Goal: Task Accomplishment & Management: Manage account settings

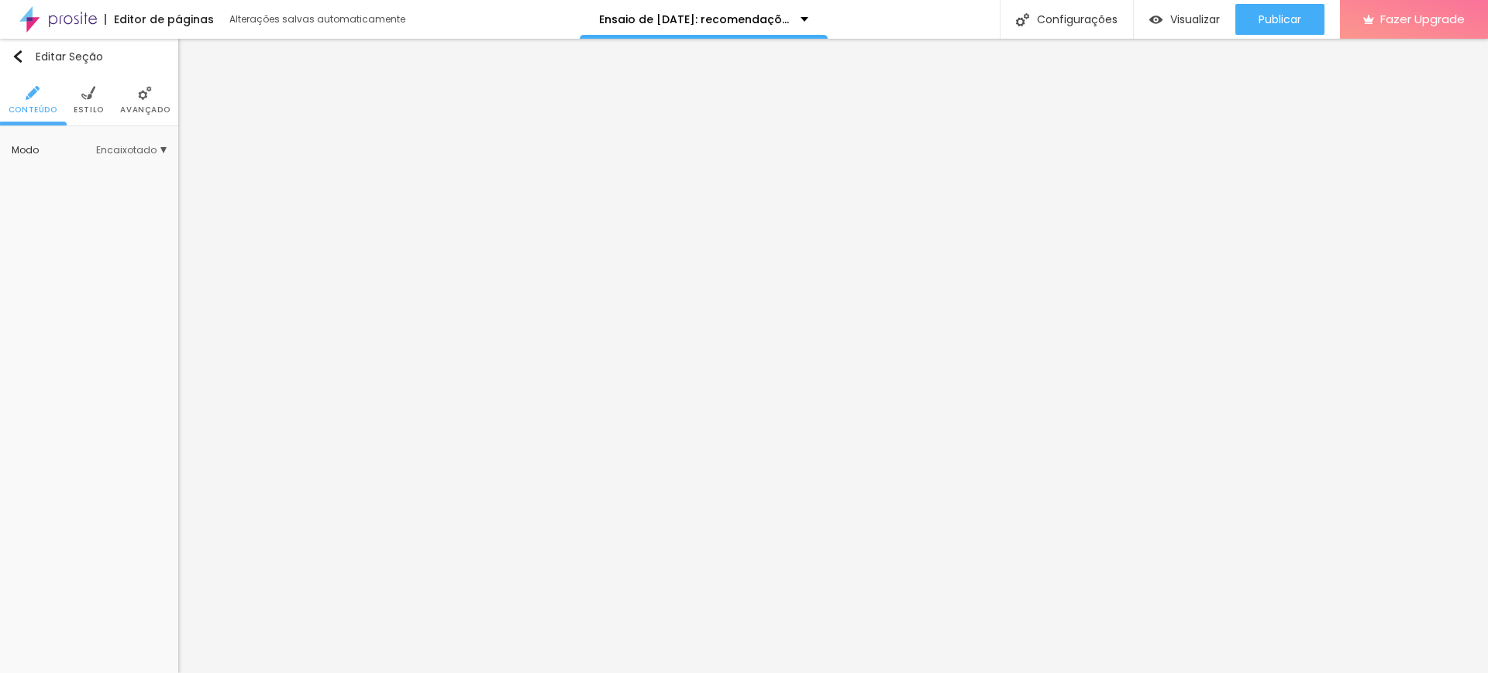
click at [84, 95] on img at bounding box center [88, 93] width 14 height 14
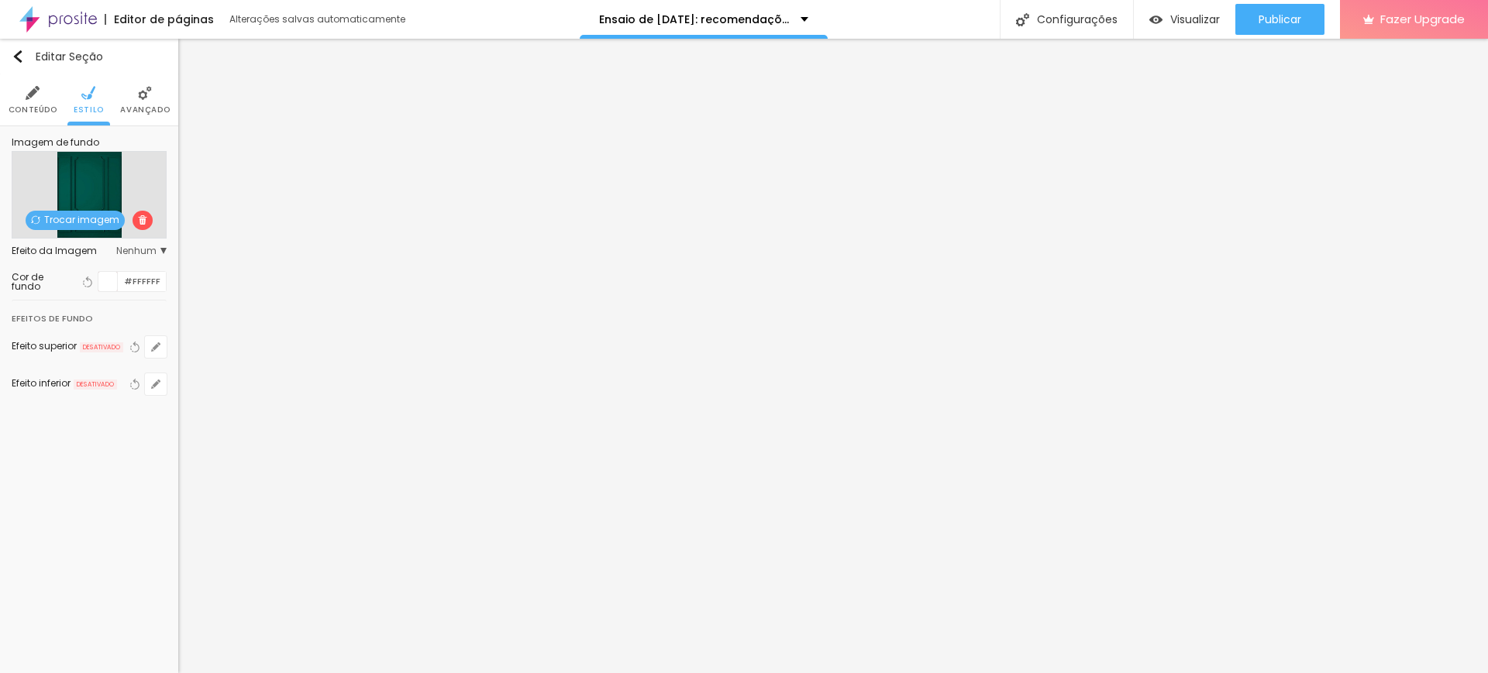
click at [82, 222] on span "Trocar imagem" at bounding box center [75, 220] width 99 height 19
click at [338, 673] on div "Subindo 0/2 arquivos" at bounding box center [744, 677] width 1488 height 9
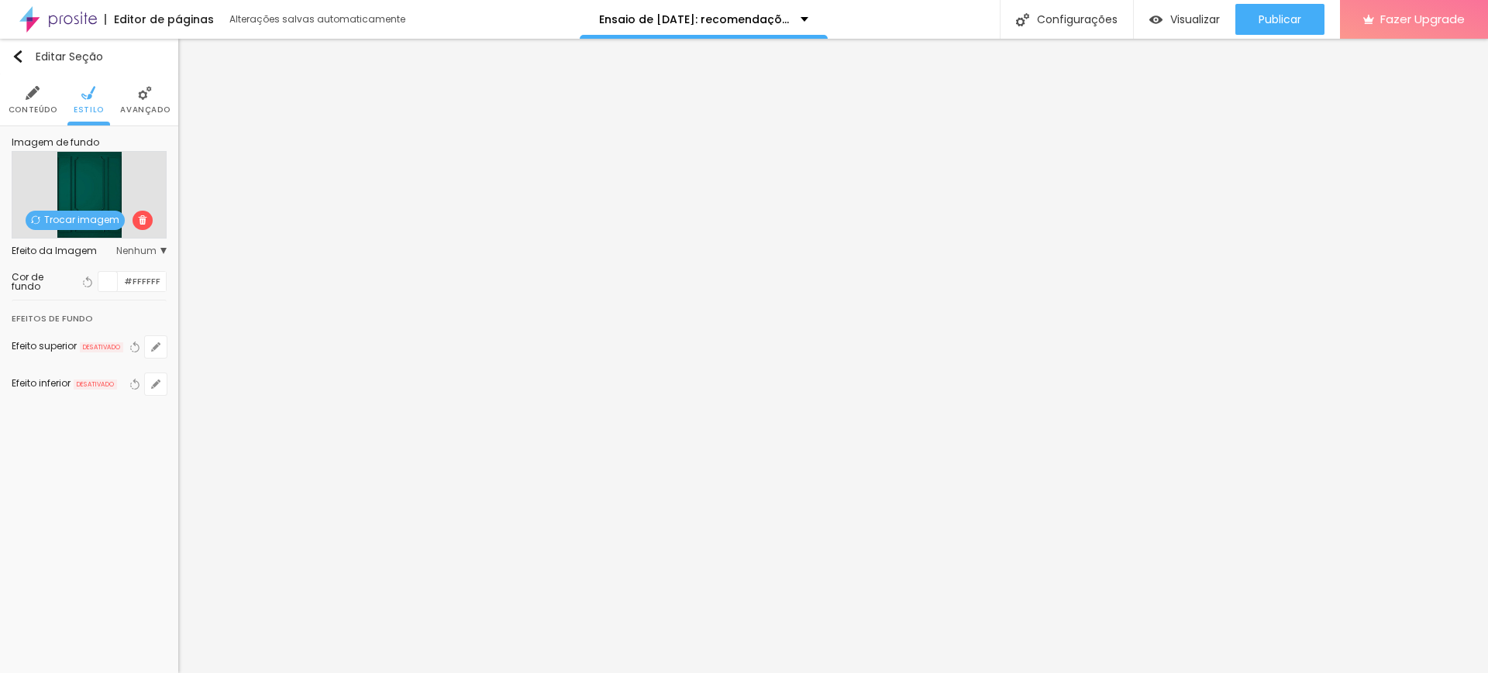
click at [79, 213] on span "Trocar imagem" at bounding box center [75, 220] width 99 height 19
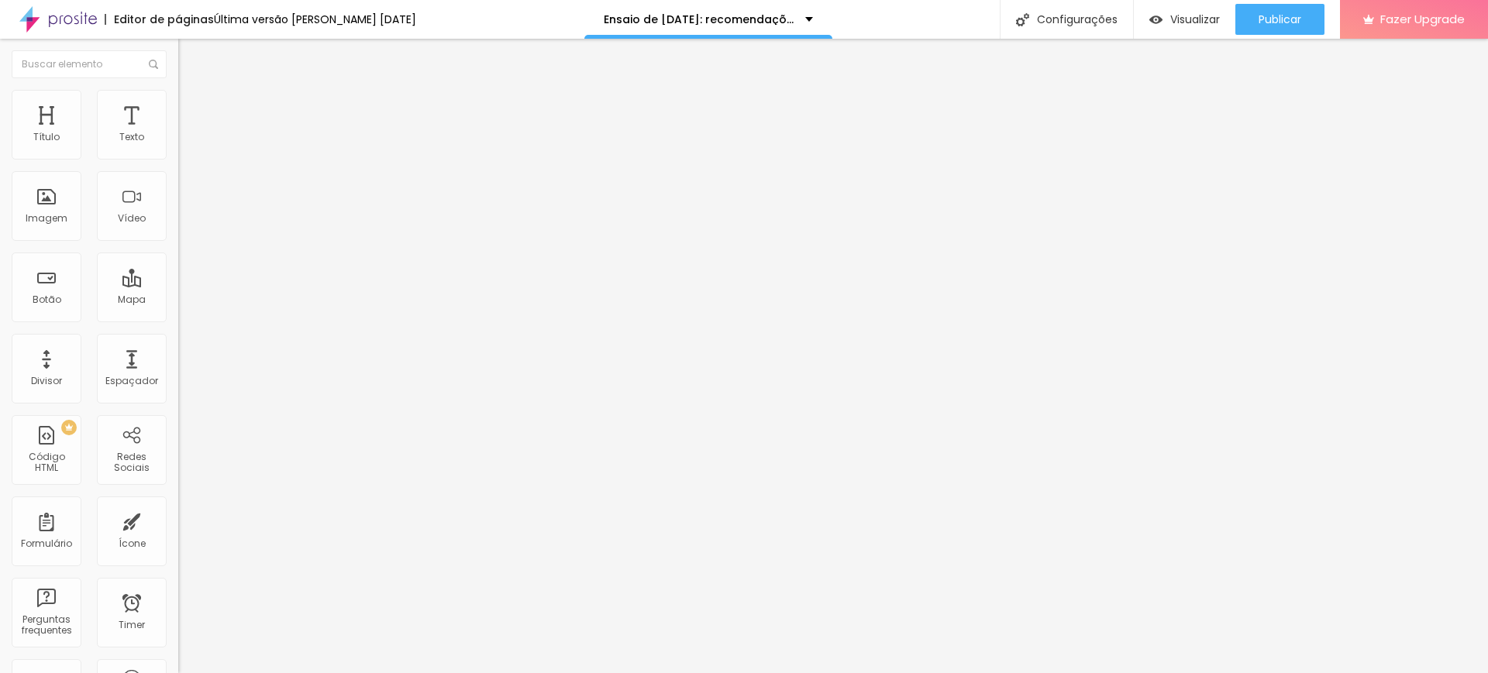
click at [178, 99] on img at bounding box center [185, 97] width 14 height 14
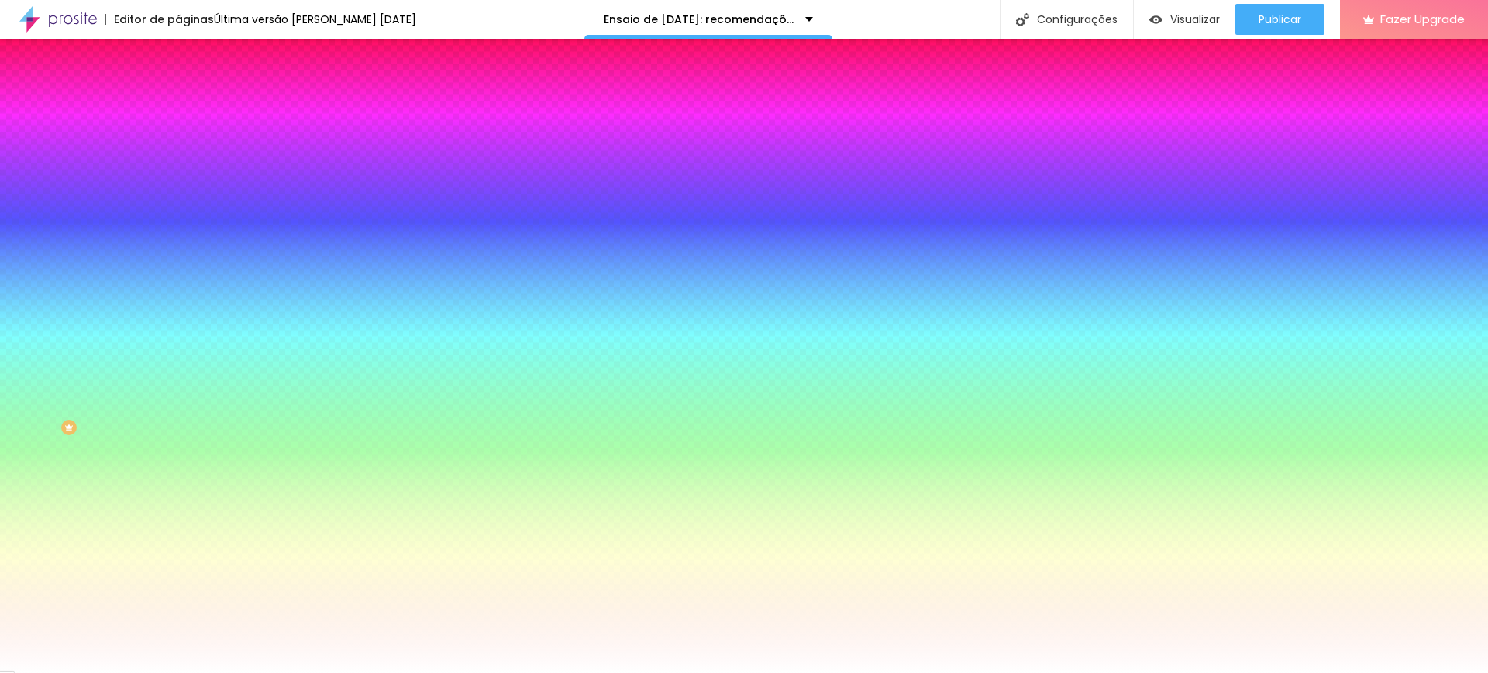
click at [178, 143] on span "Trocar imagem" at bounding box center [220, 135] width 84 height 13
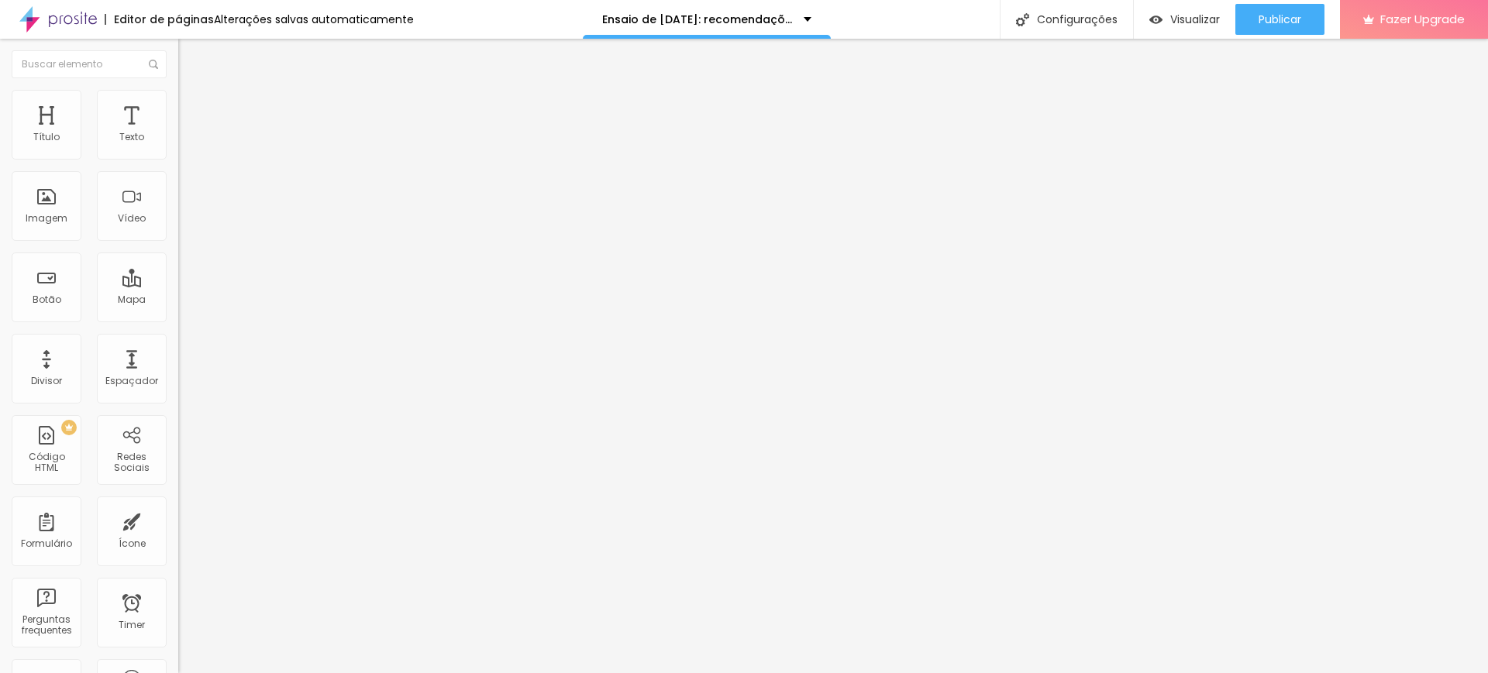
click at [192, 104] on span "Estilo" at bounding box center [204, 100] width 24 height 13
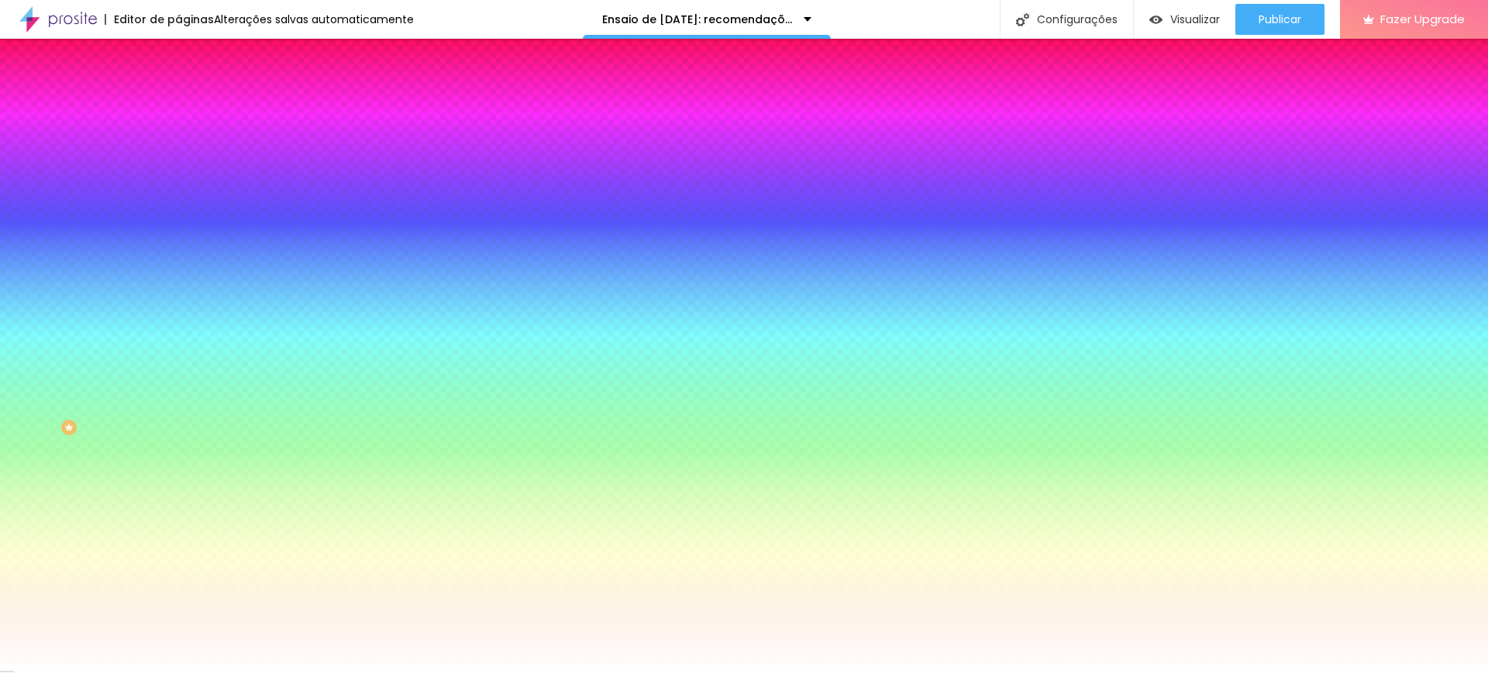
click at [178, 105] on li "Avançado" at bounding box center [267, 112] width 178 height 15
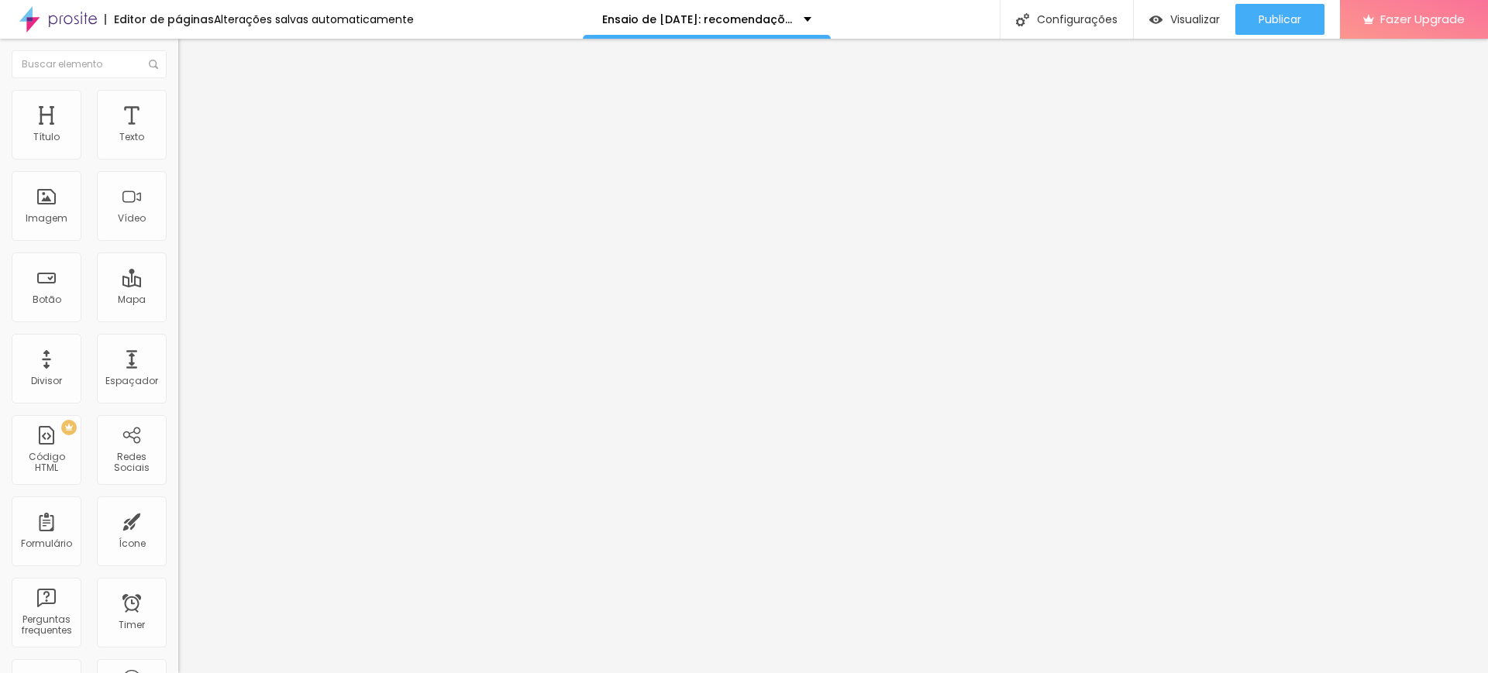
type input "15"
type input "10"
type input "15"
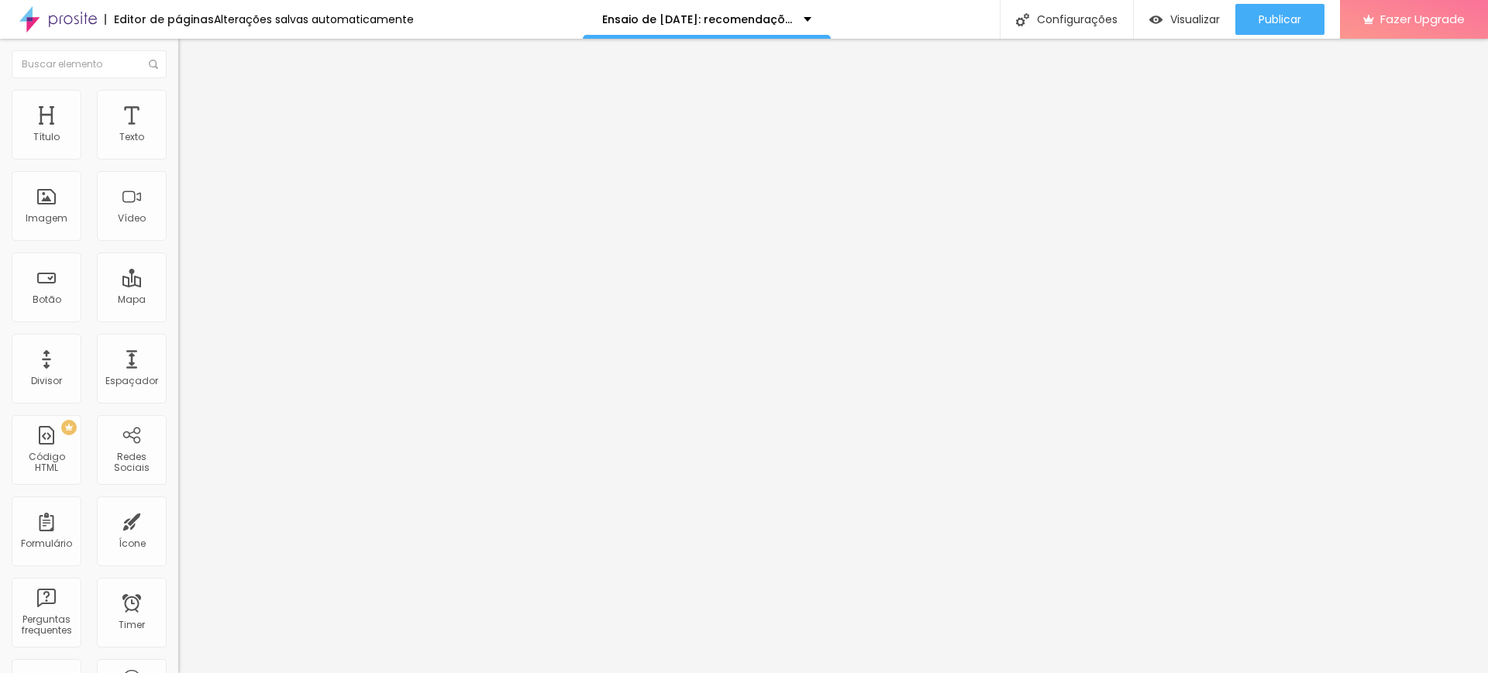
type input "15"
drag, startPoint x: 95, startPoint y: 152, endPoint x: 81, endPoint y: 149, distance: 14.3
type input "15"
click at [178, 301] on input "range" at bounding box center [228, 307] width 100 height 12
type input "73"
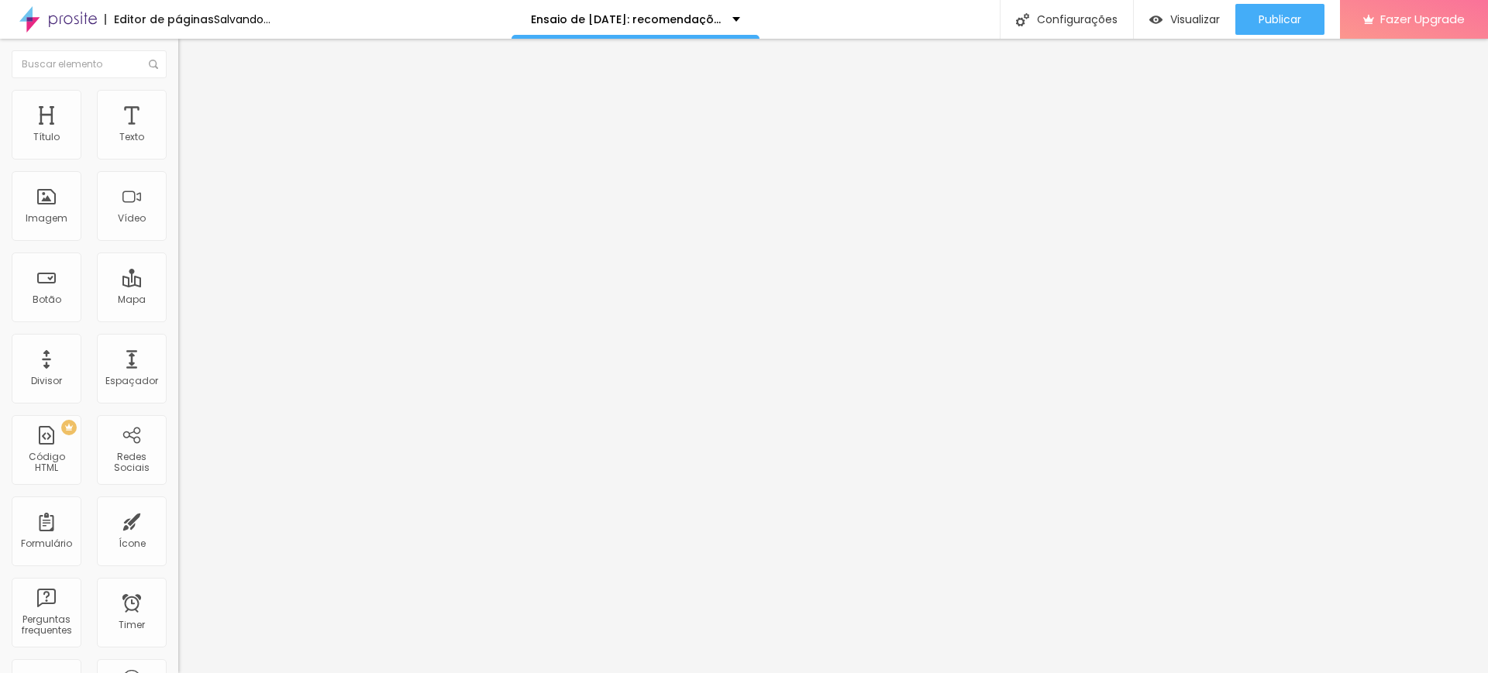
type input "73"
type input "62"
type input "50"
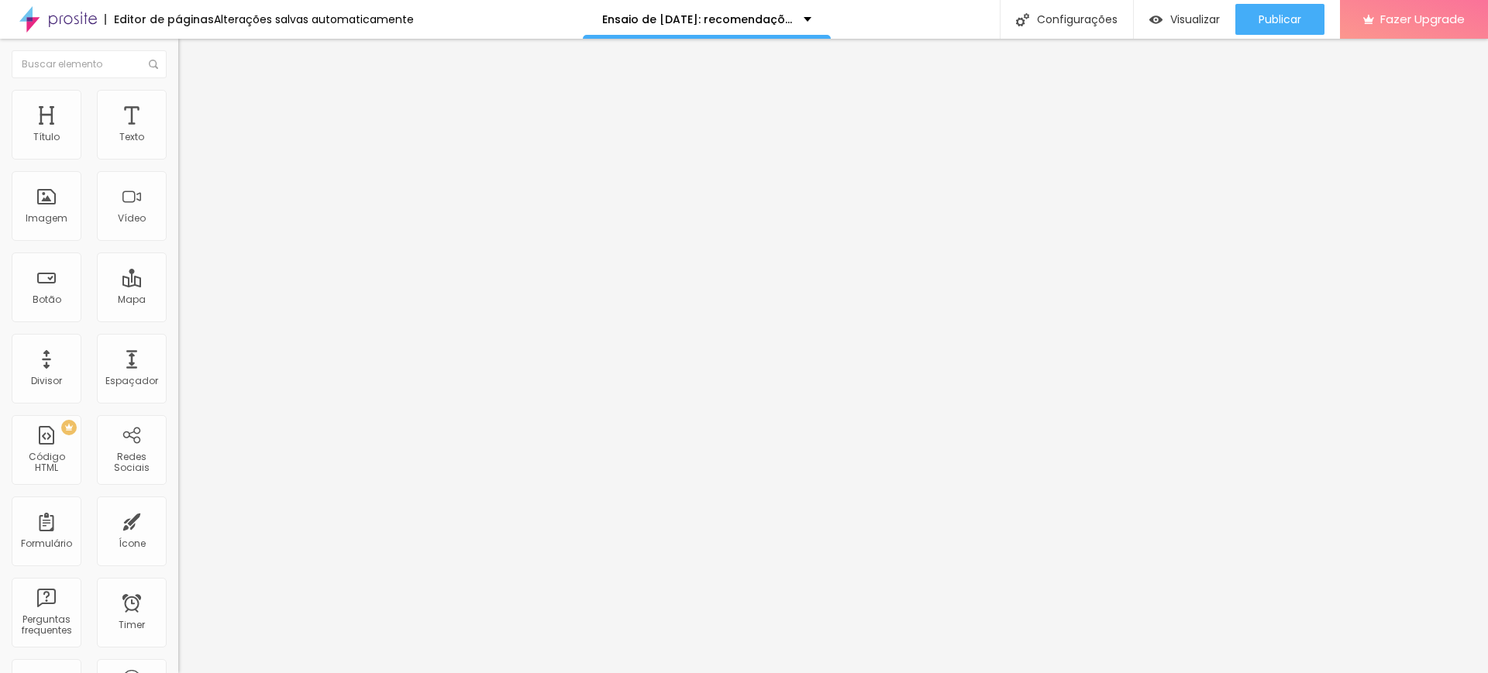
type input "76"
type input "192"
type input "202"
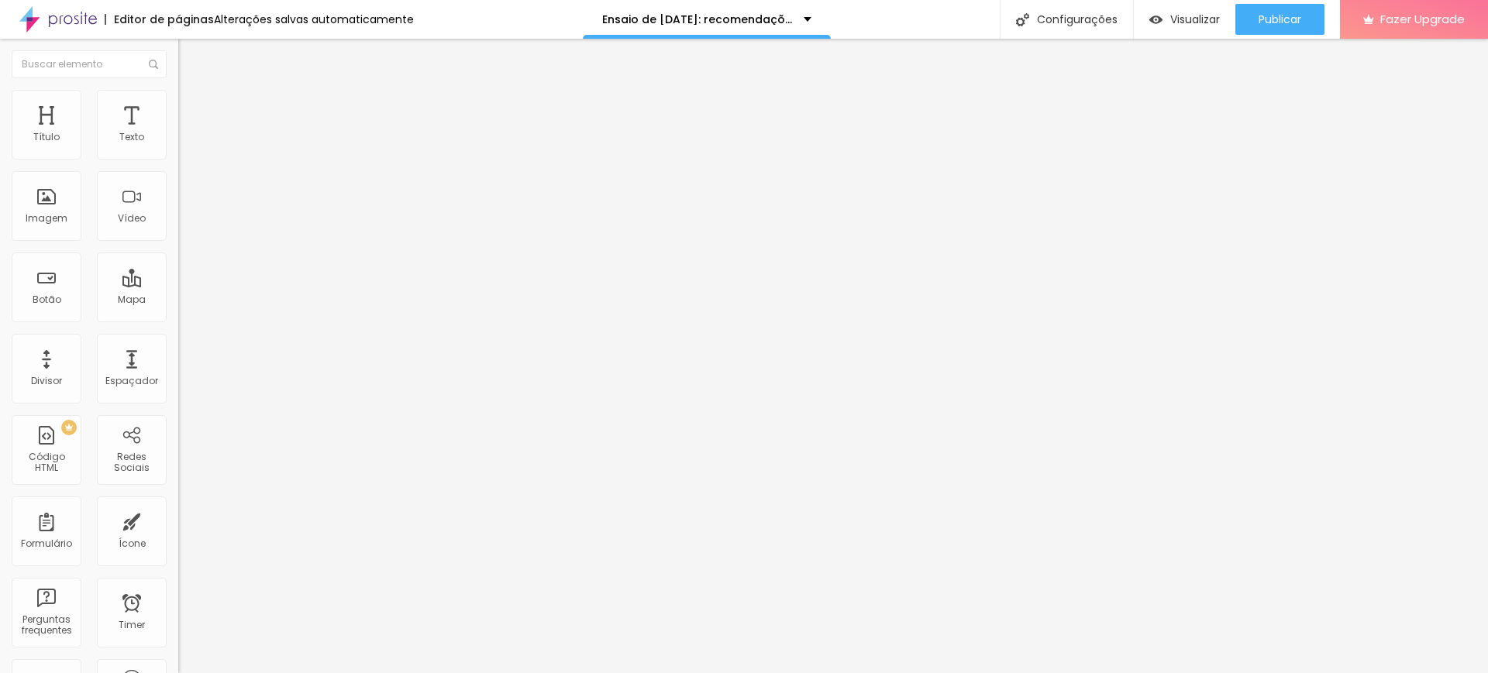
type input "202"
type input "213"
type input "223"
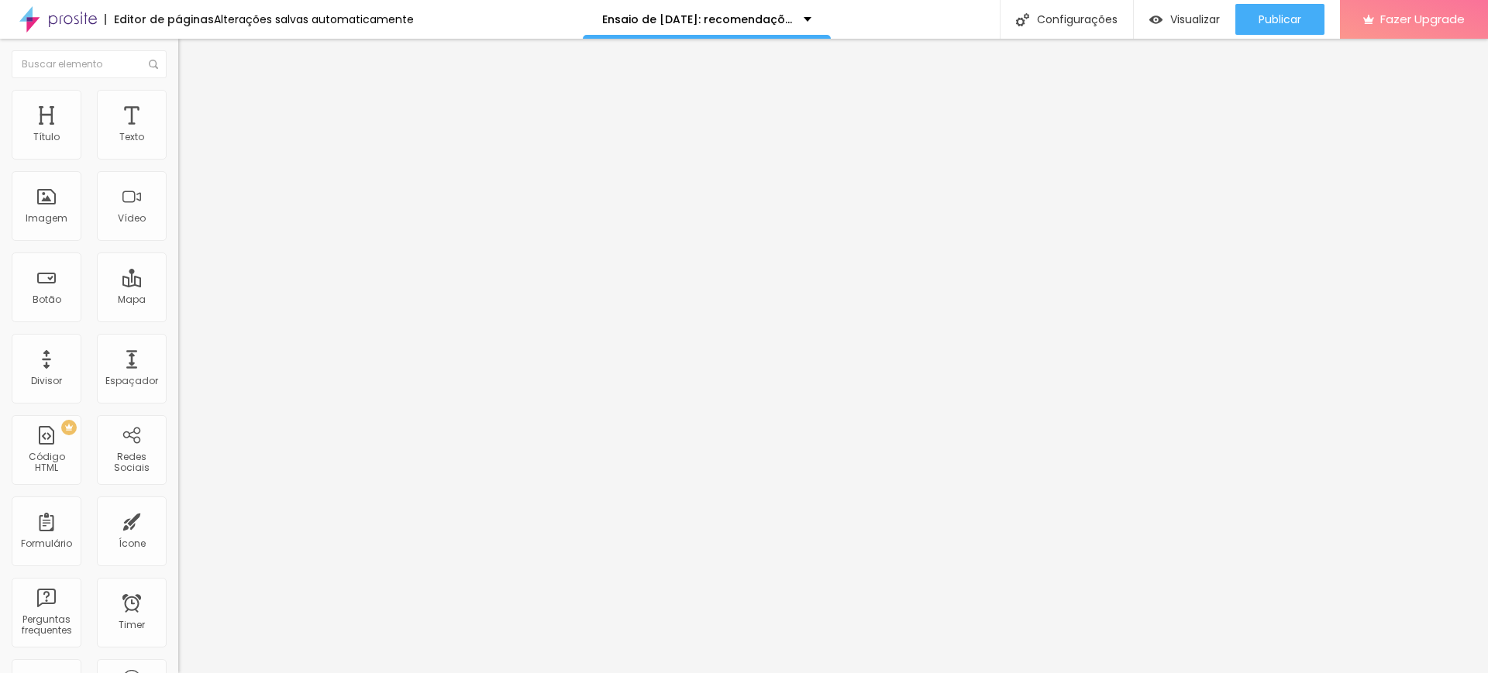
type input "245"
type input "302"
type input "313"
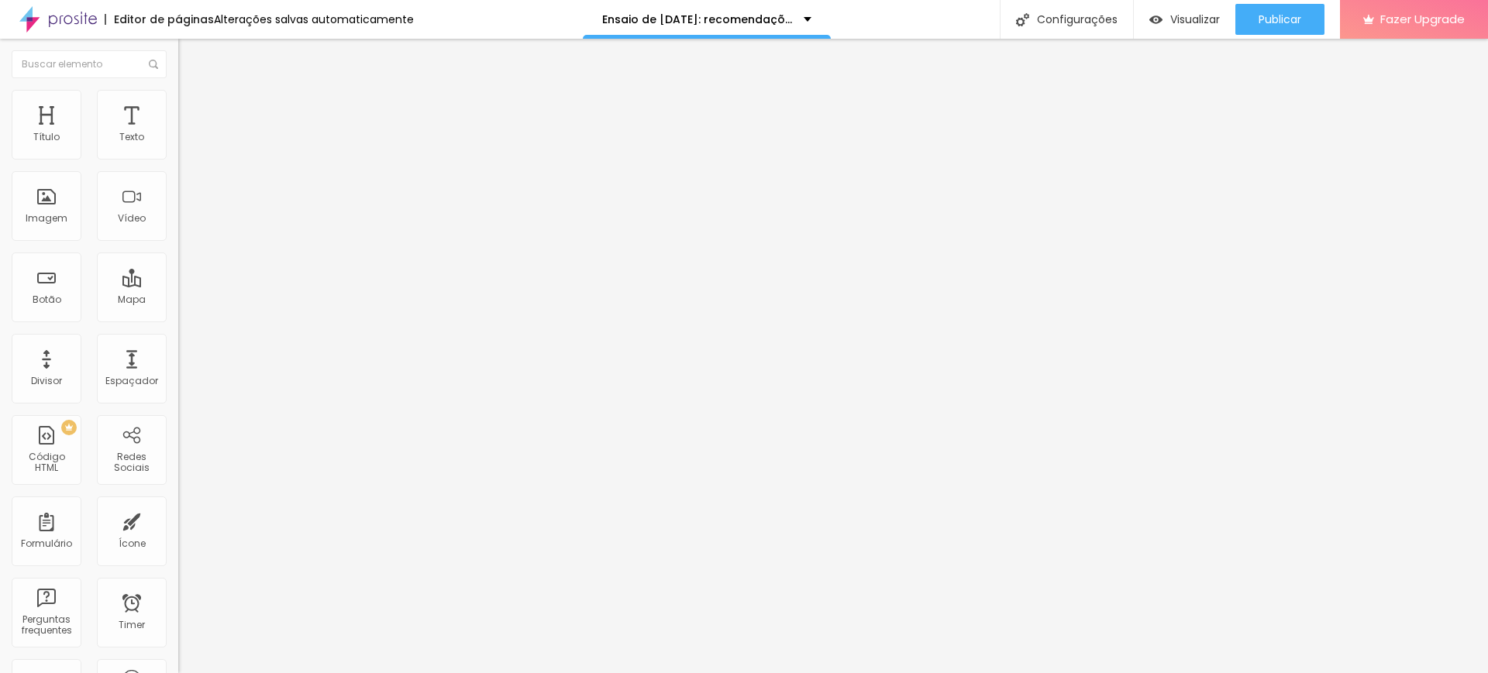
type input "313"
type input "324"
type input "334"
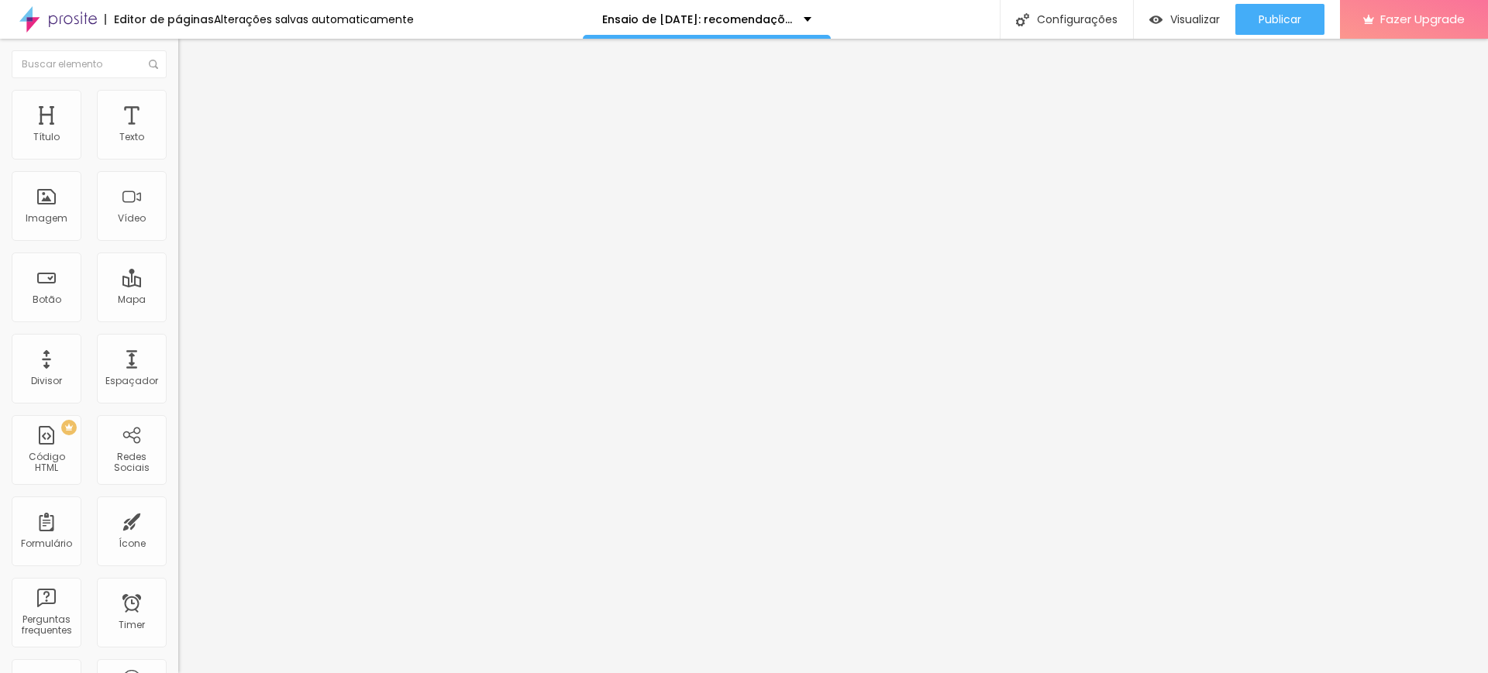
type input "345"
type input "355"
type input "366"
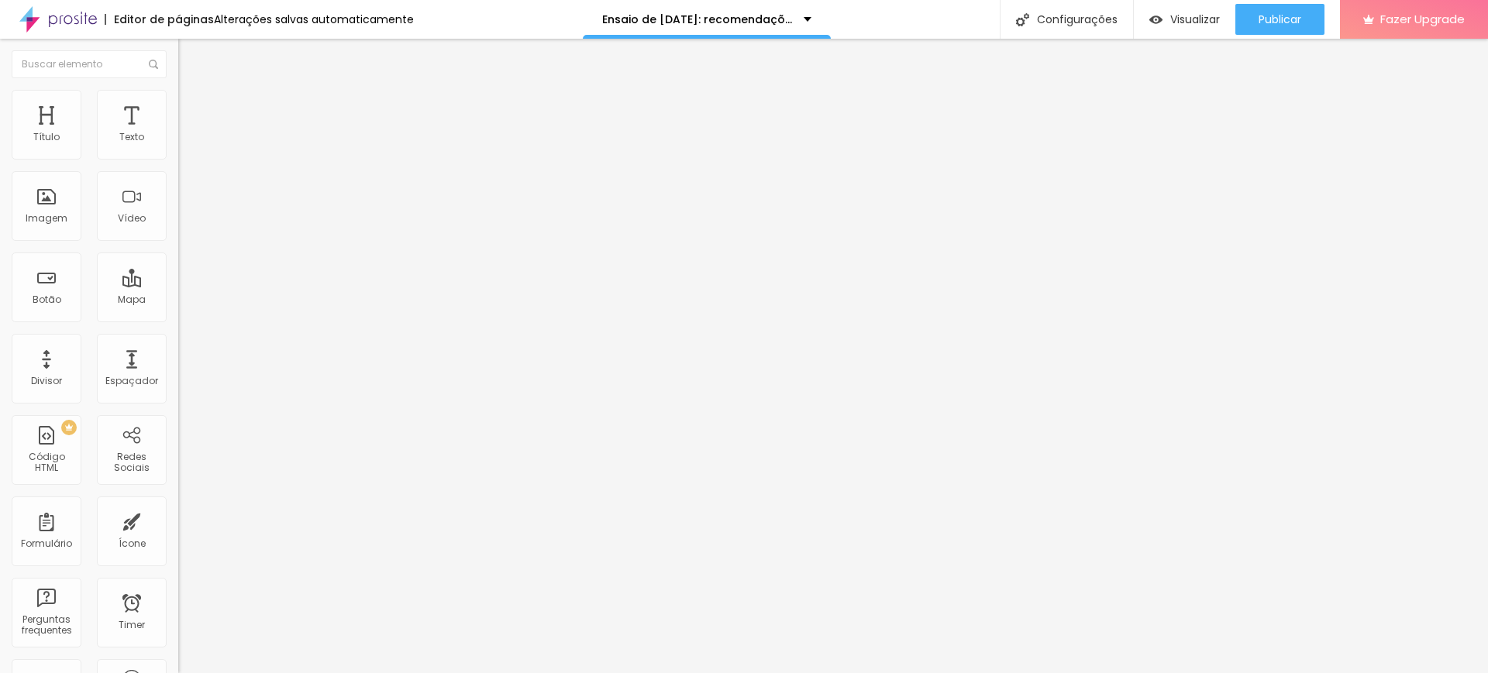
type input "366"
type input "376"
type input "387"
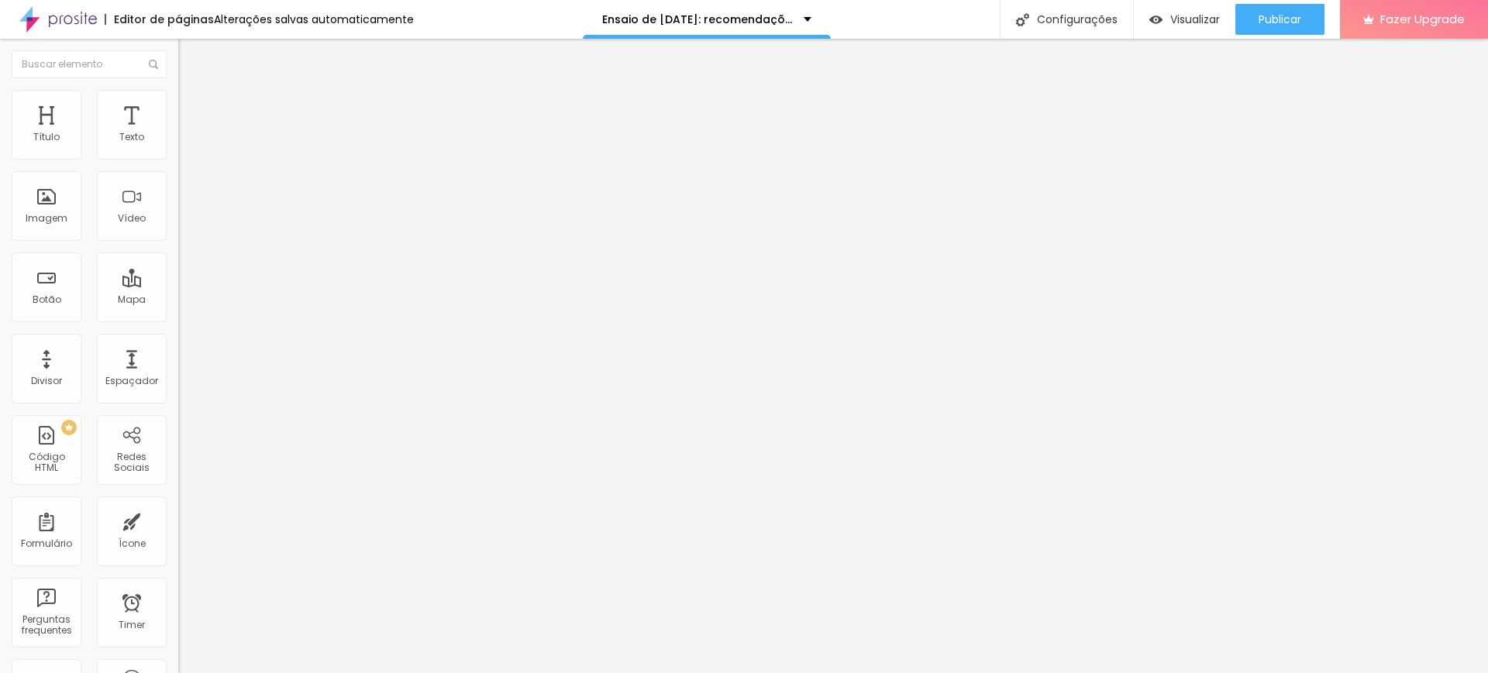
type input "408"
type input "429"
type input "450"
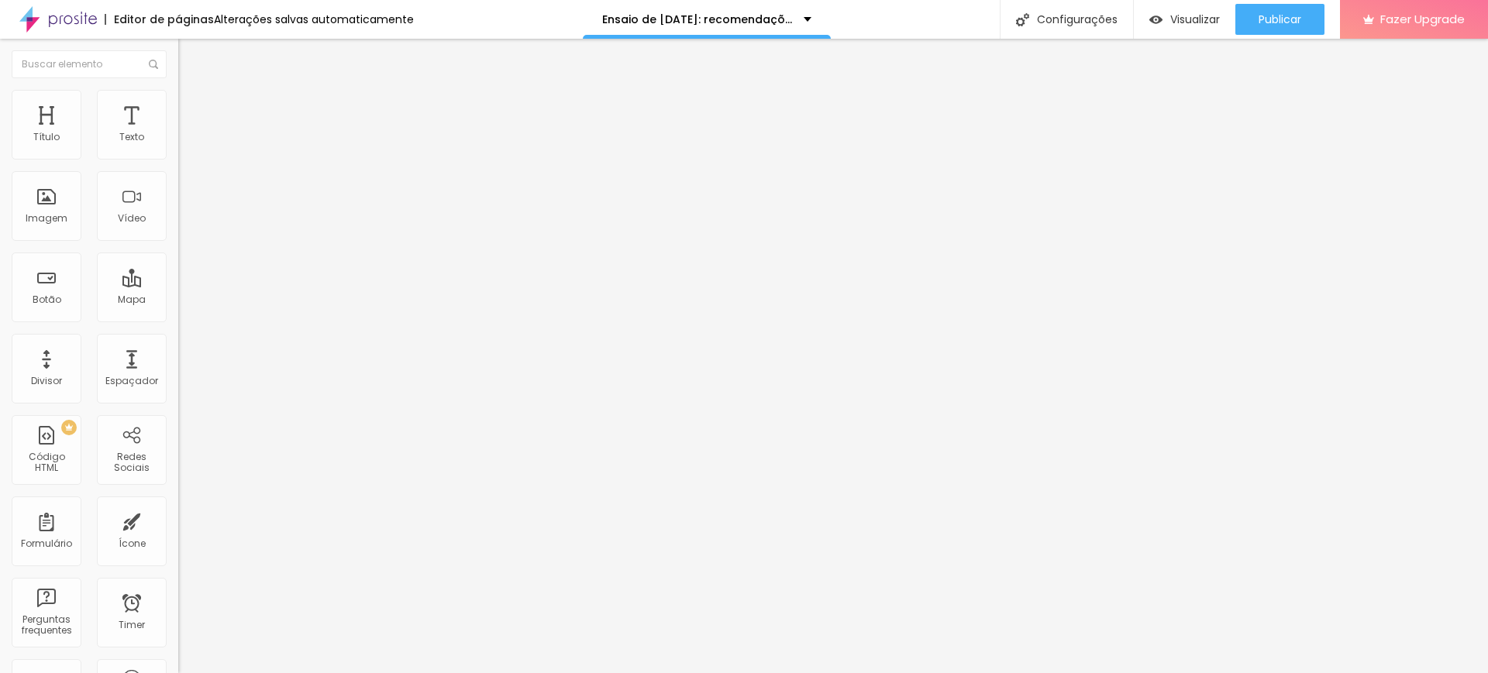
type input "450"
type input "461"
type input "455"
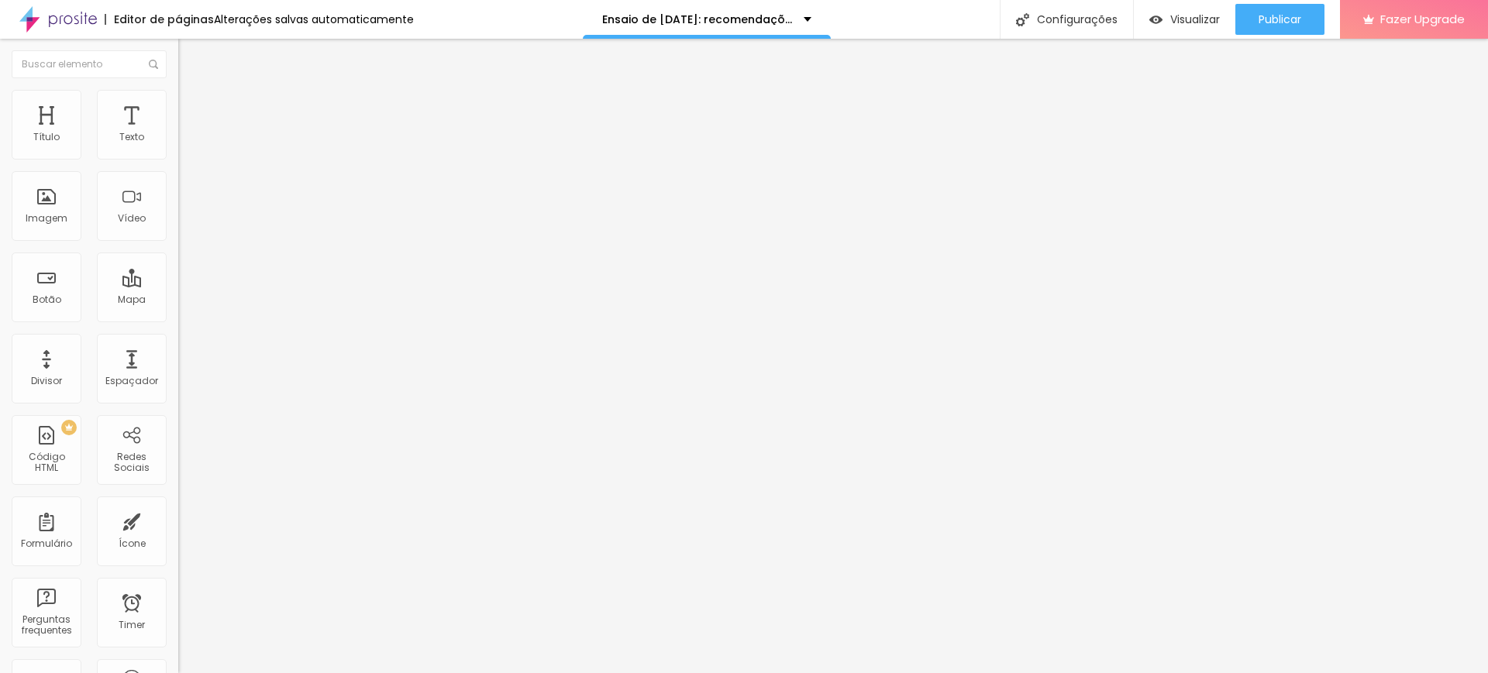
type input "445"
type input "424"
type input "413"
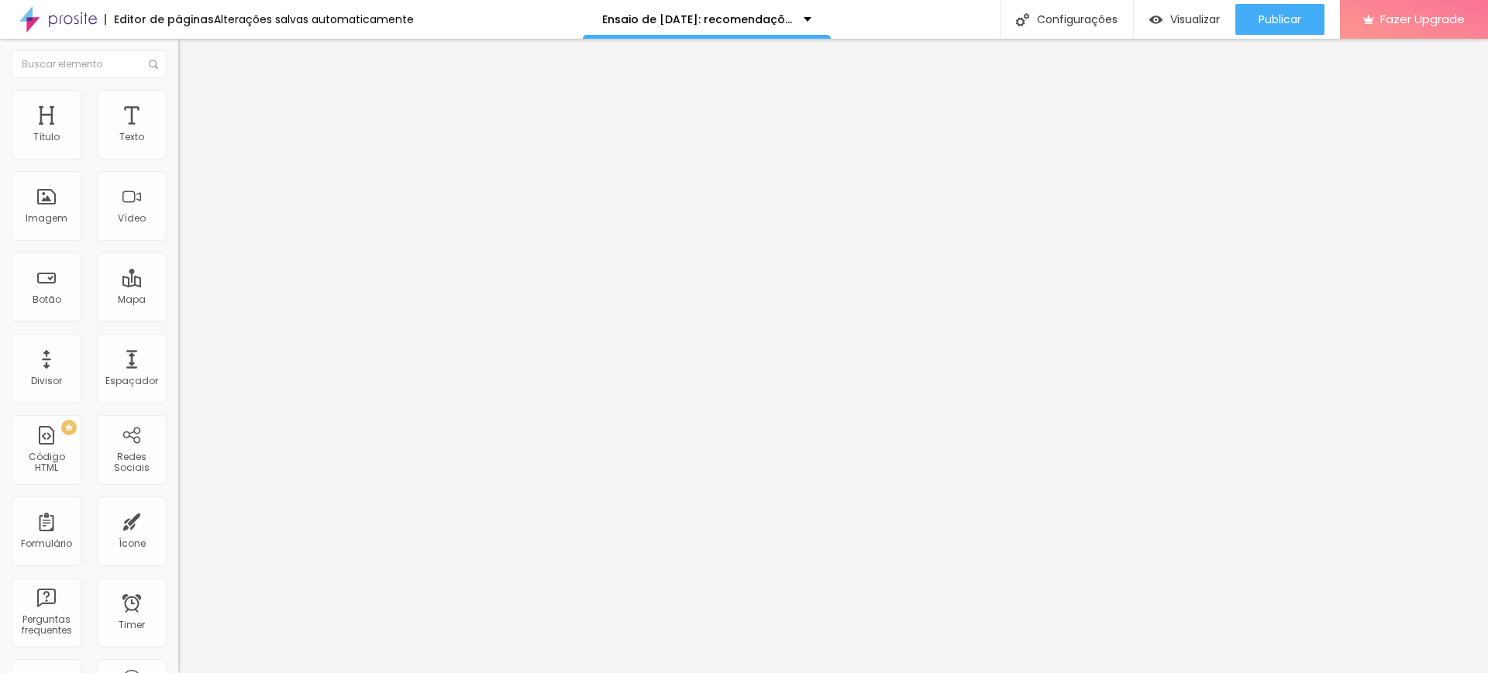
type input "413"
type input "403"
type input "382"
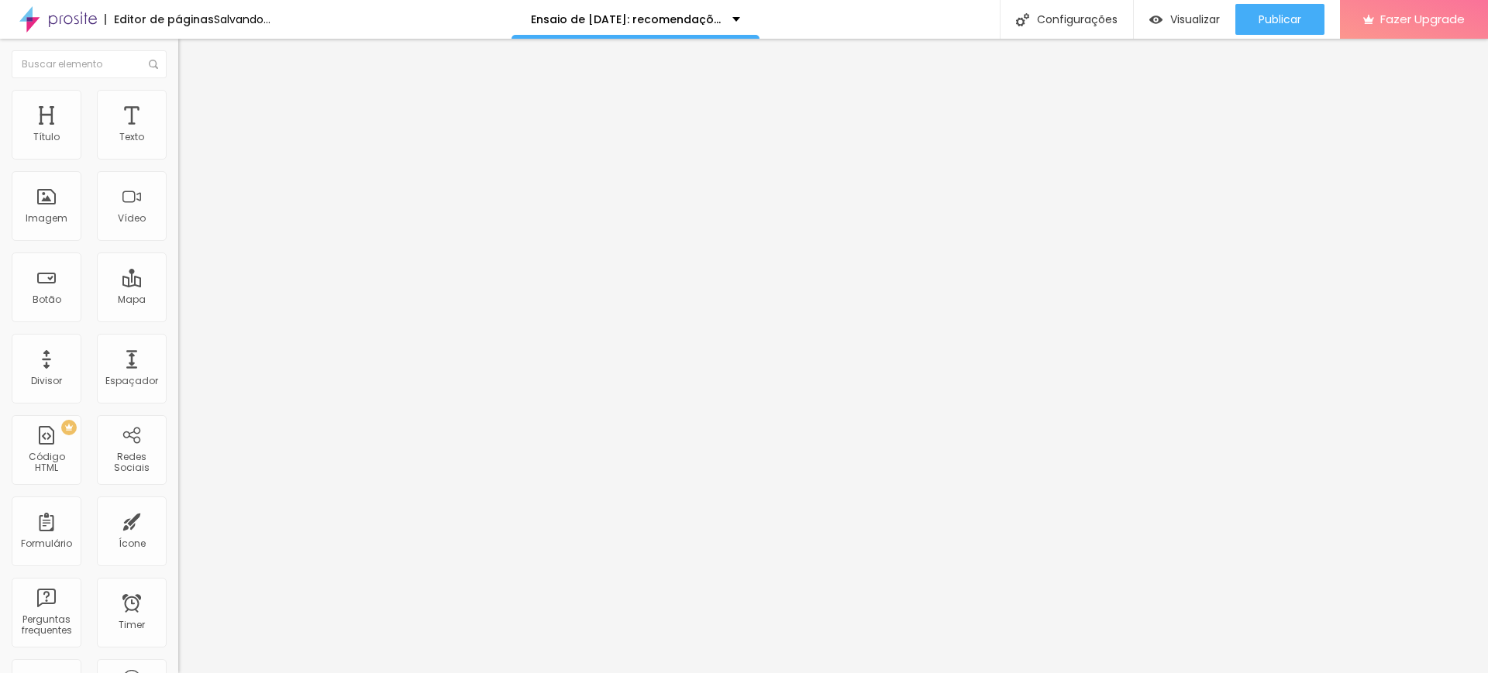
type input "371"
type input "376"
type input "387"
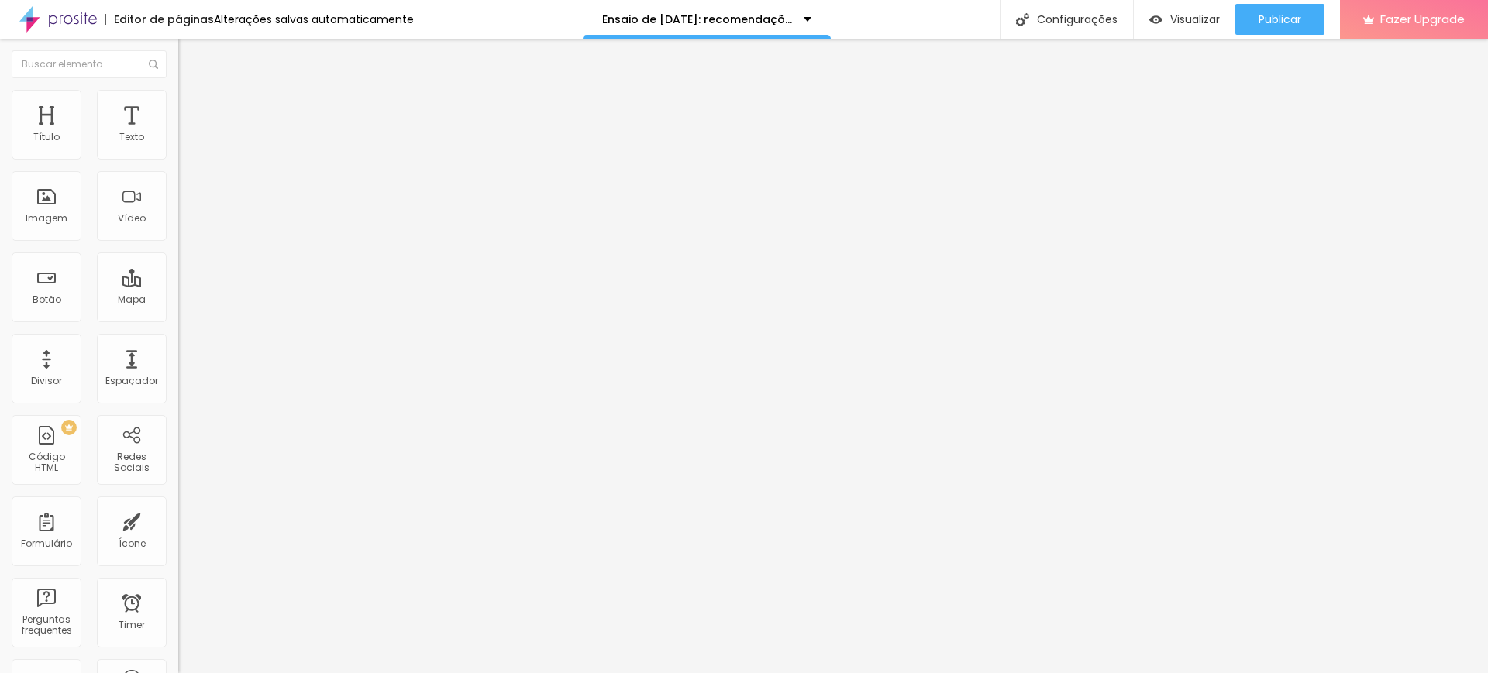
type input "387"
type input "397"
drag, startPoint x: 45, startPoint y: 181, endPoint x: 93, endPoint y: 179, distance: 48.1
type input "397"
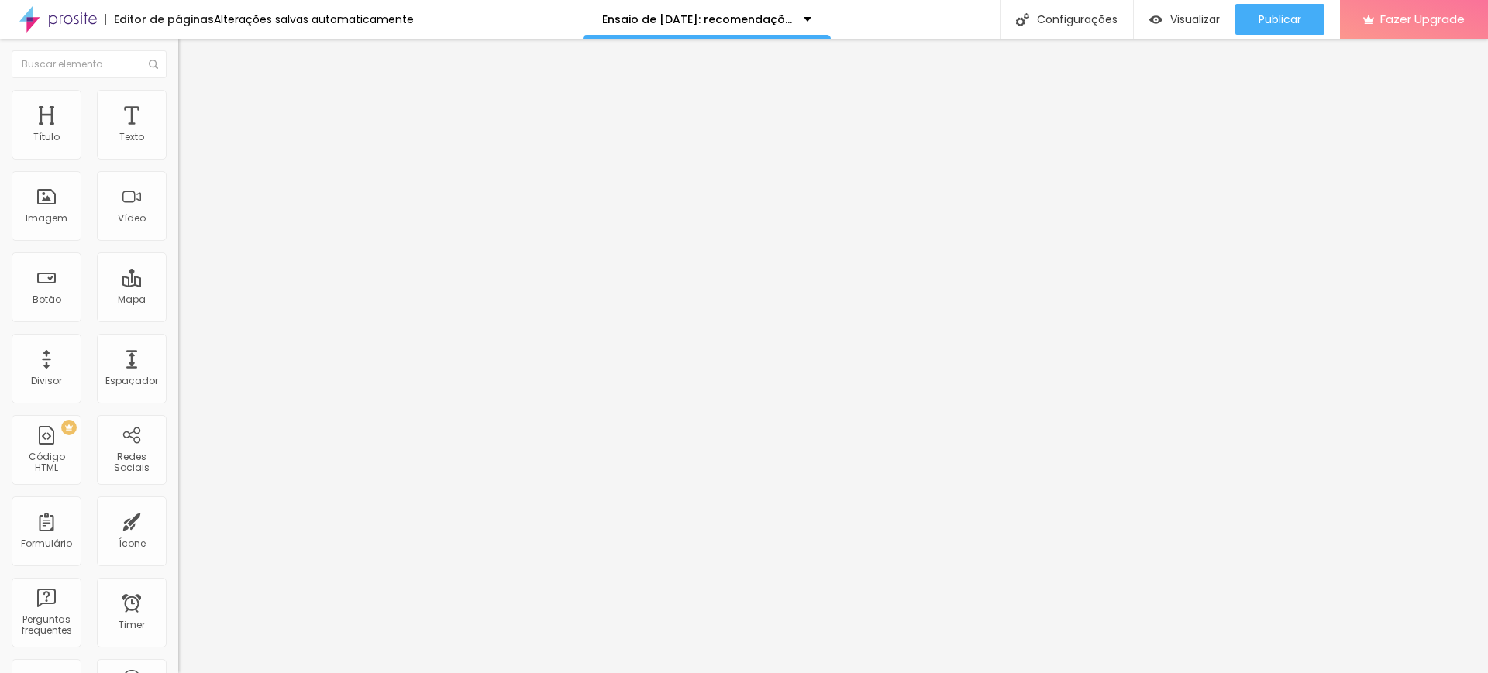
click at [178, 520] on input "range" at bounding box center [228, 526] width 100 height 12
click at [178, 97] on img at bounding box center [185, 97] width 14 height 14
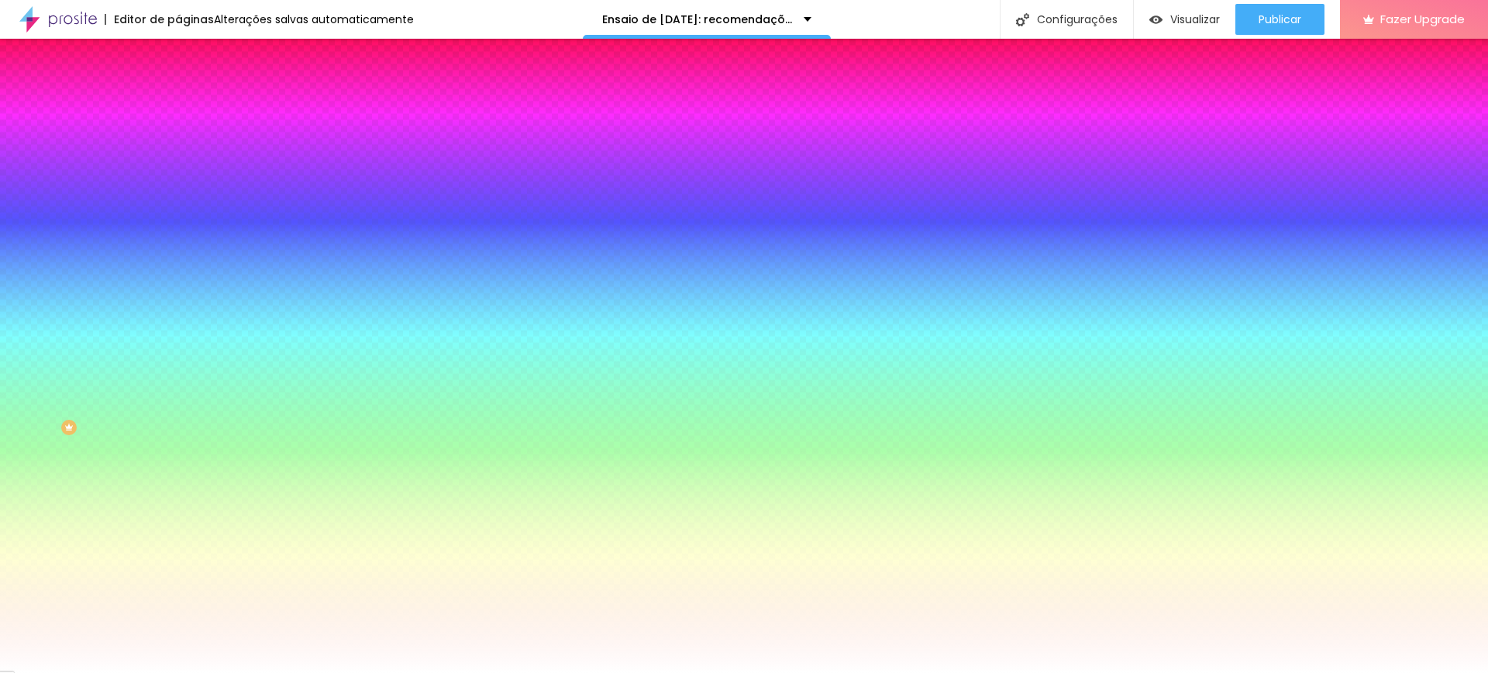
click at [178, 161] on span "Nenhum" at bounding box center [198, 154] width 40 height 13
click at [178, 185] on span "Parallax" at bounding box center [197, 178] width 38 height 13
click at [178, 170] on span "Nenhum" at bounding box center [198, 163] width 40 height 13
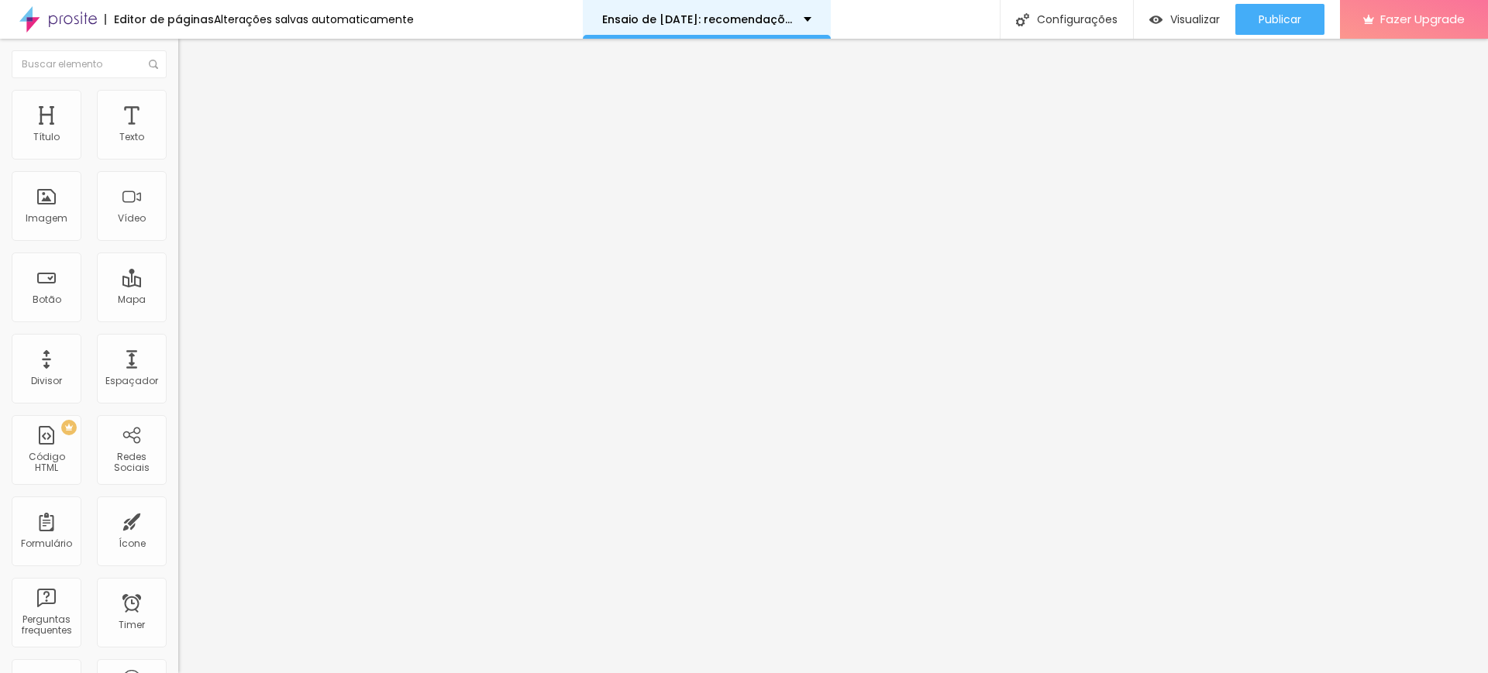
click at [801, 15] on div "Ensaio de [DATE]: recomendações :)" at bounding box center [706, 19] width 209 height 11
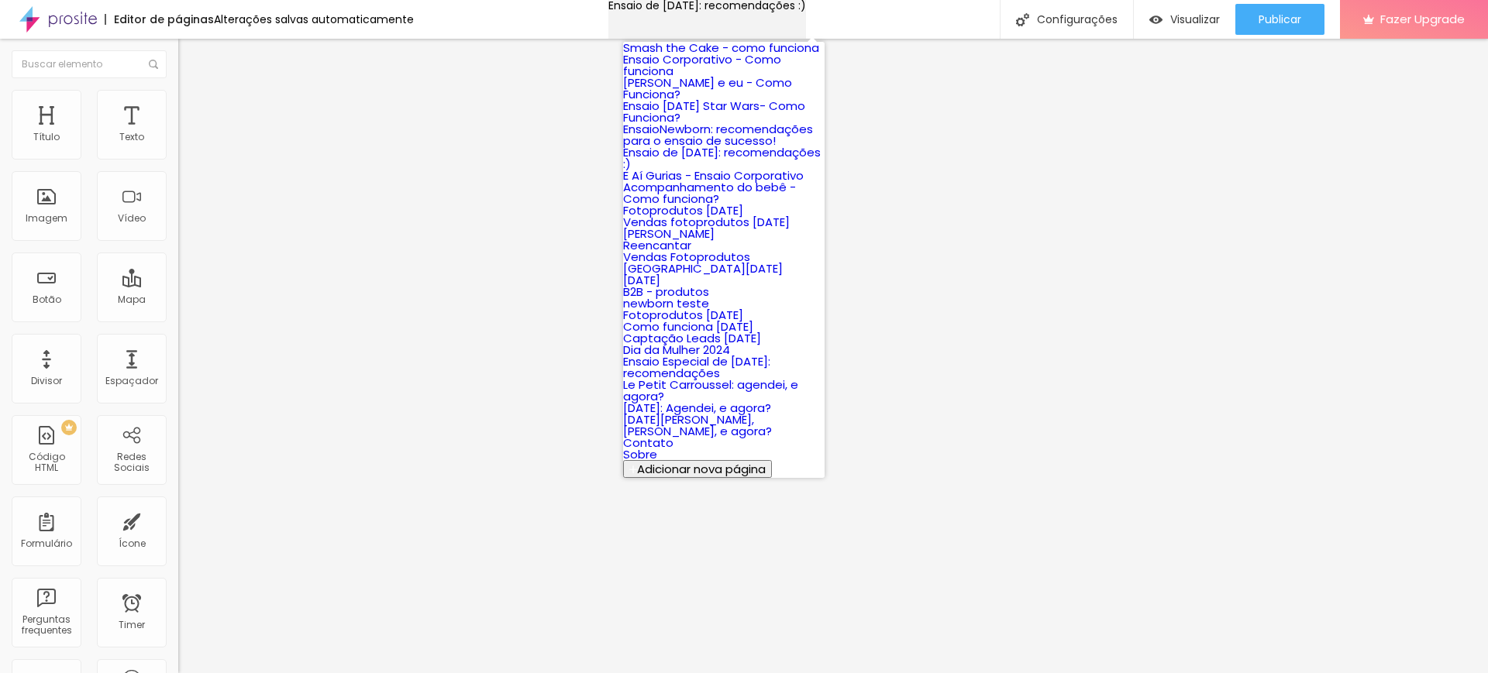
click at [801, 11] on div "Ensaio de [DATE]: recomendações :)" at bounding box center [707, 5] width 198 height 11
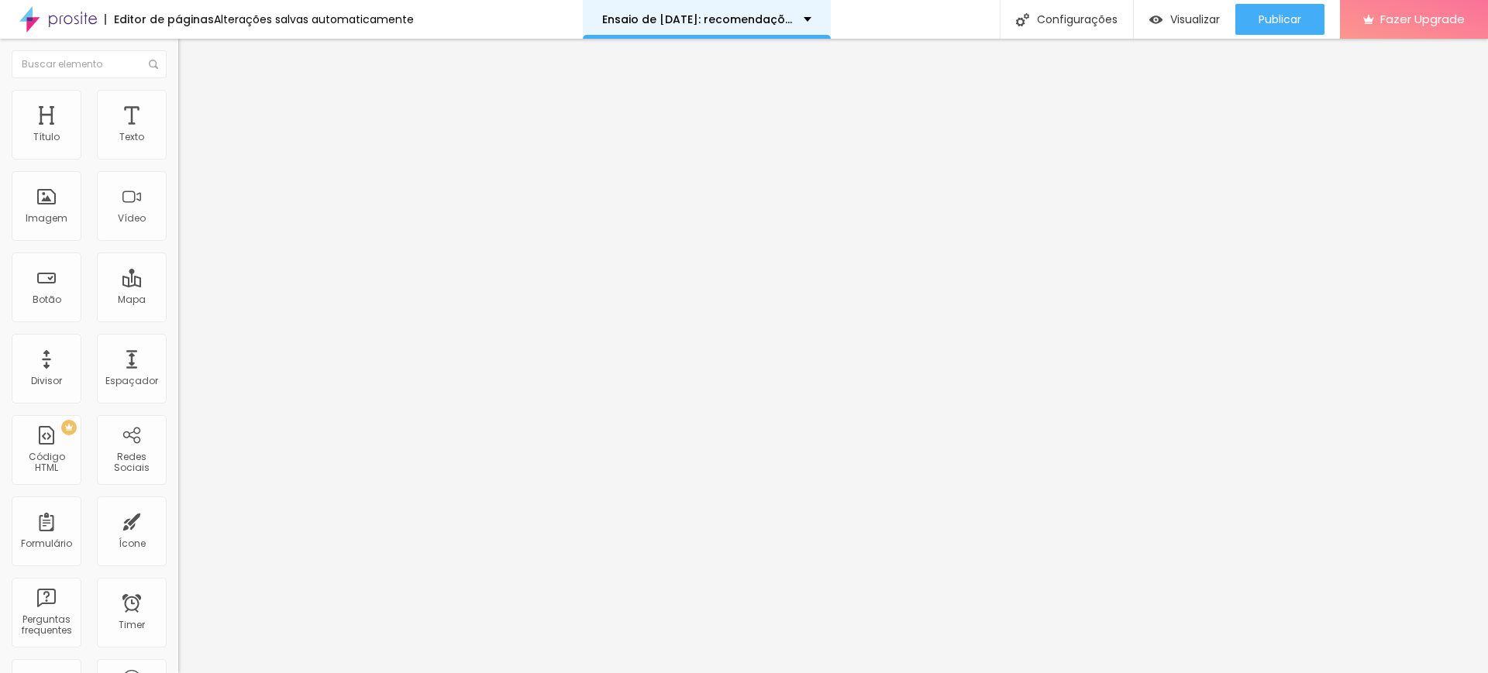
click at [752, 18] on p "Ensaio de [DATE]: recomendações :)" at bounding box center [697, 19] width 190 height 11
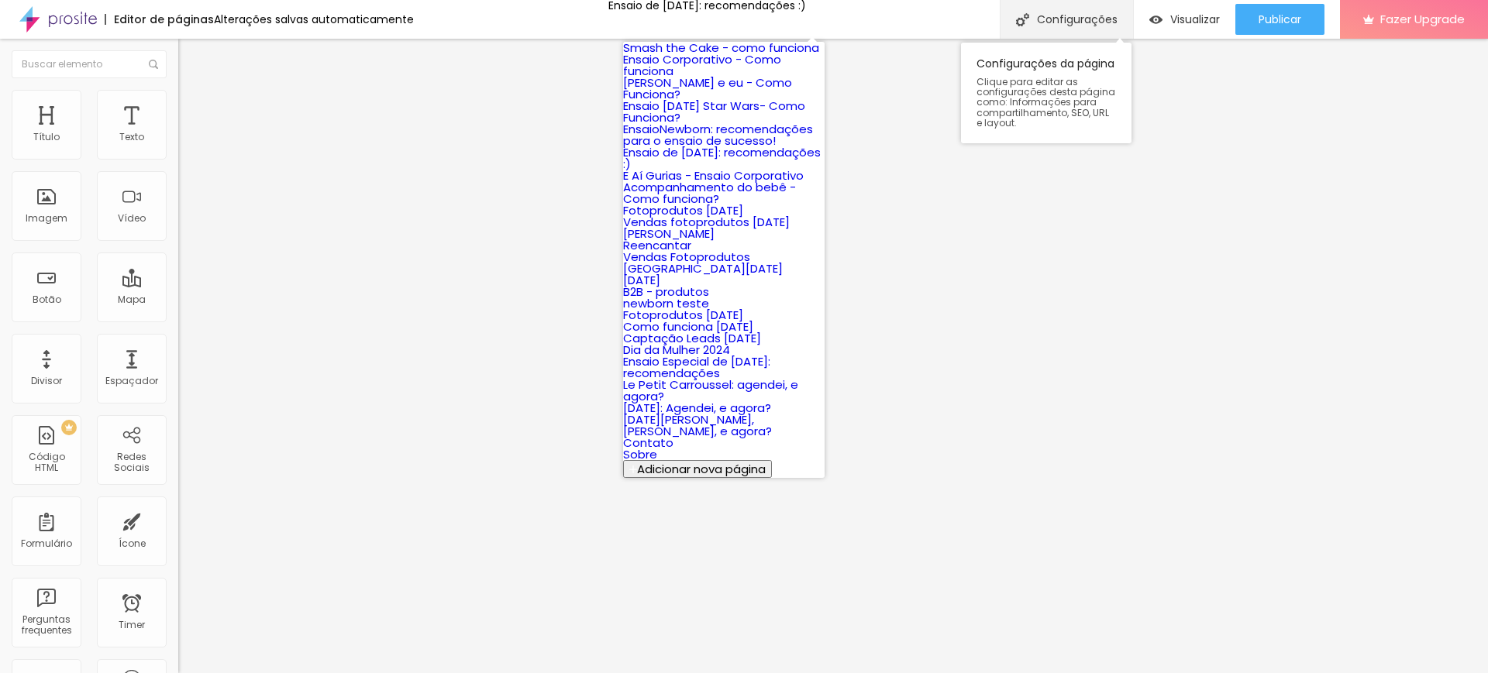
click at [1080, 15] on div "Configurações" at bounding box center [1066, 19] width 133 height 39
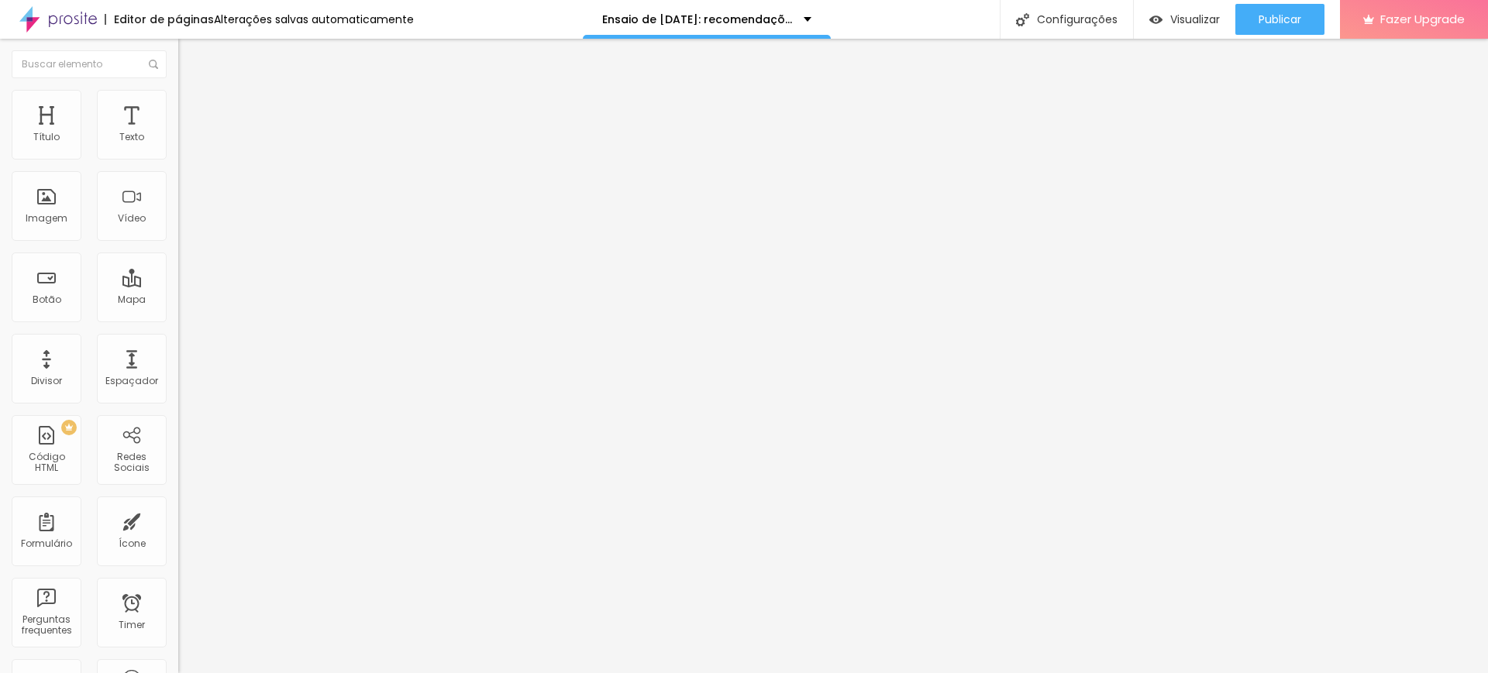
click at [178, 93] on img at bounding box center [185, 97] width 14 height 14
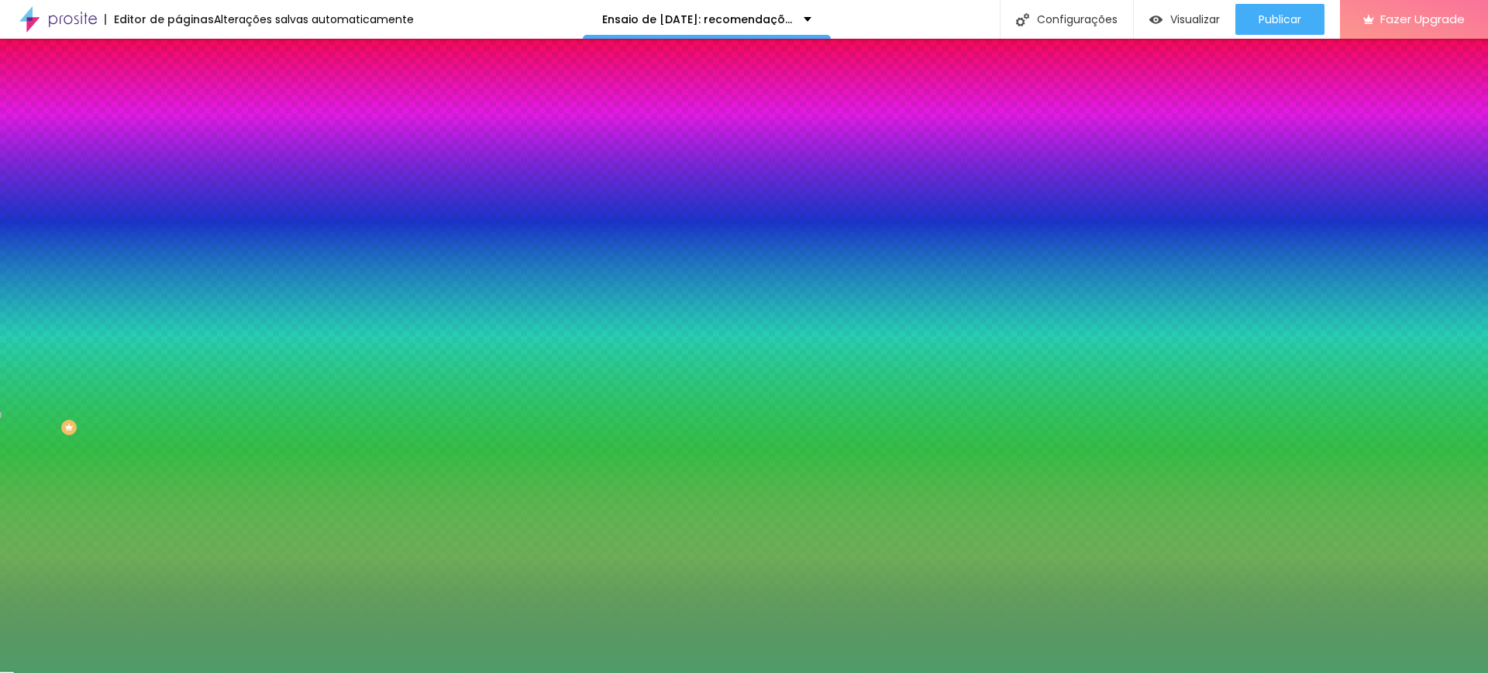
click at [178, 211] on div at bounding box center [267, 211] width 178 height 0
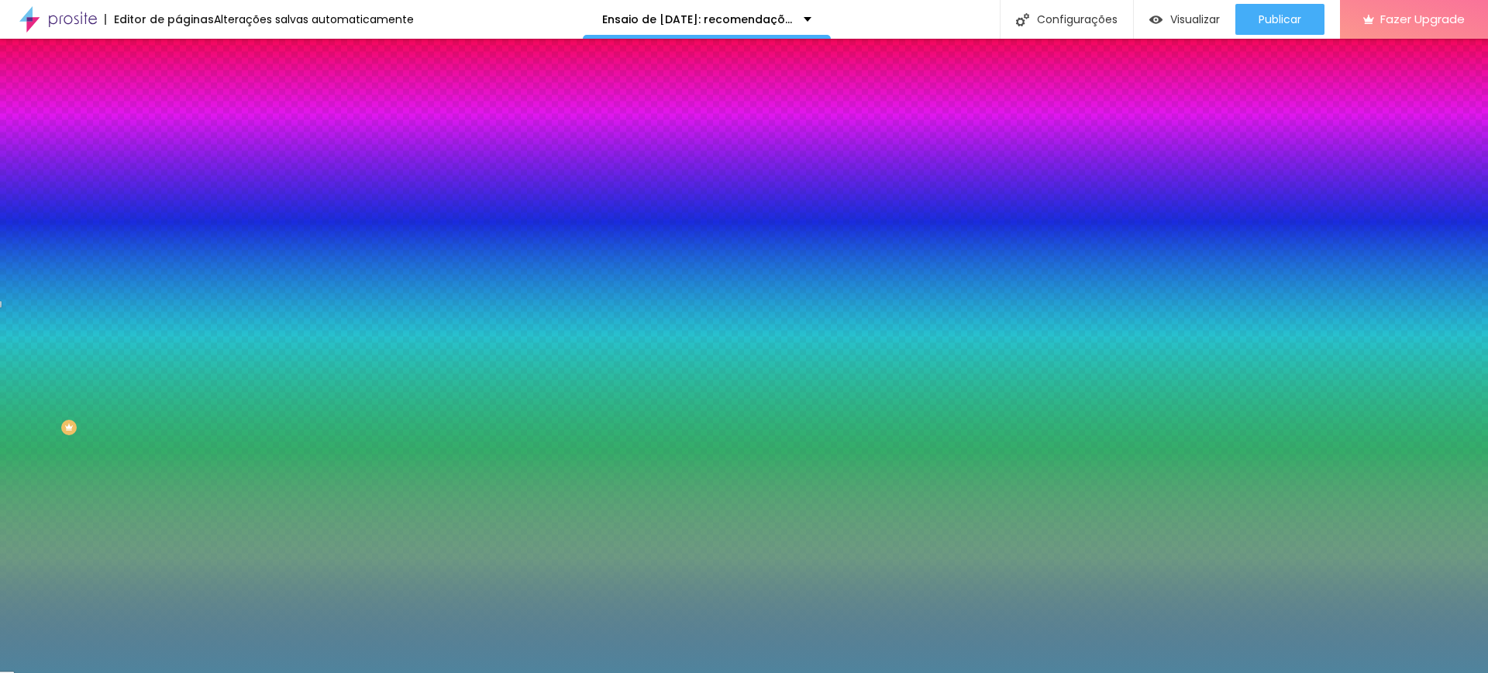
click at [141, 353] on div at bounding box center [744, 336] width 1488 height 673
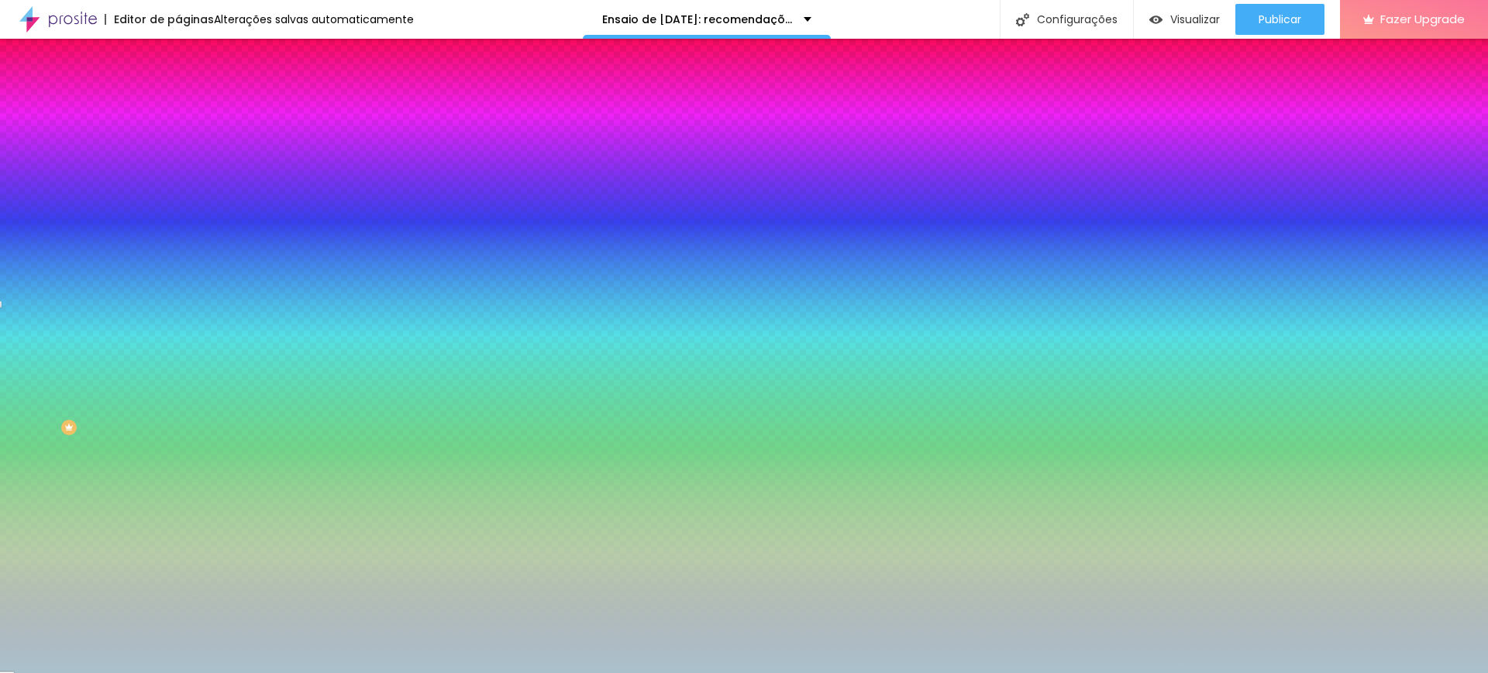
type input "#A7BEC9"
drag, startPoint x: 63, startPoint y: 322, endPoint x: 42, endPoint y: 327, distance: 21.6
click at [42, 327] on div at bounding box center [744, 336] width 1488 height 673
click at [178, 226] on input "#A7BEC9" at bounding box center [271, 218] width 186 height 15
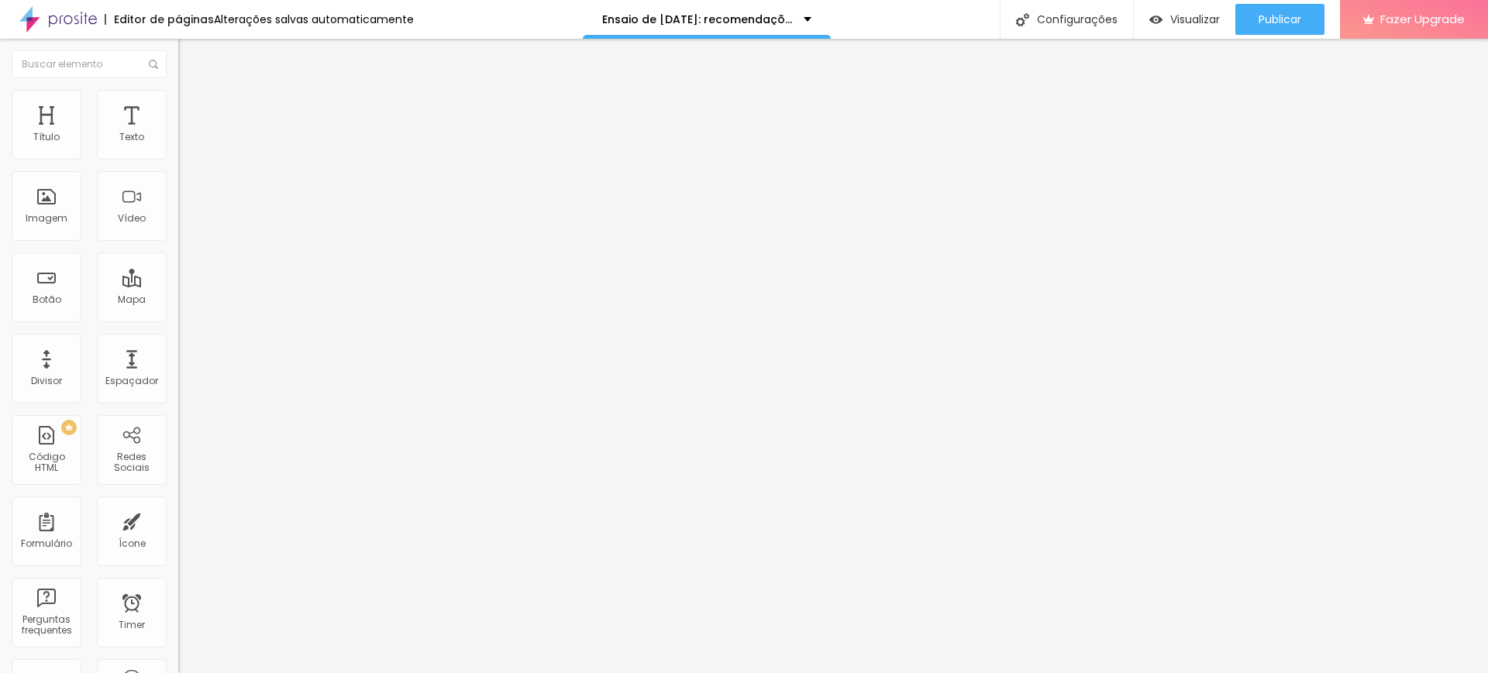
click at [192, 105] on span "Estilo" at bounding box center [204, 100] width 24 height 13
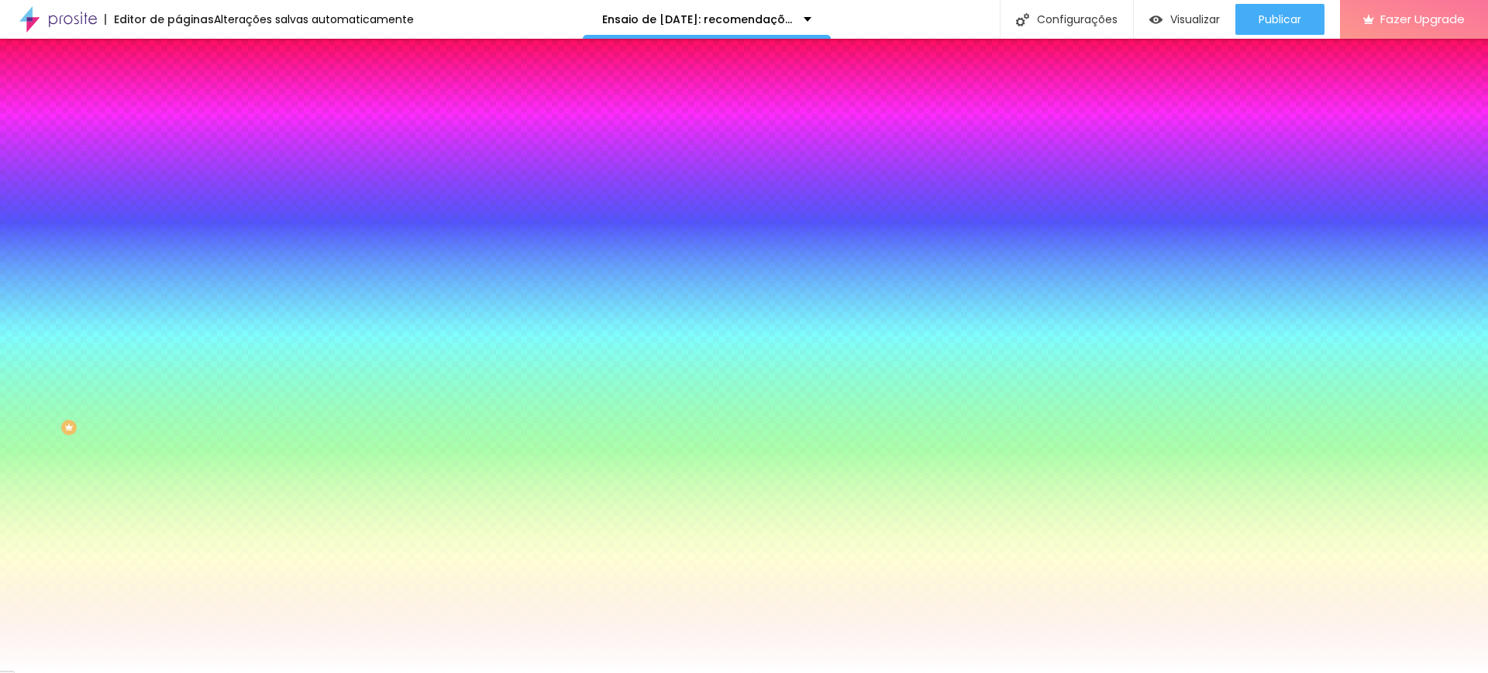
click at [178, 211] on div at bounding box center [267, 211] width 178 height 0
click at [178, 226] on input "#FFFFFF" at bounding box center [271, 218] width 186 height 15
paste input "A7BEC9"
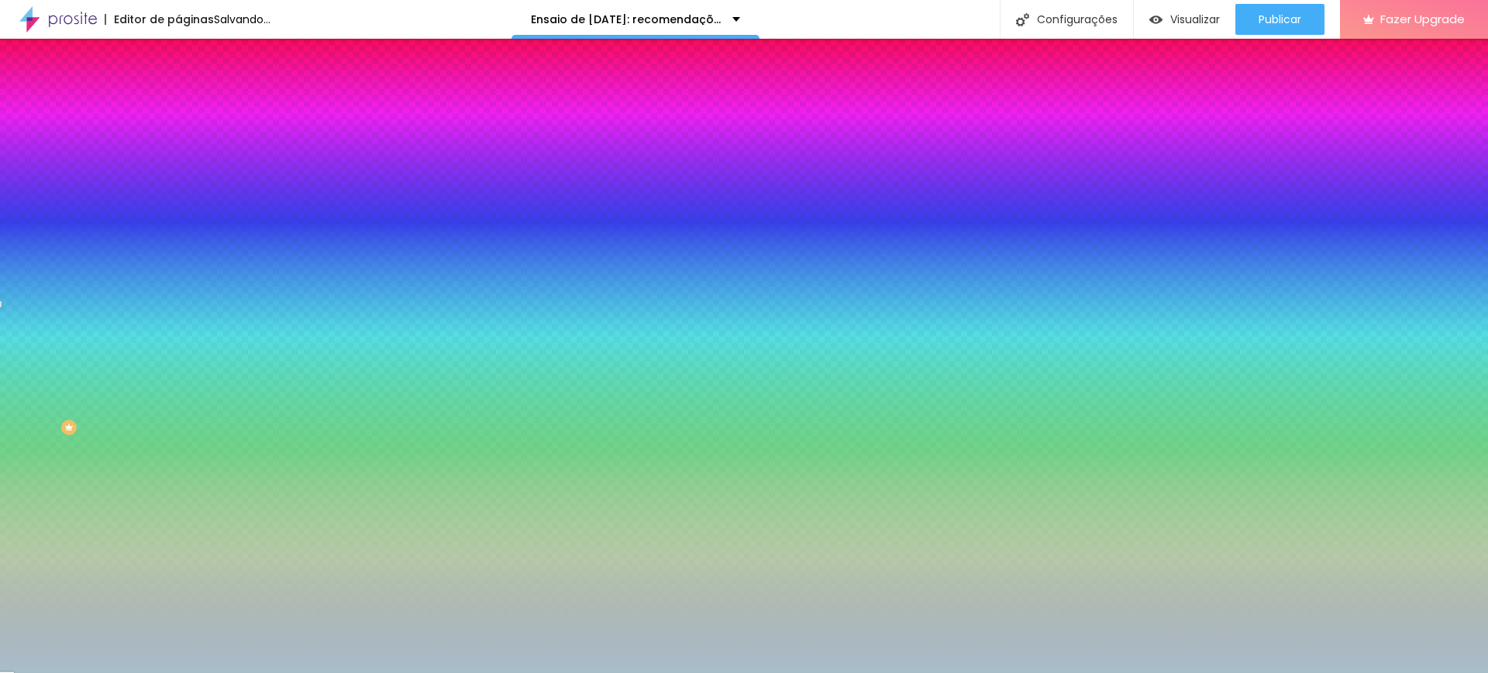
type input "#A7BEC9"
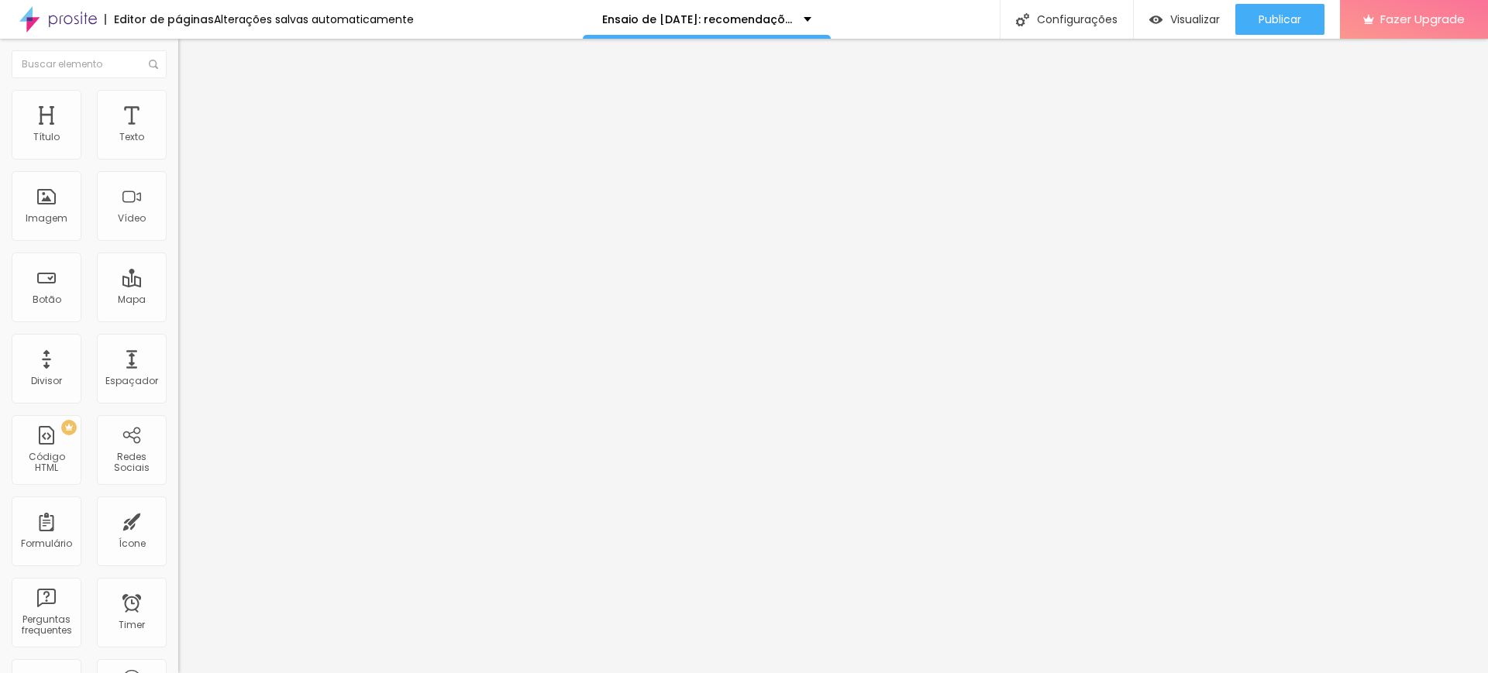
click at [178, 102] on li "Estilo" at bounding box center [267, 97] width 178 height 15
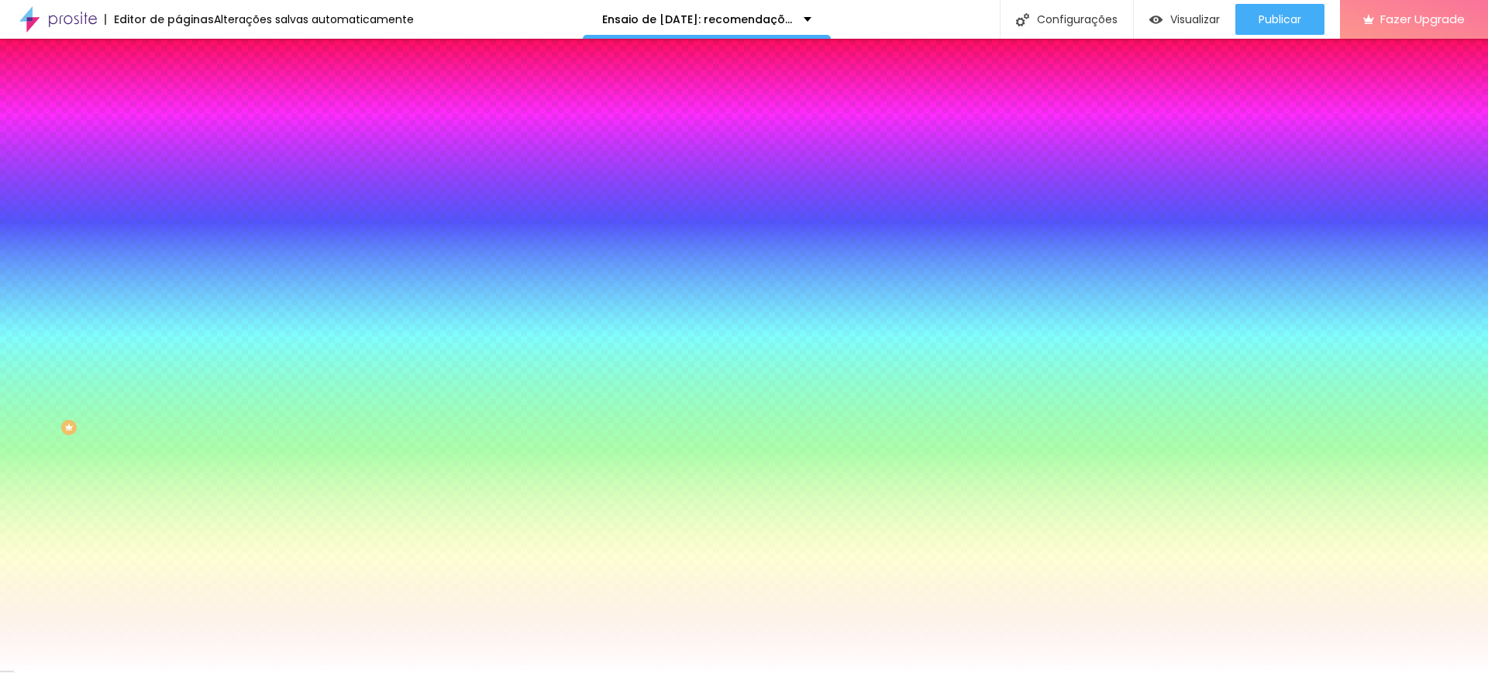
click at [178, 148] on div at bounding box center [267, 148] width 178 height 0
drag, startPoint x: 158, startPoint y: 204, endPoint x: 163, endPoint y: 158, distance: 46.0
click at [178, 158] on div "Cor de fundo Voltar ao padrão #FFFFFF" at bounding box center [267, 142] width 178 height 43
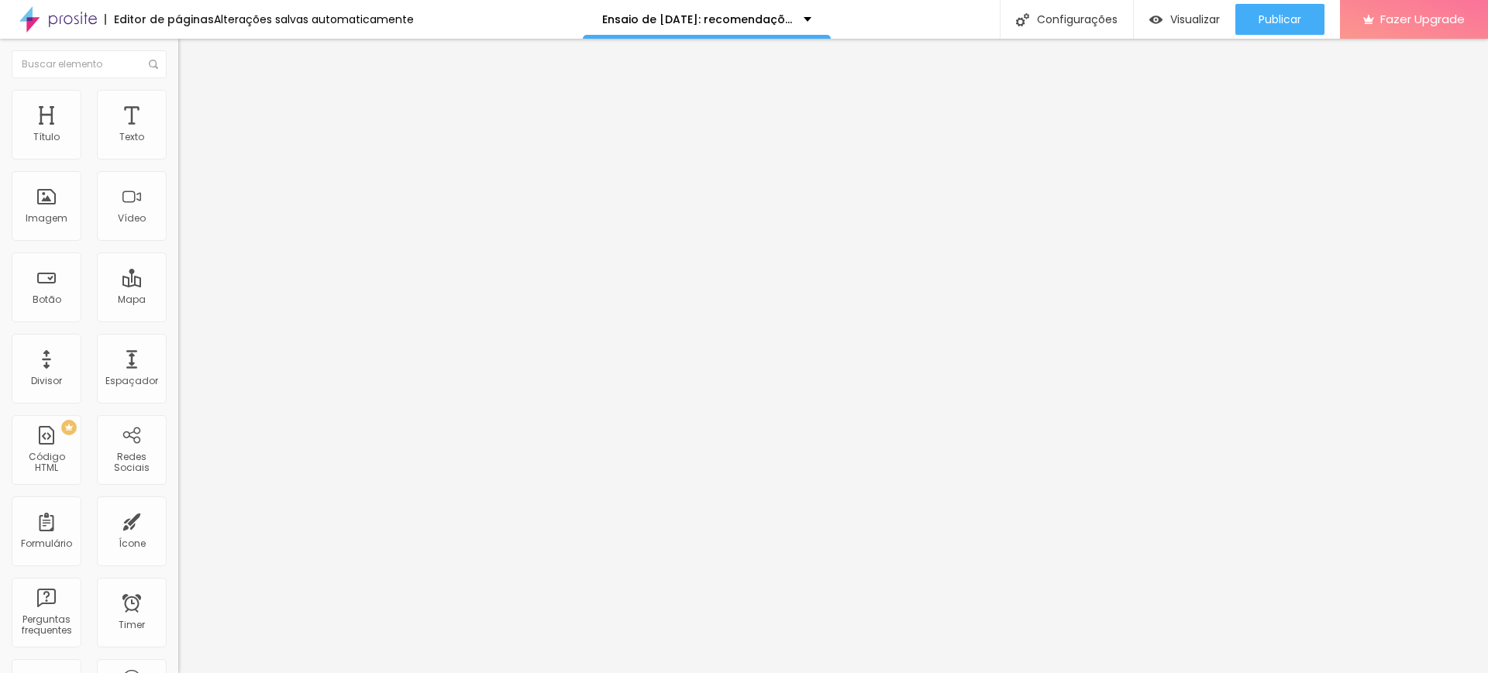
click at [192, 106] on span "Estilo" at bounding box center [204, 100] width 24 height 13
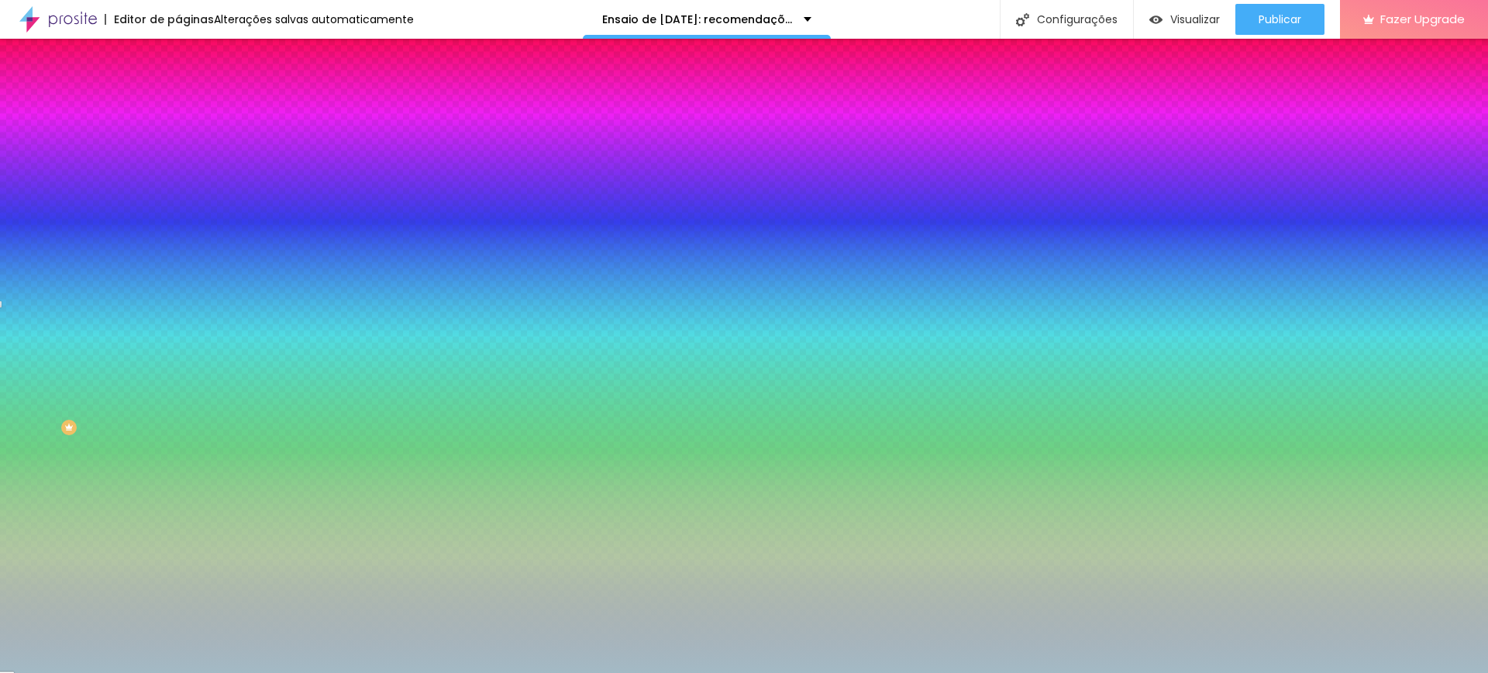
click at [178, 105] on img at bounding box center [185, 112] width 14 height 14
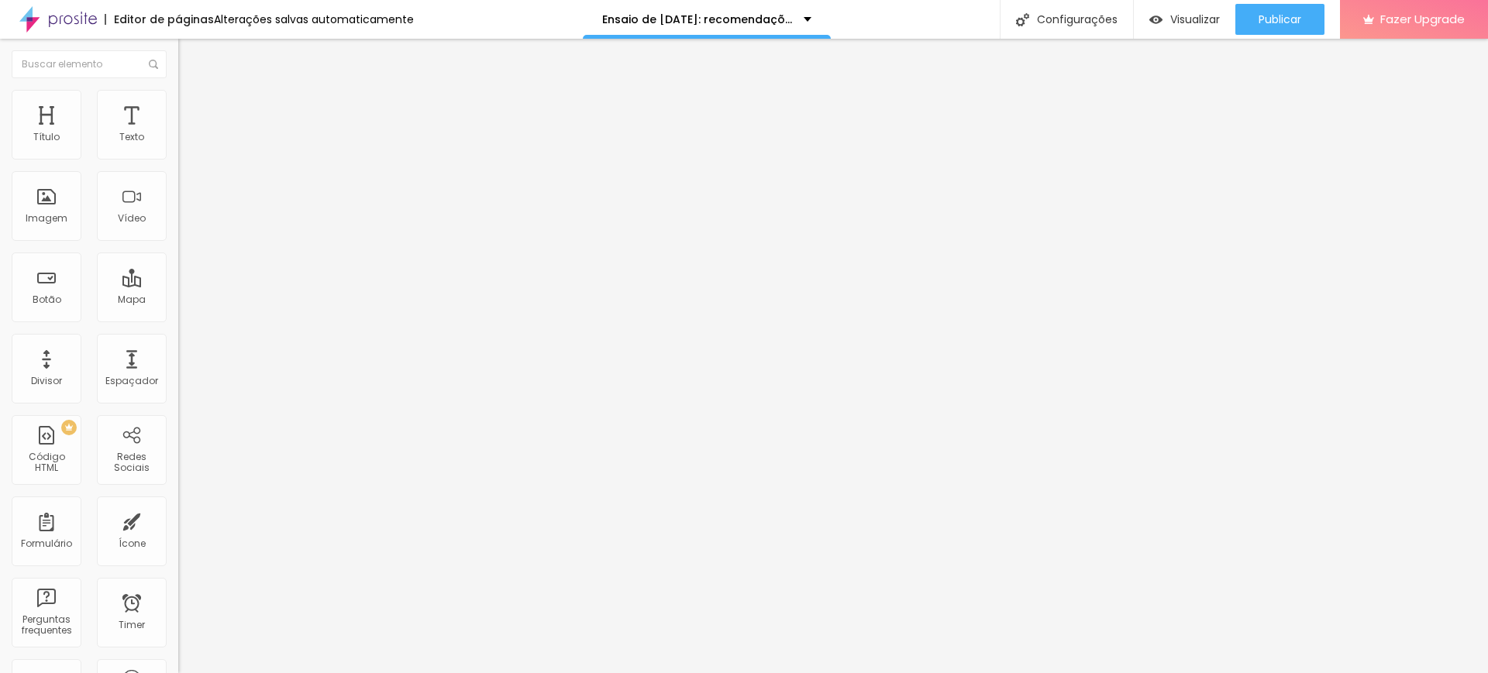
type input "0"
click at [178, 520] on input "range" at bounding box center [228, 526] width 100 height 12
click at [178, 92] on img at bounding box center [185, 97] width 14 height 14
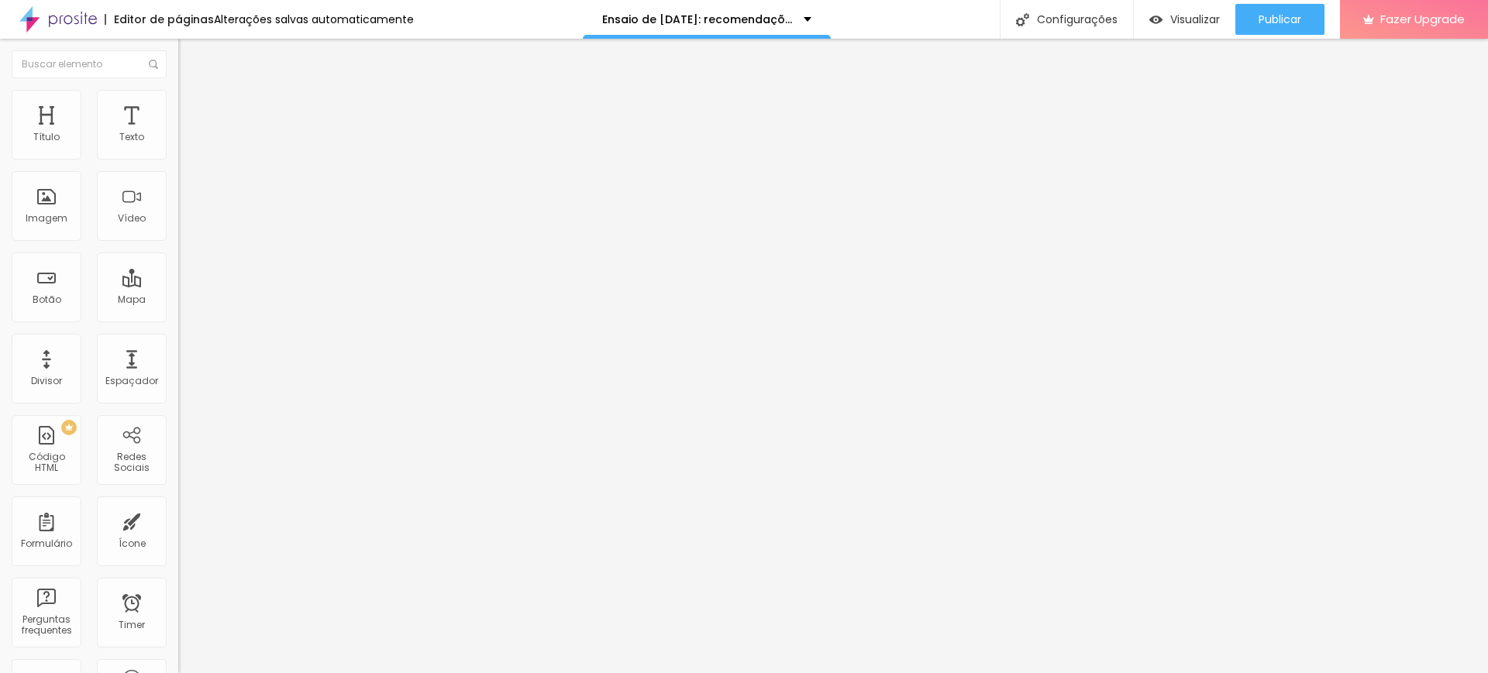
click at [178, 155] on img at bounding box center [183, 160] width 11 height 11
click at [192, 103] on span "Estilo" at bounding box center [204, 100] width 24 height 13
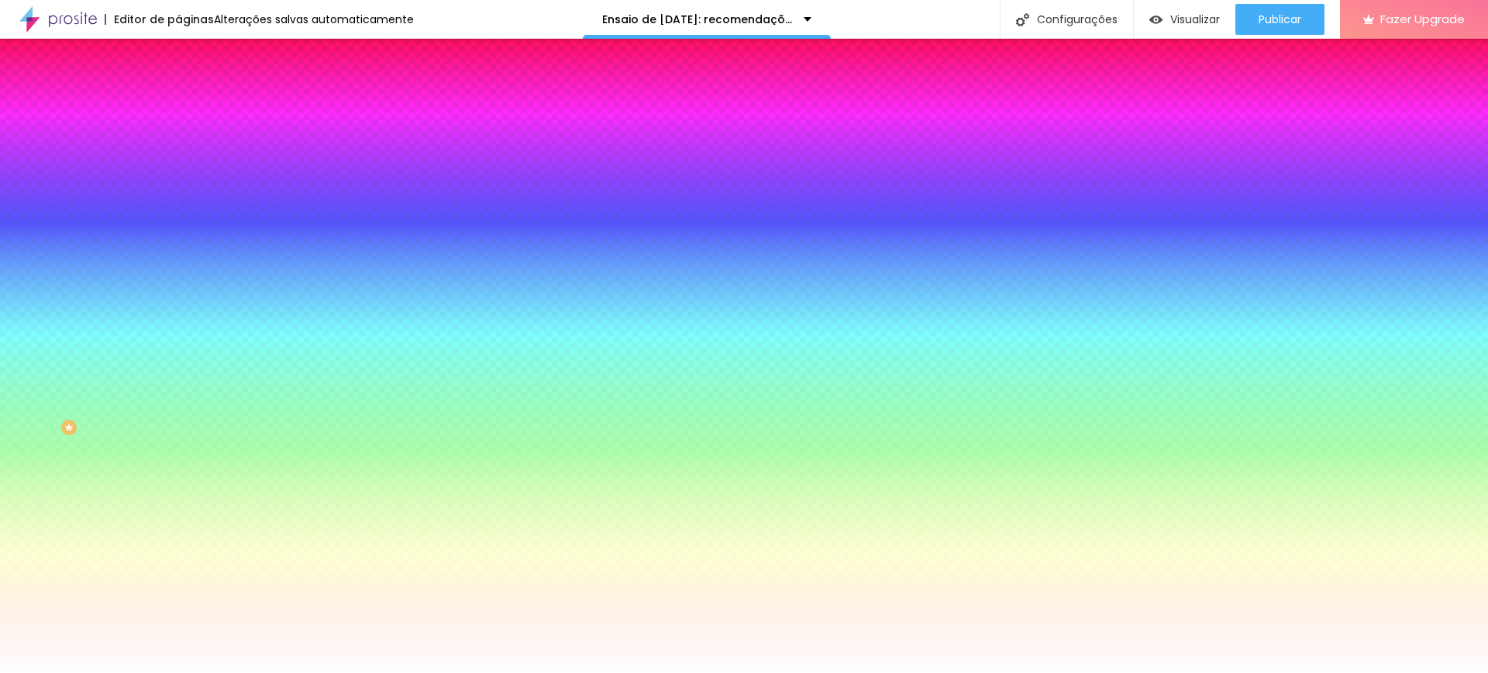
click at [192, 109] on span "Avançado" at bounding box center [217, 115] width 51 height 13
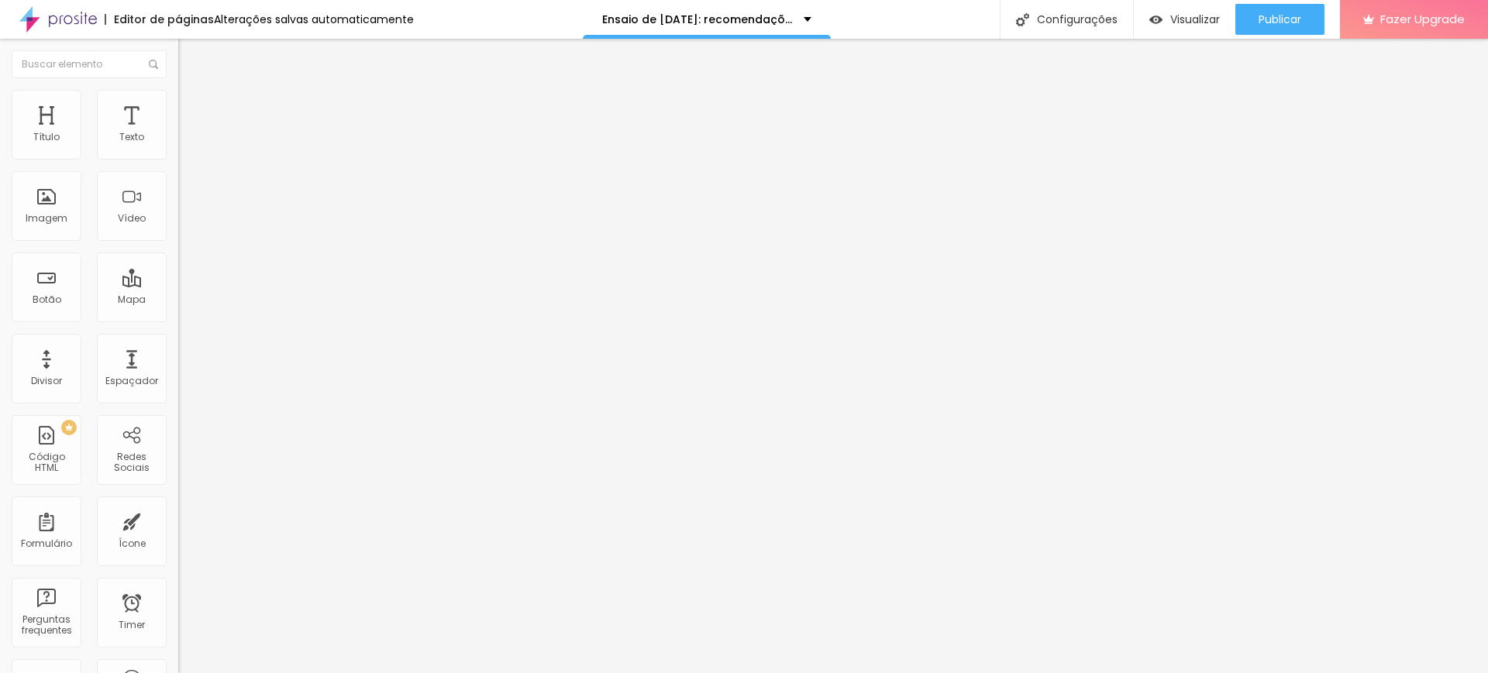
type input "15"
type input "10"
type input "5"
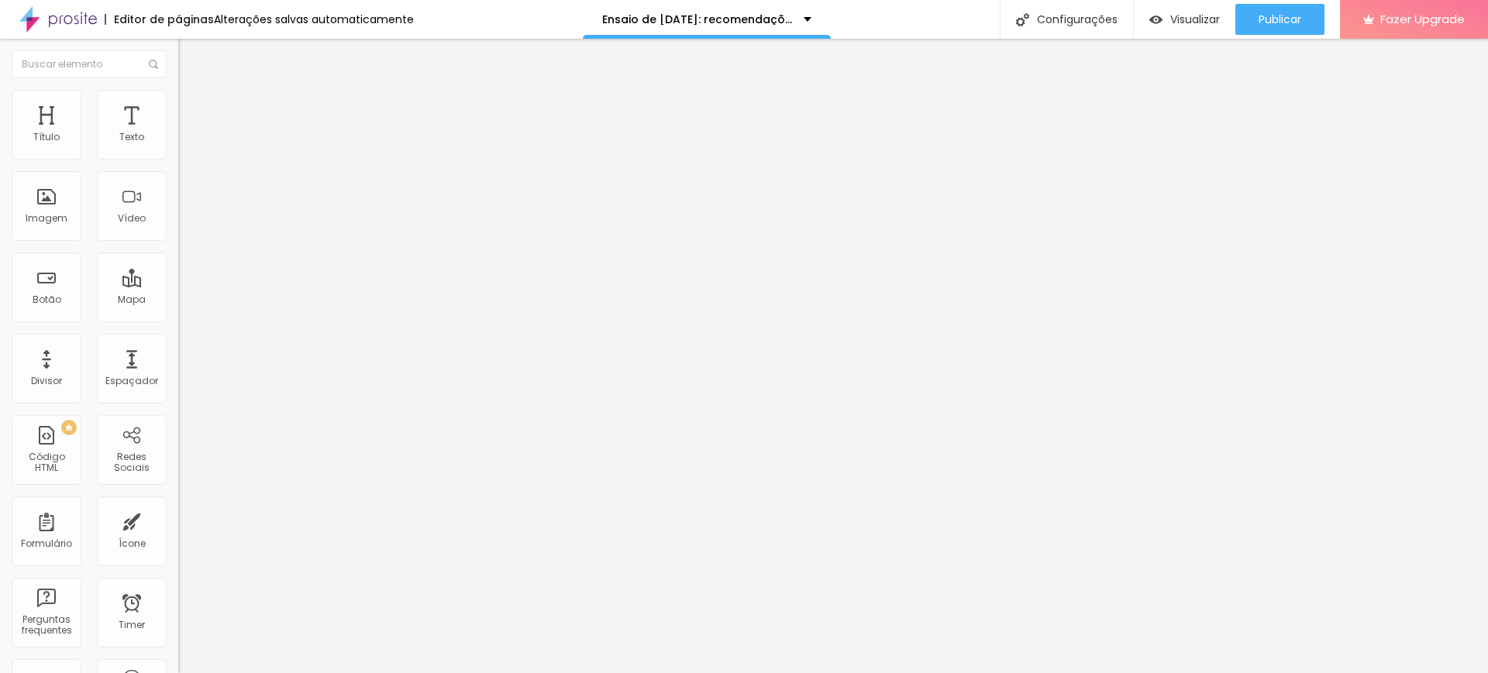
type input "5"
type input "10"
type input "15"
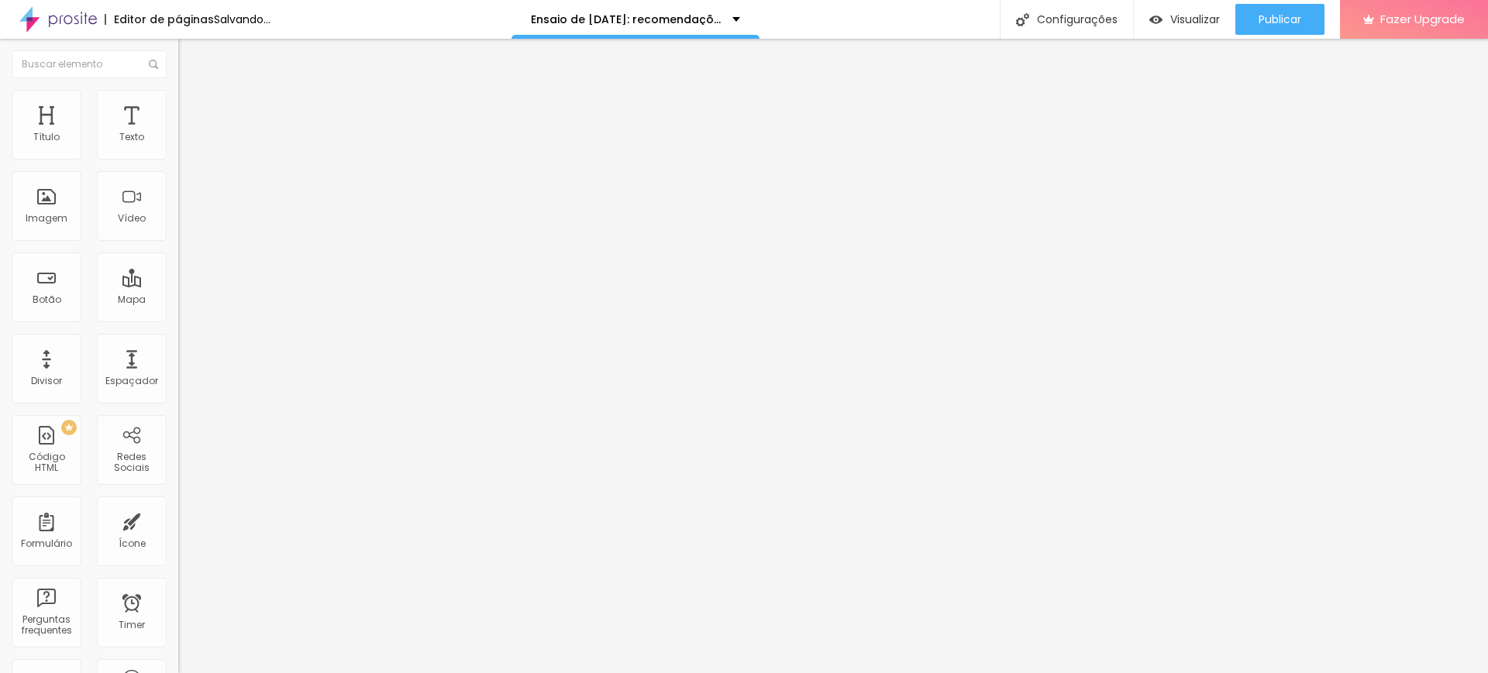
type input "20"
click at [178, 301] on input "range" at bounding box center [228, 307] width 100 height 12
click at [178, 105] on li "Avançado" at bounding box center [267, 112] width 178 height 15
click at [178, 301] on input "range" at bounding box center [228, 307] width 100 height 12
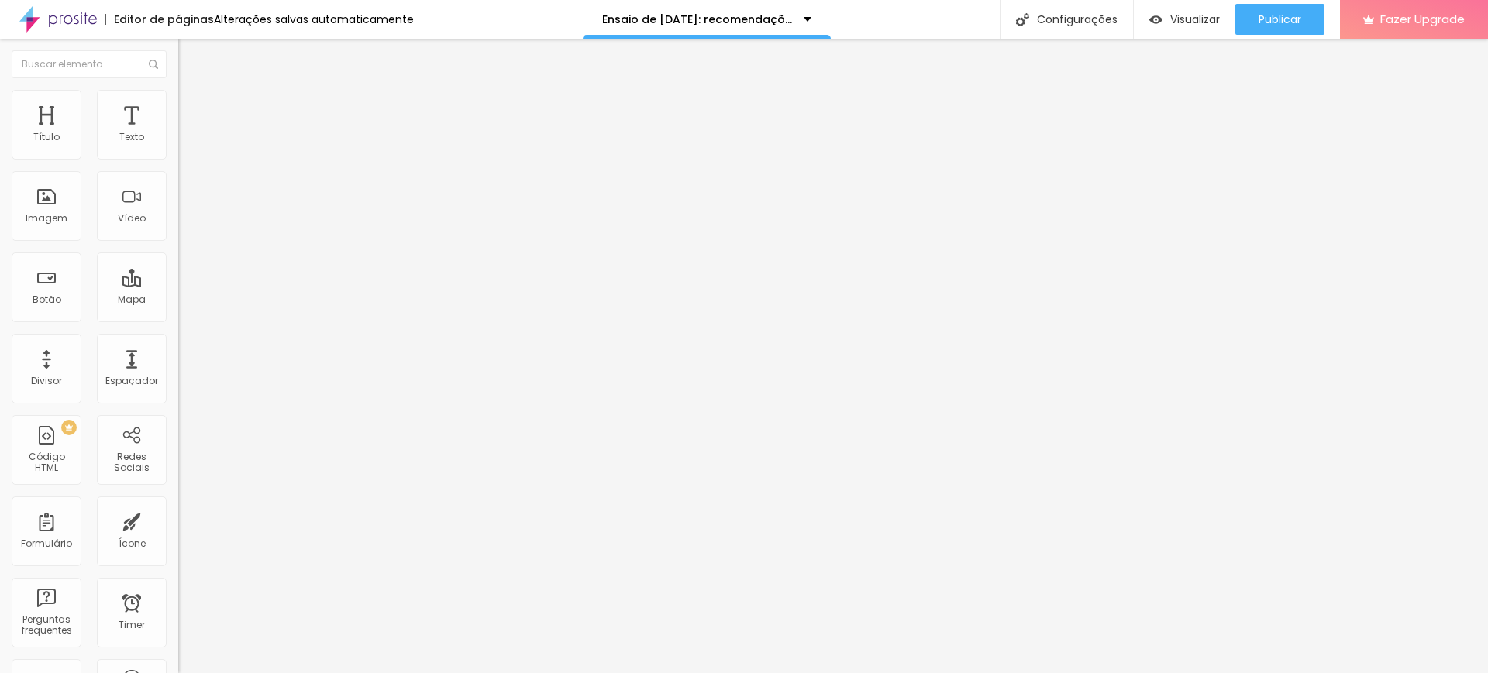
type input "23"
type input "13"
type input "2"
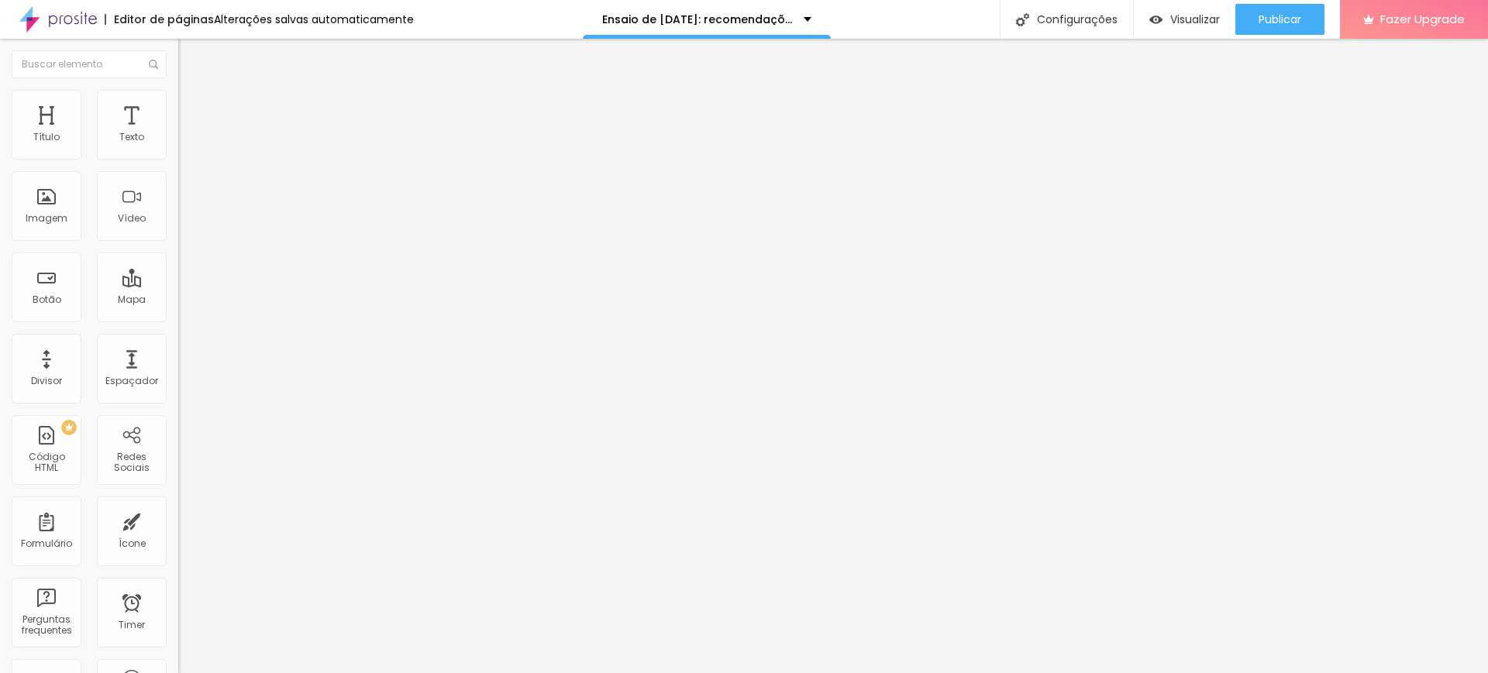
type input "2"
type input "0"
click at [178, 520] on input "range" at bounding box center [228, 526] width 100 height 12
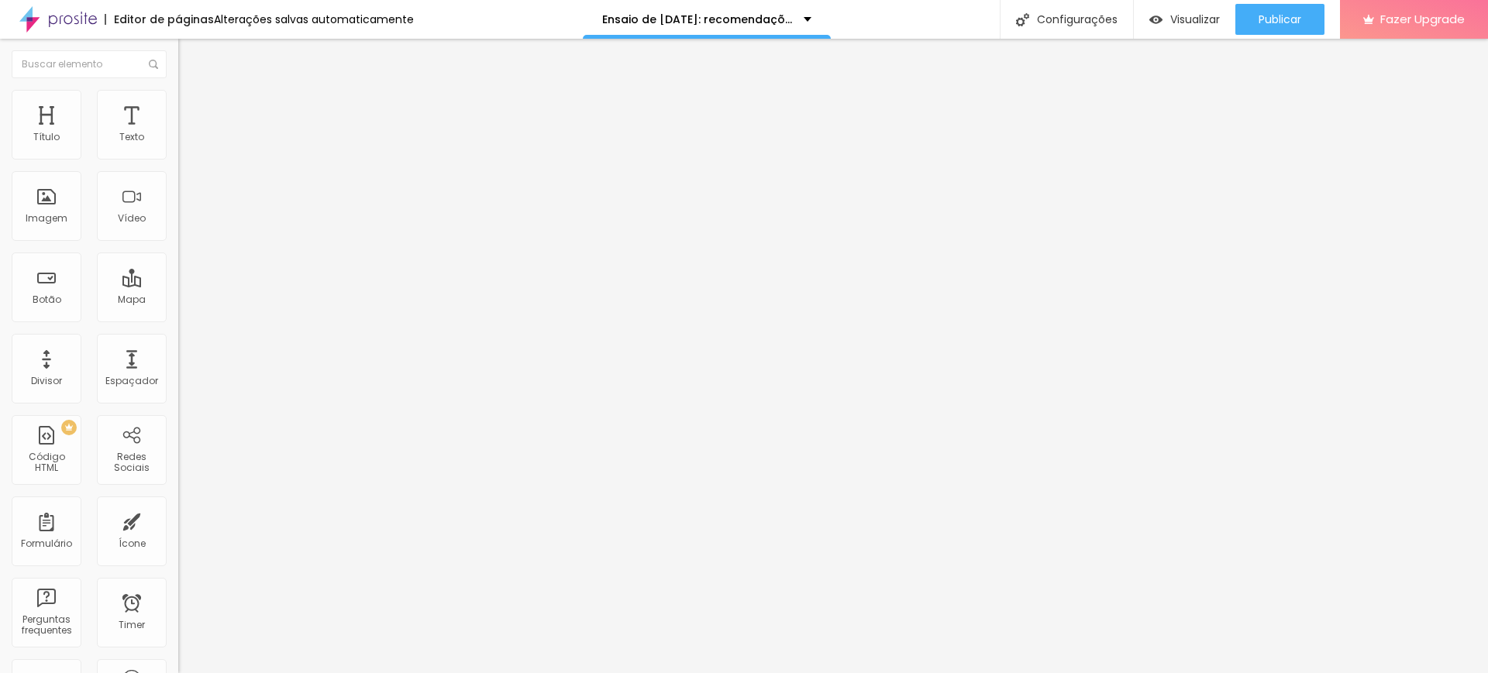
click at [178, 243] on span "16:9 Cinema" at bounding box center [207, 235] width 59 height 13
click at [178, 267] on span "Padrão" at bounding box center [195, 259] width 35 height 13
click at [178, 102] on li "Estilo" at bounding box center [267, 97] width 178 height 15
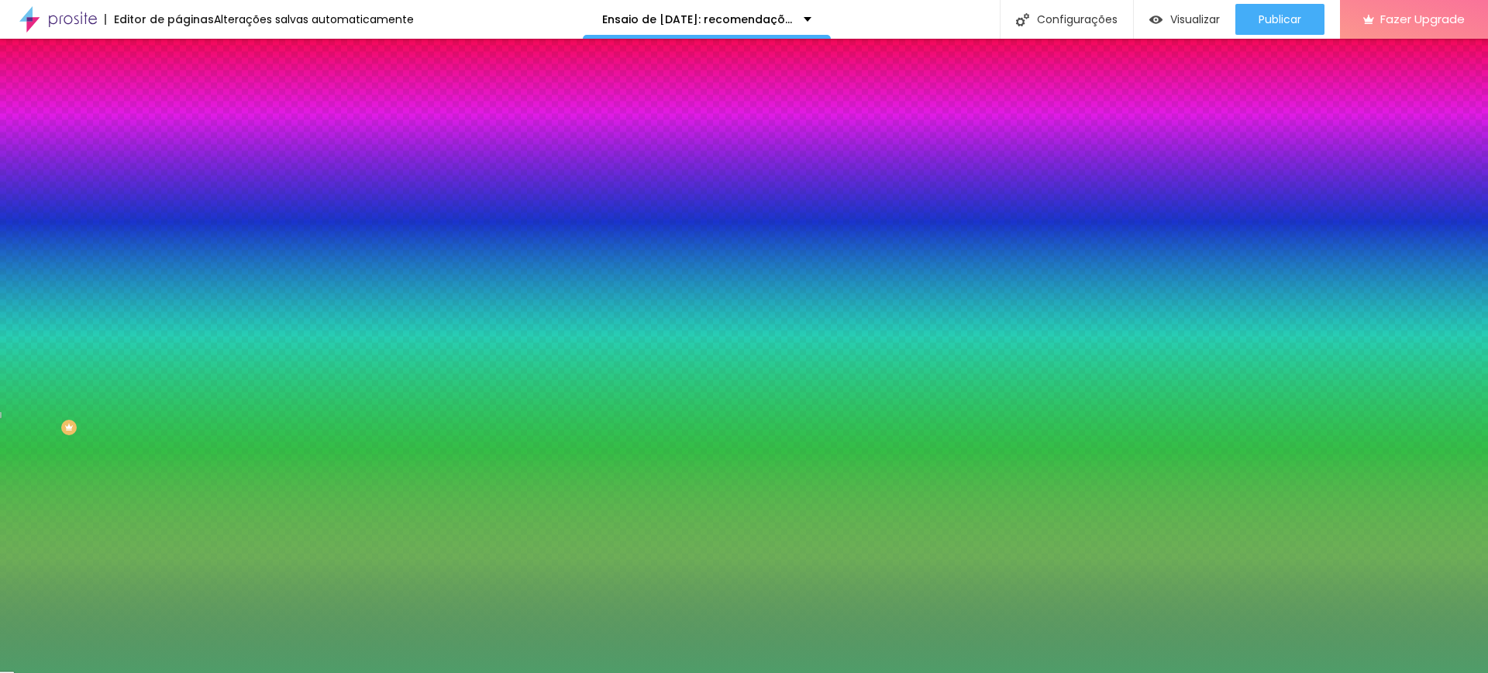
click at [178, 211] on div at bounding box center [267, 211] width 178 height 0
click at [178, 226] on input "#4F9D69" at bounding box center [271, 218] width 186 height 15
paste input "A7BEC"
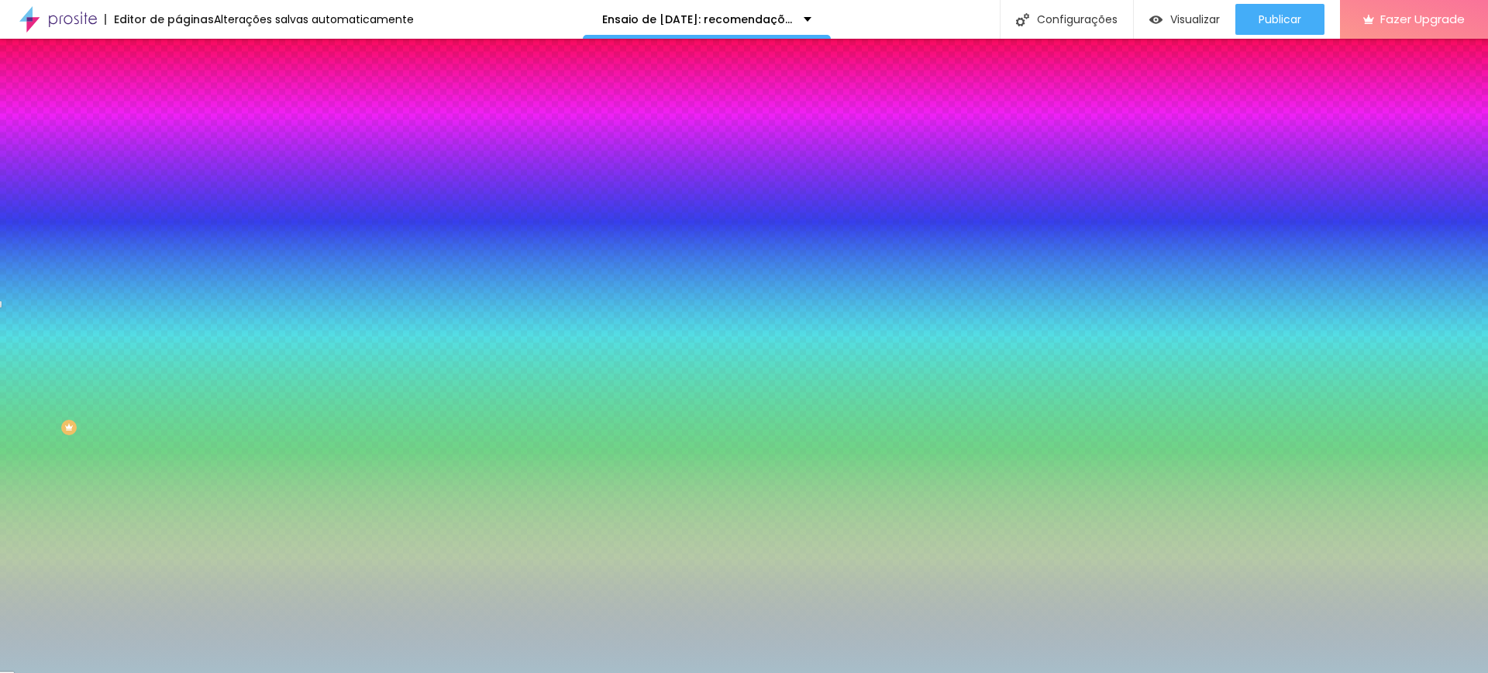
type input "#A7BEC9"
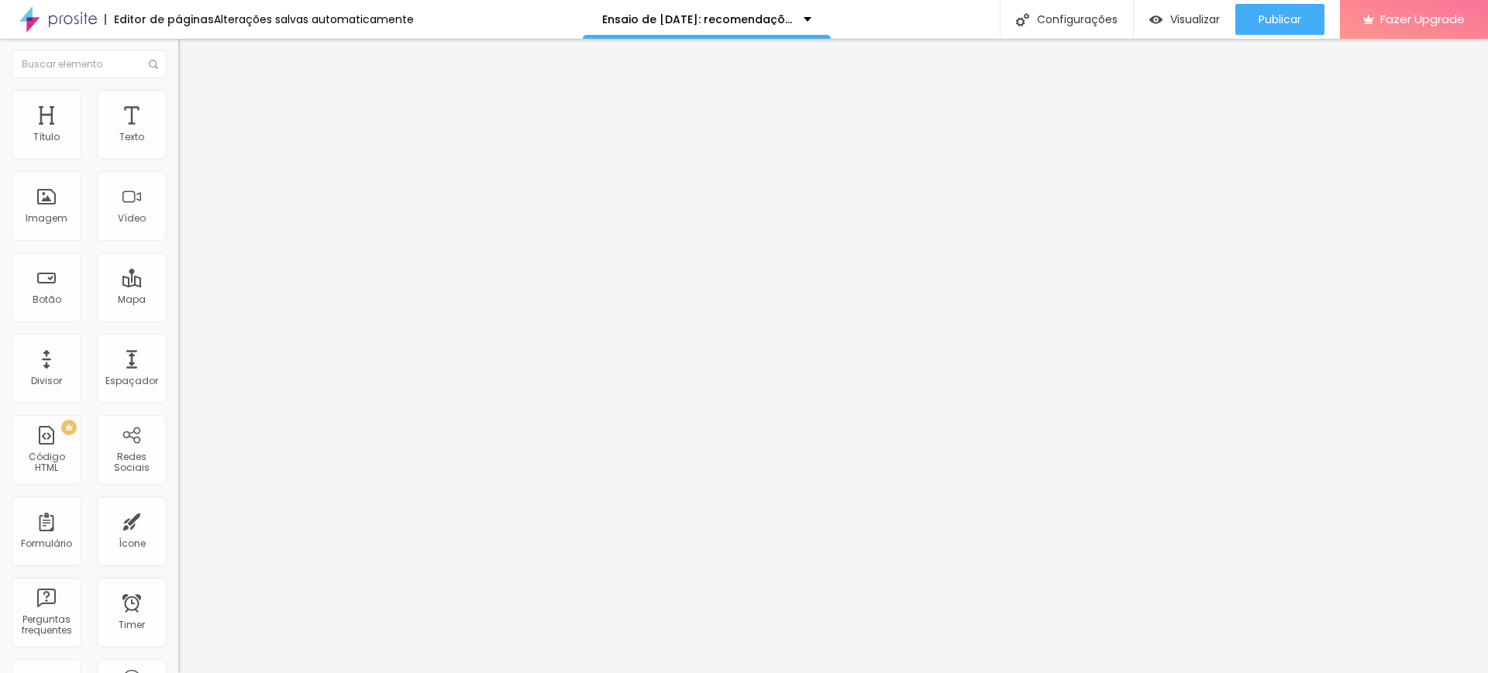
click at [192, 103] on span "Estilo" at bounding box center [204, 100] width 24 height 13
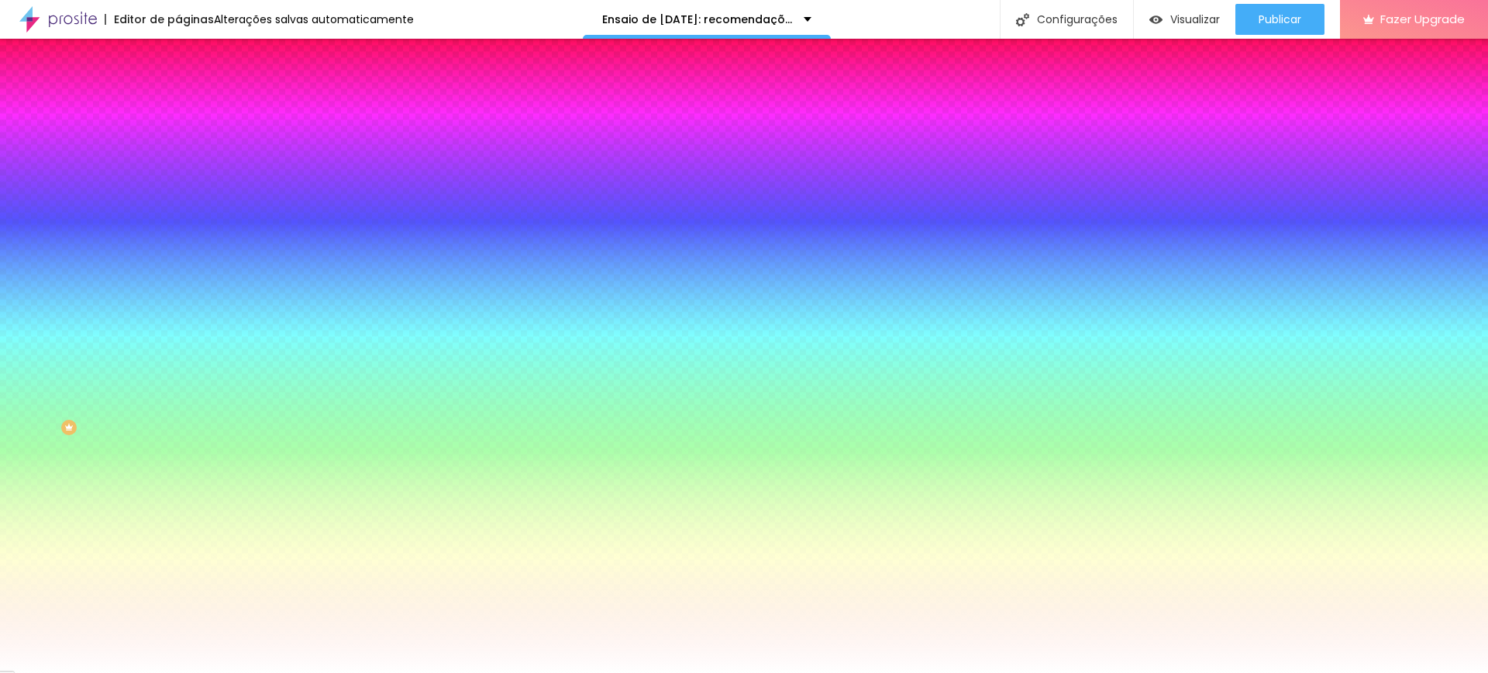
click at [178, 148] on div at bounding box center [267, 148] width 178 height 0
click at [178, 157] on input "#FFFFFF" at bounding box center [271, 155] width 186 height 15
paste input "DF1D1"
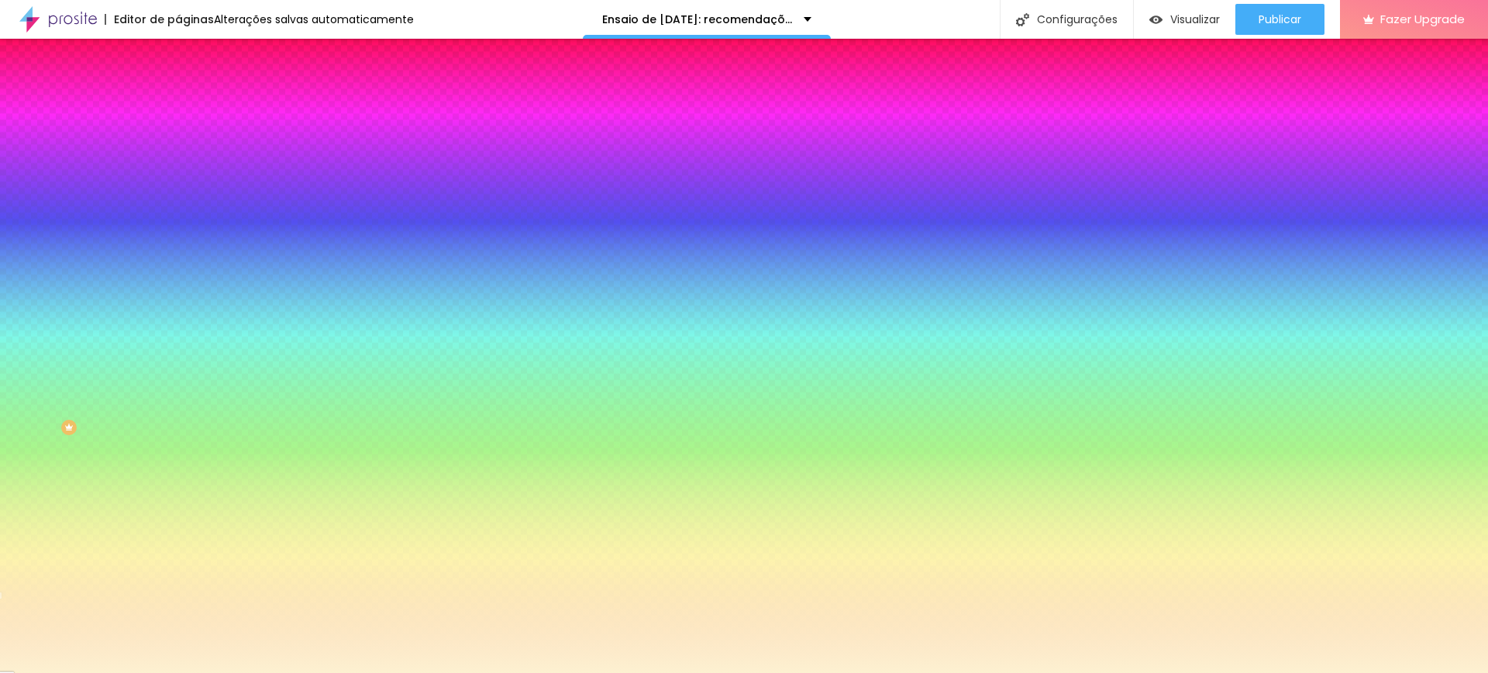
type input "#FDF1D1"
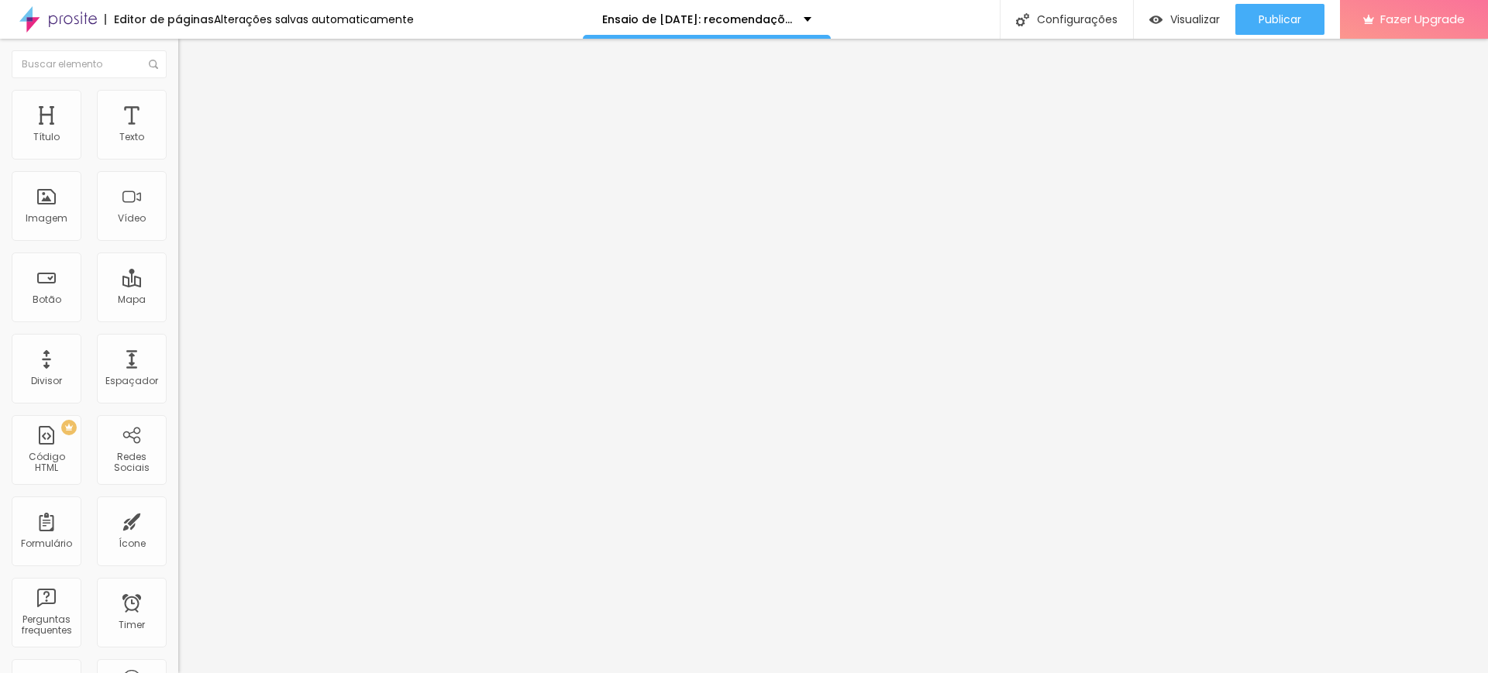
click at [192, 104] on span "Estilo" at bounding box center [204, 100] width 24 height 13
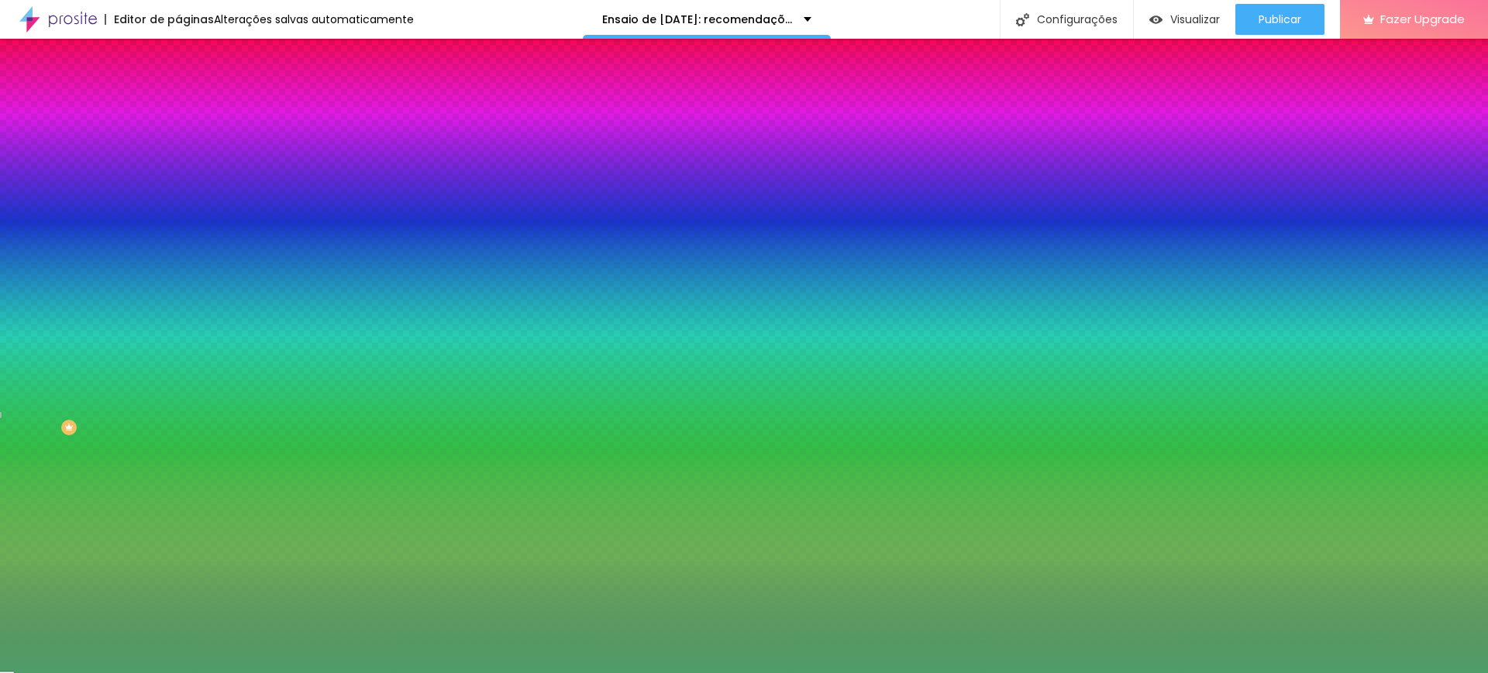
click at [178, 211] on div at bounding box center [267, 211] width 178 height 0
click at [178, 226] on input "#4F9D69" at bounding box center [271, 218] width 186 height 15
paste input "FDF1D1"
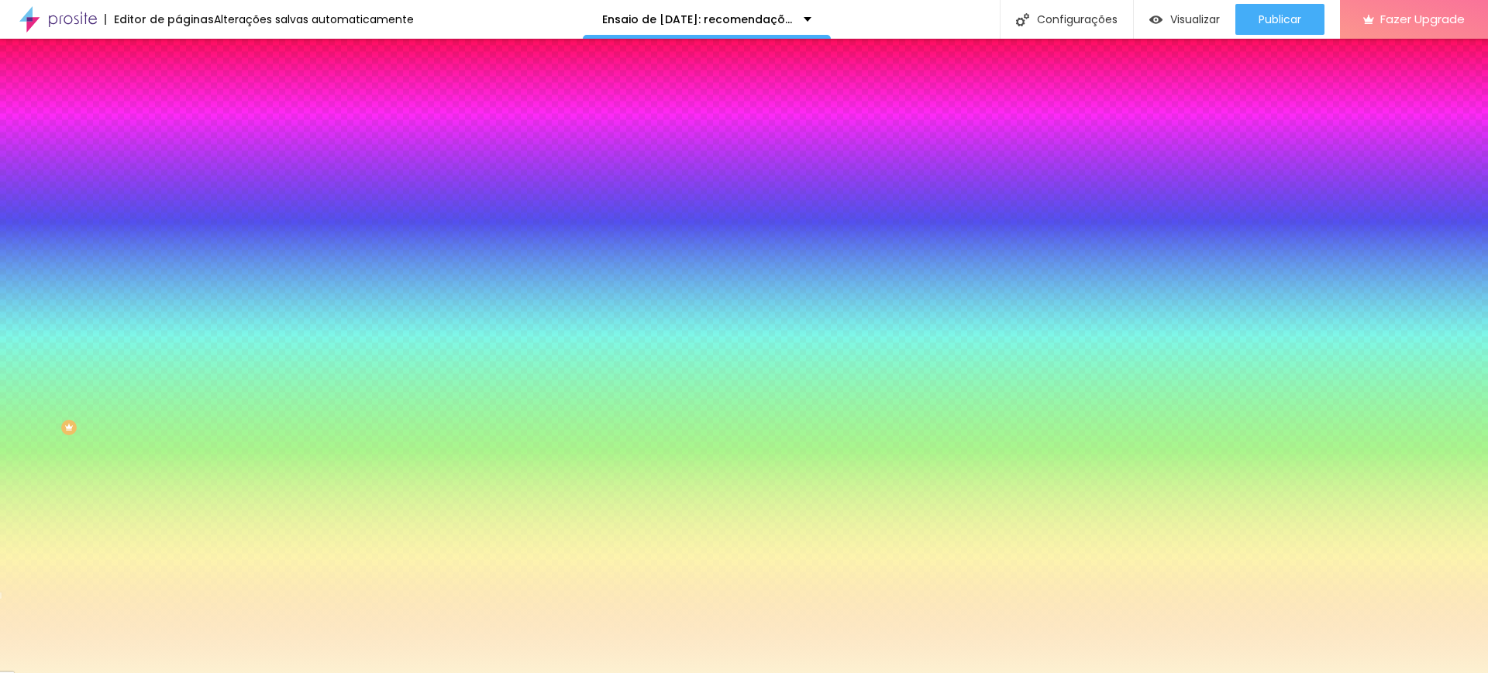
type input "#FDF1D1"
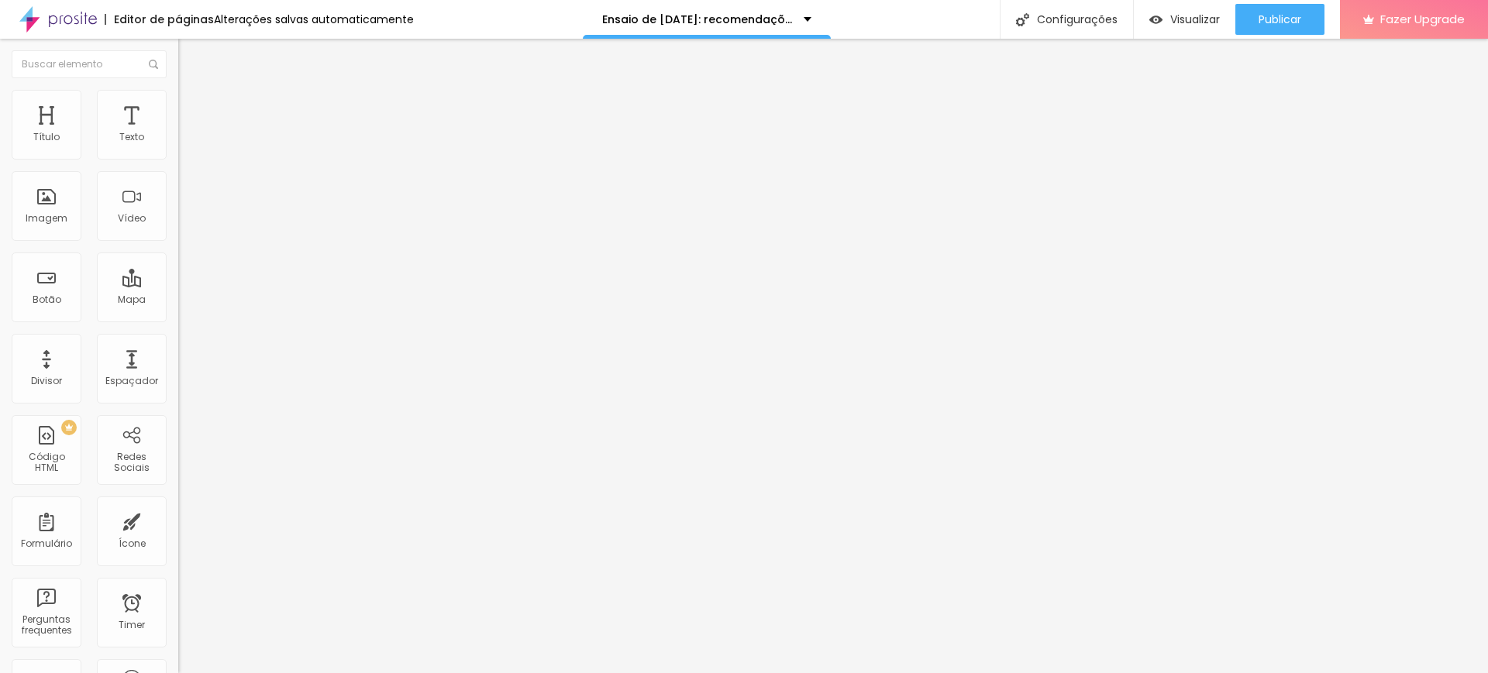
click at [178, 101] on li "Estilo" at bounding box center [267, 97] width 178 height 15
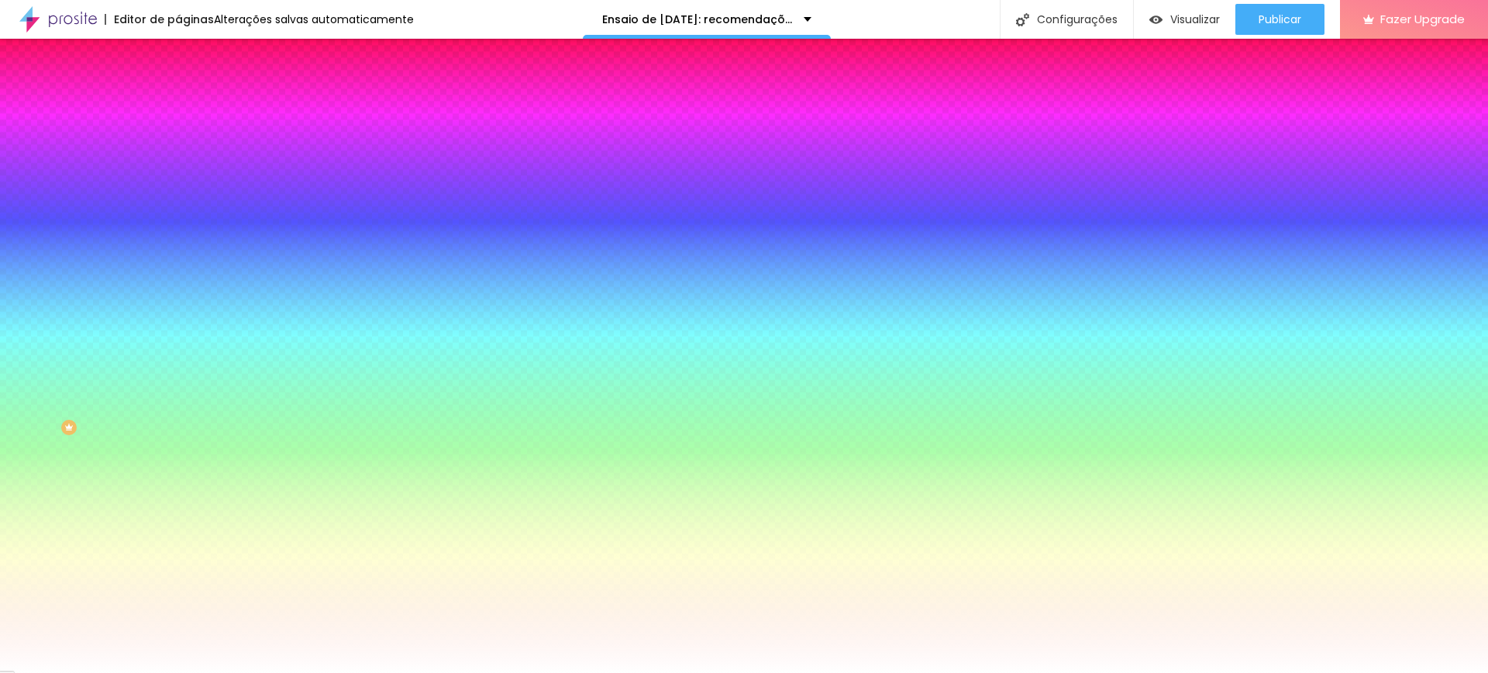
click at [178, 148] on div at bounding box center [267, 148] width 178 height 0
click at [178, 160] on input "#FFFFFF" at bounding box center [271, 155] width 186 height 15
paste input "DF1D1"
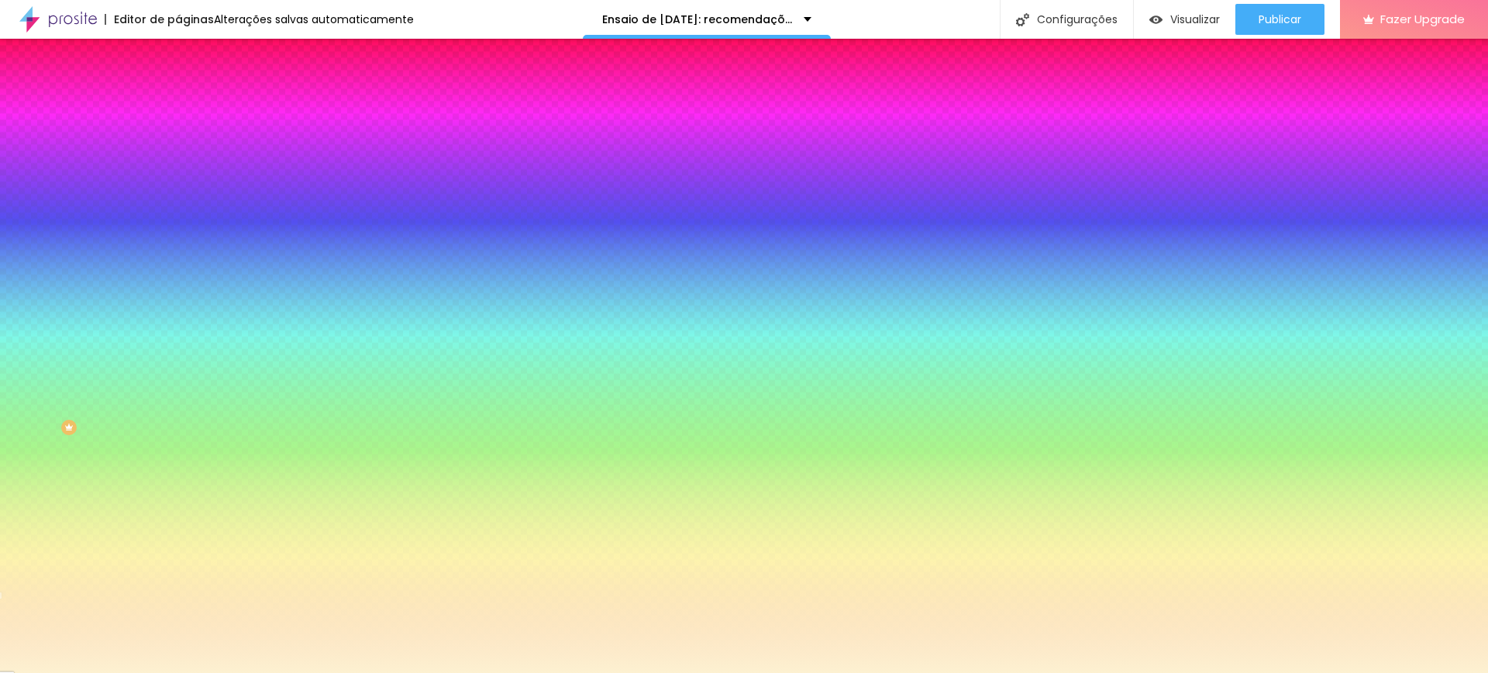
type input "#FDF1D1"
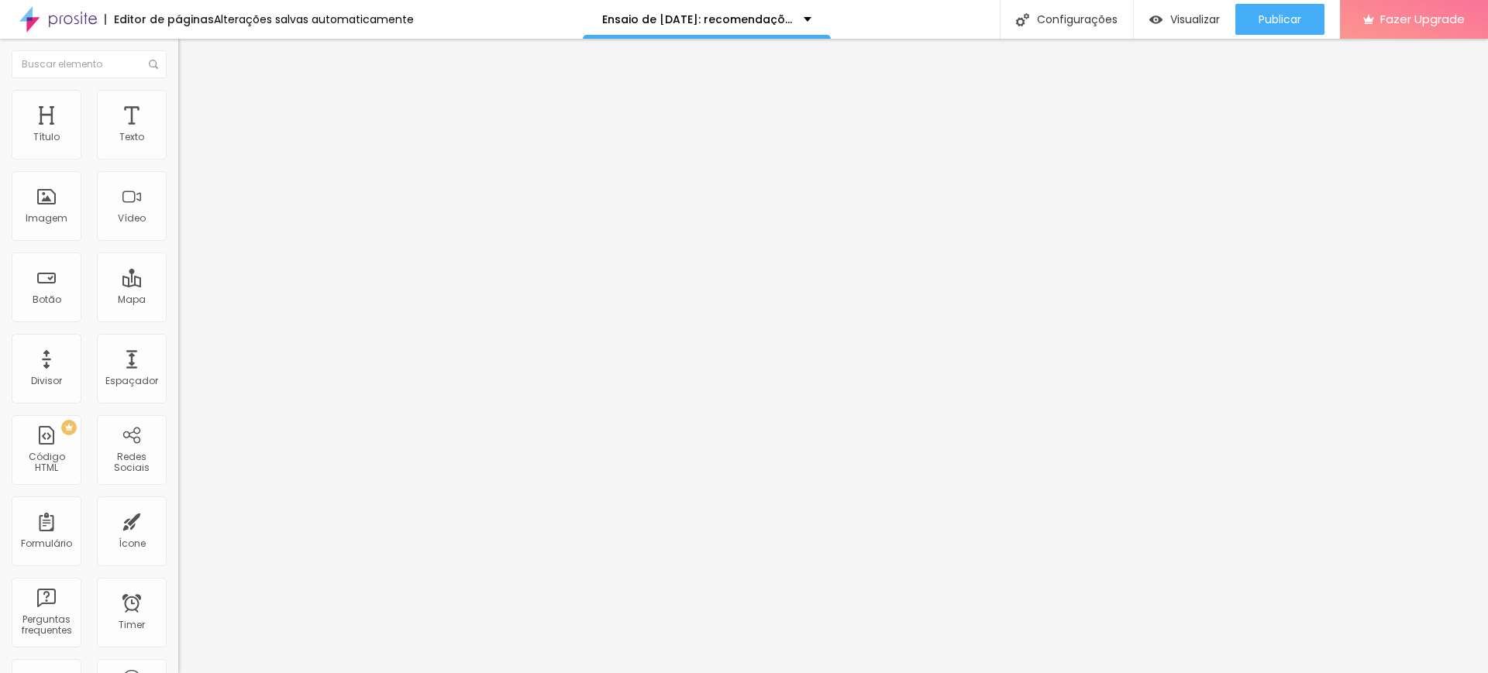
click at [178, 103] on ul "Conteúdo Estilo Avançado" at bounding box center [267, 97] width 178 height 46
drag, startPoint x: 82, startPoint y: 103, endPoint x: 127, endPoint y: 129, distance: 52.1
click at [192, 105] on span "Estilo" at bounding box center [204, 100] width 24 height 13
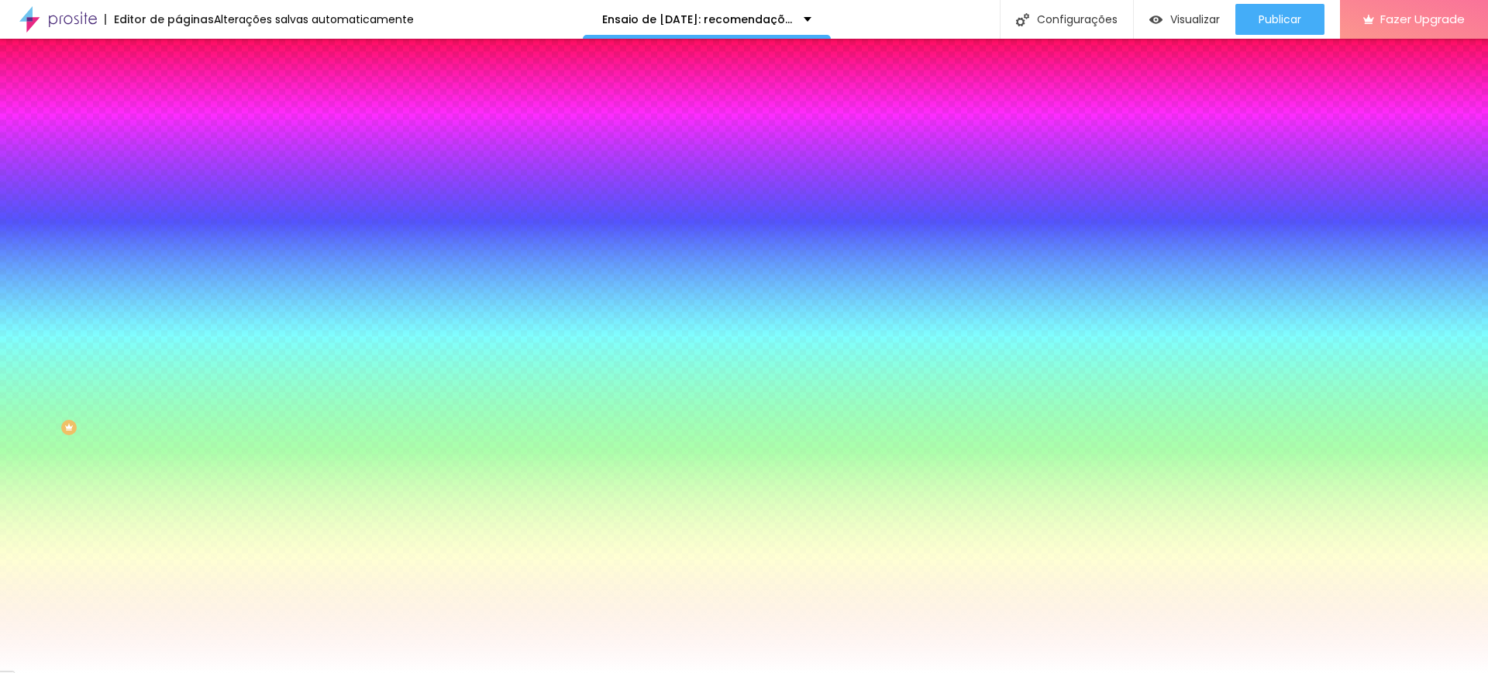
click at [178, 154] on input "#FFFFFF" at bounding box center [271, 155] width 186 height 15
paste input "DF1D1"
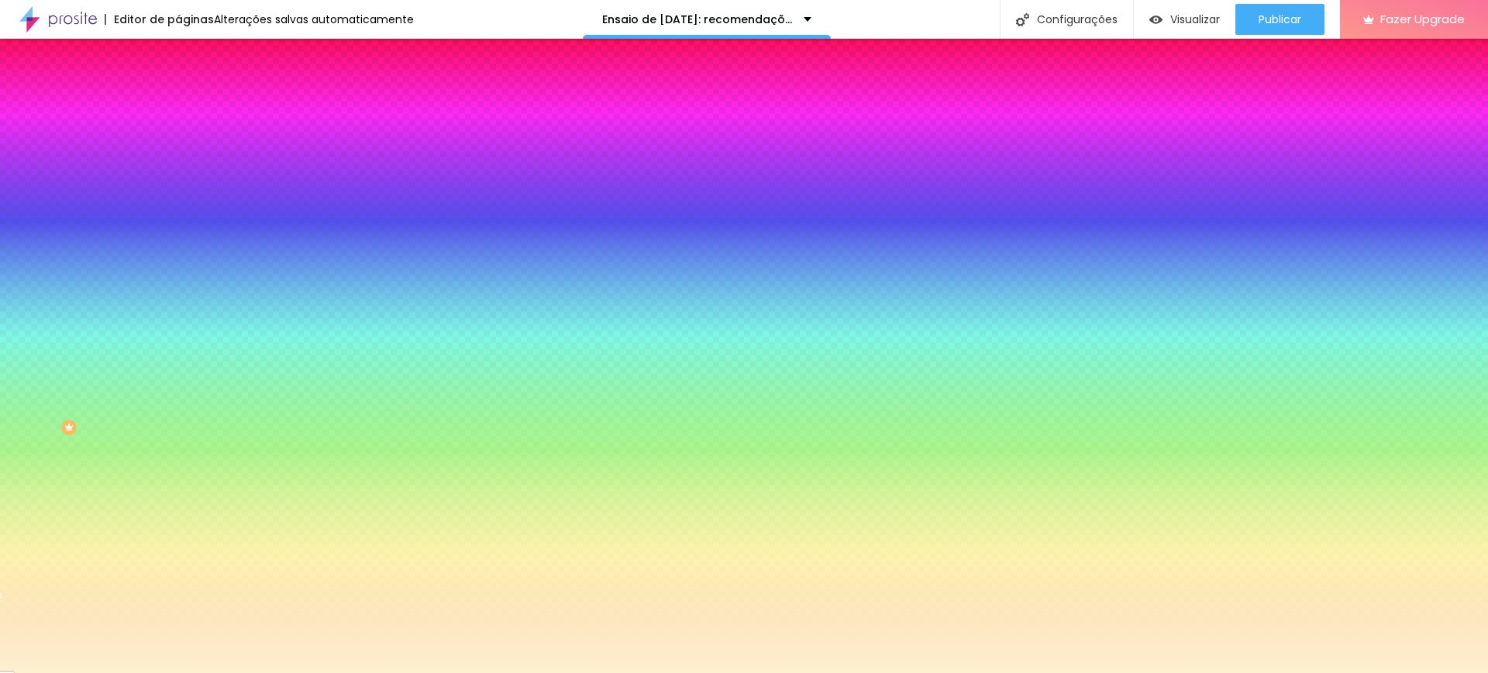
type input "#FDF1D1"
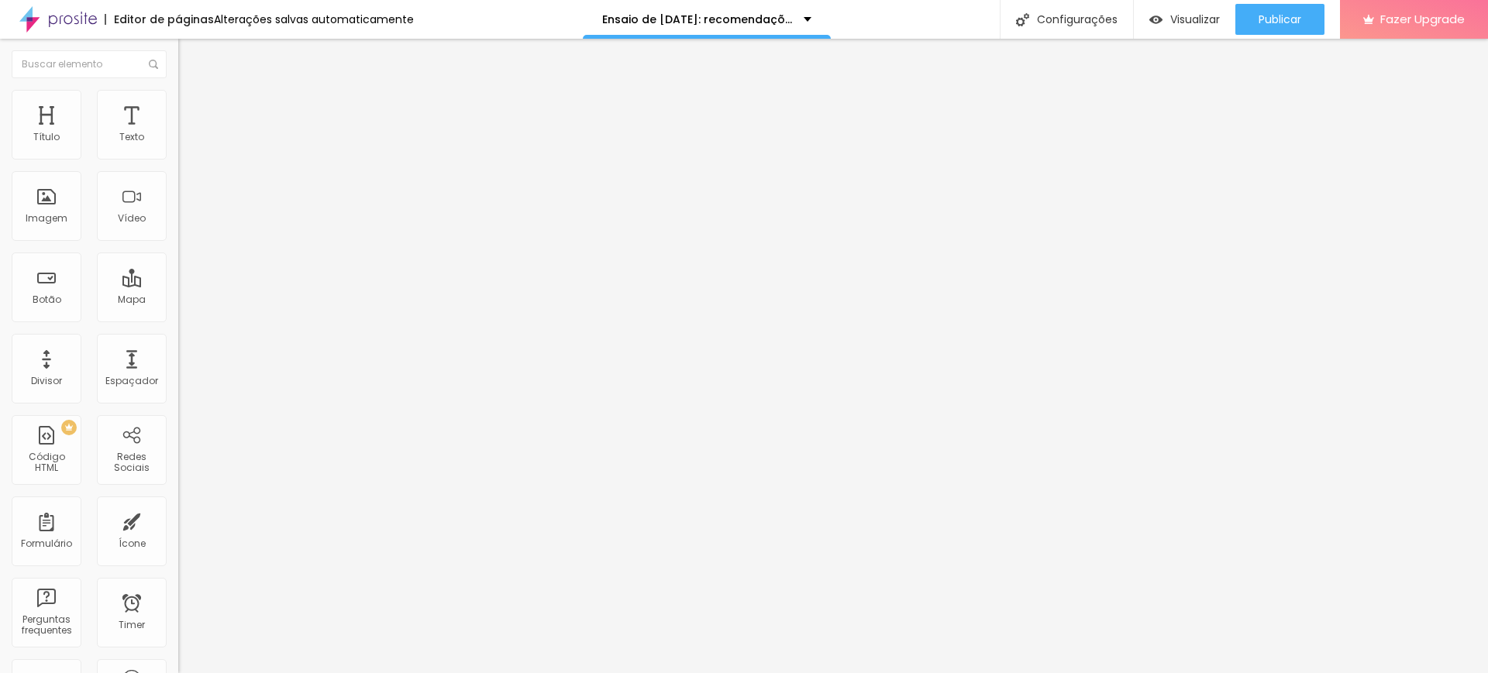
drag, startPoint x: 91, startPoint y: 102, endPoint x: 108, endPoint y: 133, distance: 36.4
click at [178, 102] on li "Estilo" at bounding box center [267, 97] width 178 height 15
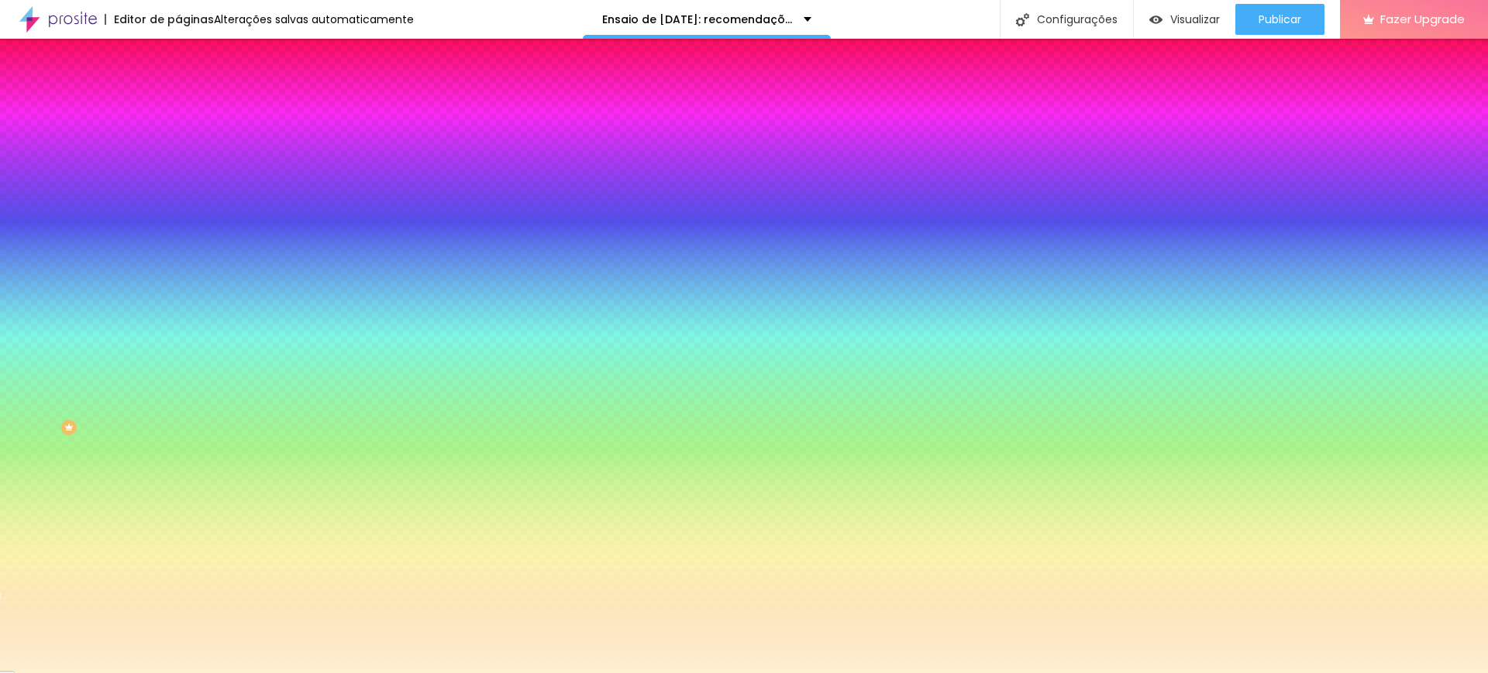
click at [178, 211] on div at bounding box center [267, 211] width 178 height 0
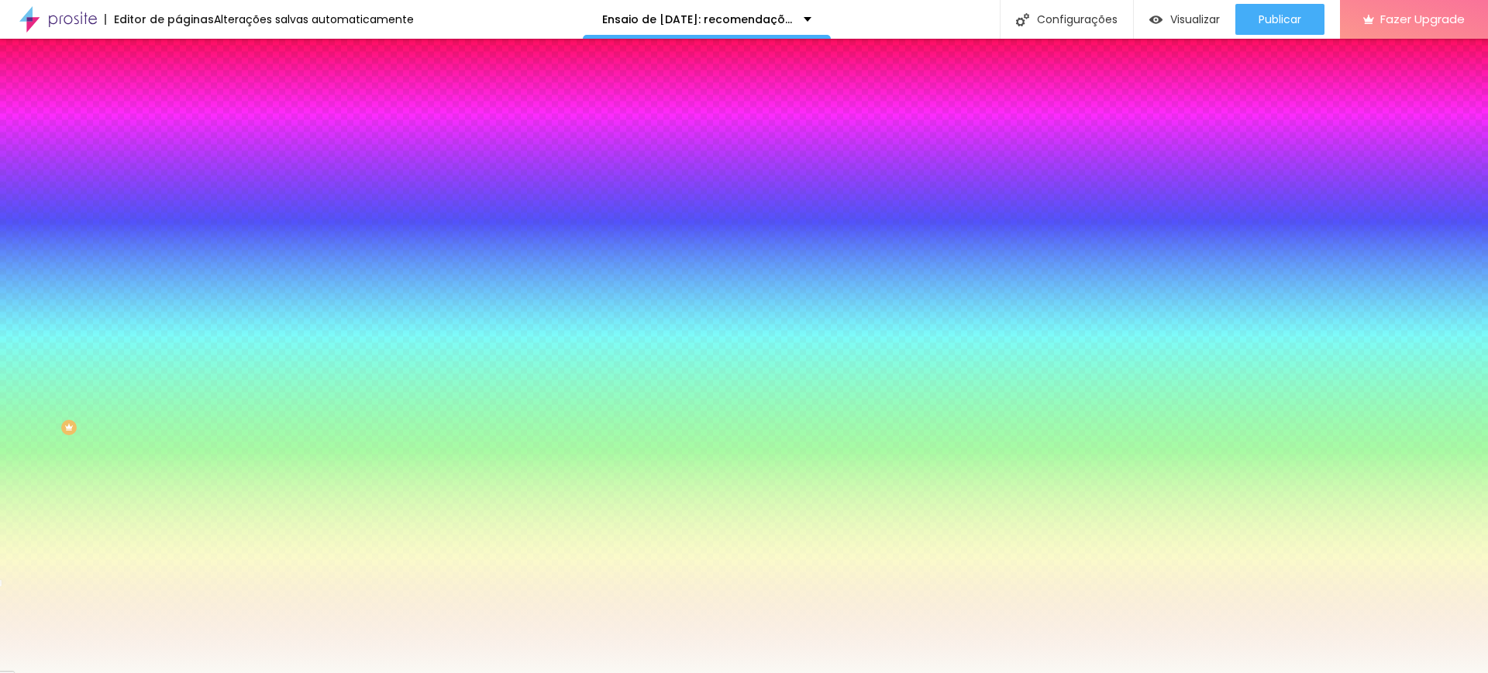
type input "#FFFFFF"
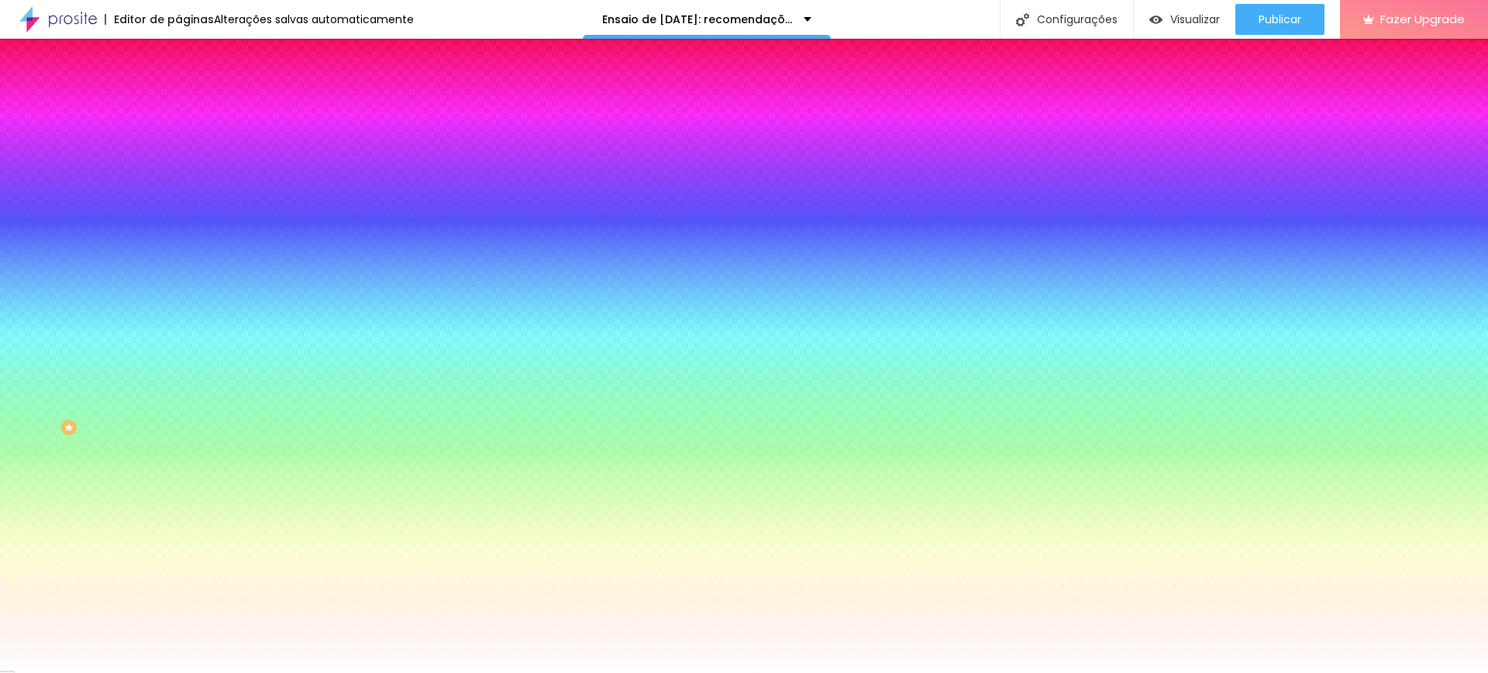
drag, startPoint x: 59, startPoint y: 328, endPoint x: 19, endPoint y: 264, distance: 74.8
click at [178, 267] on div "Imagem de fundo Adicionar imagem Efeito da Imagem Nenhum Nenhum Parallax Cor de…" at bounding box center [267, 221] width 178 height 201
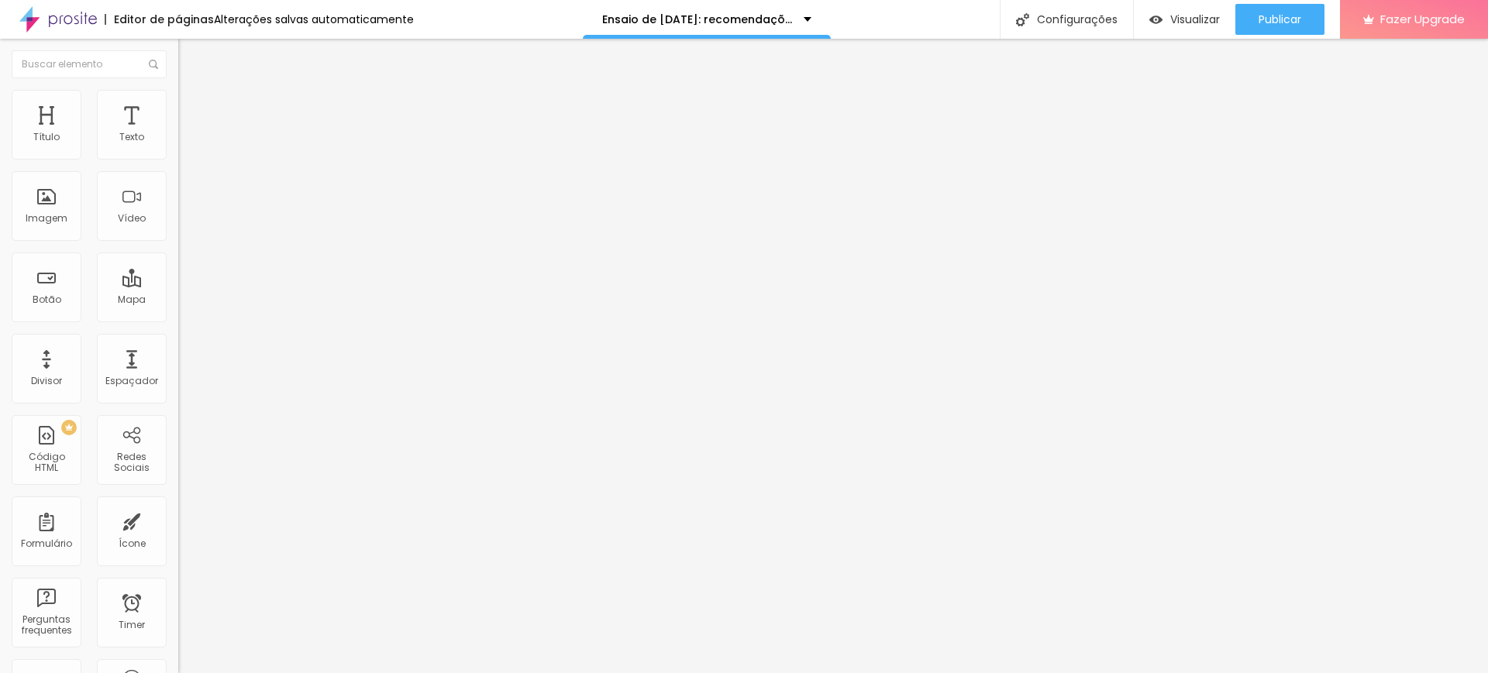
click at [187, 143] on span "Trocar icone" at bounding box center [221, 135] width 69 height 13
click at [178, 75] on ul "Conteúdo Estilo Avançado" at bounding box center [267, 97] width 178 height 46
click at [178, 99] on li "Estilo" at bounding box center [267, 97] width 178 height 15
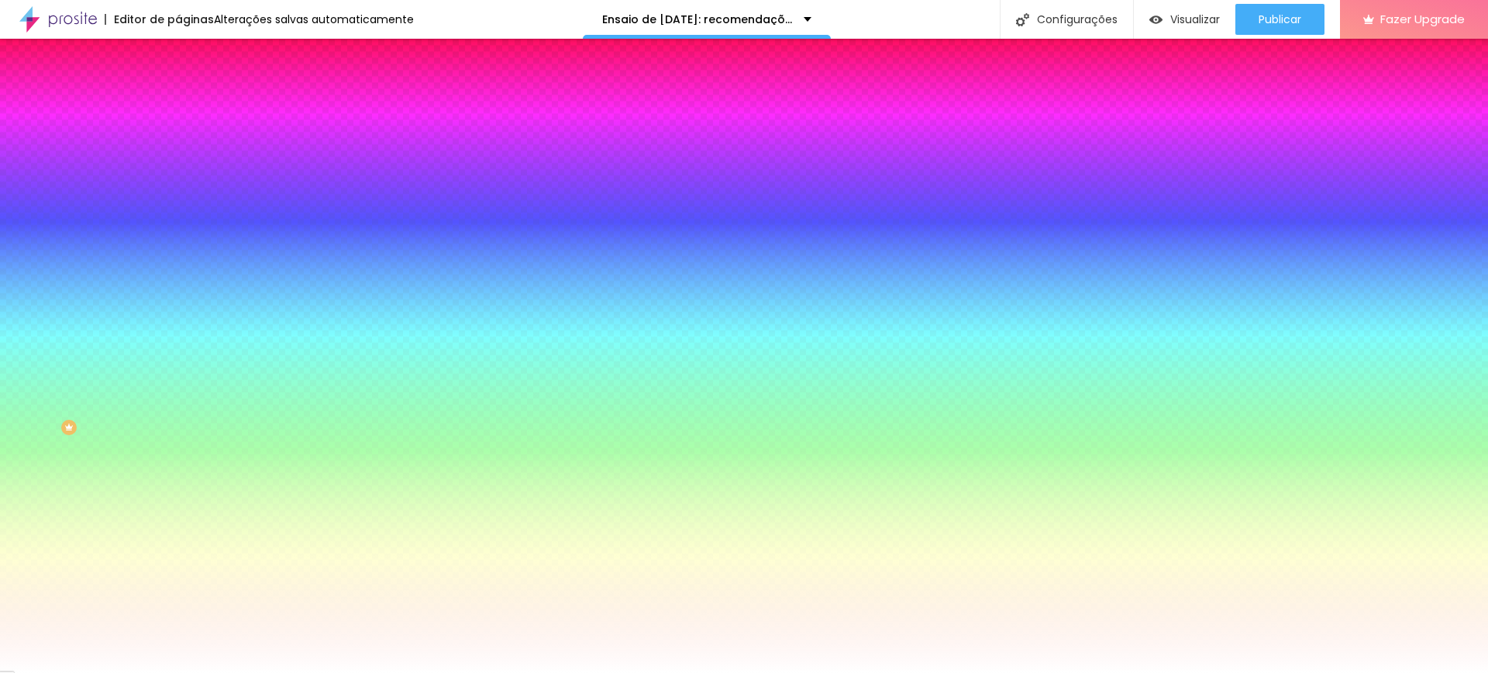
click at [178, 148] on div at bounding box center [267, 148] width 178 height 0
click at [139, 228] on div at bounding box center [744, 336] width 1488 height 673
click at [178, 157] on input "#7B1B10" at bounding box center [271, 155] width 186 height 15
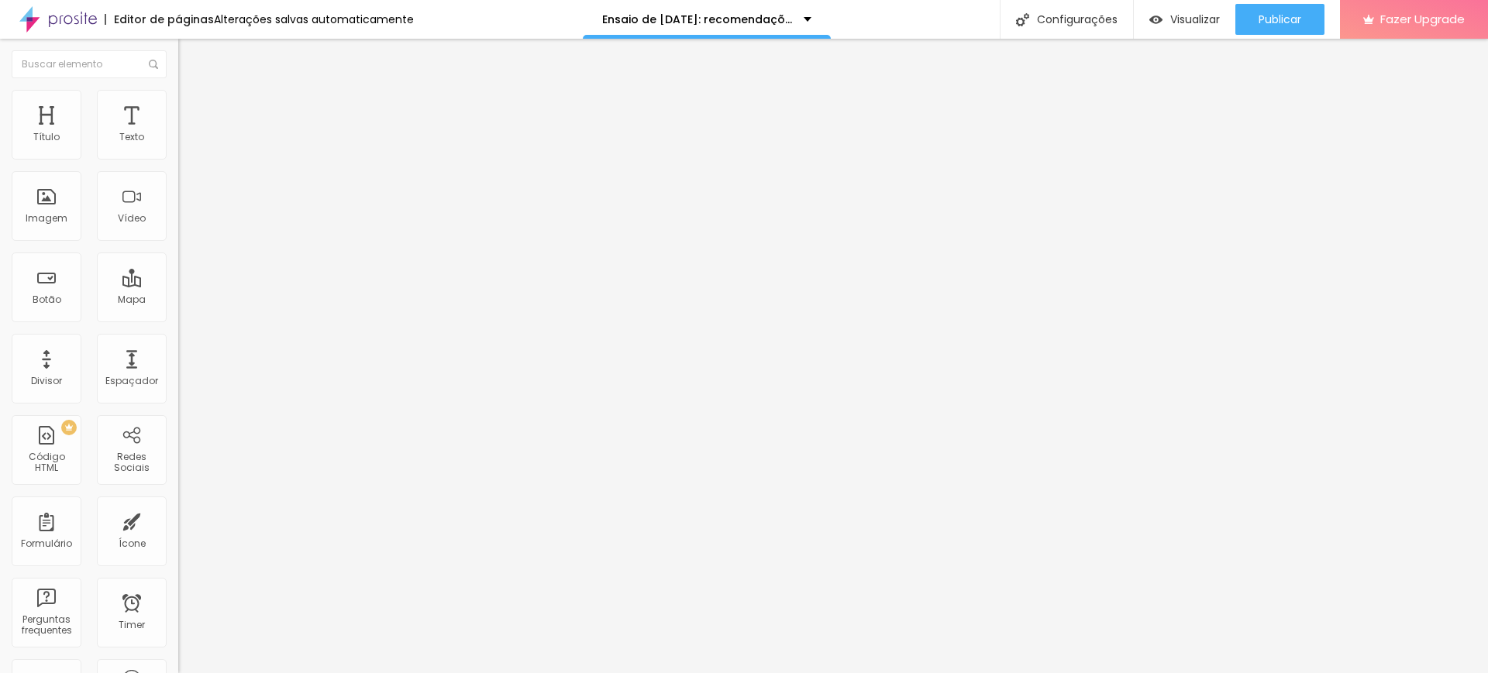
click at [178, 102] on li "Estilo" at bounding box center [267, 97] width 178 height 15
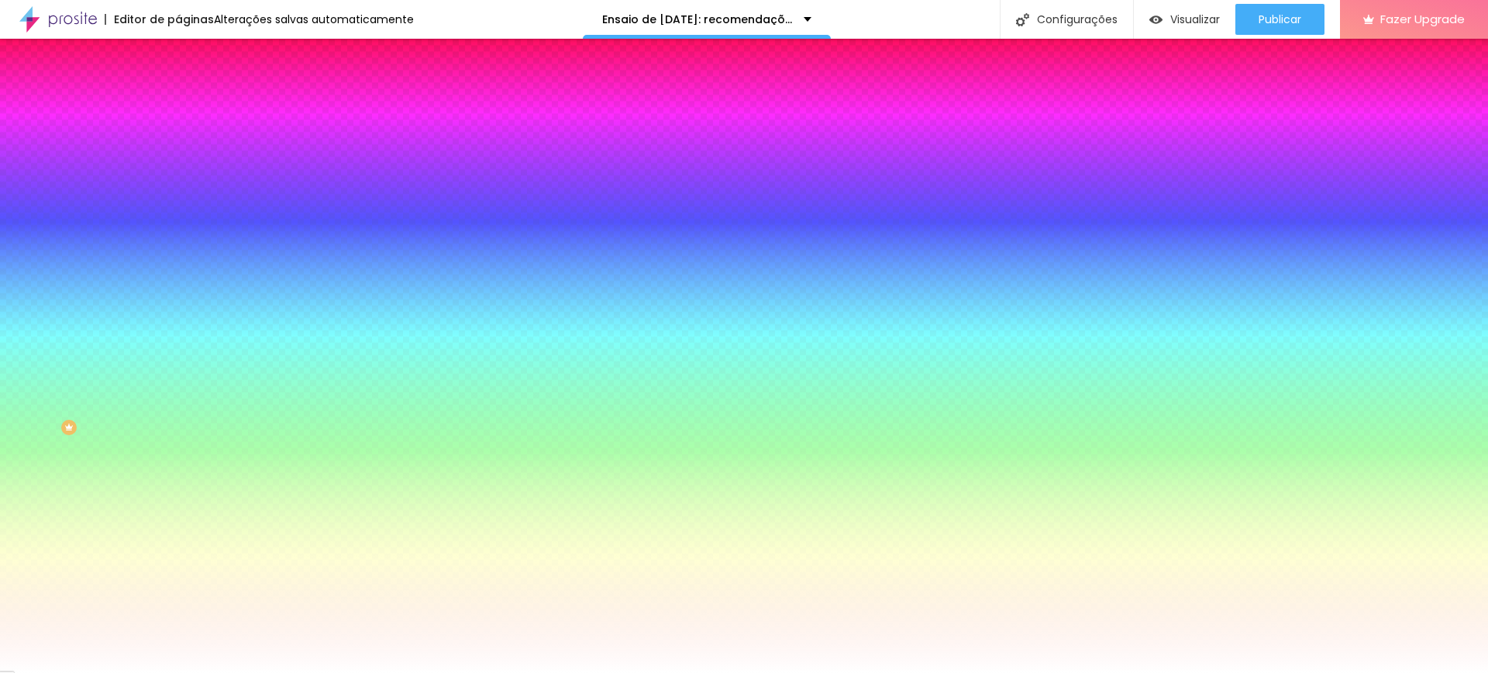
click at [178, 148] on div at bounding box center [267, 148] width 178 height 0
click at [178, 152] on input "#9B0808" at bounding box center [271, 155] width 186 height 15
paste input "7B1B10"
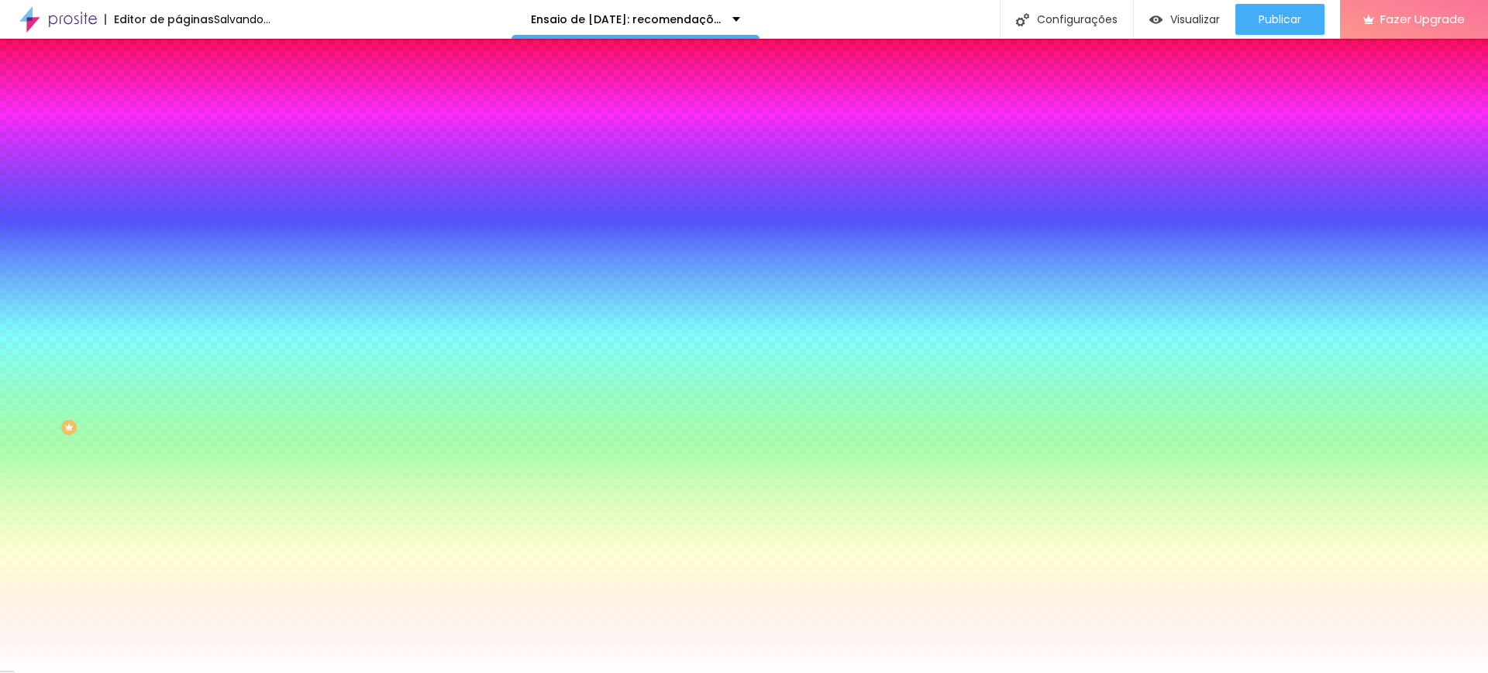
click at [178, 153] on input "#7B1B10" at bounding box center [271, 155] width 186 height 15
paste input
type input "#7B1B10"
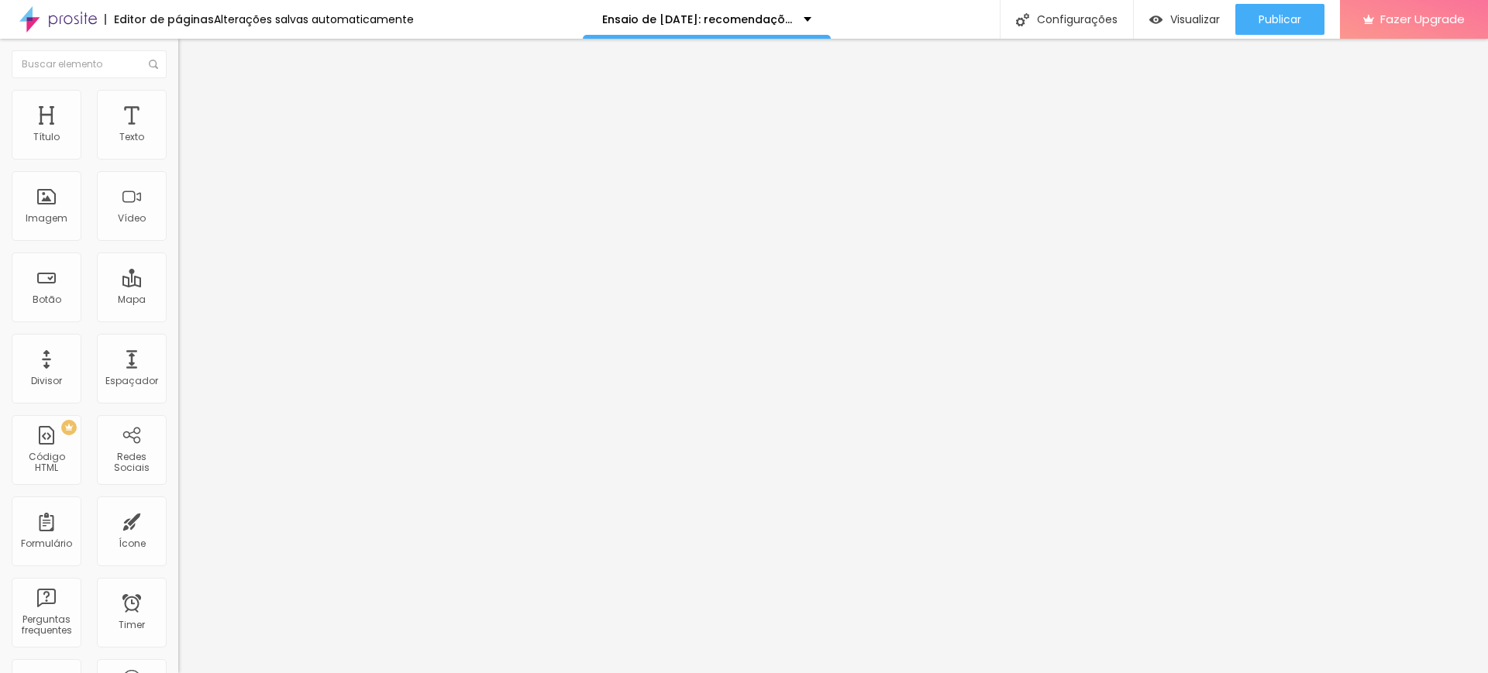
click at [178, 102] on li "Estilo" at bounding box center [267, 97] width 178 height 15
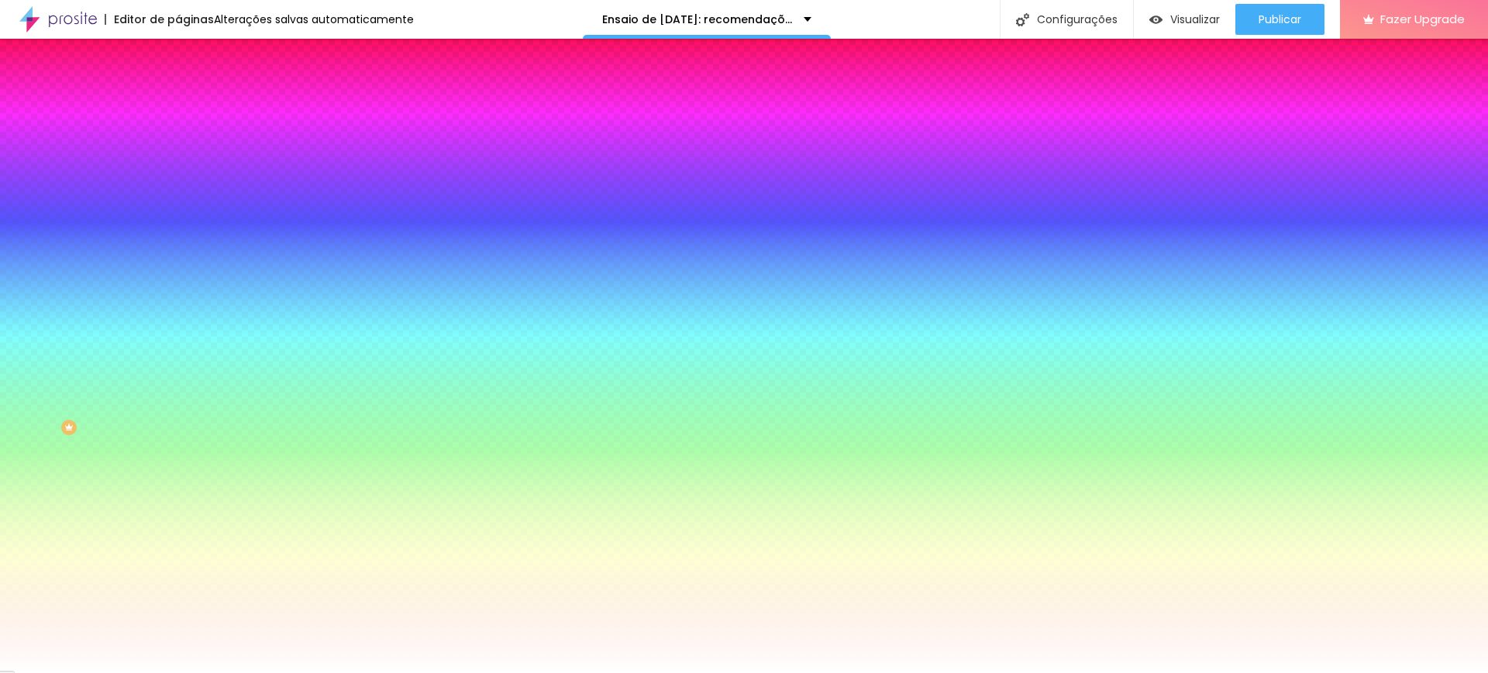
click at [178, 148] on div at bounding box center [267, 148] width 178 height 0
type input "#65C6EC"
drag, startPoint x: 111, startPoint y: 225, endPoint x: 81, endPoint y: 184, distance: 51.6
click at [81, 184] on div at bounding box center [744, 336] width 1488 height 673
click at [178, 152] on input "#65C6EC" at bounding box center [271, 155] width 186 height 15
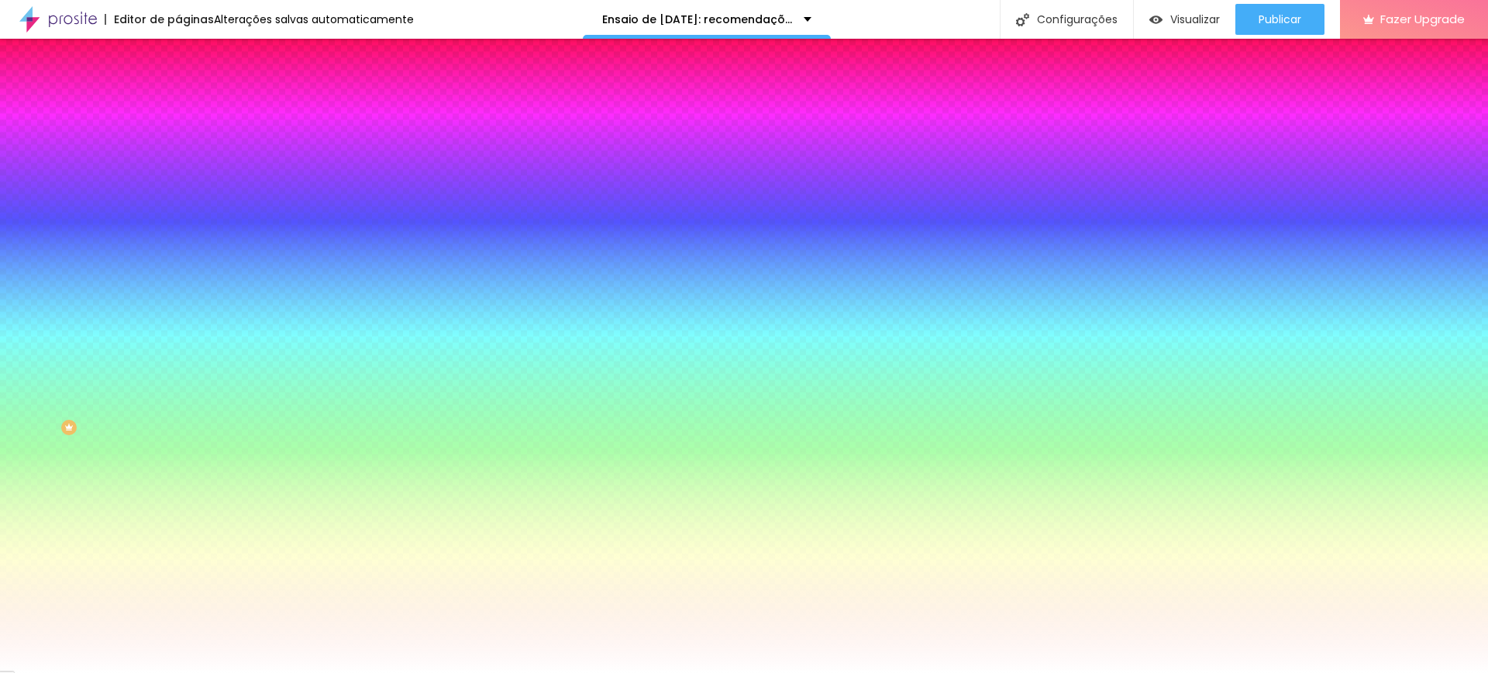
click at [178, 152] on input "#65C6EC" at bounding box center [271, 155] width 186 height 15
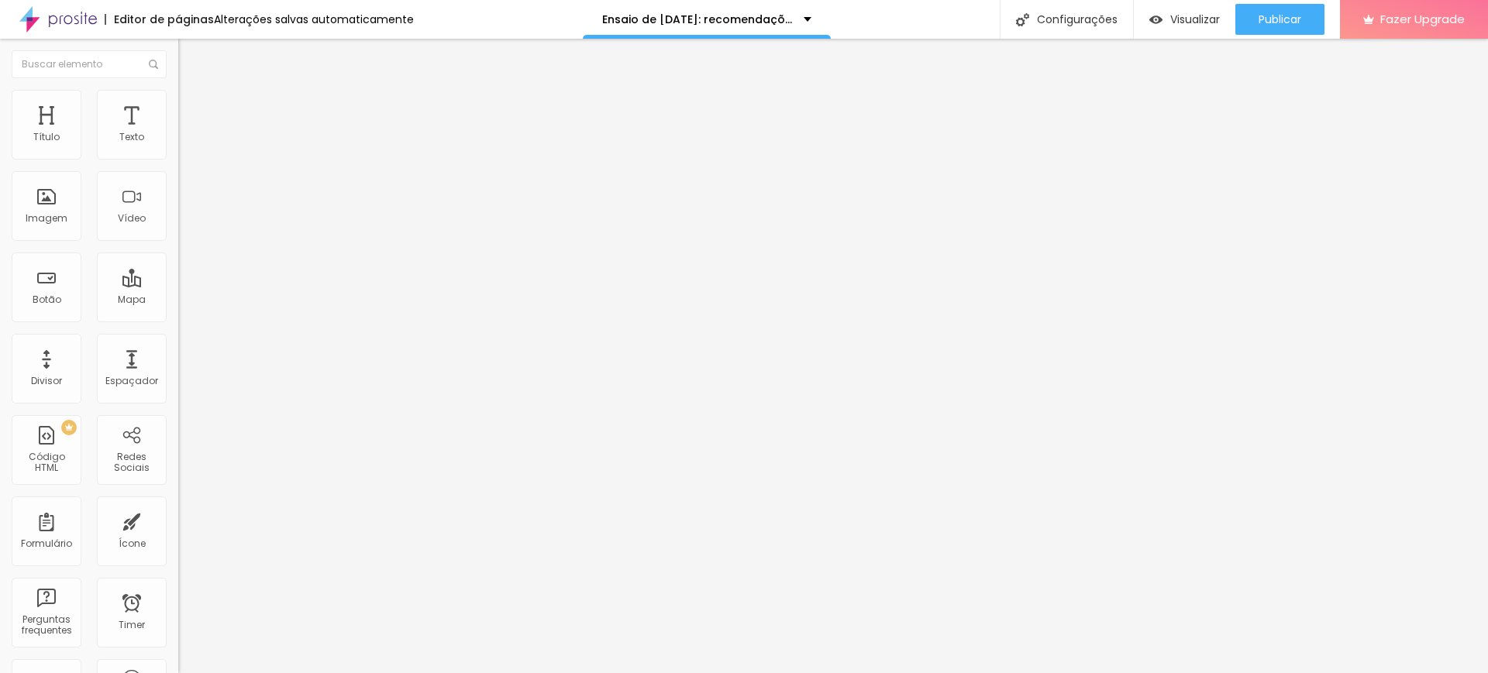
click at [178, 90] on img at bounding box center [185, 97] width 14 height 14
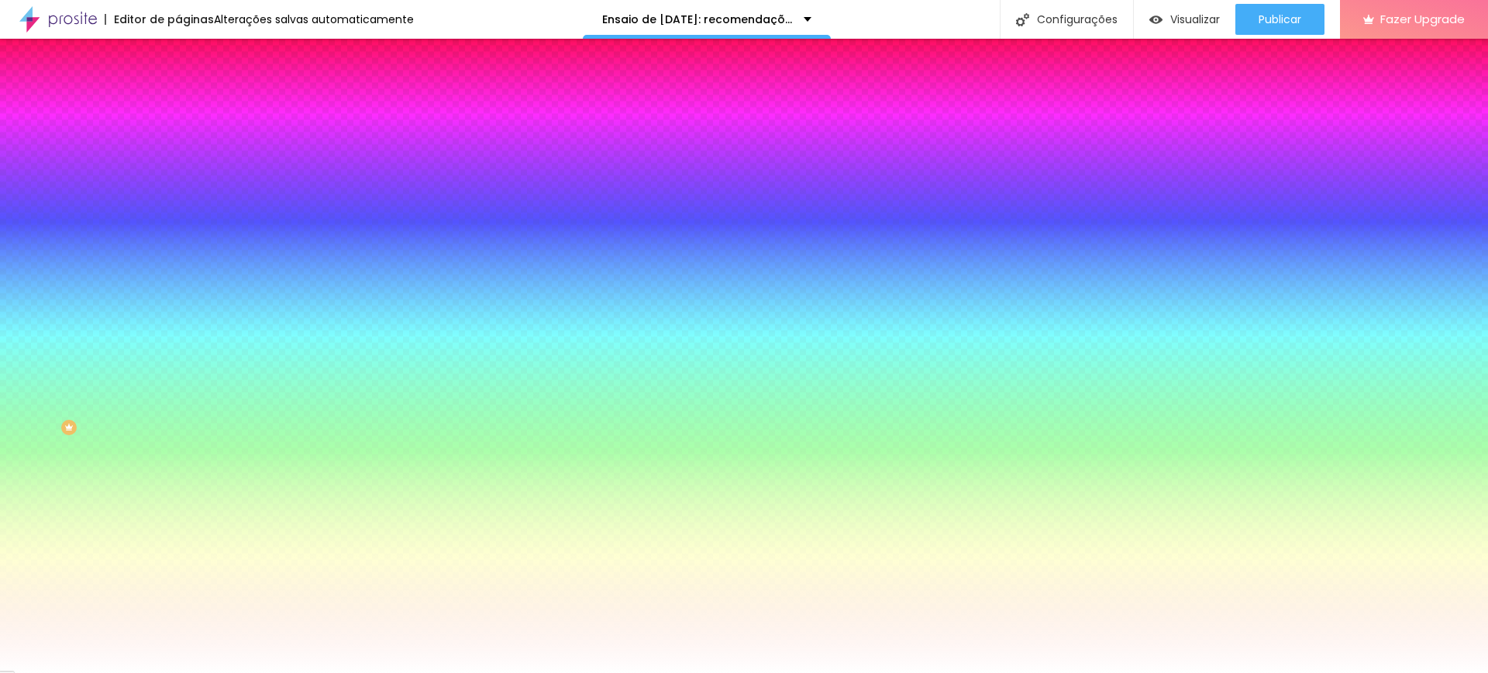
click at [178, 148] on div at bounding box center [267, 148] width 178 height 0
click at [178, 153] on input "#7B1B10" at bounding box center [271, 155] width 186 height 15
paste input "65C6EC"
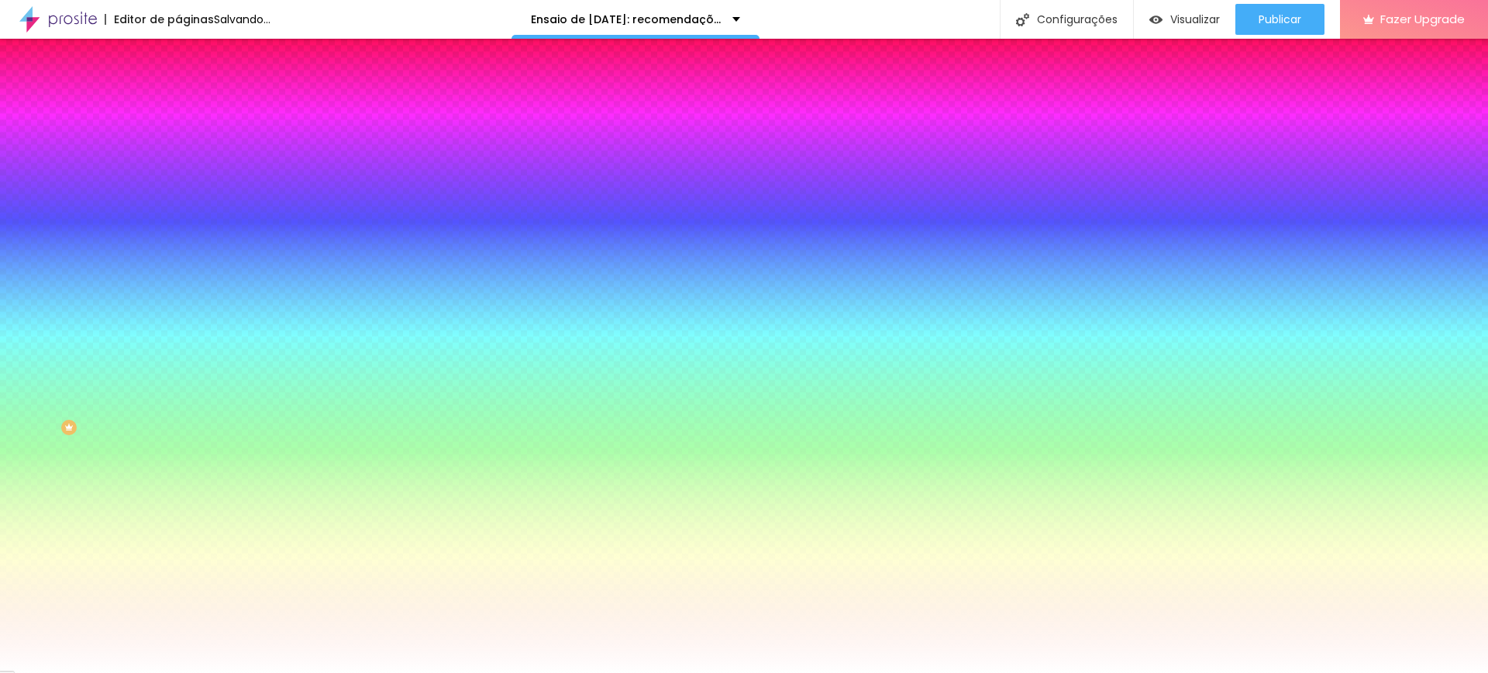
type input "#65C6EC"
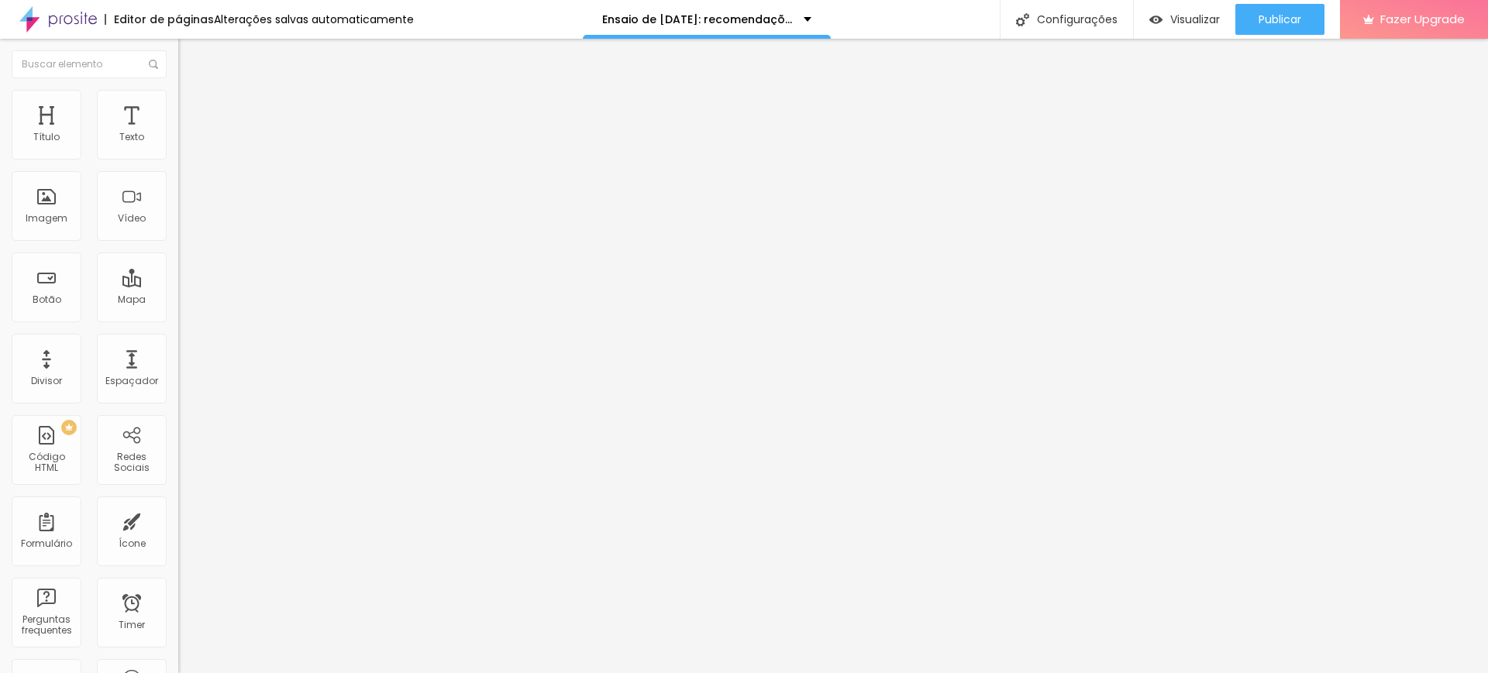
click at [192, 103] on span "Estilo" at bounding box center [204, 100] width 24 height 13
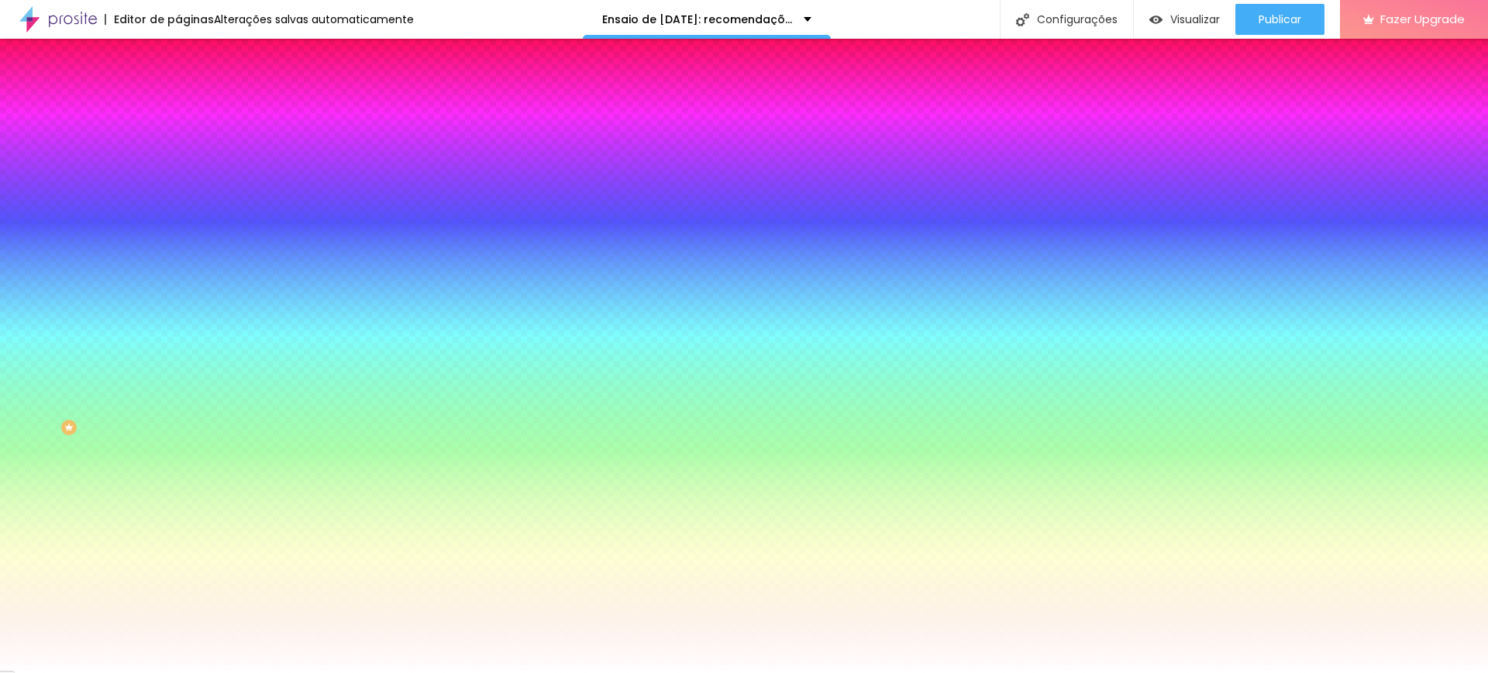
click at [178, 148] on div at bounding box center [267, 148] width 178 height 0
click at [178, 157] on input "#7B1B10" at bounding box center [271, 155] width 186 height 15
paste input "65C6EC"
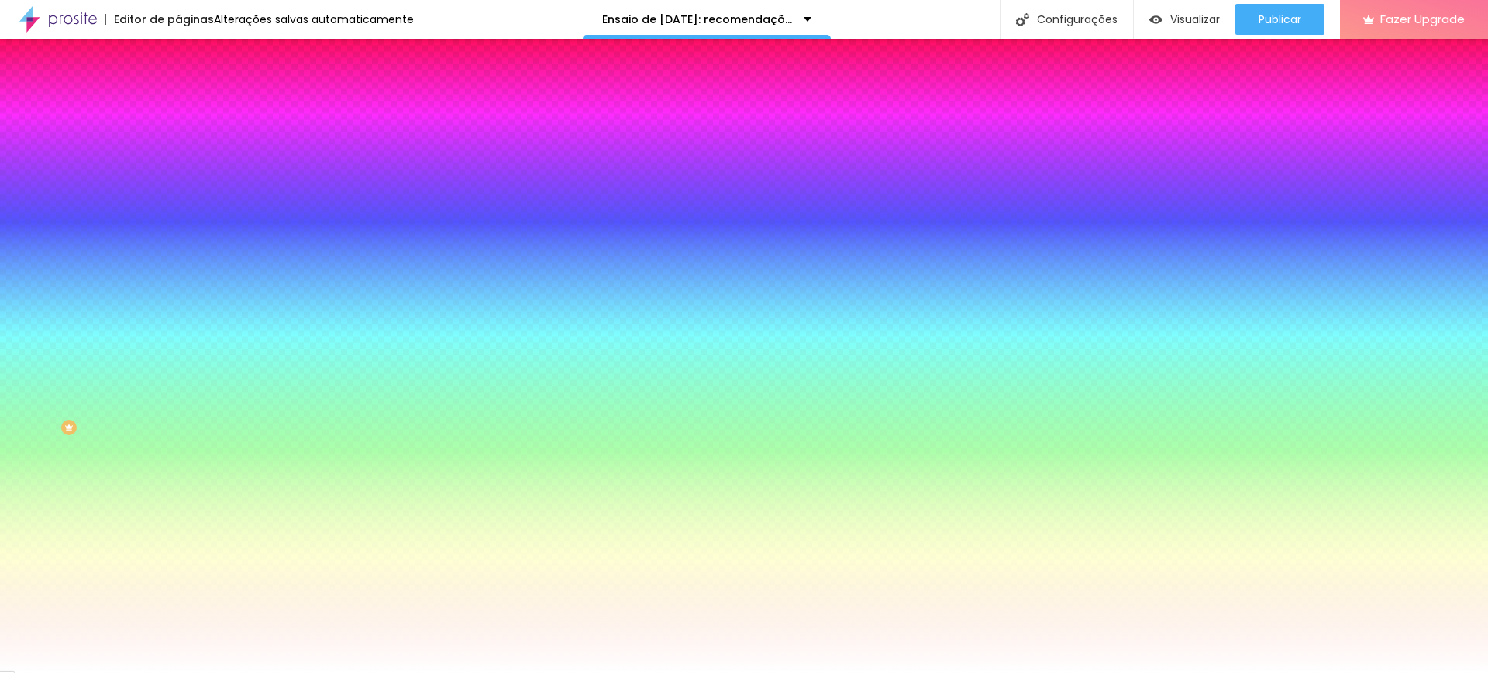
type input "#65C6EC"
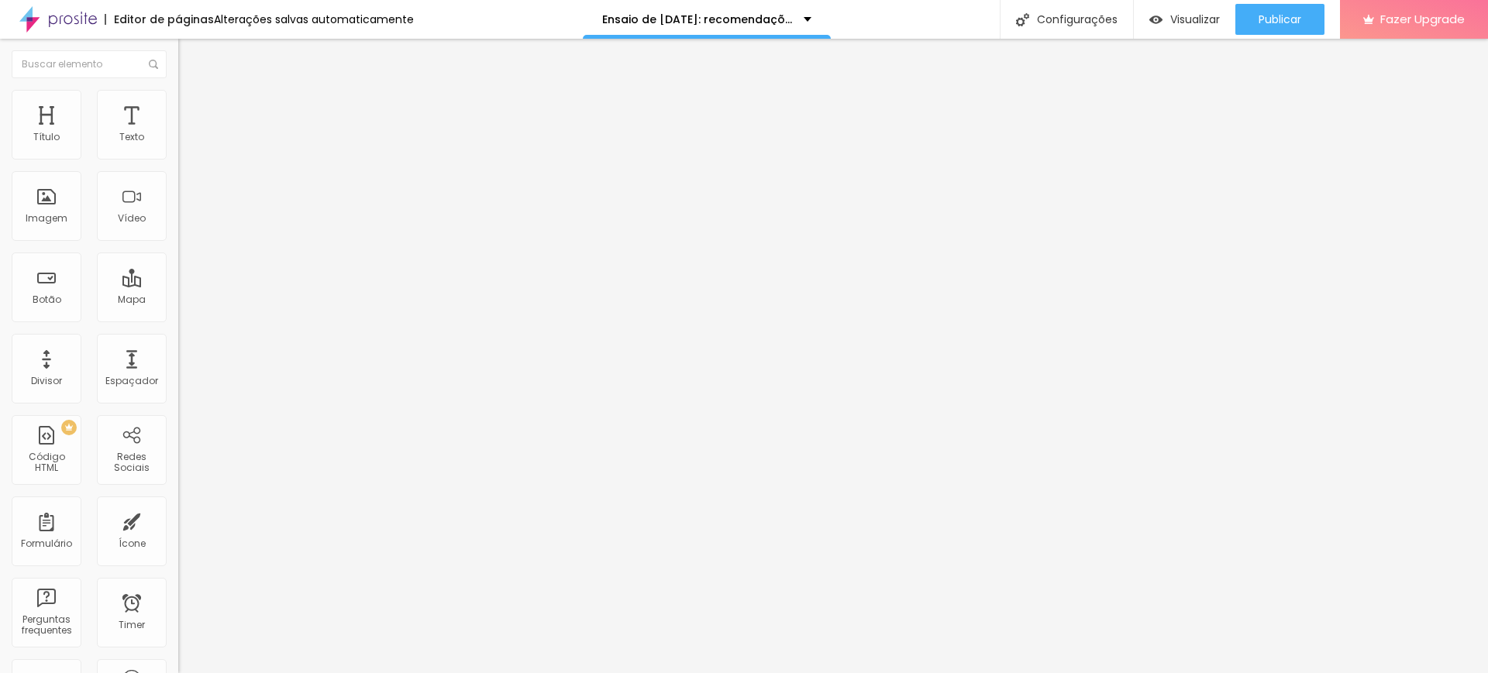
click at [178, 100] on li "Estilo" at bounding box center [267, 97] width 178 height 15
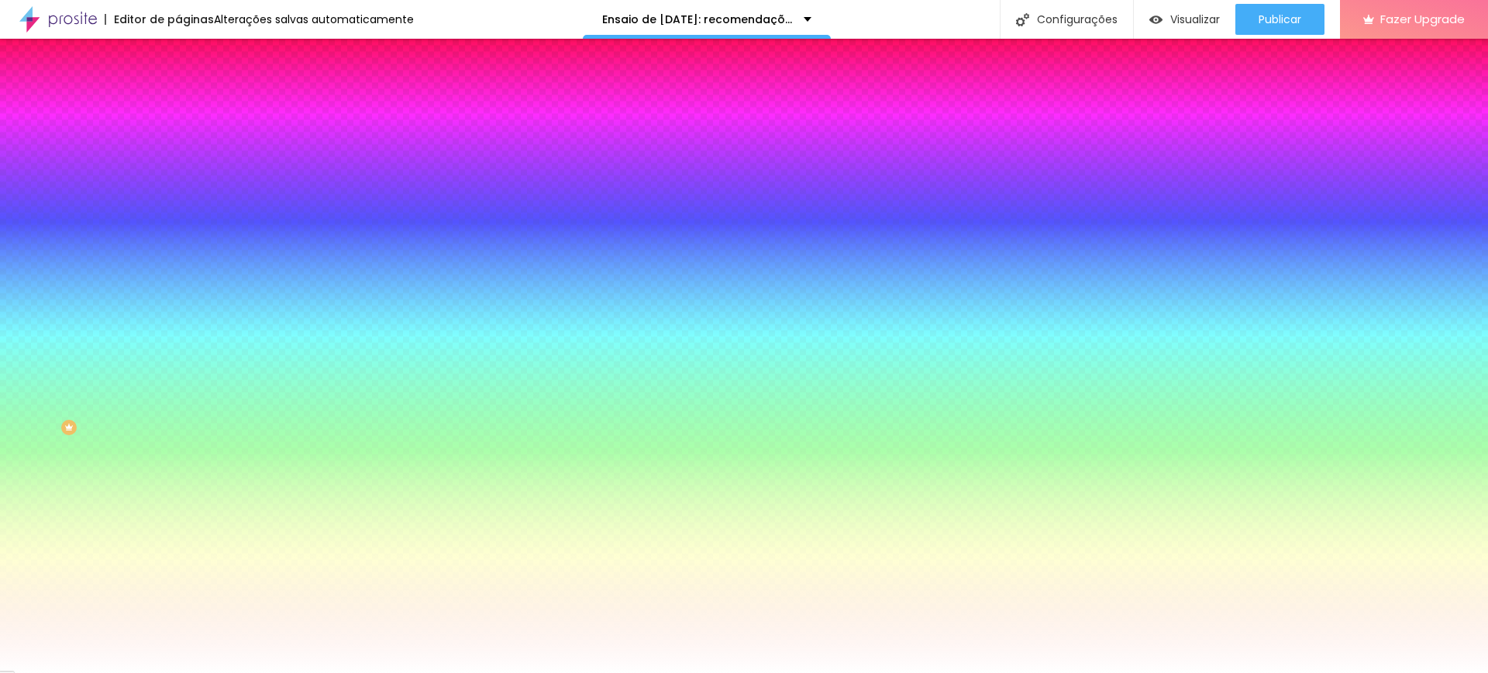
click at [178, 156] on input "#7B1B10" at bounding box center [271, 155] width 186 height 15
paste input "65C6EC"
type input "#65C6EC"
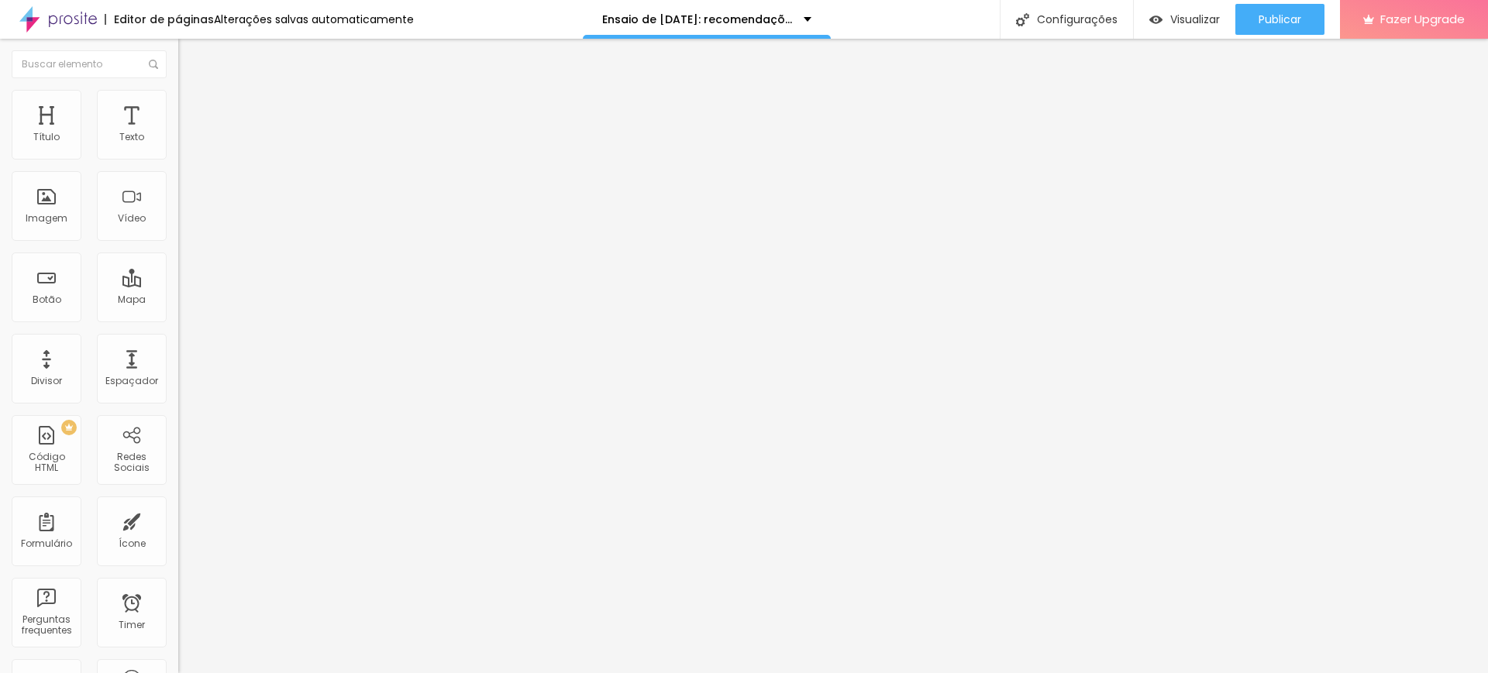
click at [178, 99] on img at bounding box center [185, 97] width 14 height 14
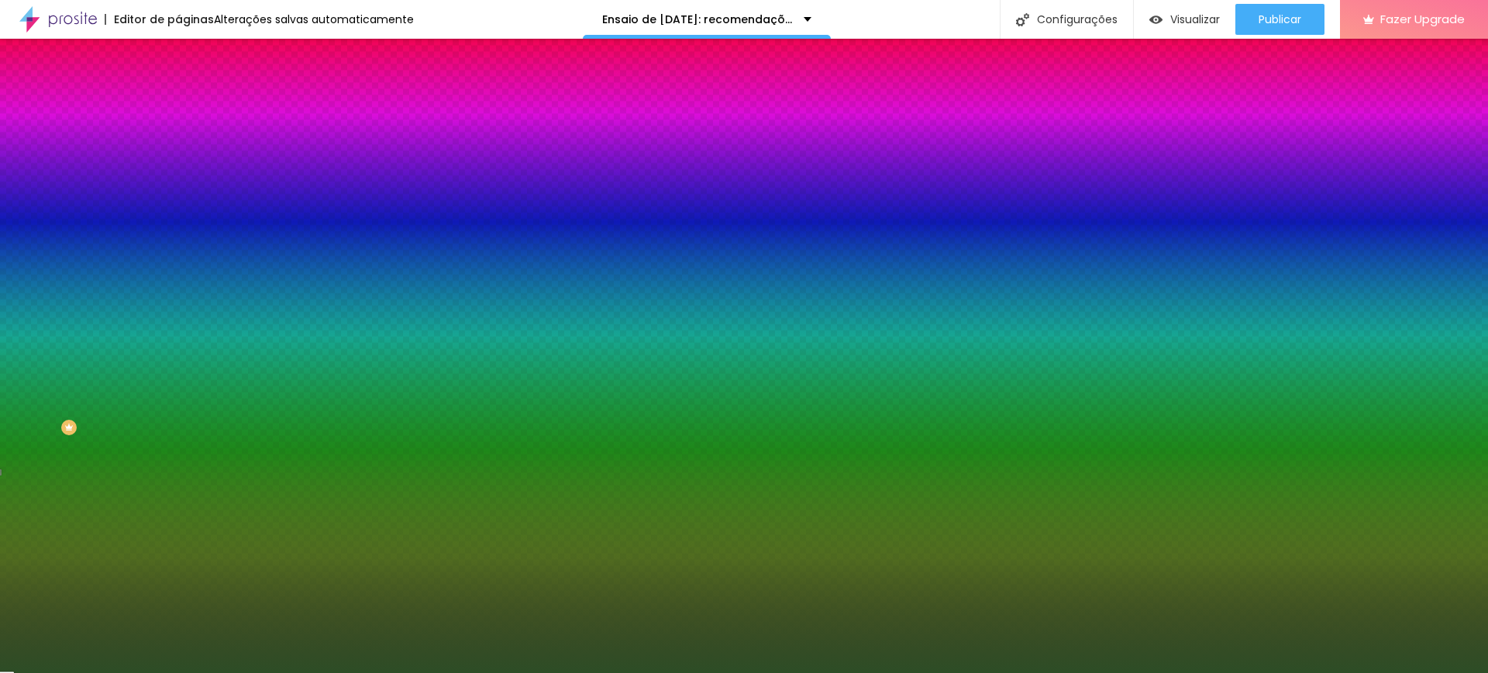
click at [178, 148] on div at bounding box center [267, 148] width 178 height 0
click at [178, 159] on input "#2D4D26" at bounding box center [271, 155] width 186 height 15
paste input "65C6EC"
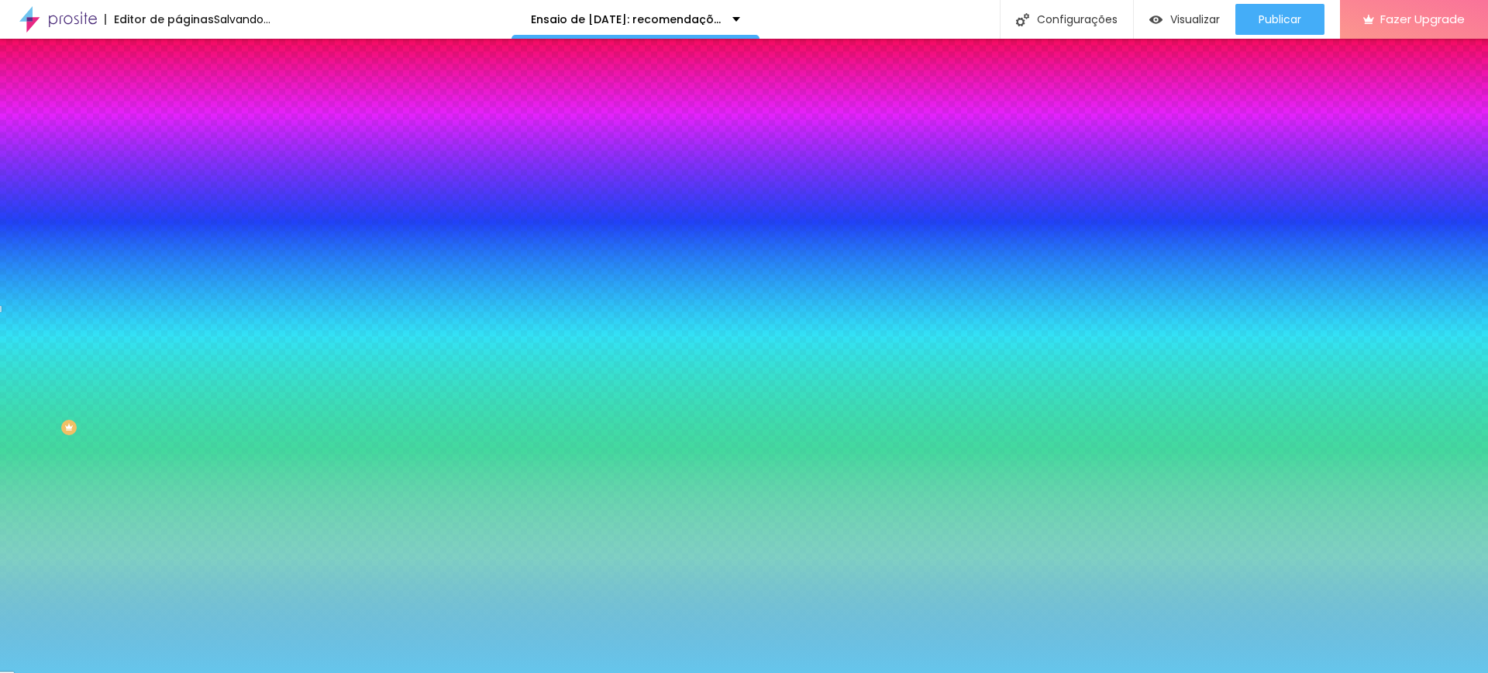
click at [178, 148] on div at bounding box center [267, 148] width 178 height 0
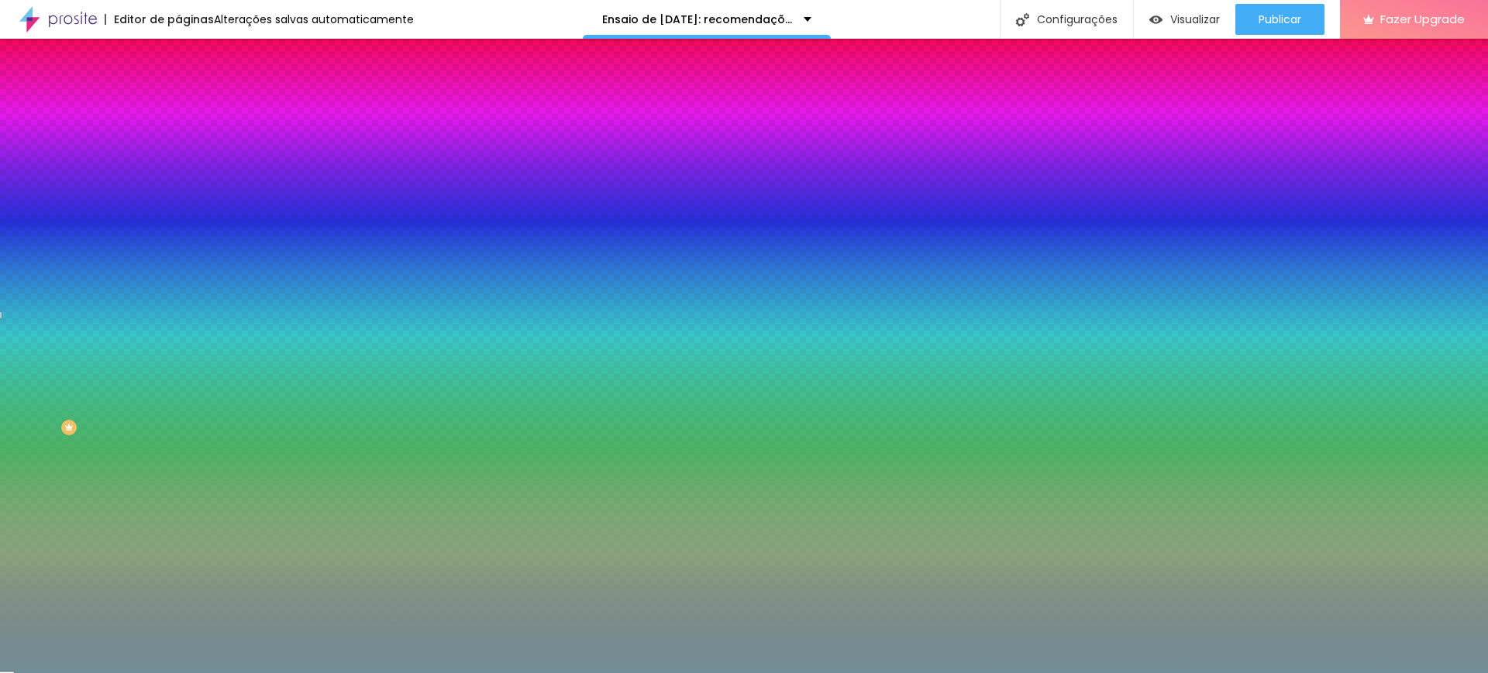
type input "#6A858C"
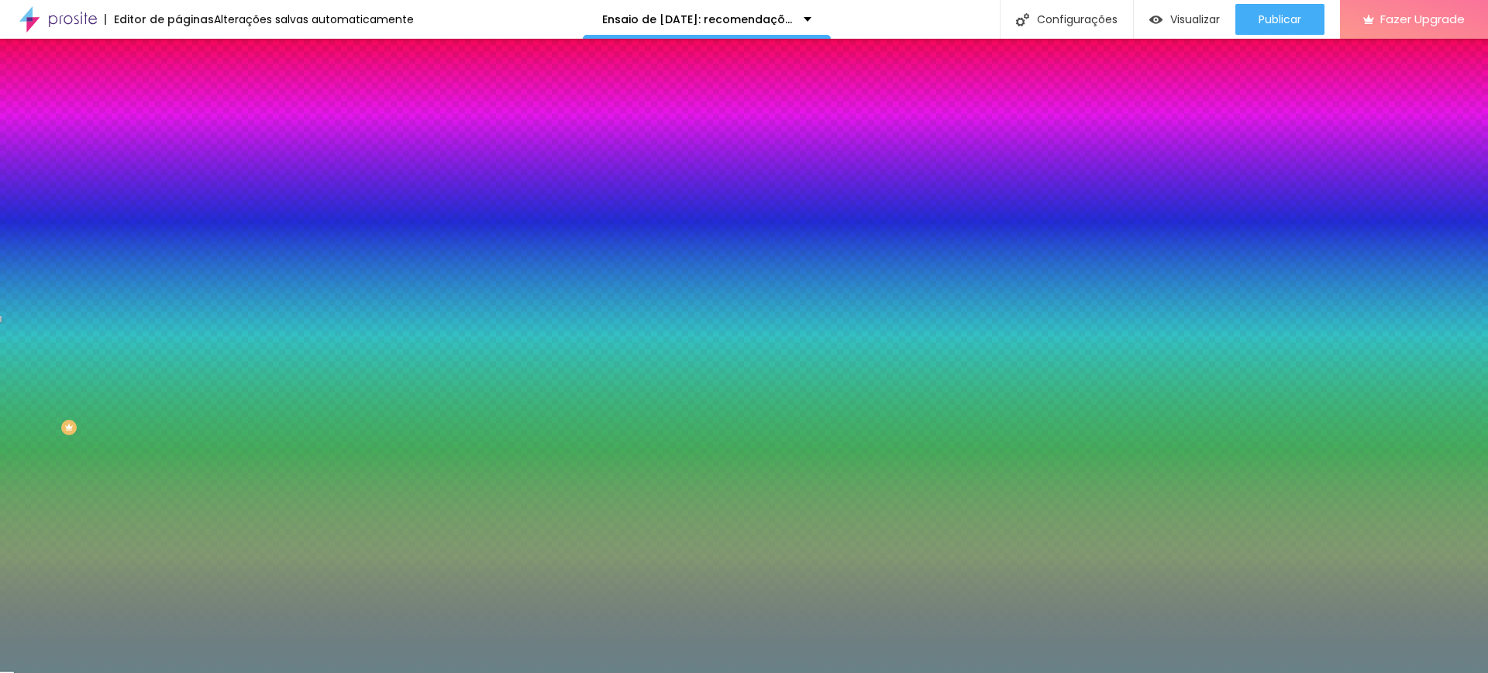
drag, startPoint x: 92, startPoint y: 201, endPoint x: 48, endPoint y: 229, distance: 52.2
click at [48, 229] on div at bounding box center [744, 336] width 1488 height 673
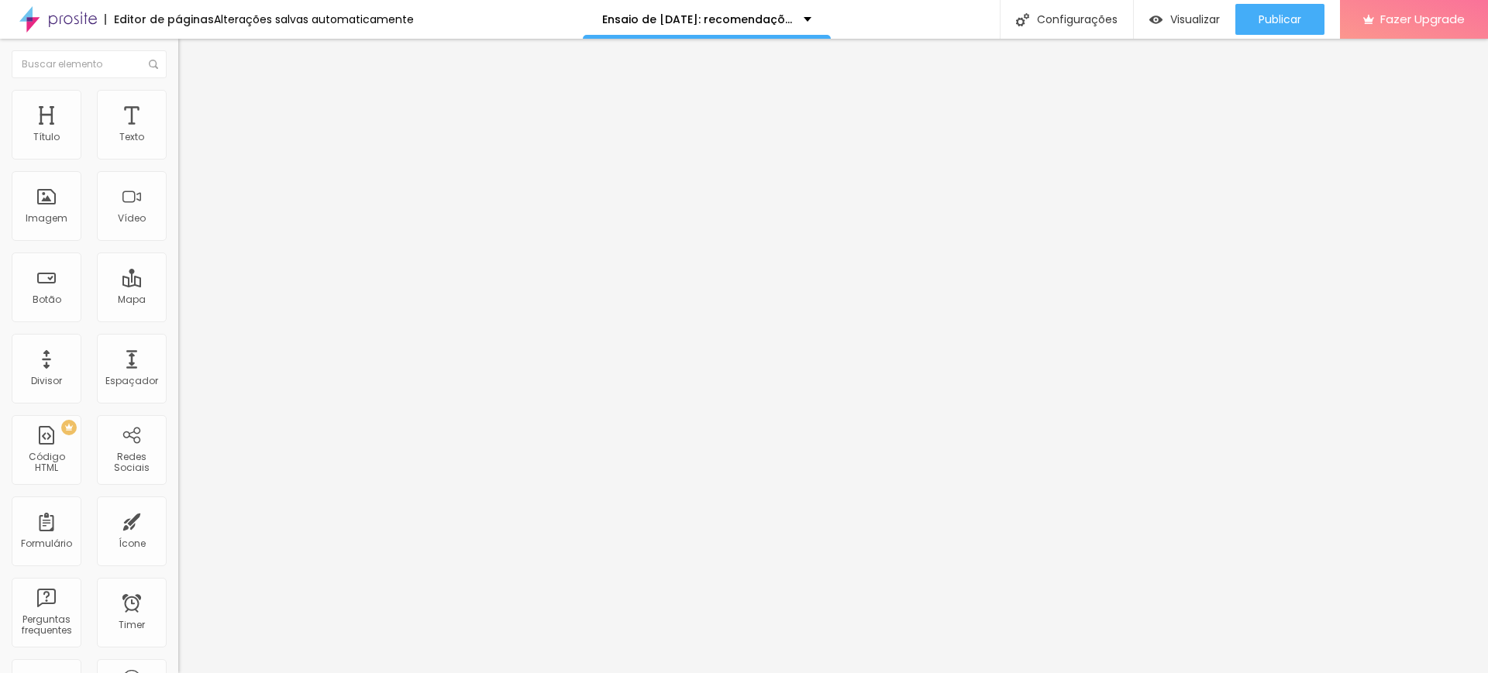
click at [178, 100] on li "Estilo" at bounding box center [267, 97] width 178 height 15
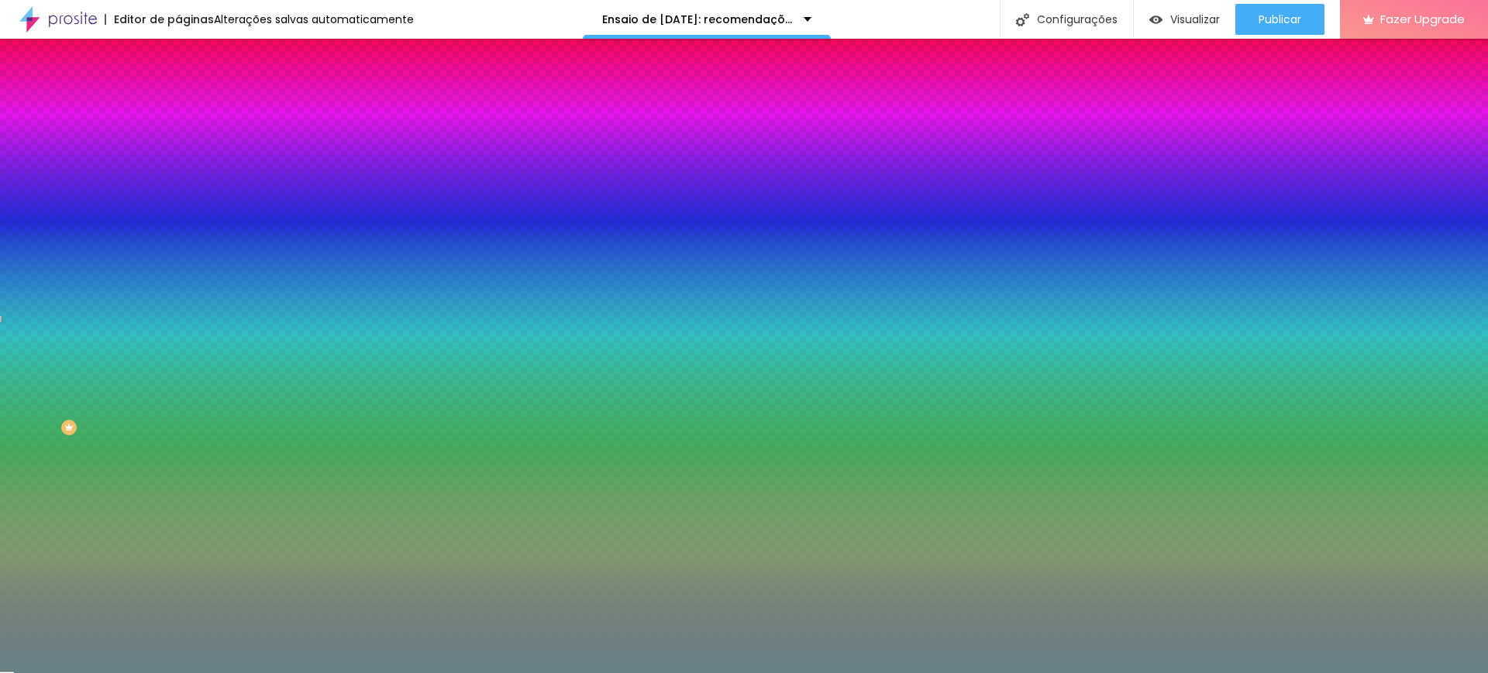
click at [178, 152] on input "#688288" at bounding box center [271, 155] width 186 height 15
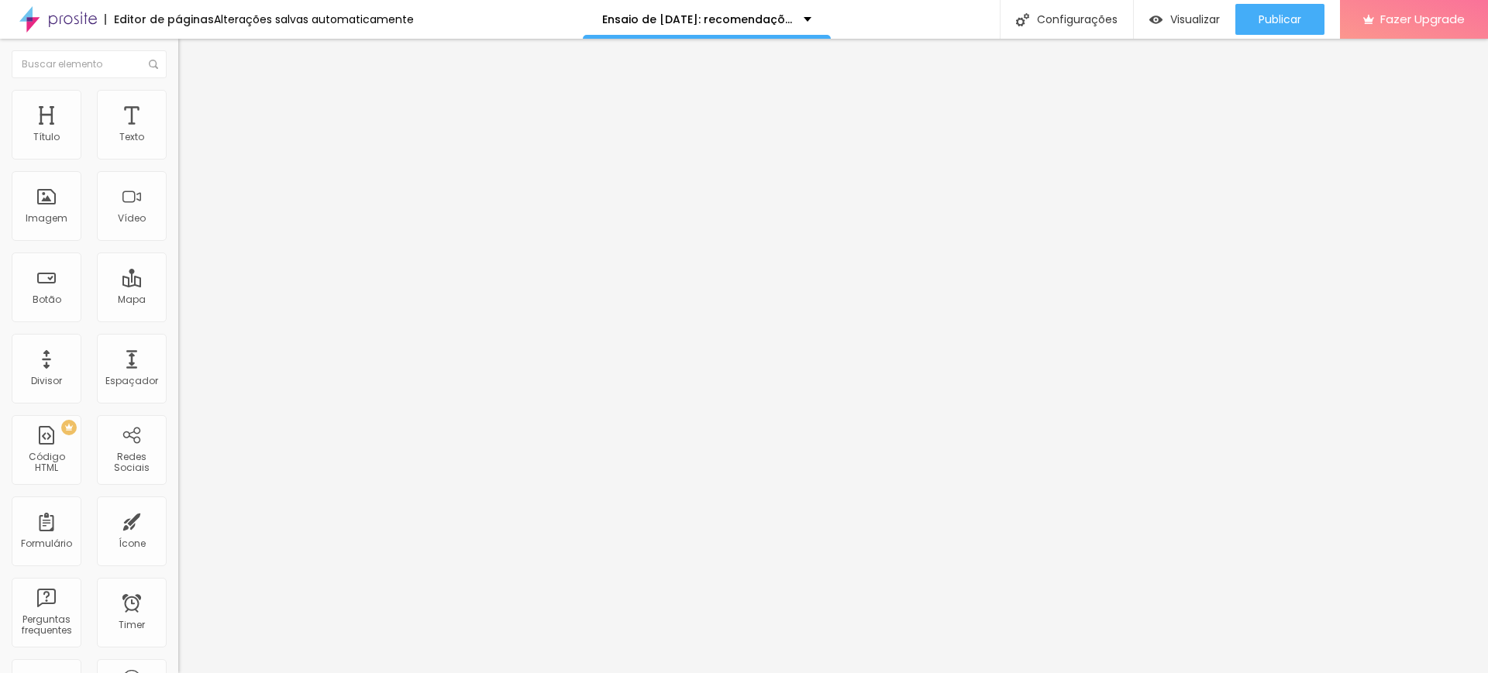
click at [192, 107] on span "Estilo" at bounding box center [204, 100] width 24 height 13
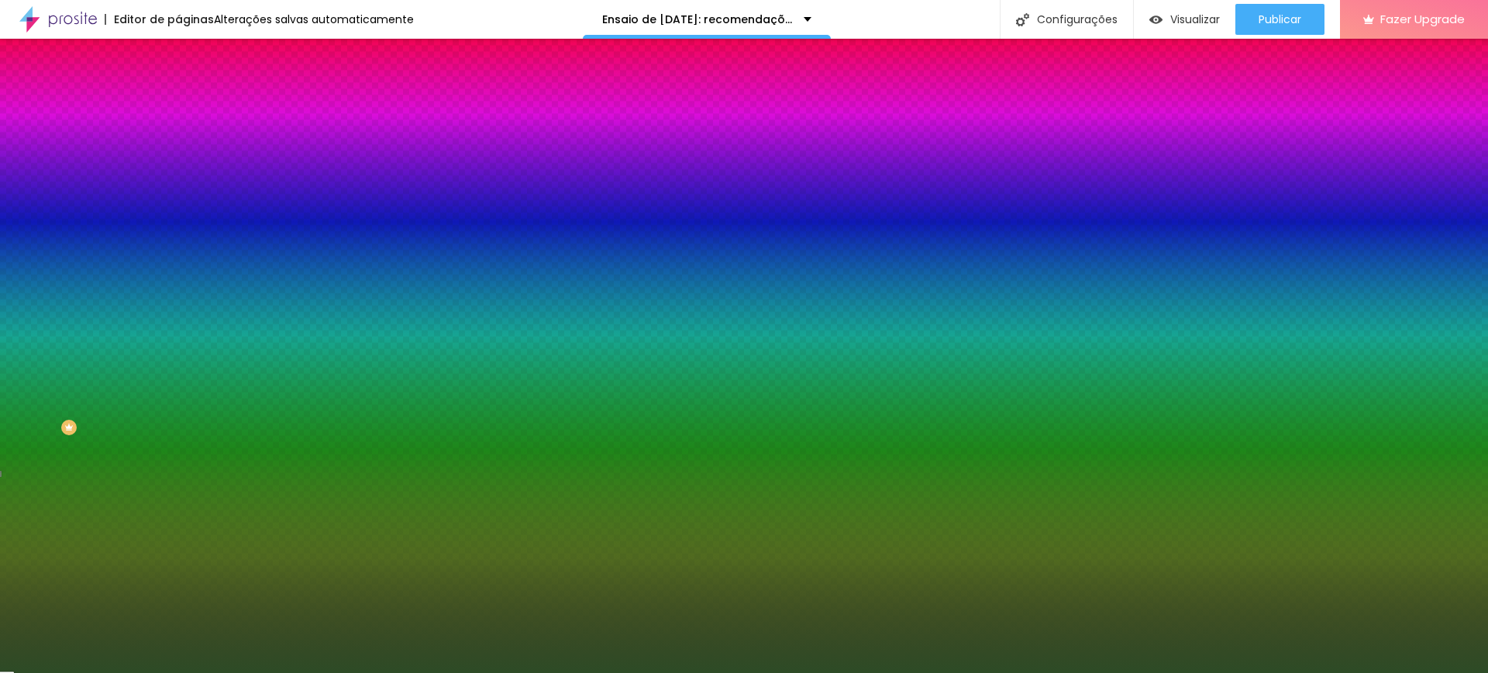
click at [178, 153] on input "#2D4B26" at bounding box center [271, 155] width 186 height 15
paste input "688288"
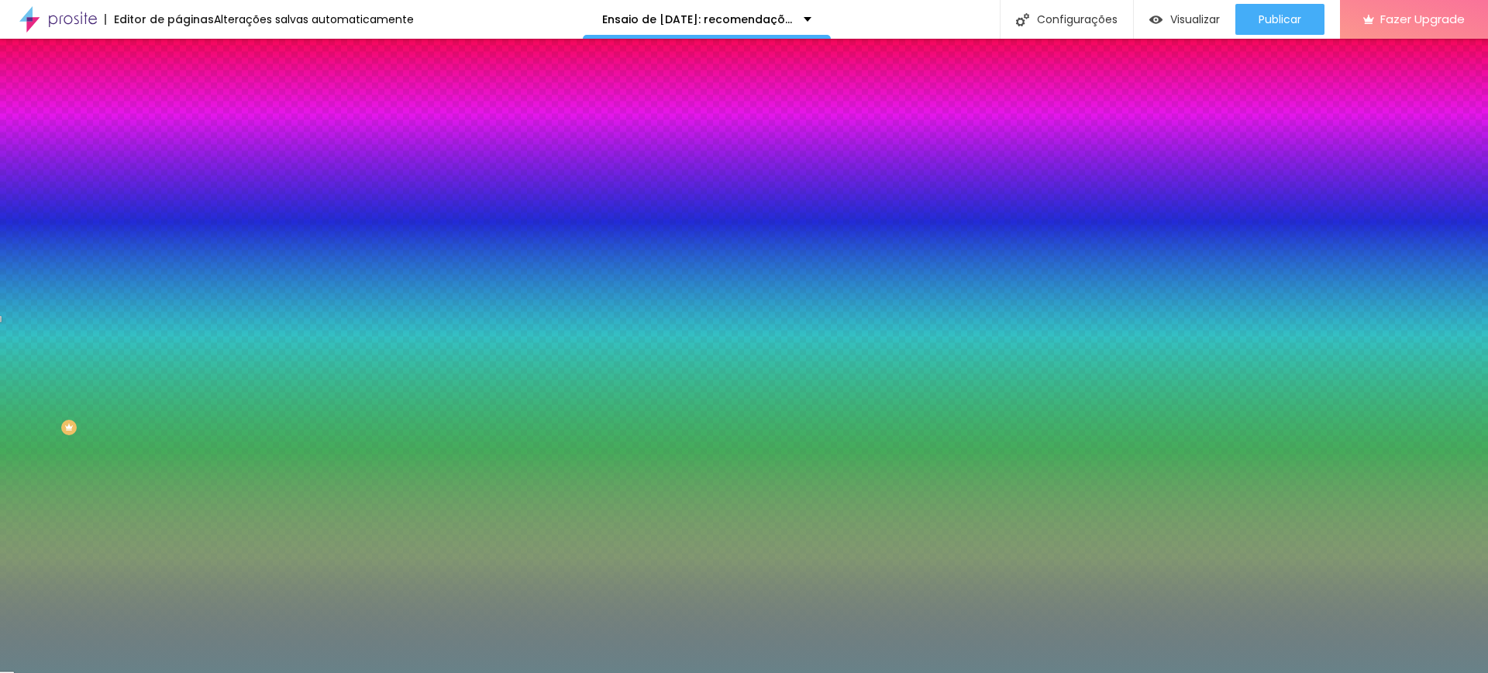
type input "#688288"
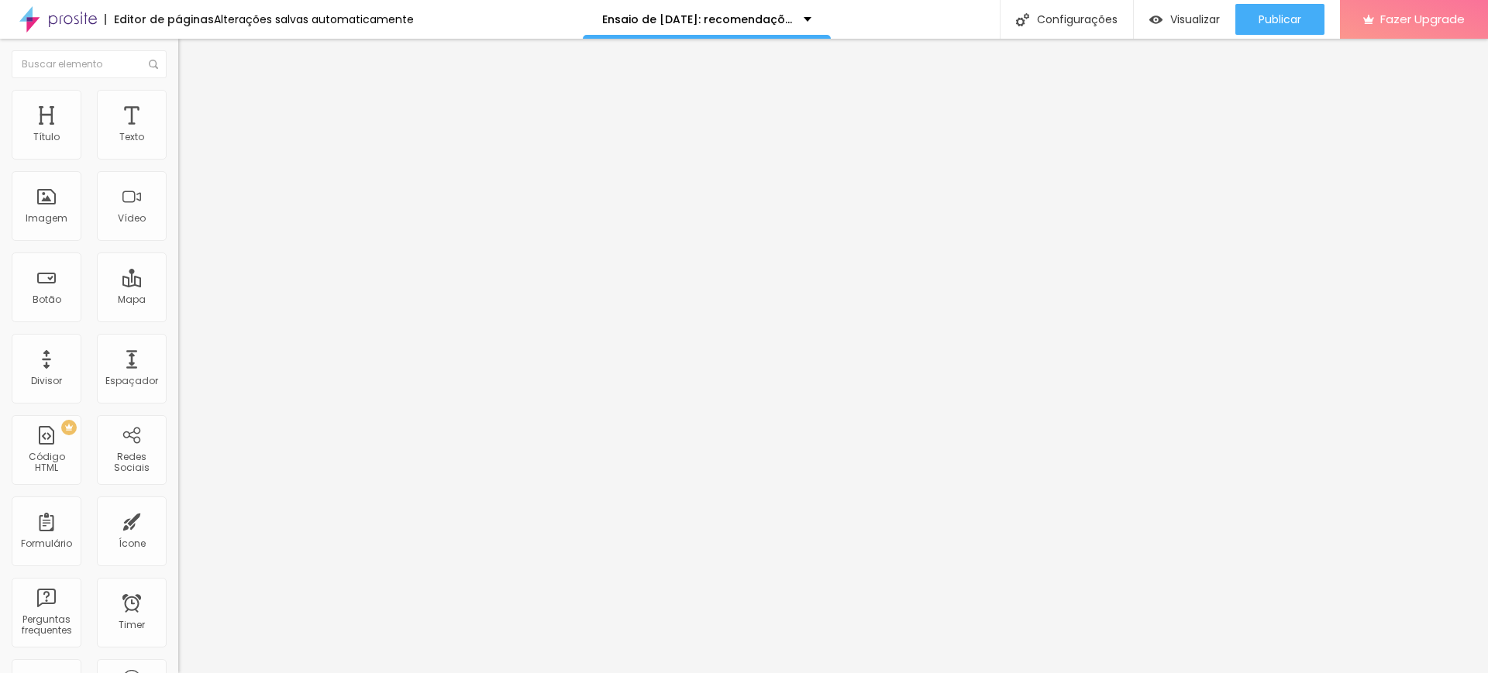
click at [192, 103] on span "Estilo" at bounding box center [204, 100] width 24 height 13
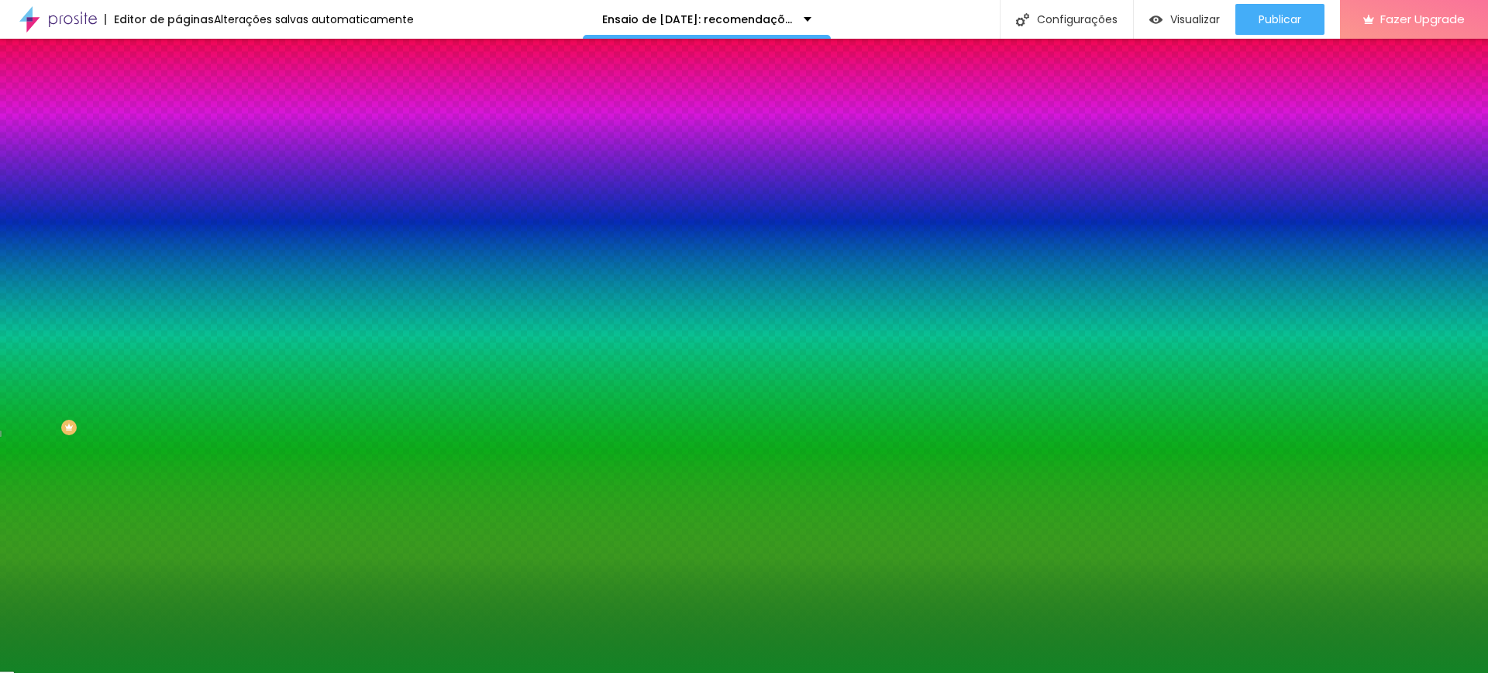
click at [178, 157] on input "#138326" at bounding box center [271, 155] width 186 height 15
paste input "688288"
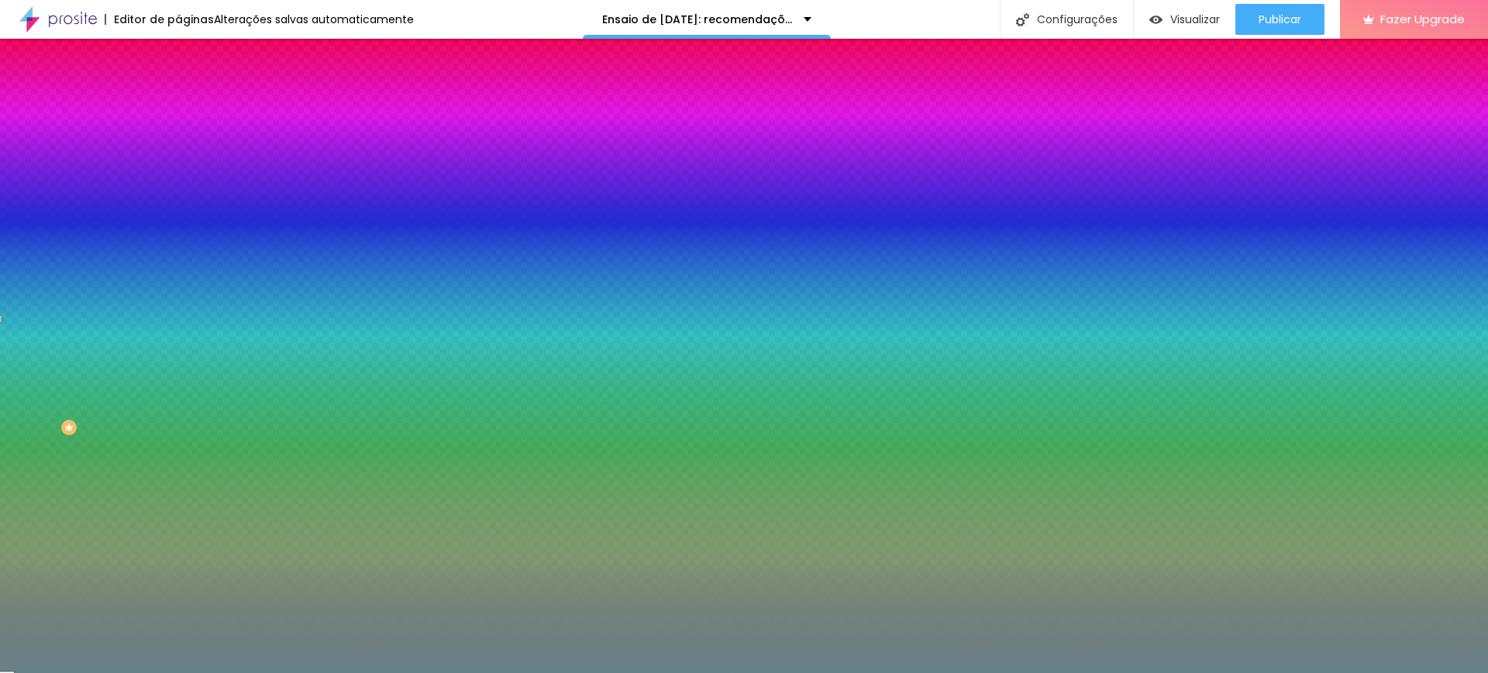
type input "#688288"
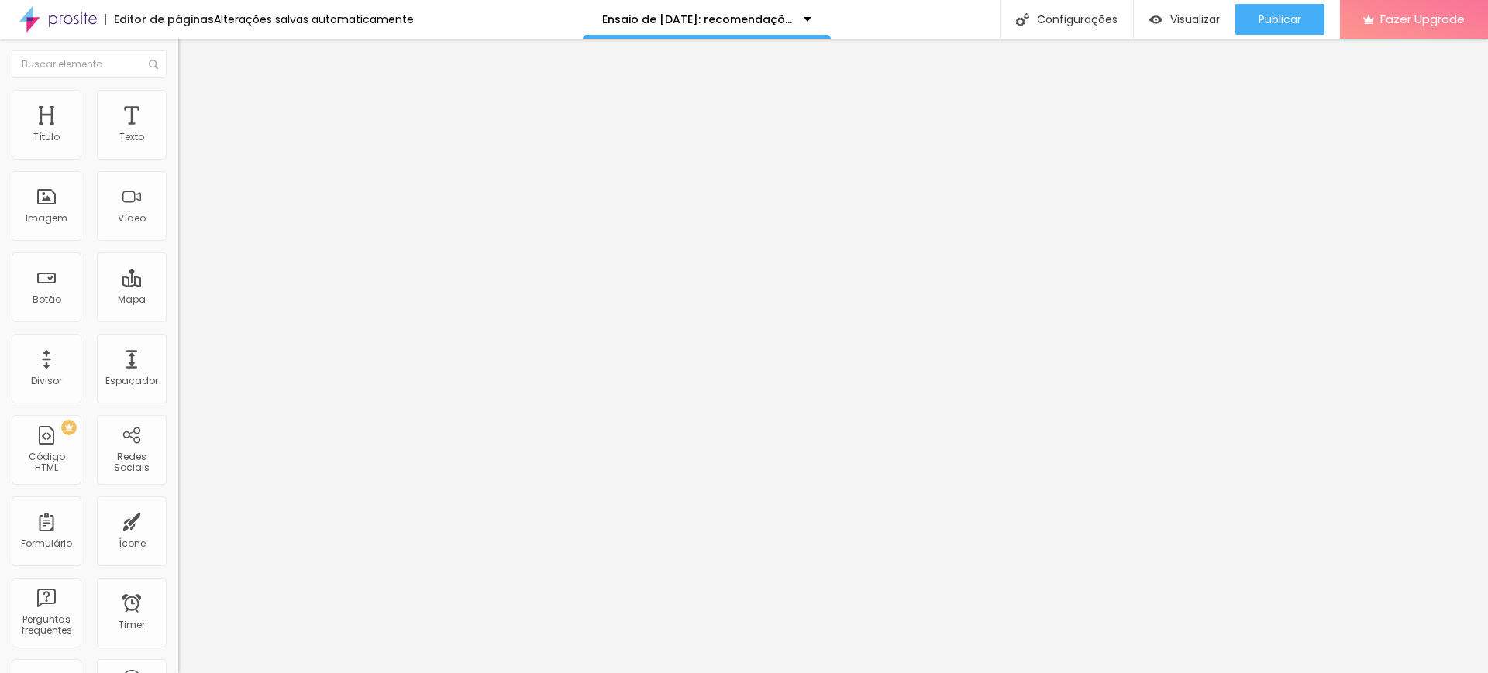
click at [192, 104] on span "Estilo" at bounding box center [204, 100] width 24 height 13
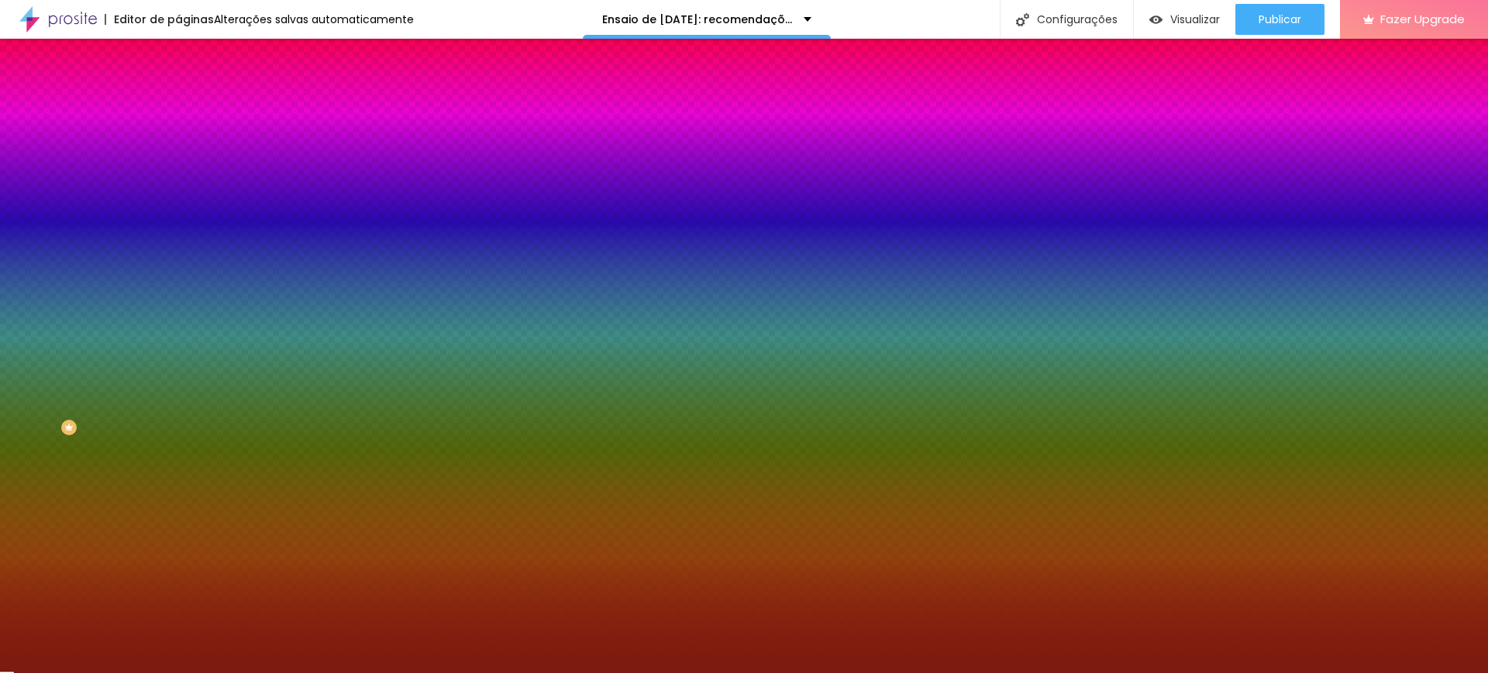
click at [178, 156] on input "#7B1B10" at bounding box center [271, 155] width 186 height 15
click at [178, 154] on input "#7B1B10" at bounding box center [271, 155] width 186 height 15
paste input "688288"
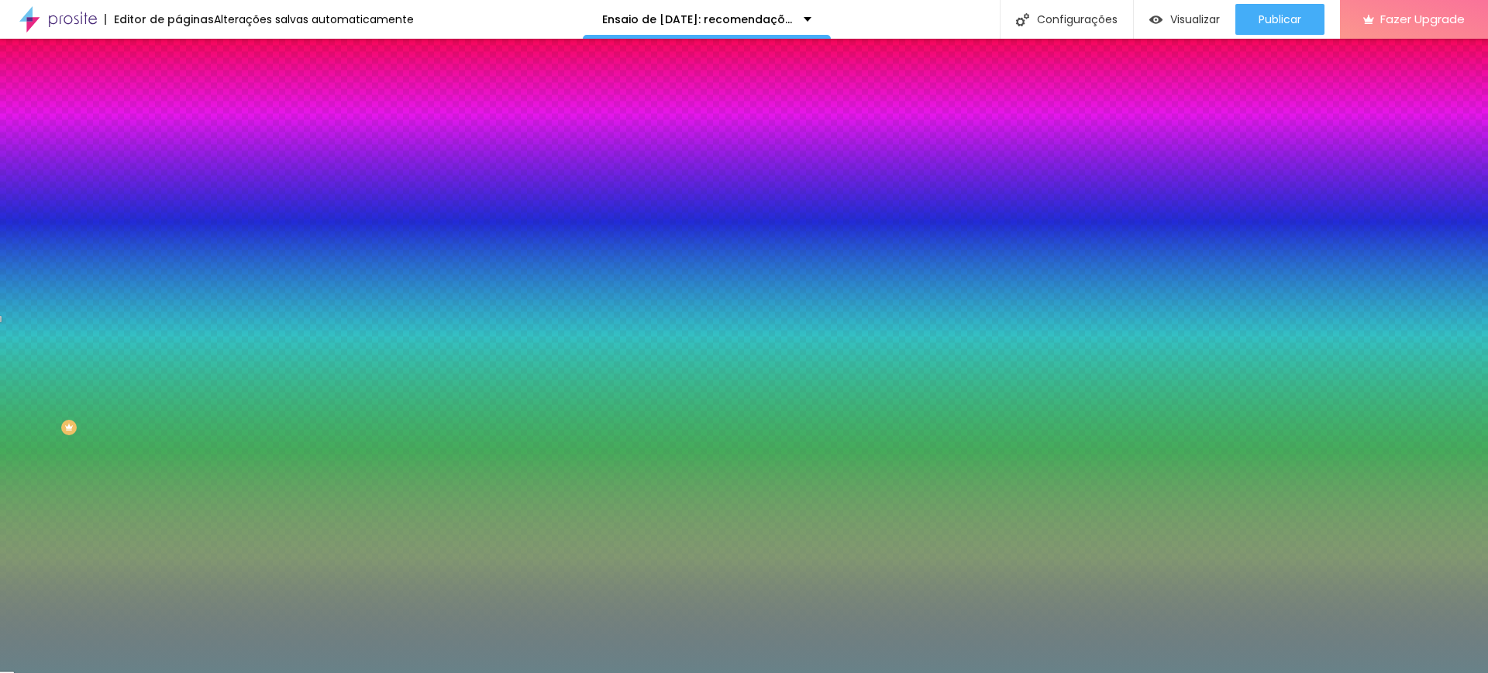
type input "#688288"
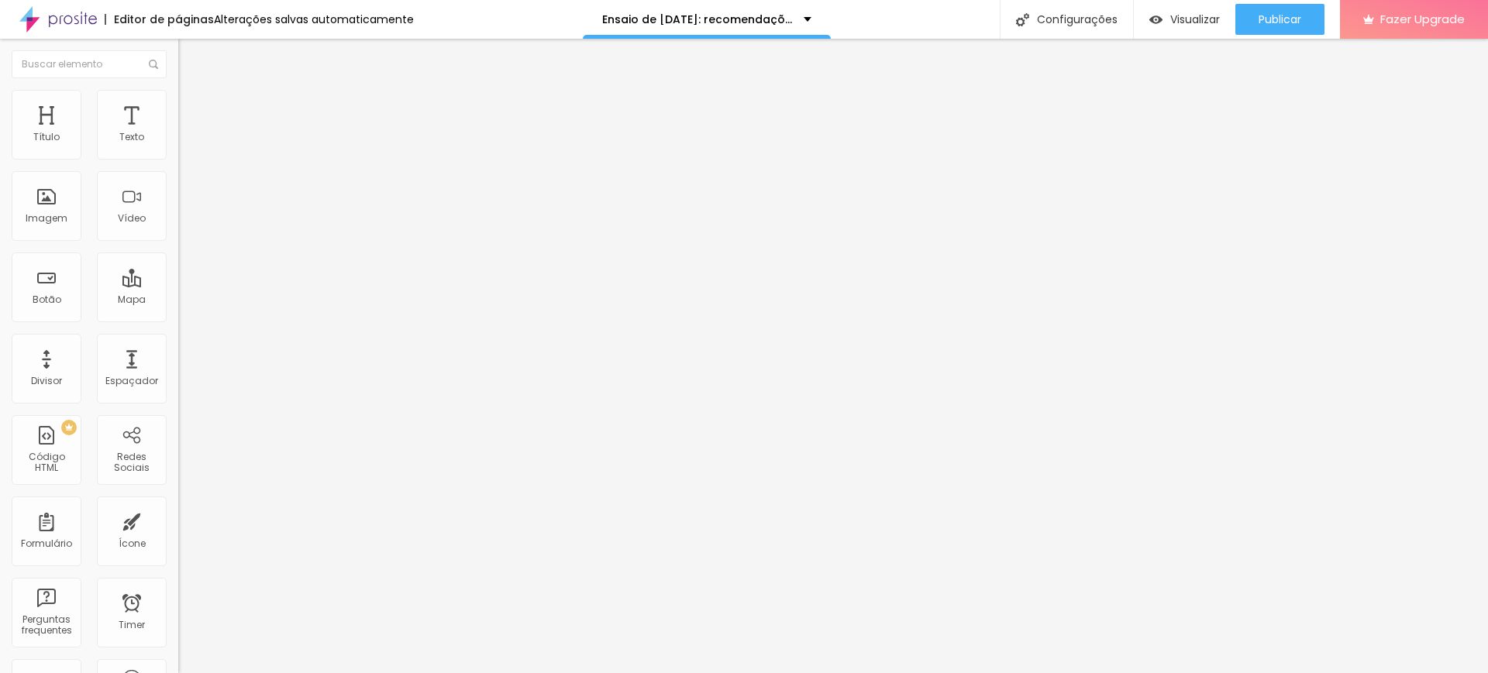
click at [275, 673] on div at bounding box center [744, 683] width 1488 height 0
click at [1275, 19] on span "Publicar" at bounding box center [1279, 19] width 43 height 12
click at [1236, 114] on link "Visualizar página" at bounding box center [1237, 119] width 139 height 10
click at [192, 107] on span "Estilo" at bounding box center [204, 100] width 24 height 13
click at [178, 101] on li "Estilo" at bounding box center [267, 97] width 178 height 15
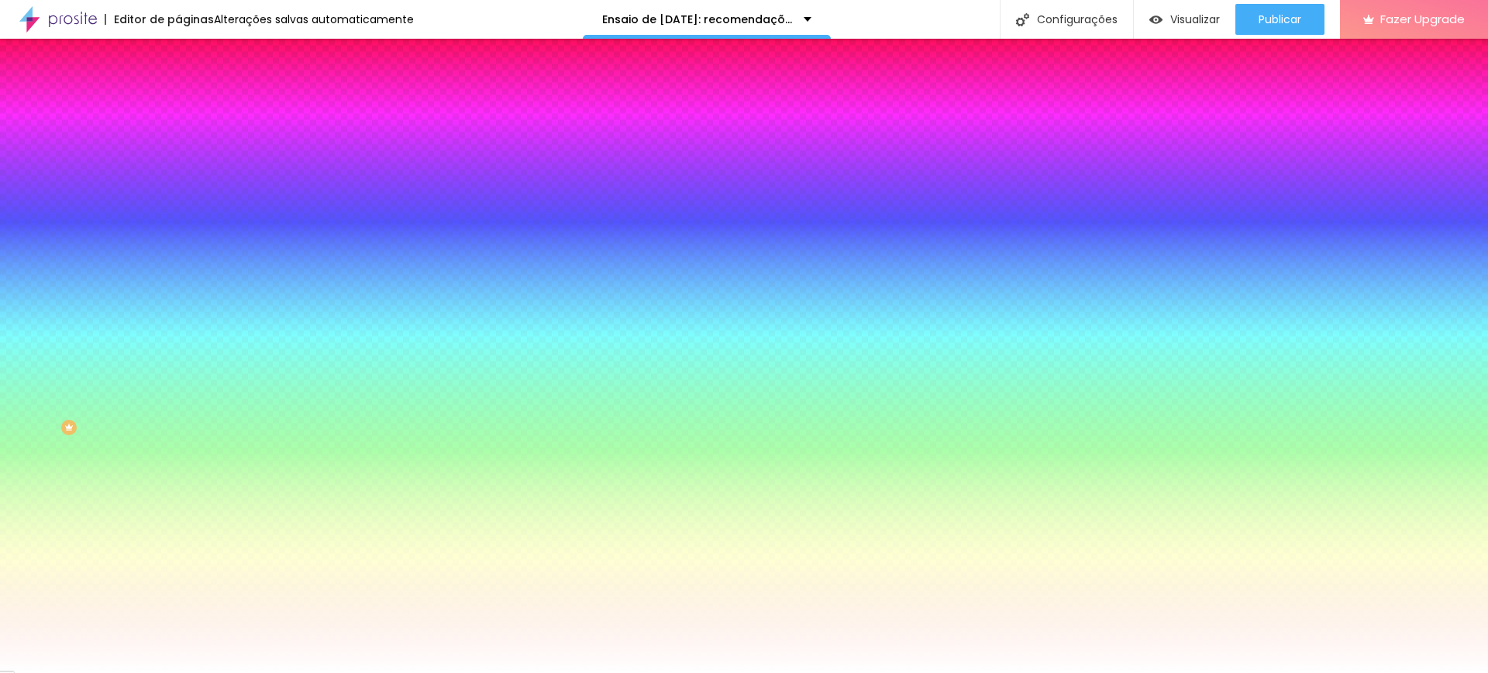
click at [178, 211] on div at bounding box center [267, 211] width 178 height 0
click at [139, 394] on div at bounding box center [744, 336] width 1488 height 673
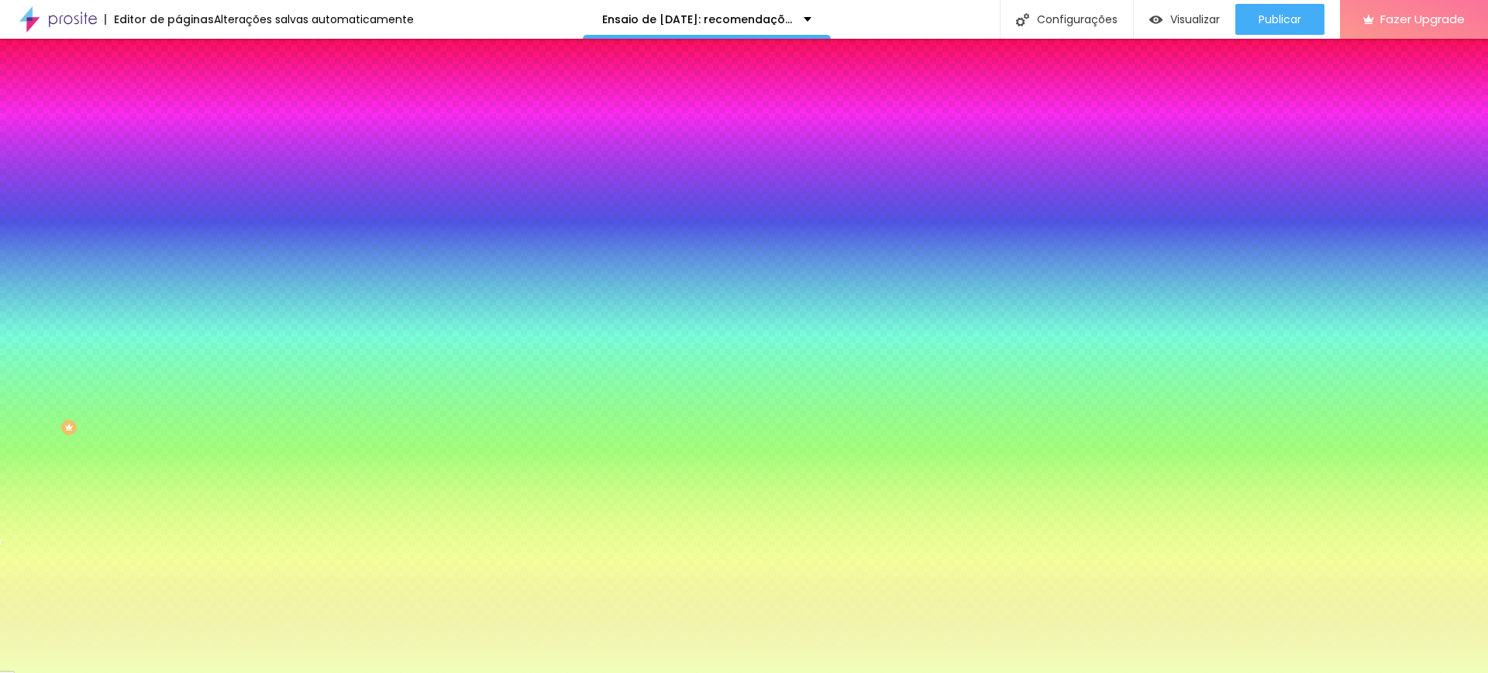
drag, startPoint x: 89, startPoint y: 332, endPoint x: 52, endPoint y: 300, distance: 48.9
click at [52, 300] on div at bounding box center [744, 336] width 1488 height 673
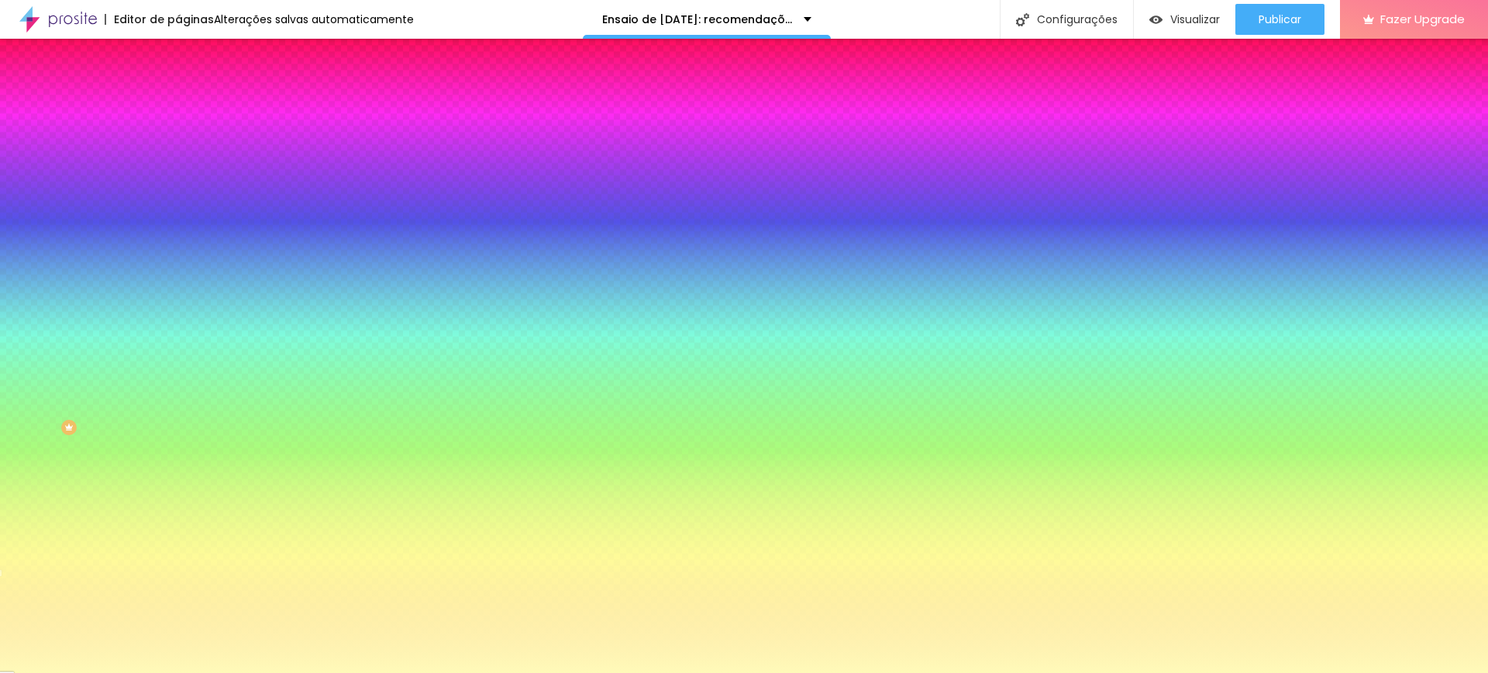
click at [2, 570] on div at bounding box center [-1, 573] width 3 height 6
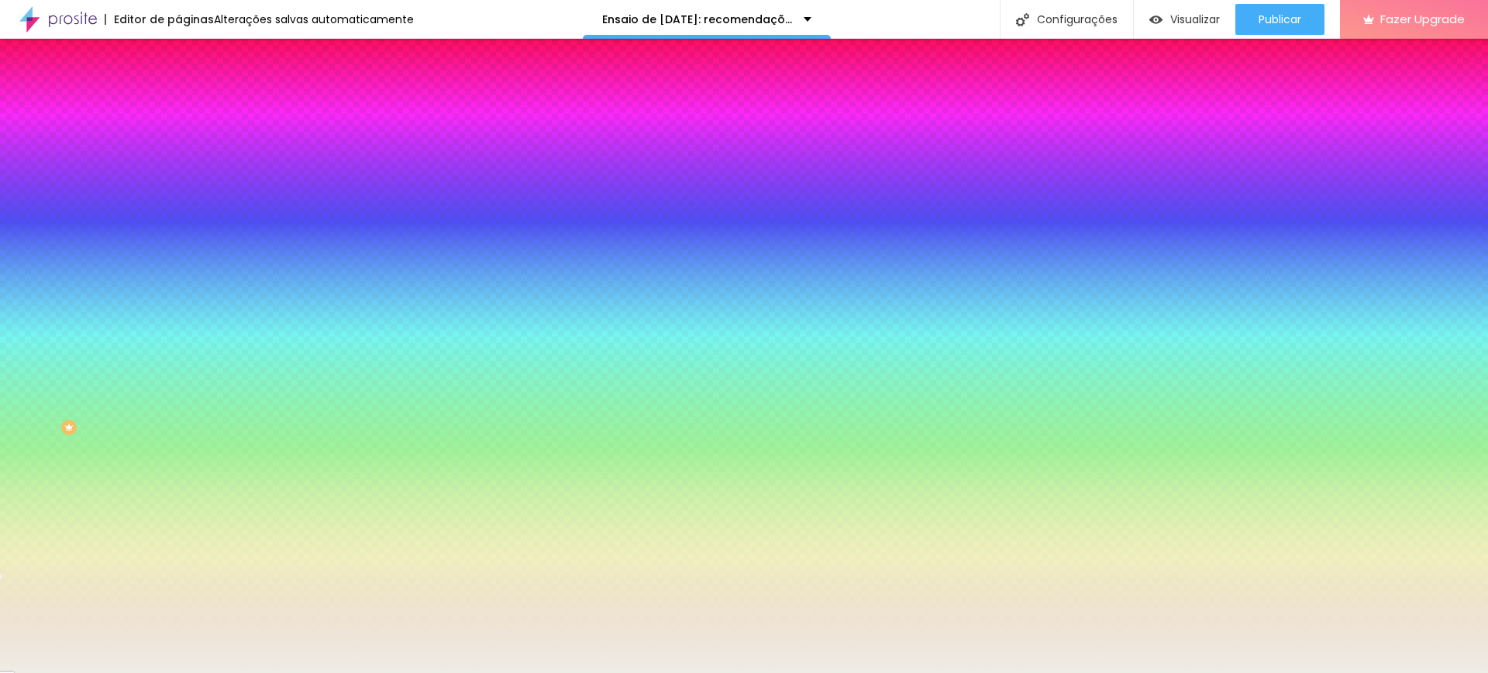
drag, startPoint x: 44, startPoint y: 308, endPoint x: 28, endPoint y: 308, distance: 16.3
click at [28, 308] on div at bounding box center [744, 336] width 1488 height 673
click at [2, 599] on div at bounding box center [-1, 602] width 3 height 6
click at [36, 311] on div at bounding box center [744, 336] width 1488 height 673
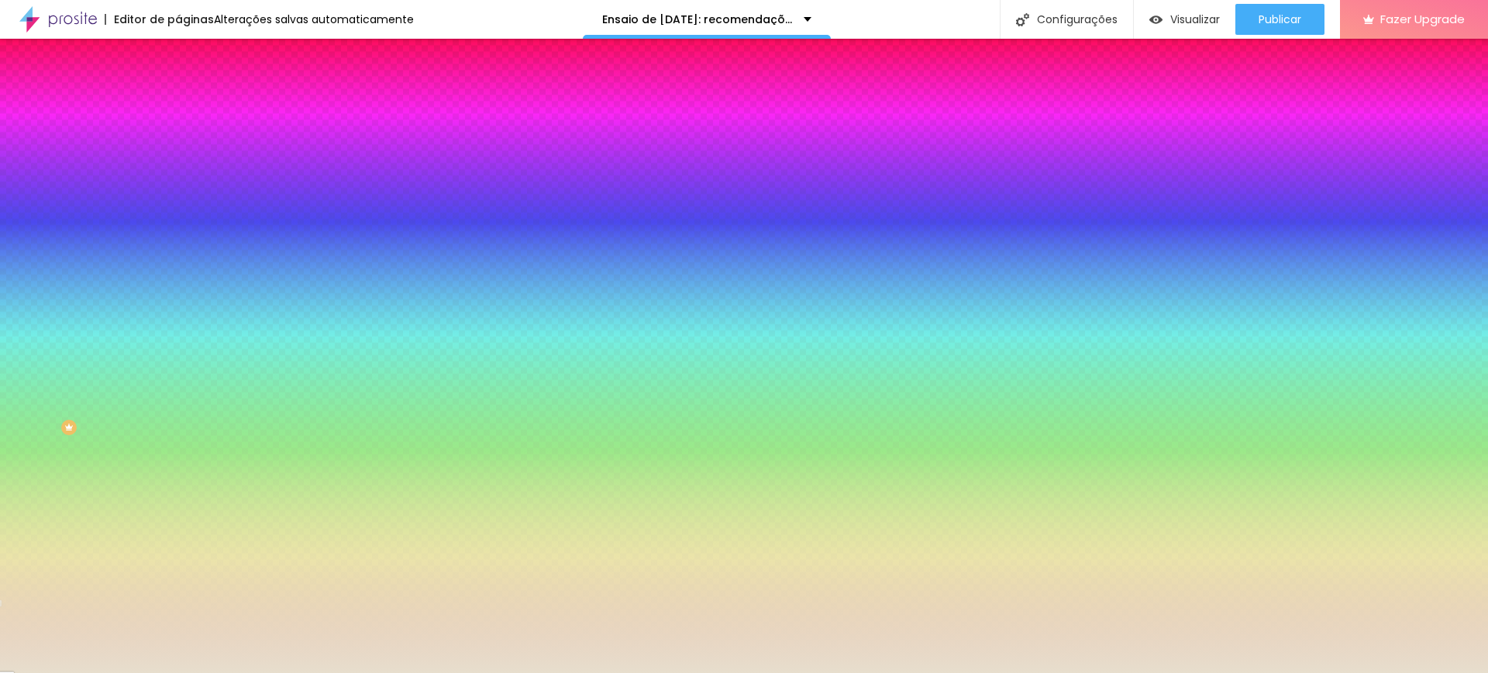
click at [31, 311] on div at bounding box center [744, 336] width 1488 height 673
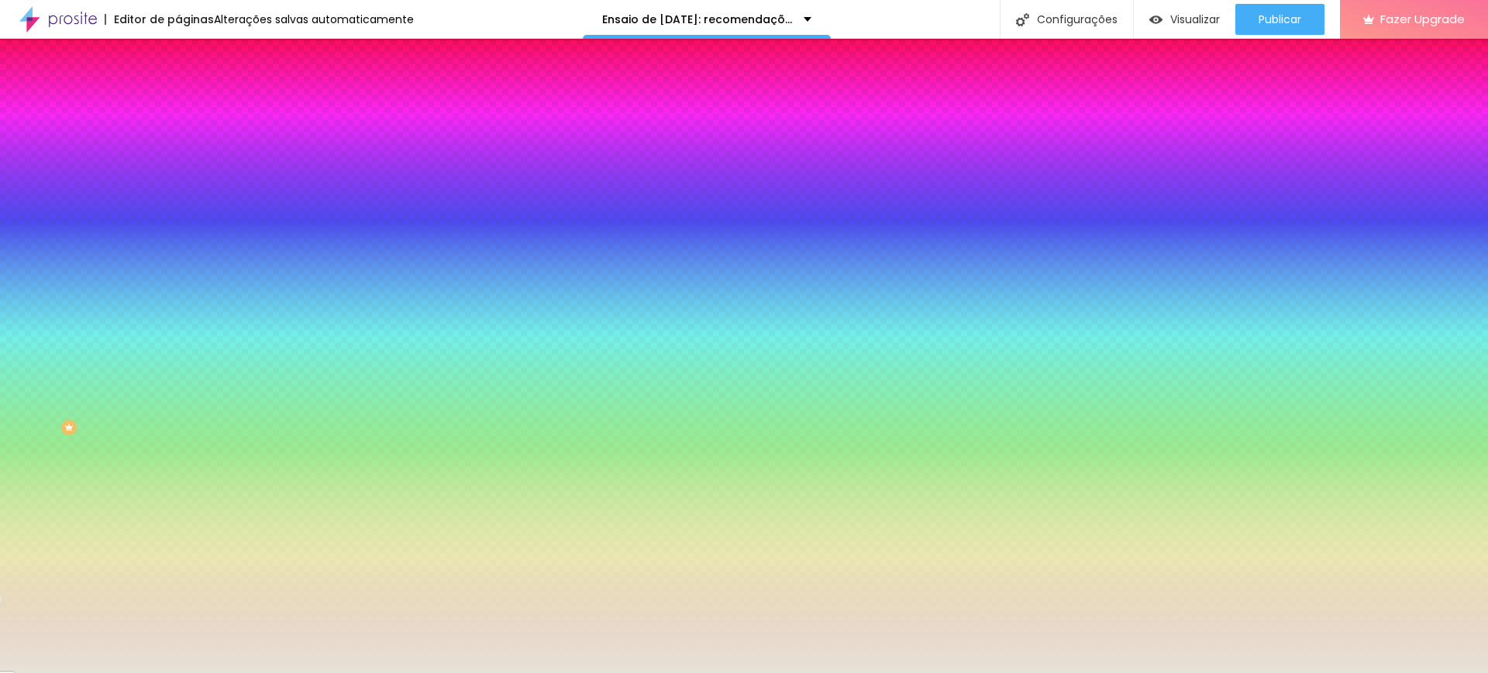
click at [27, 305] on div at bounding box center [744, 336] width 1488 height 673
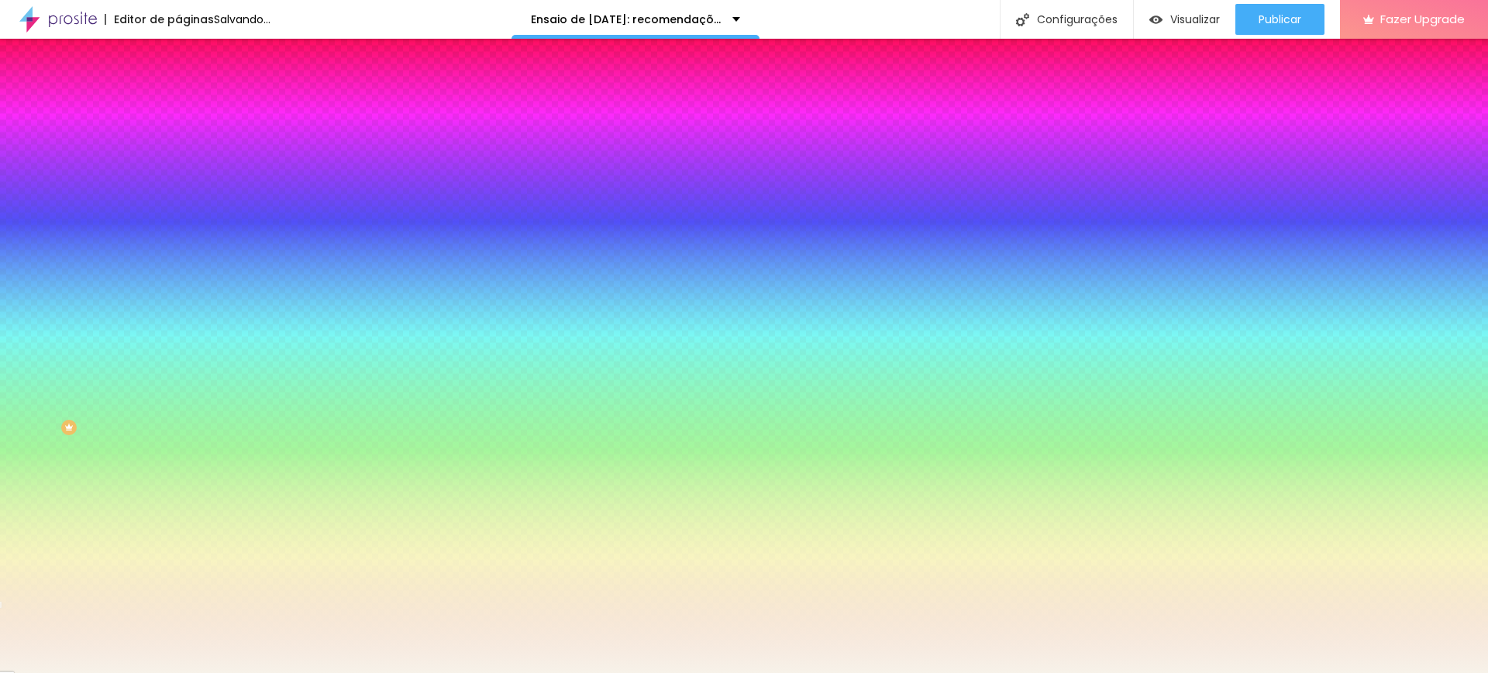
click at [84, 24] on div at bounding box center [85, 22] width 3 height 3
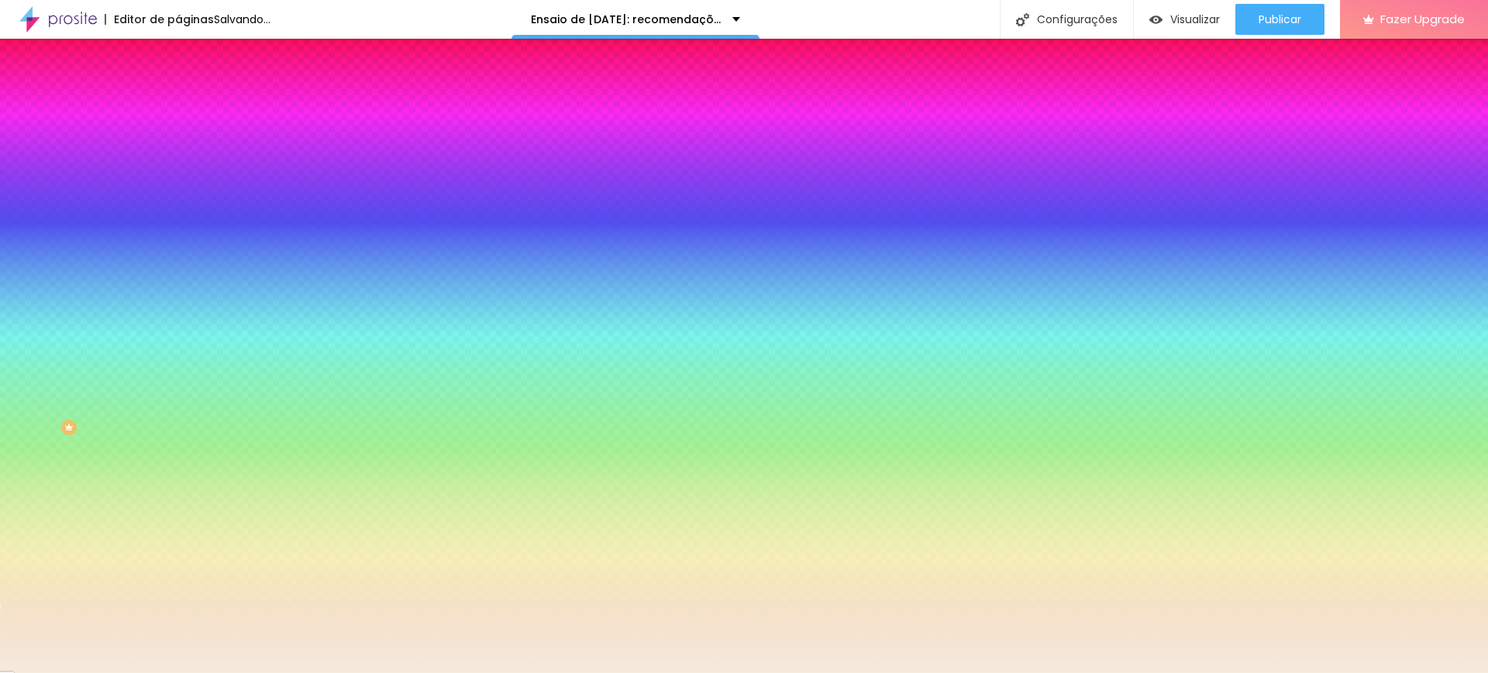
click at [34, 305] on div at bounding box center [744, 336] width 1488 height 673
type input "#F5ECDD"
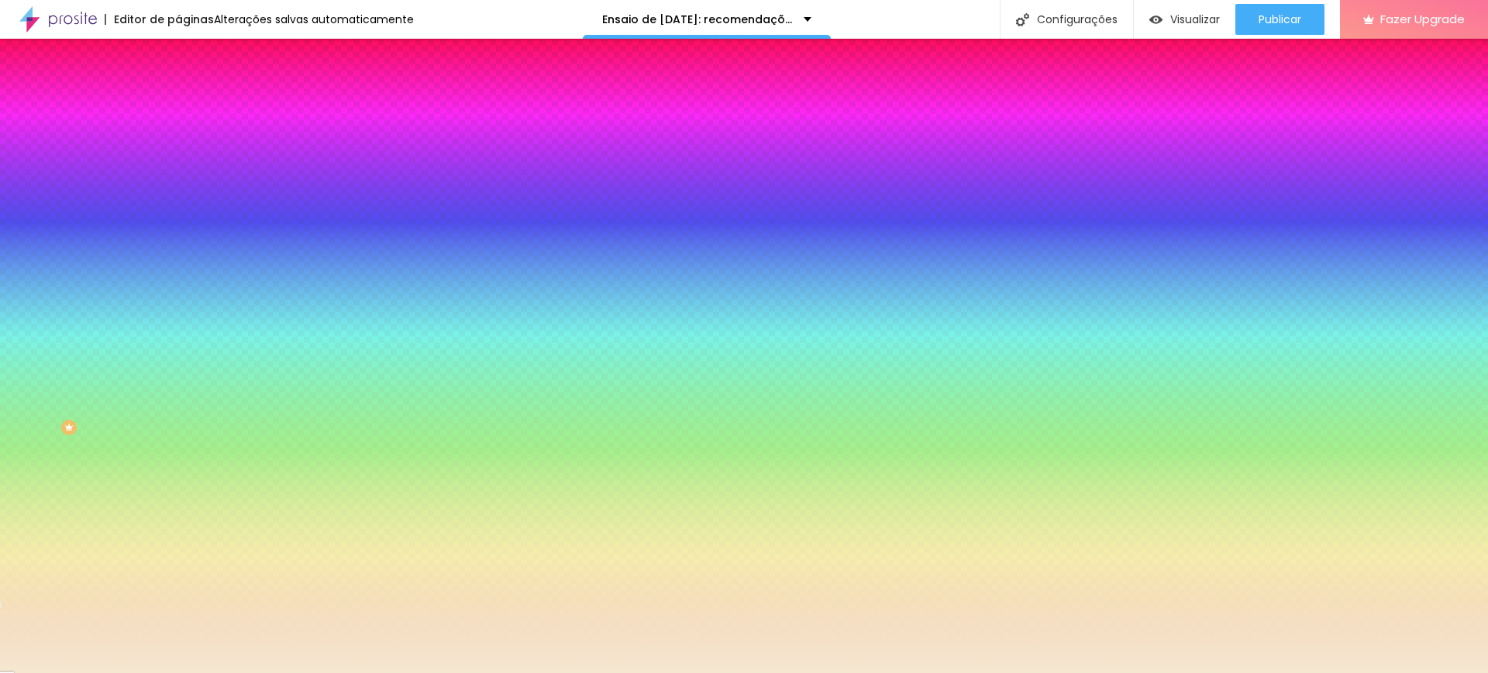
click at [39, 305] on div at bounding box center [744, 336] width 1488 height 673
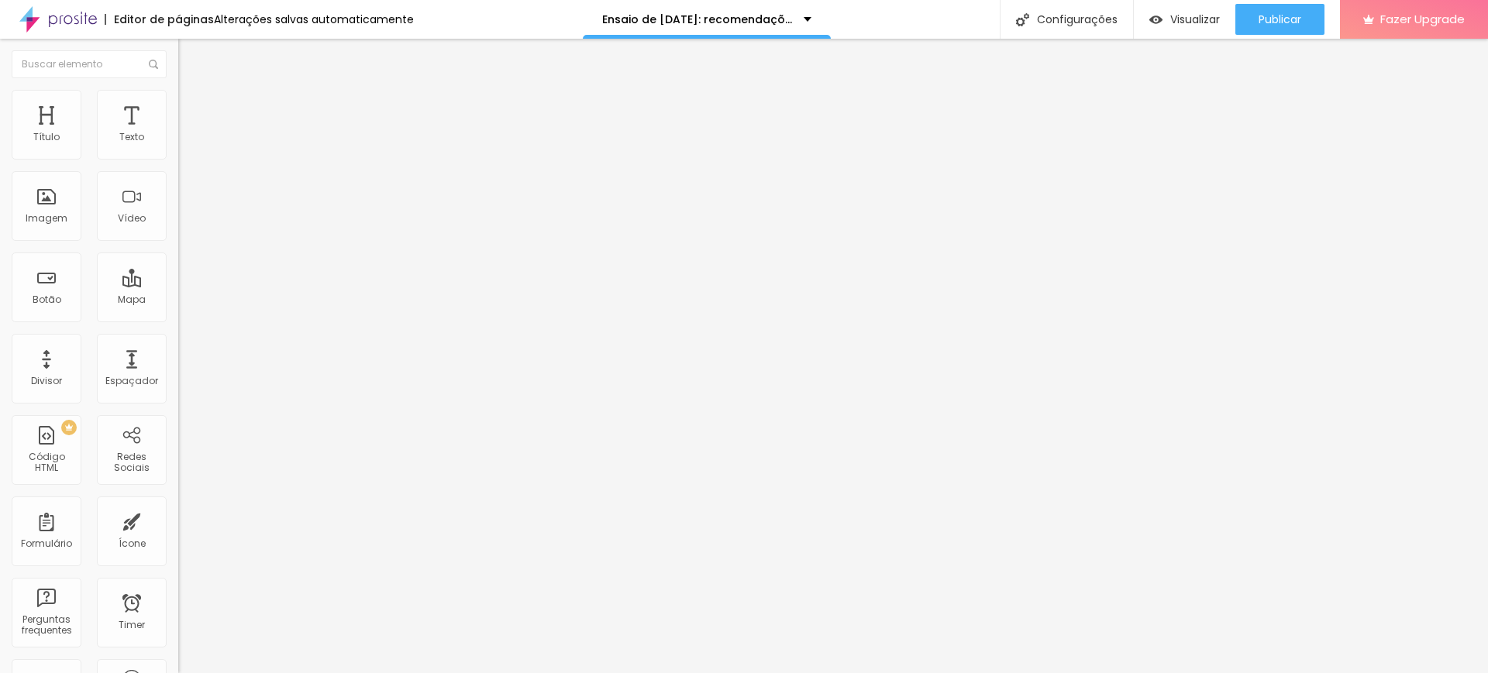
click at [190, 51] on img "button" at bounding box center [196, 56] width 12 height 12
click at [192, 105] on span "Estilo" at bounding box center [204, 100] width 24 height 13
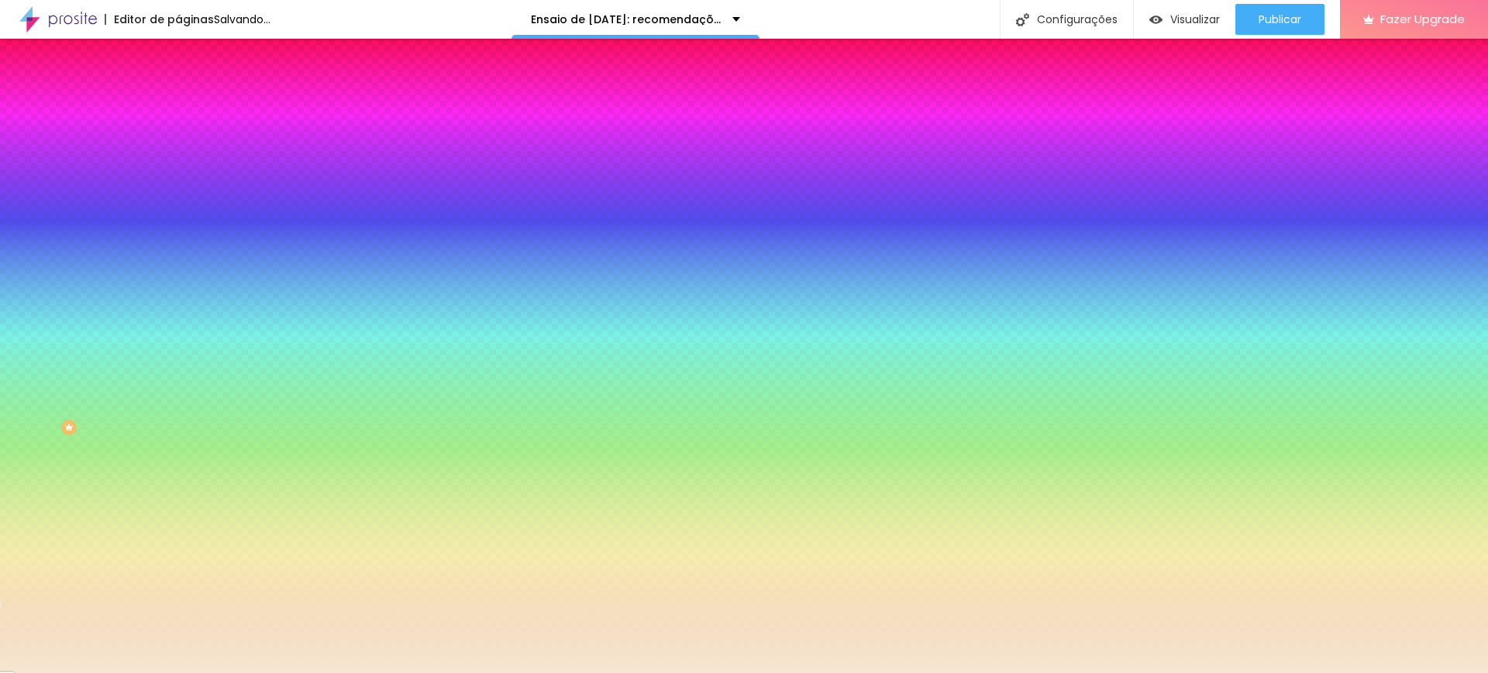
click at [178, 105] on li "Avançado" at bounding box center [267, 112] width 178 height 15
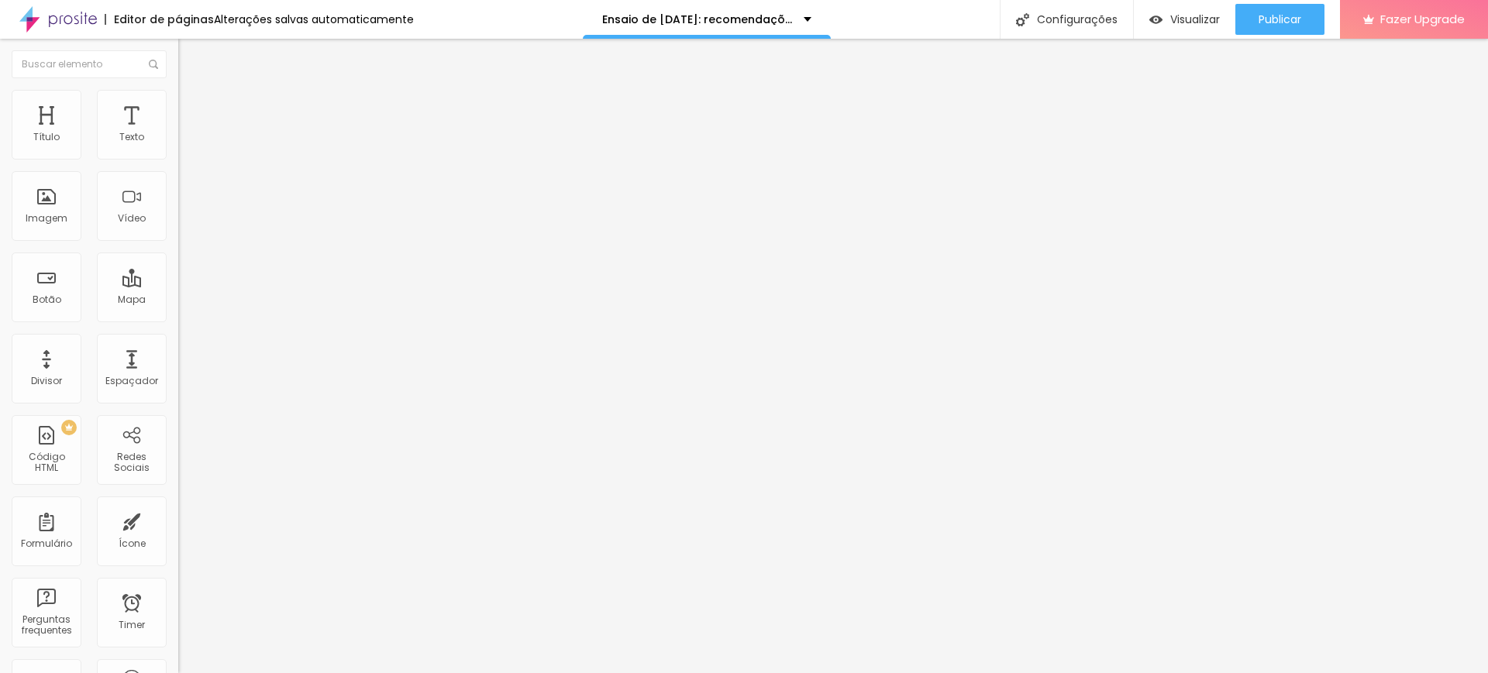
type input "10"
type input "5"
type input "0"
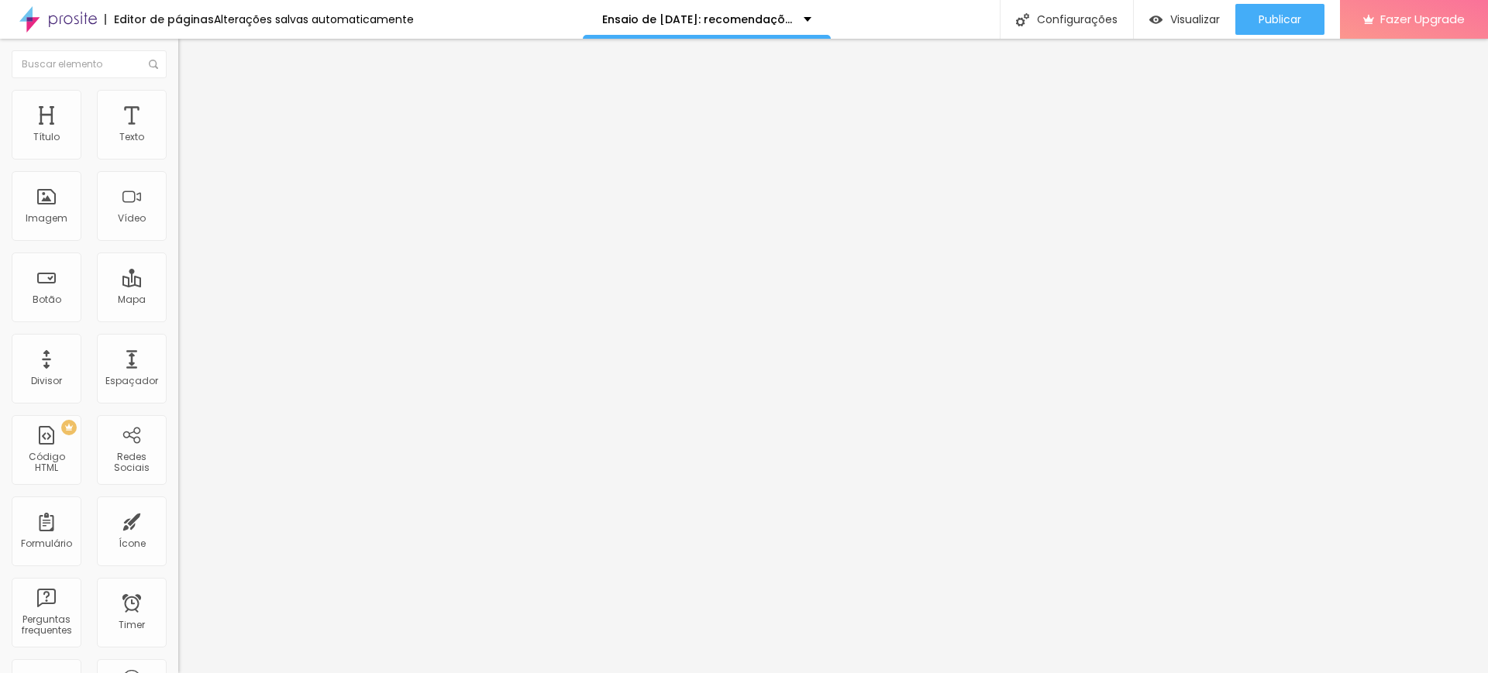
type input "0"
drag, startPoint x: 79, startPoint y: 151, endPoint x: 31, endPoint y: 154, distance: 48.1
type input "0"
click at [178, 301] on input "range" at bounding box center [228, 307] width 100 height 12
type input "209"
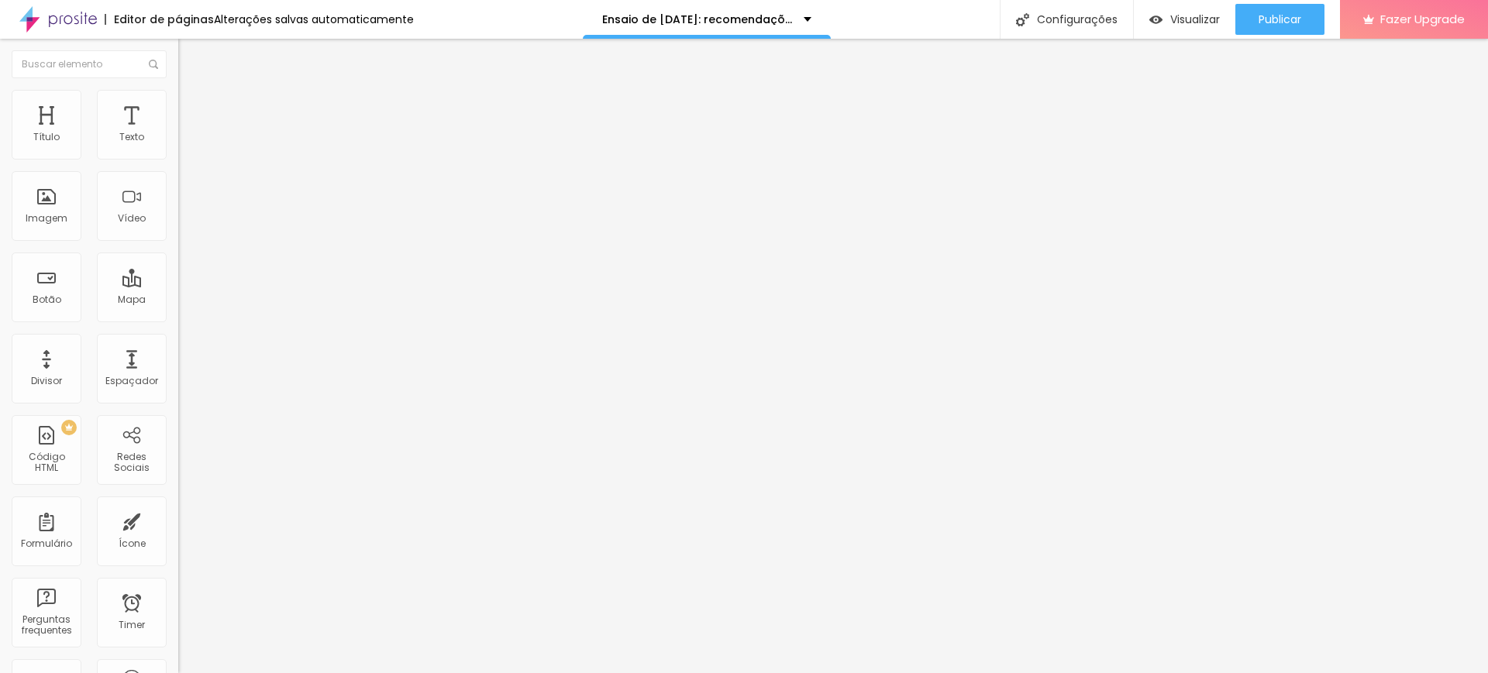
type input "209"
type input "82"
type input "44"
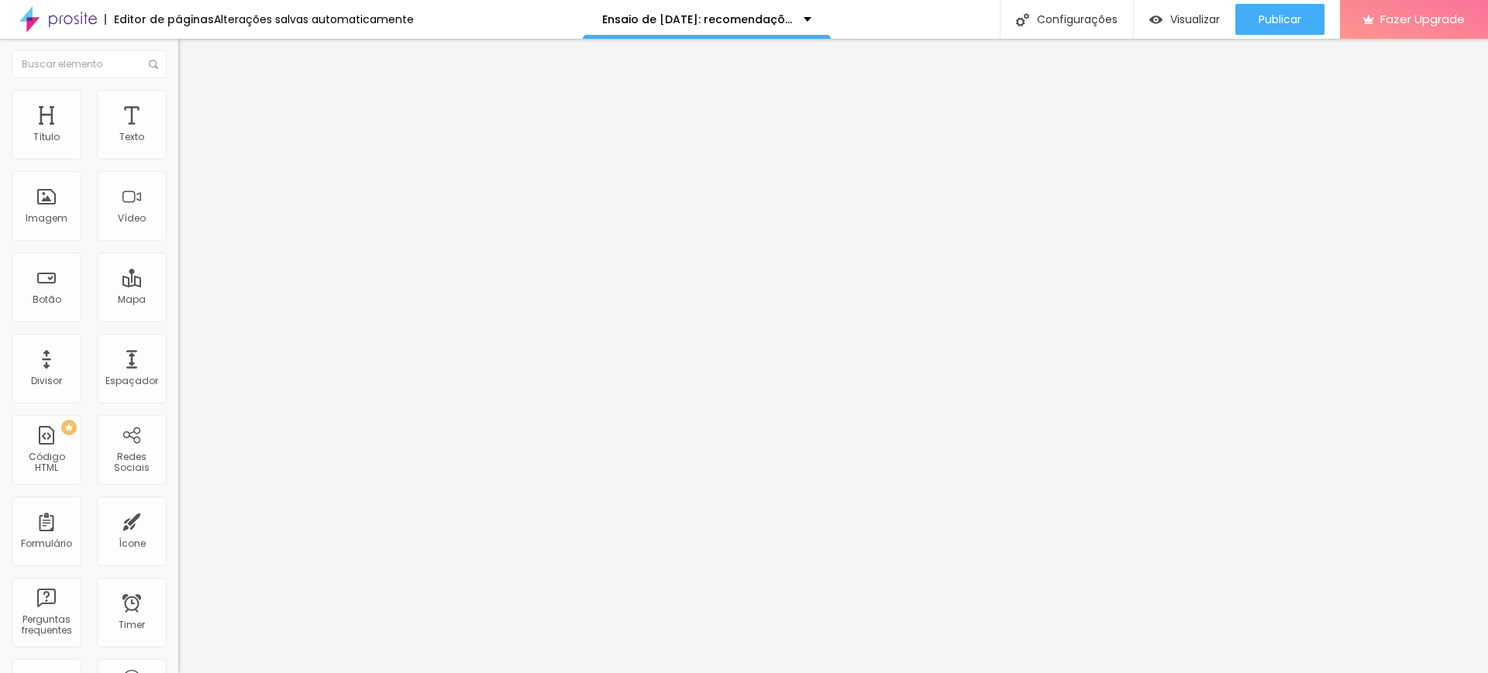
type input "23"
type input "13"
type input "0"
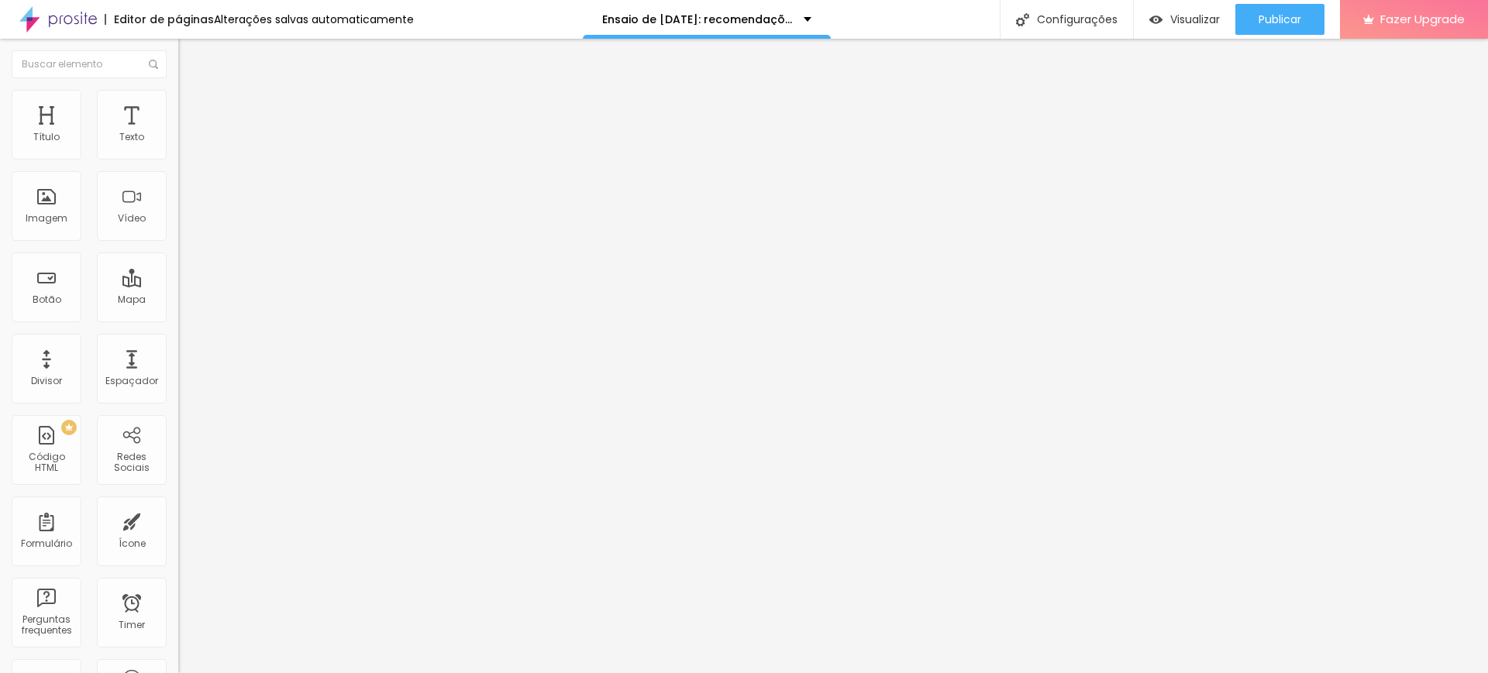
type input "0"
drag, startPoint x: 65, startPoint y: 180, endPoint x: 0, endPoint y: 181, distance: 65.1
type input "0"
click at [178, 520] on input "range" at bounding box center [228, 526] width 100 height 12
click at [178, 147] on div at bounding box center [267, 149] width 178 height 12
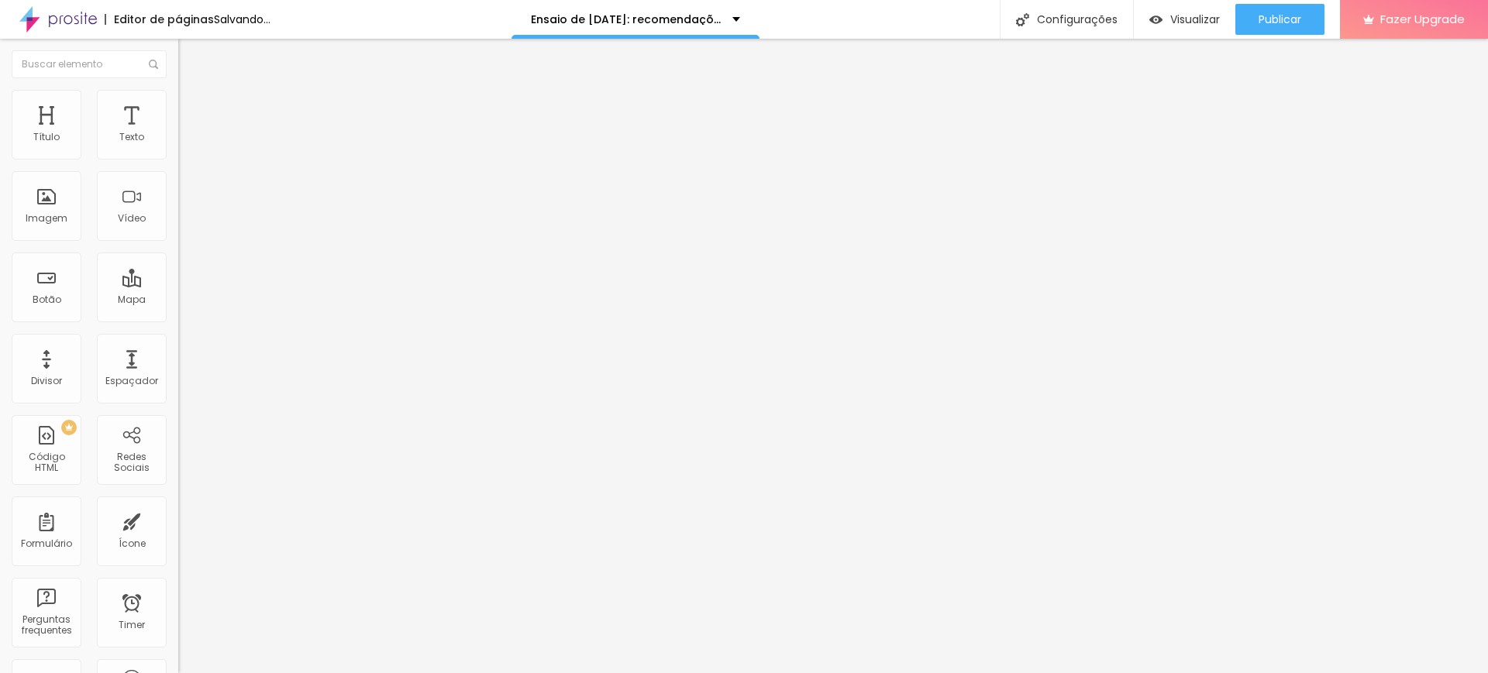
click at [178, 91] on img at bounding box center [185, 97] width 14 height 14
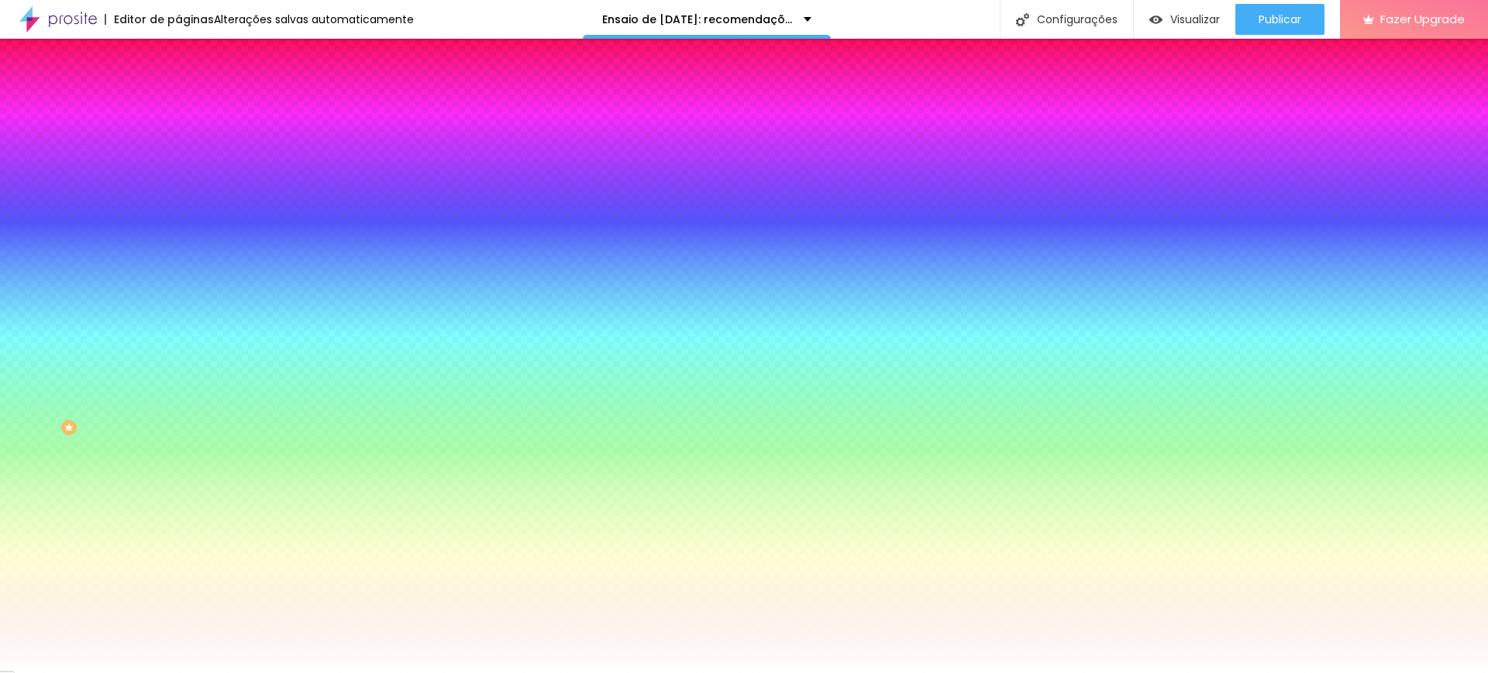
click at [178, 105] on li "Avançado" at bounding box center [267, 112] width 178 height 15
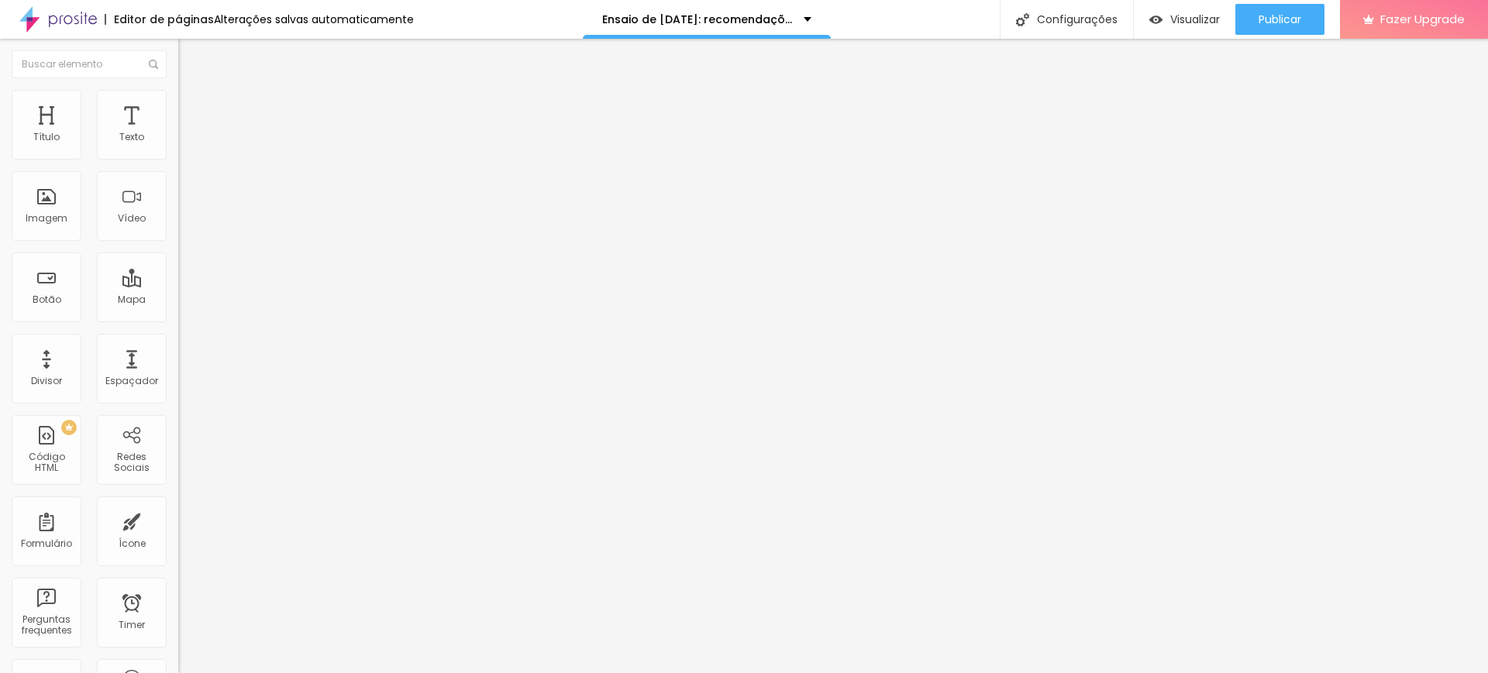
type input "15"
type input "10"
type input "5"
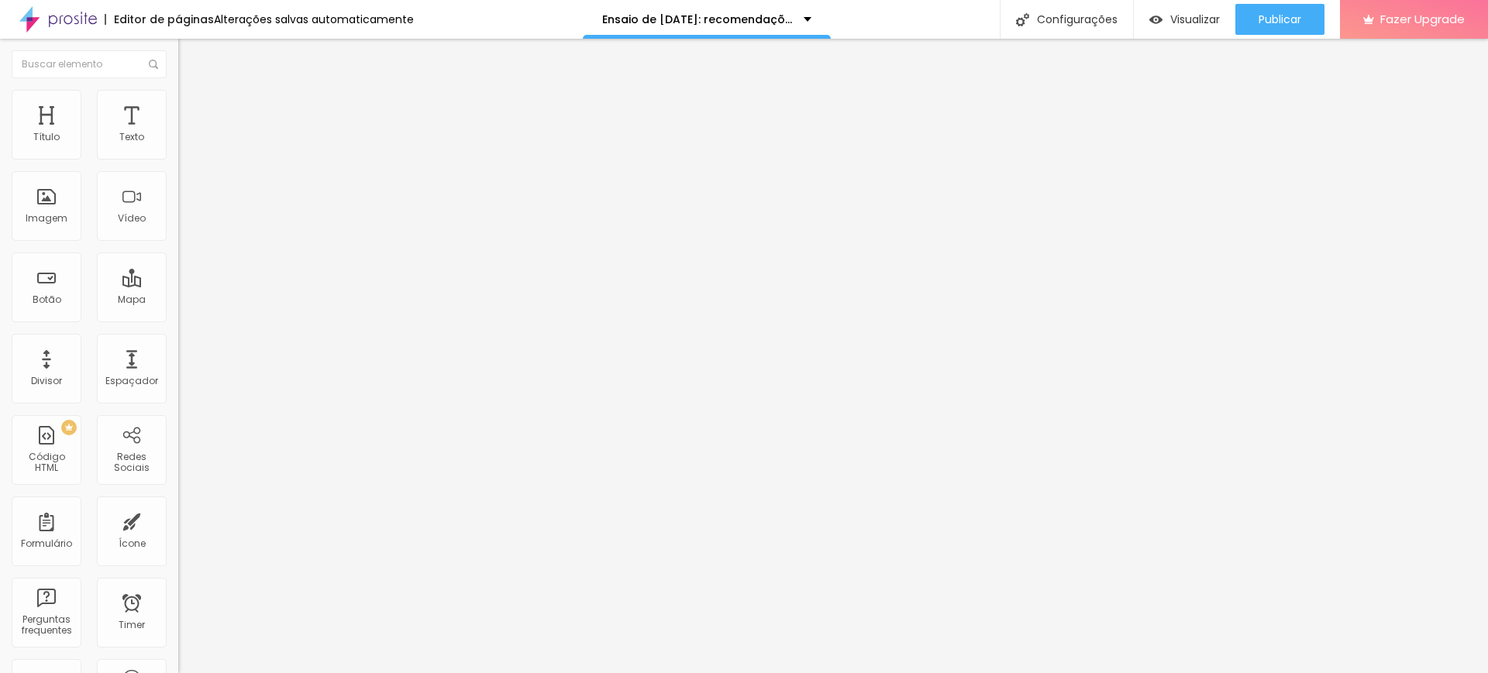
type input "5"
type input "0"
drag, startPoint x: 59, startPoint y: 153, endPoint x: 37, endPoint y: 152, distance: 21.7
type input "0"
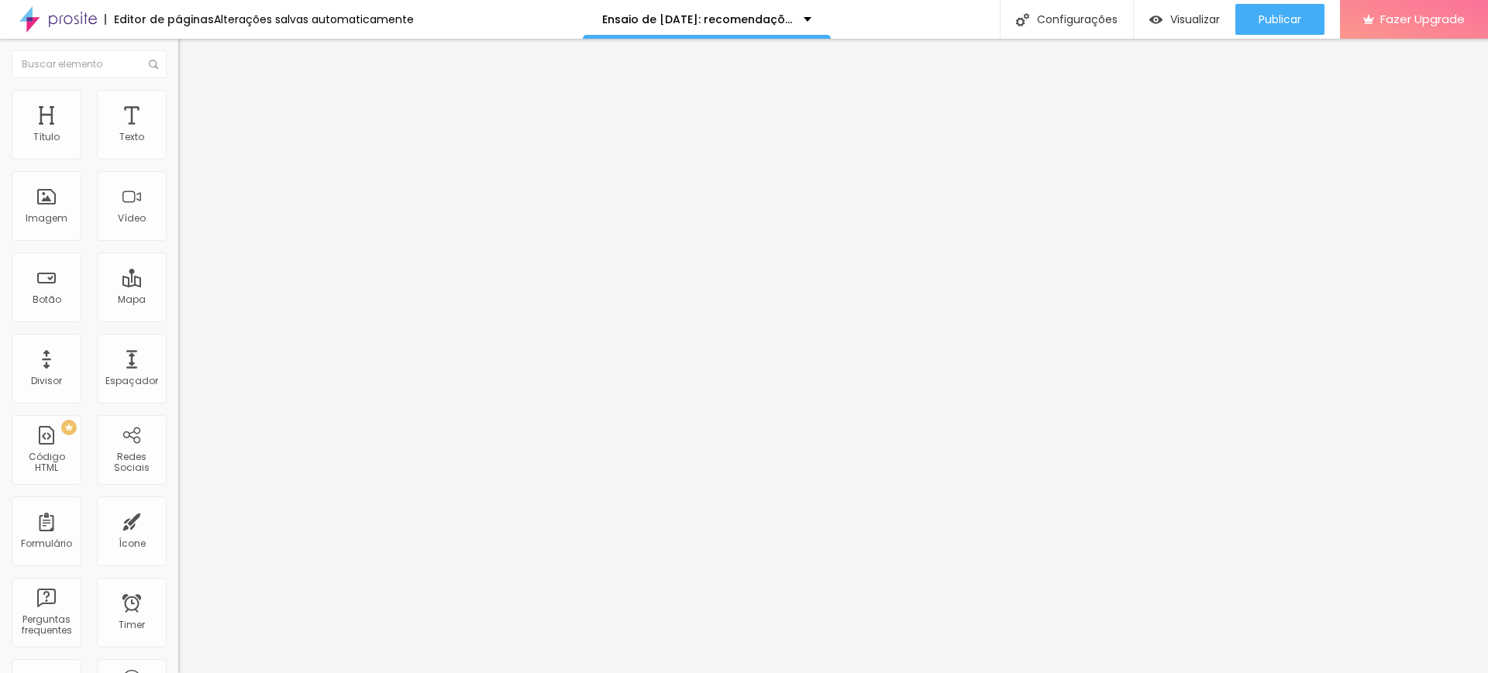
click at [178, 301] on input "range" at bounding box center [228, 307] width 100 height 12
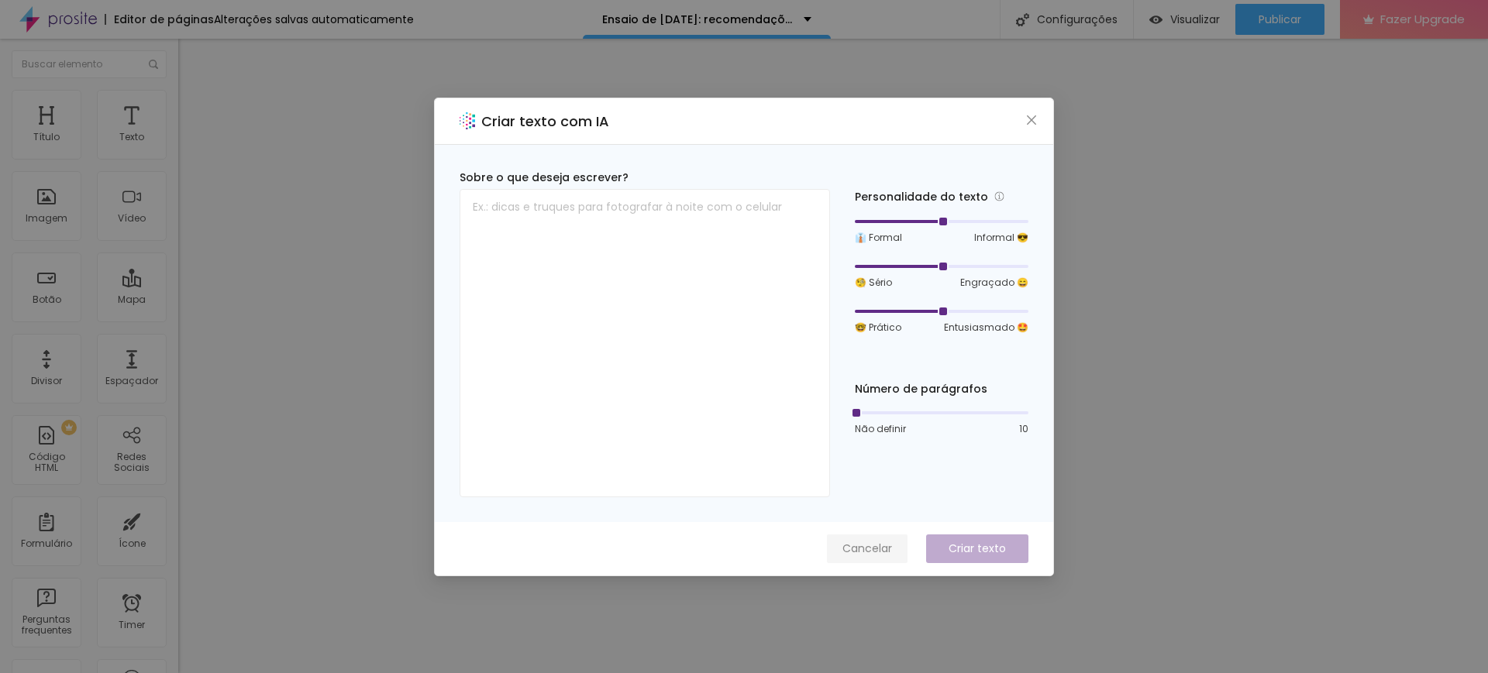
click at [860, 549] on span "Cancelar" at bounding box center [867, 549] width 50 height 16
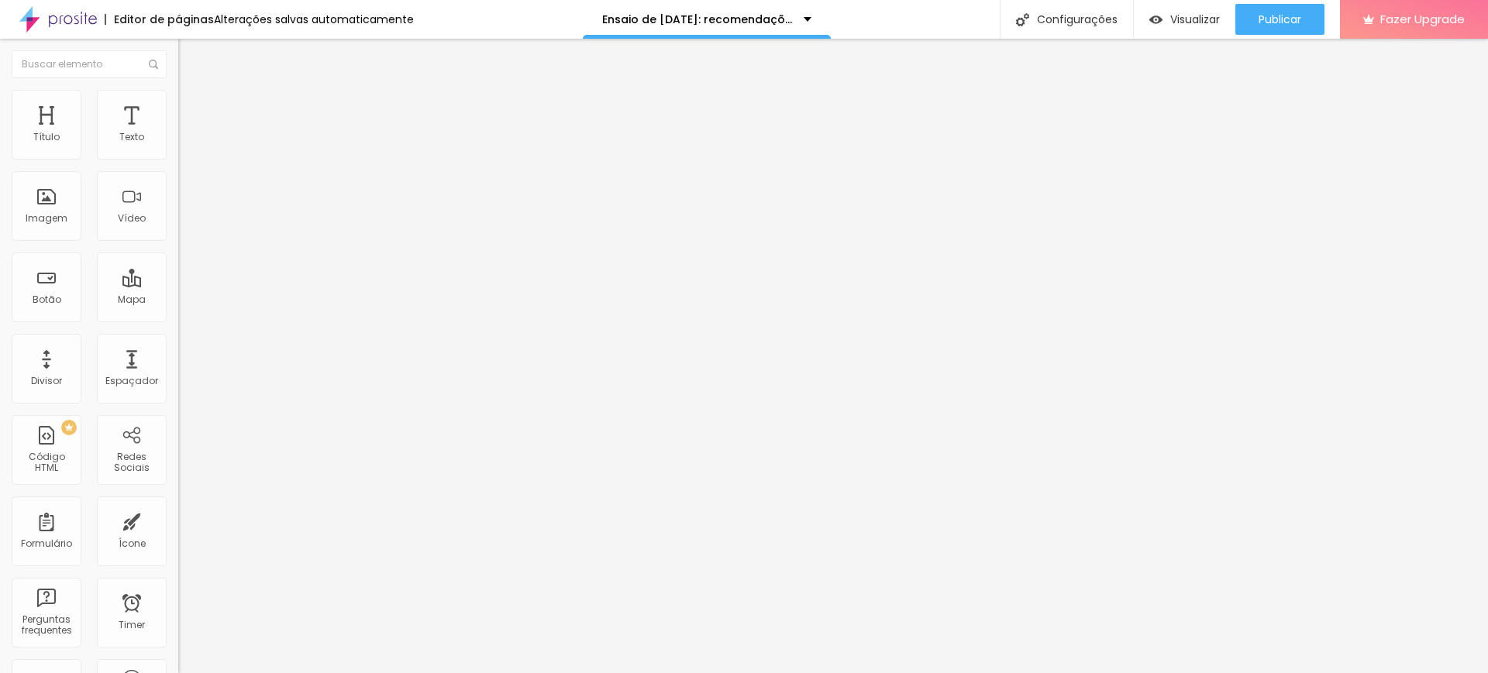
click at [192, 105] on span "Estilo" at bounding box center [204, 100] width 24 height 13
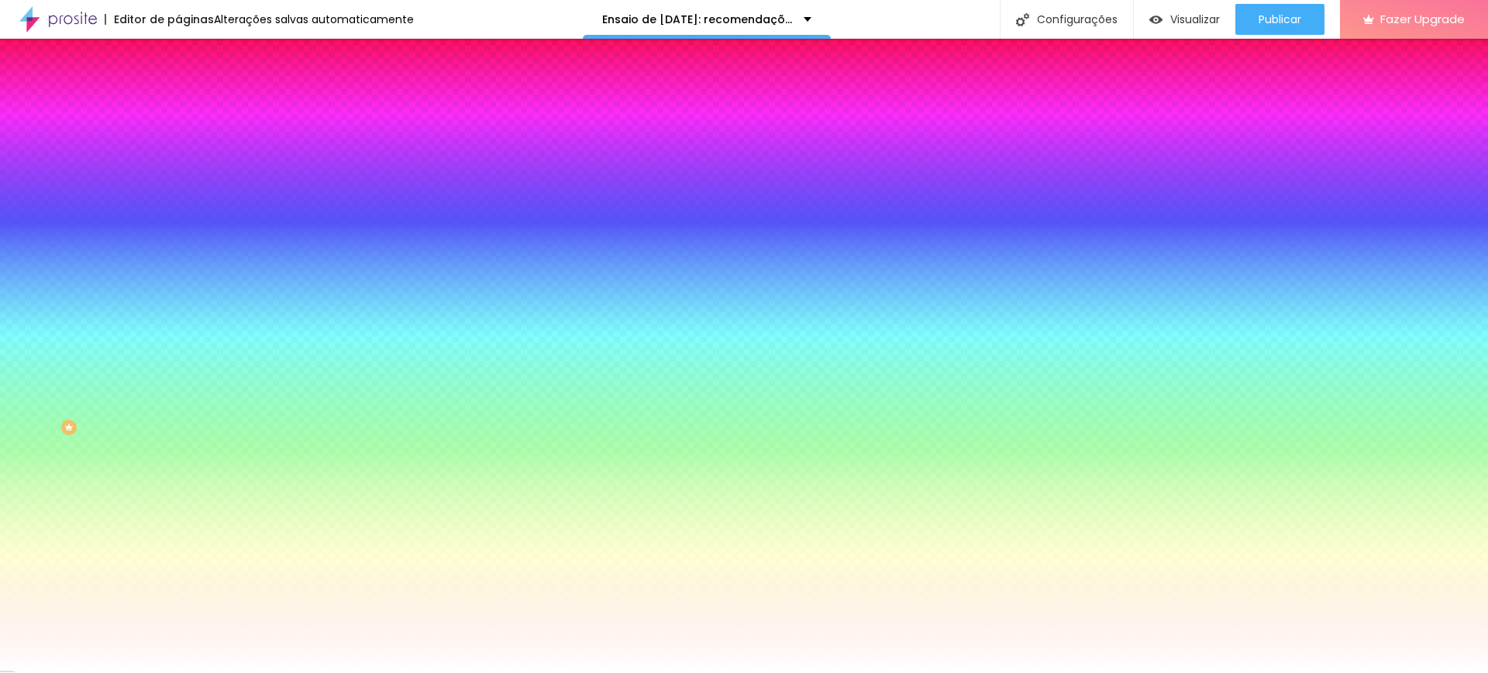
click at [178, 105] on img at bounding box center [185, 112] width 14 height 14
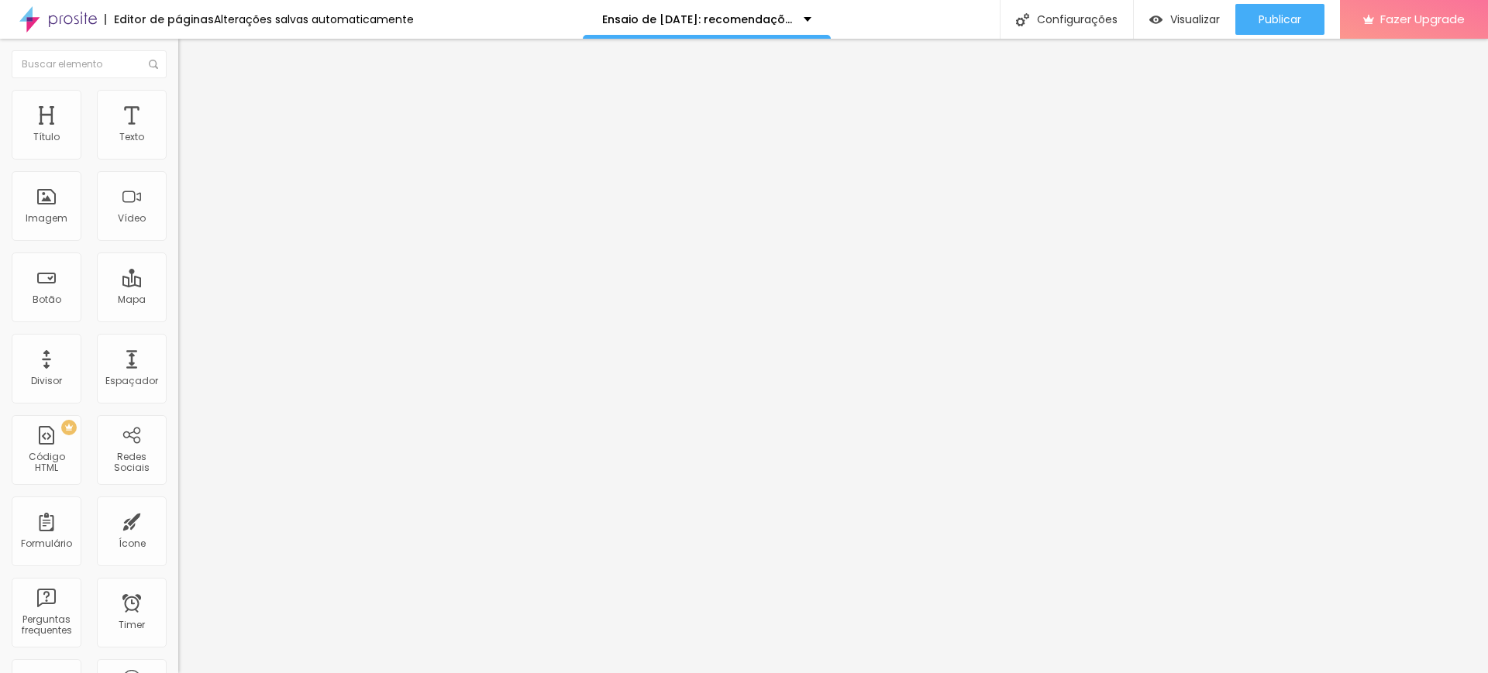
click at [178, 95] on img at bounding box center [185, 97] width 14 height 14
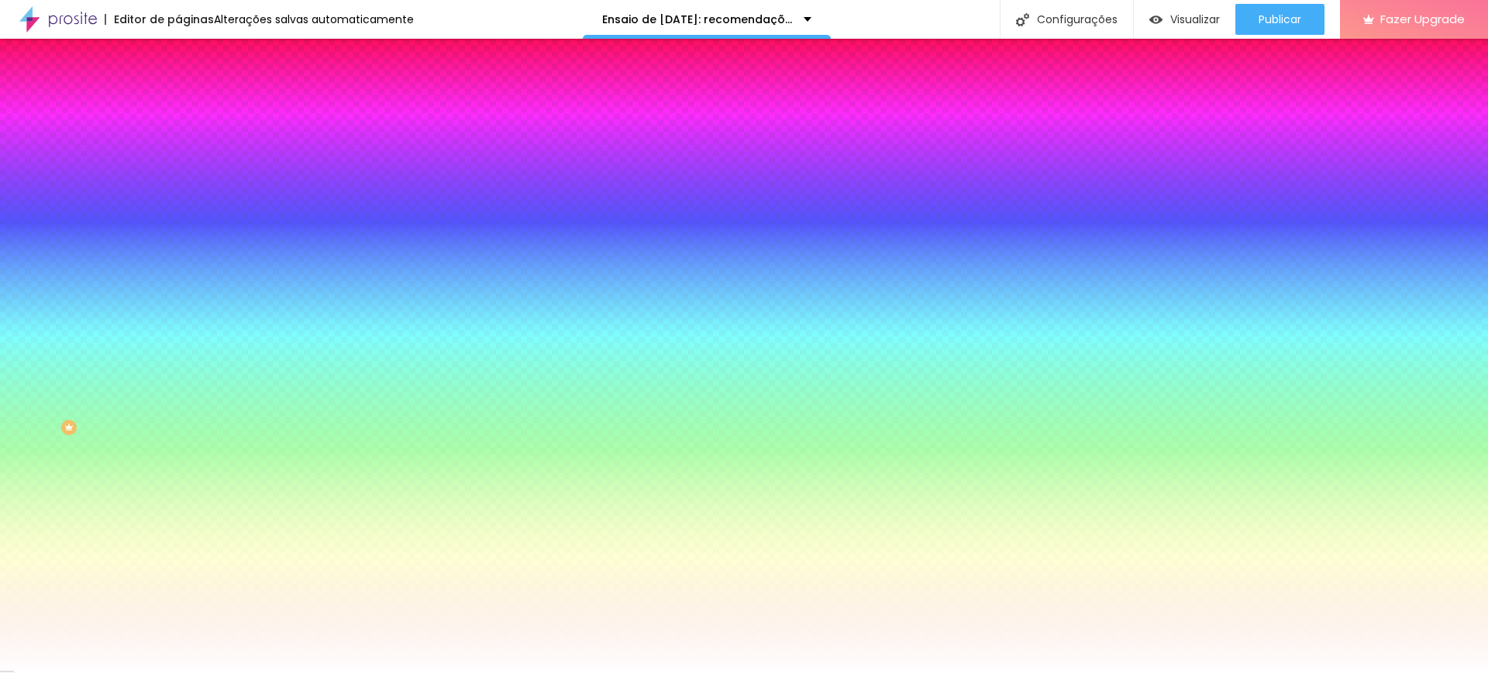
click at [192, 91] on span "Conteúdo" at bounding box center [216, 84] width 48 height 13
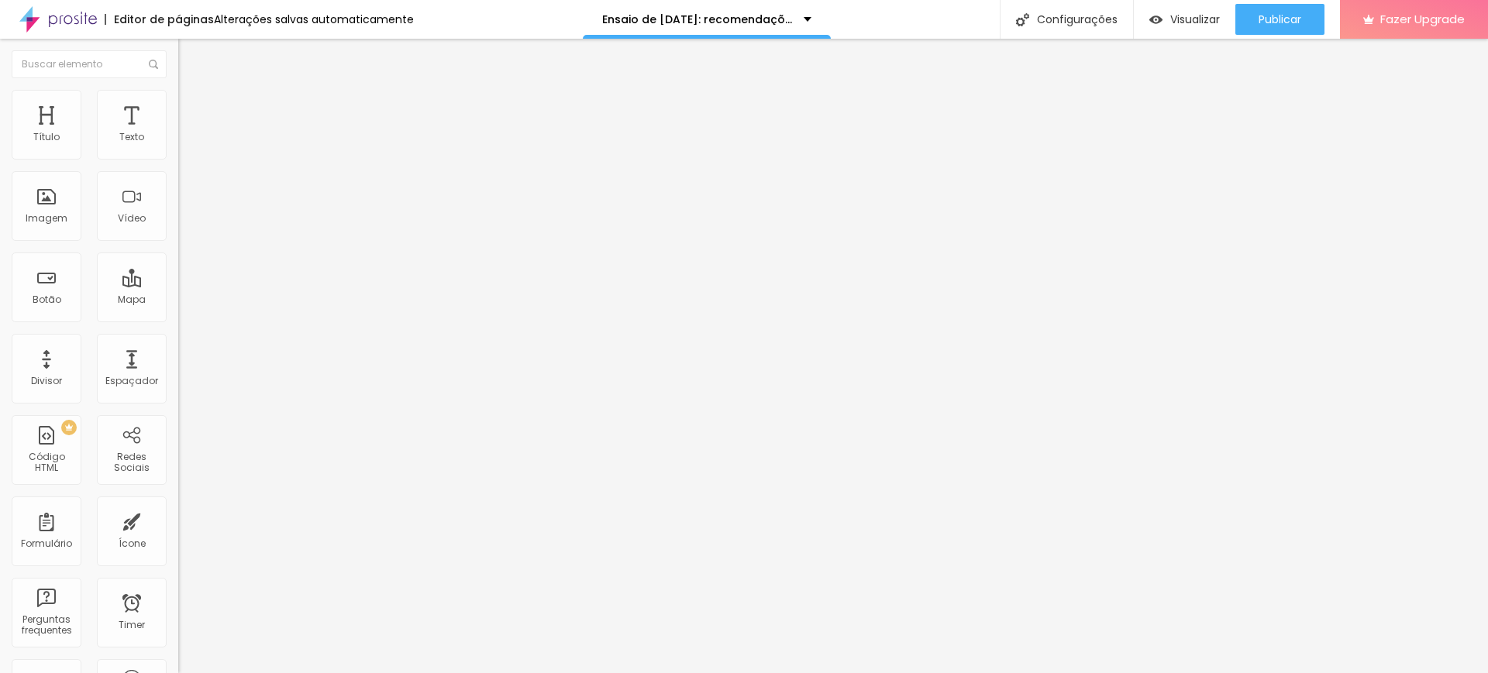
click at [178, 239] on span "Normal" at bounding box center [195, 237] width 35 height 13
click at [178, 99] on img at bounding box center [185, 97] width 14 height 14
click at [178, 146] on input "DÜVIDA? nos chame no whats clicando aqui" at bounding box center [271, 137] width 186 height 15
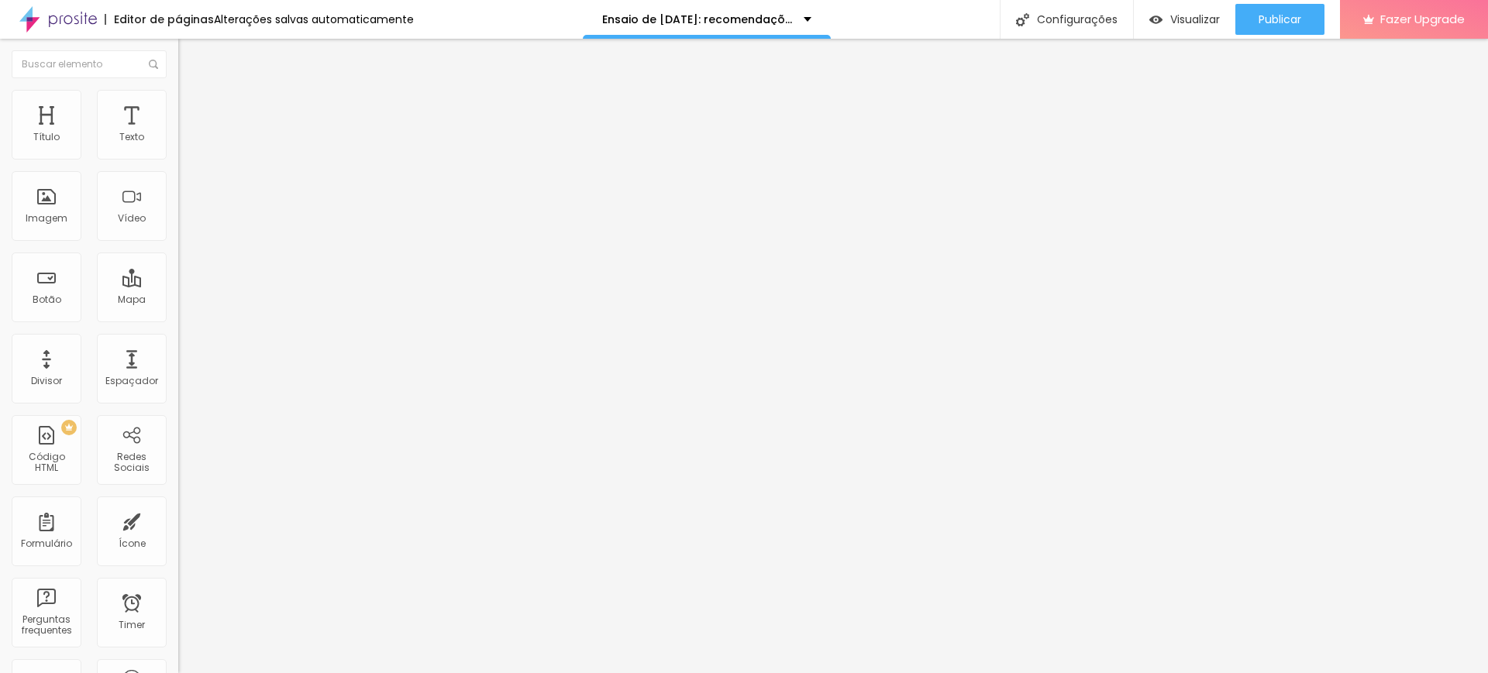
drag, startPoint x: 77, startPoint y: 174, endPoint x: 57, endPoint y: 174, distance: 20.9
click at [178, 146] on input "DÚVIDA? nos chame no whats clicando aqui" at bounding box center [271, 137] width 186 height 15
click at [178, 146] on input "DÚVIDA? chame no whats clicando aqui" at bounding box center [271, 137] width 186 height 15
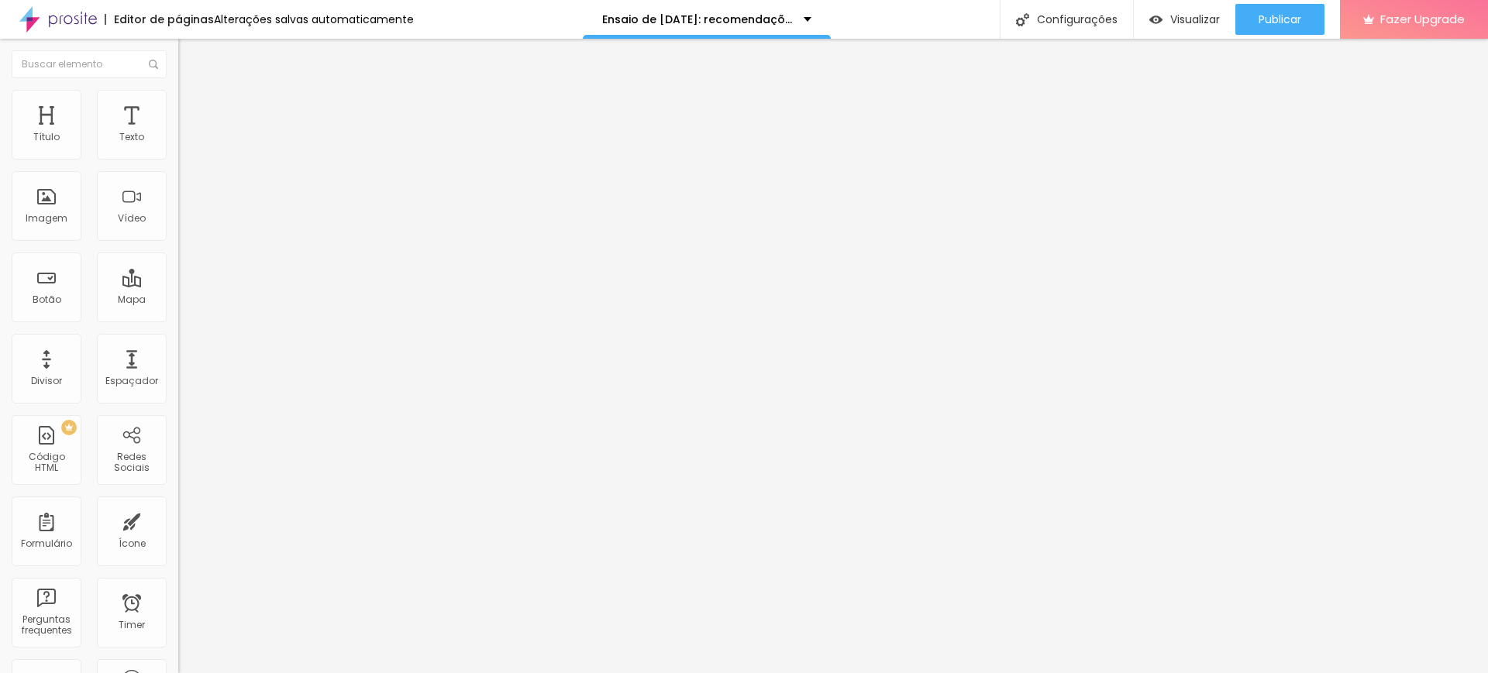
scroll to position [0, 5]
type input "DÚVIDA? chame no whats aqui"
drag, startPoint x: 93, startPoint y: 105, endPoint x: 105, endPoint y: 115, distance: 15.4
click at [192, 106] on span "Estilo" at bounding box center [204, 100] width 24 height 13
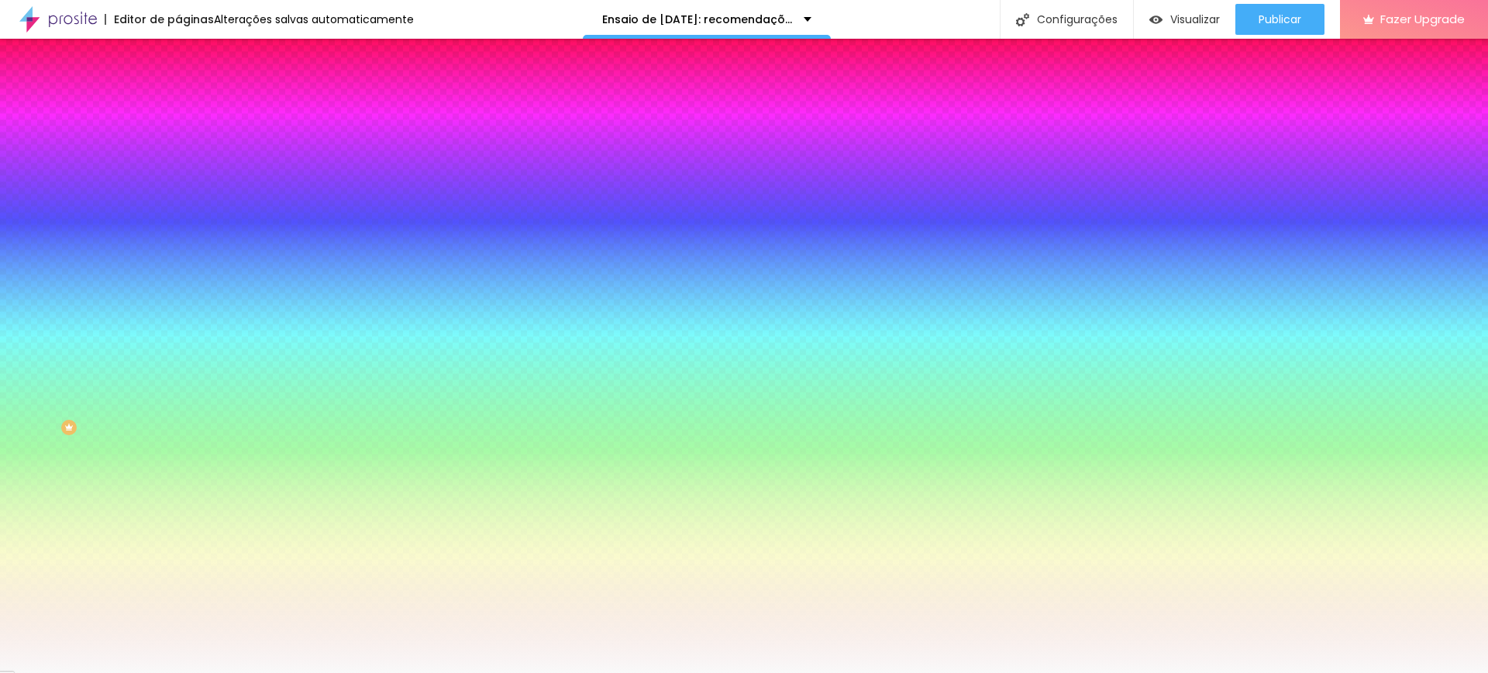
click at [178, 211] on div at bounding box center [267, 211] width 178 height 0
type input "#FFFFFF"
drag, startPoint x: 46, startPoint y: 318, endPoint x: 3, endPoint y: 266, distance: 67.2
click at [178, 267] on div "Imagem de fundo Adicionar imagem Efeito da Imagem Nenhum Nenhum Parallax Cor de…" at bounding box center [267, 221] width 178 height 201
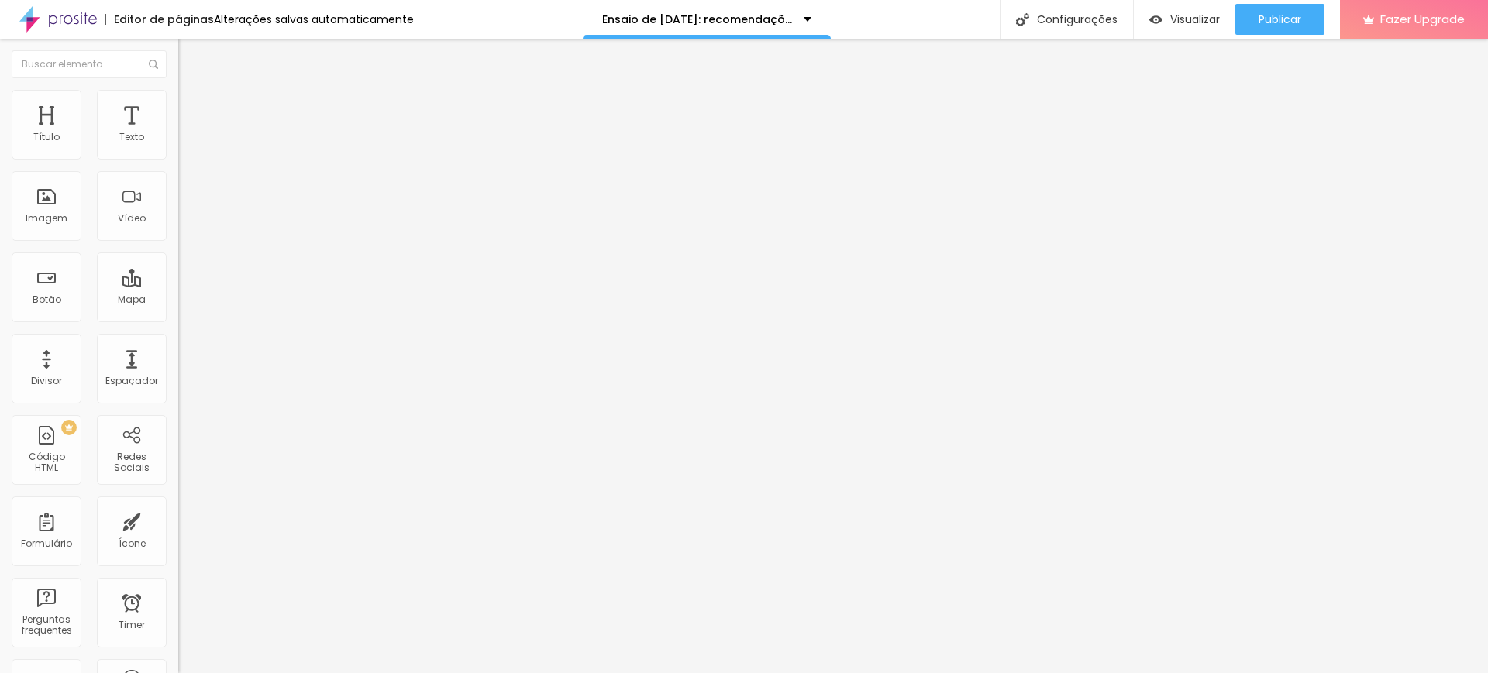
click at [178, 100] on li "Estilo" at bounding box center [267, 97] width 178 height 15
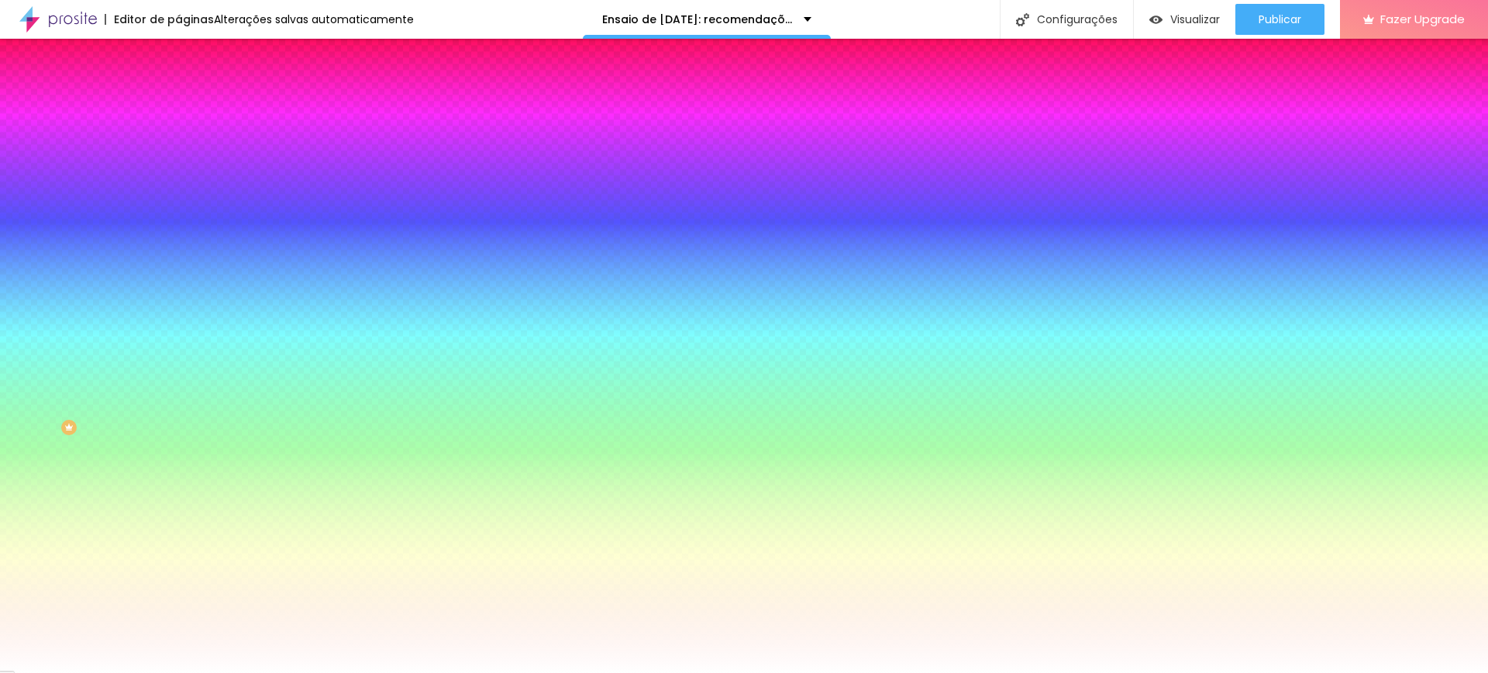
click at [178, 211] on div at bounding box center [267, 211] width 178 height 0
type input "#FFFFFF"
drag, startPoint x: 35, startPoint y: 292, endPoint x: 0, endPoint y: 263, distance: 45.6
click at [178, 263] on div "Imagem de fundo Adicionar imagem Efeito da Imagem Nenhum Nenhum Parallax Cor de…" at bounding box center [267, 221] width 178 height 201
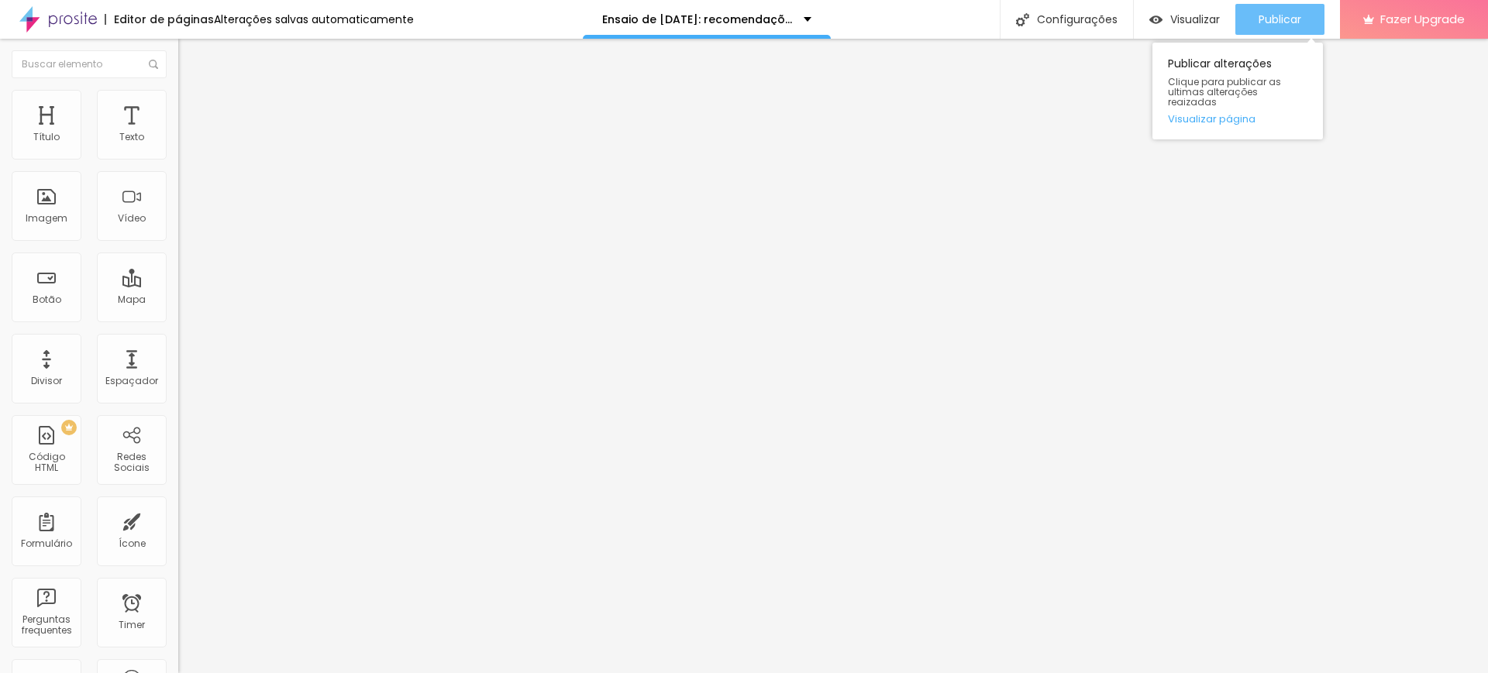
click at [1256, 14] on button "Publicar" at bounding box center [1279, 19] width 89 height 31
click at [1218, 114] on link "Visualizar página" at bounding box center [1237, 119] width 139 height 10
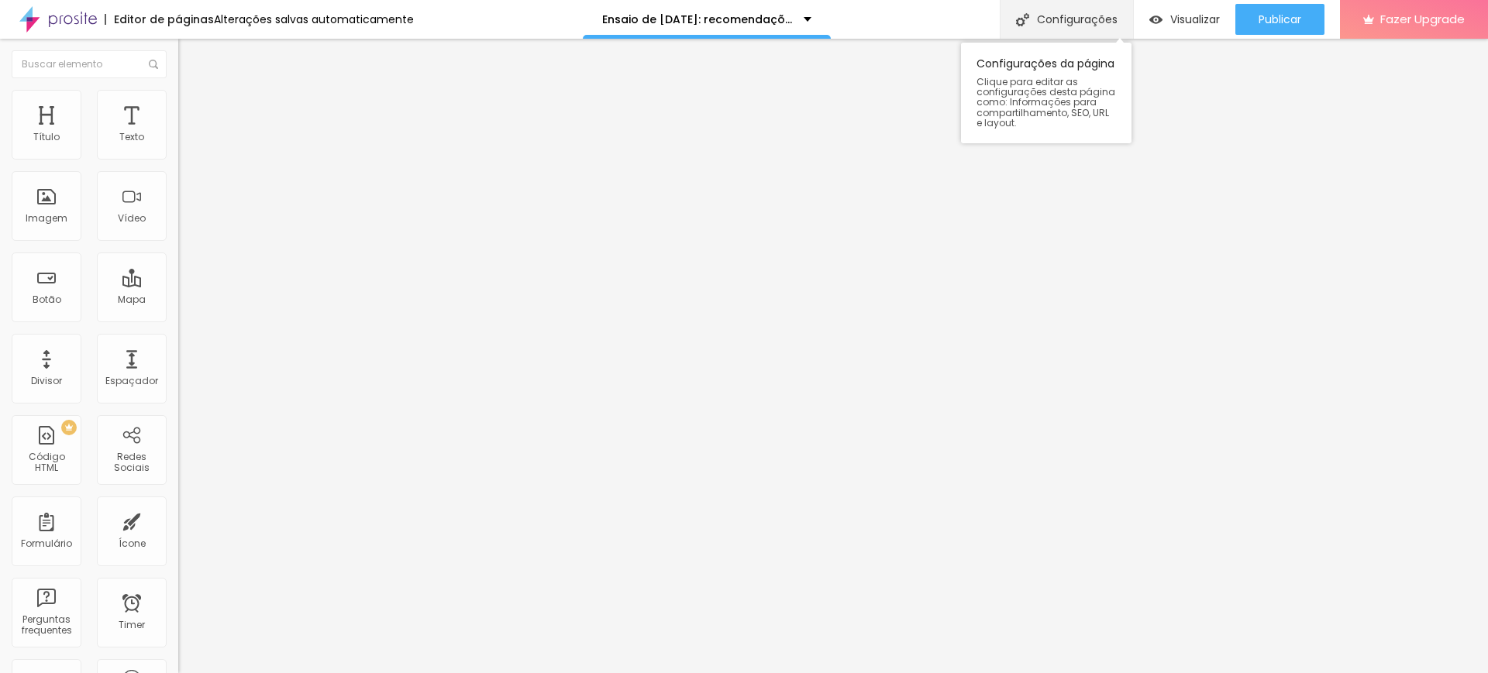
click at [1070, 15] on div "Configurações" at bounding box center [1066, 19] width 133 height 39
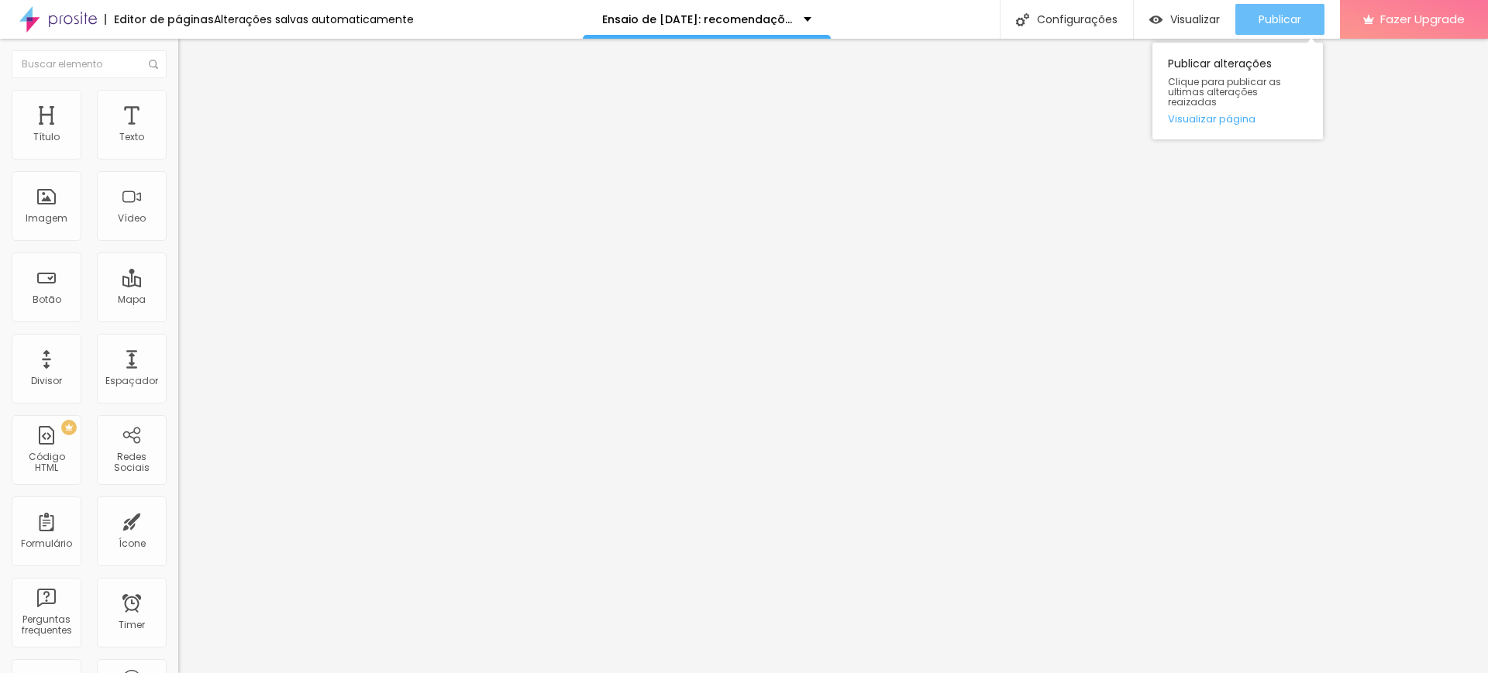
click at [1271, 22] on span "Publicar" at bounding box center [1279, 19] width 43 height 12
drag, startPoint x: 1271, startPoint y: 21, endPoint x: 1223, endPoint y: 111, distance: 101.9
click at [1235, 39] on div "Publicar Publicar alterações Clique para publicar as ultimas alterações reaizad…" at bounding box center [1279, 19] width 89 height 39
click at [1222, 114] on link "Visualizar página" at bounding box center [1237, 119] width 139 height 10
